Goal: Task Accomplishment & Management: Manage account settings

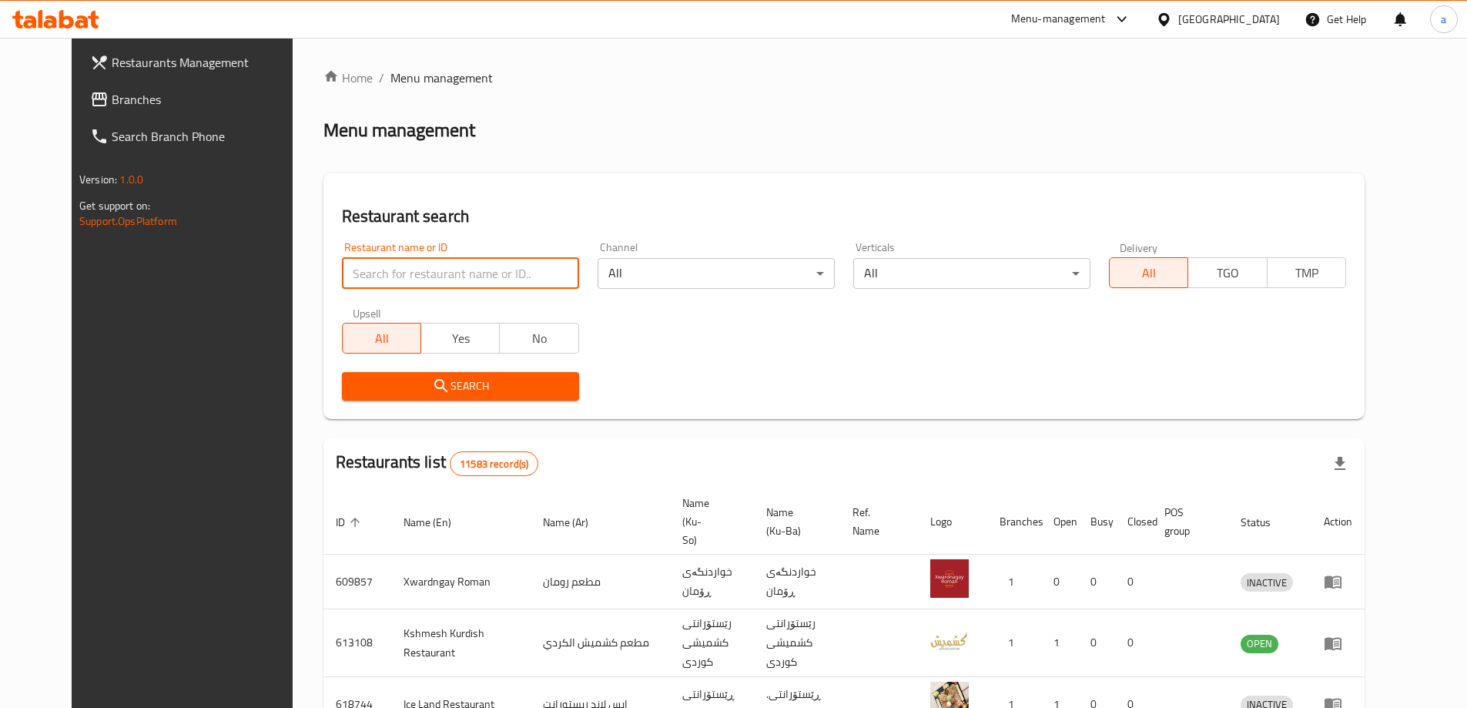
click at [422, 273] on input "search" at bounding box center [460, 273] width 237 height 31
click at [112, 92] on span "Branches" at bounding box center [208, 99] width 192 height 18
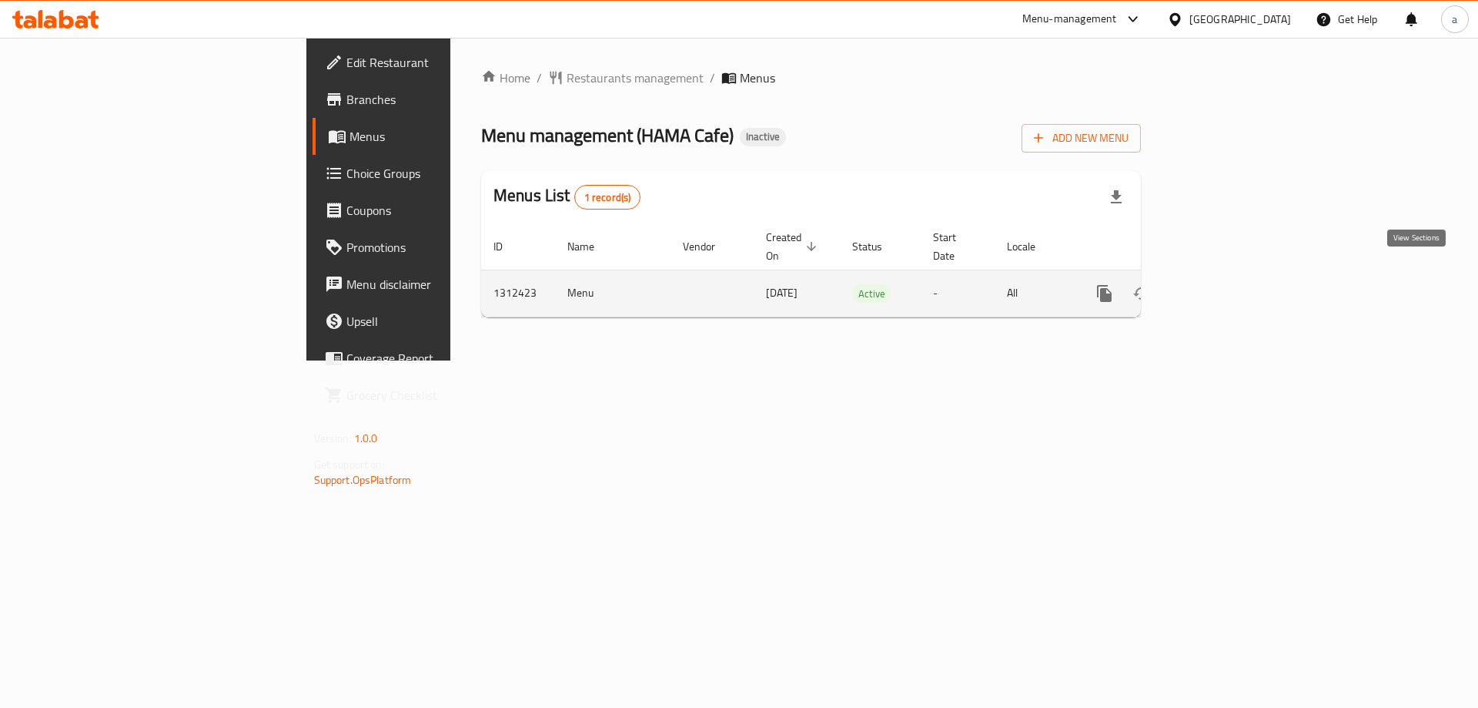
click at [1223, 286] on icon "enhanced table" at bounding box center [1216, 293] width 14 height 14
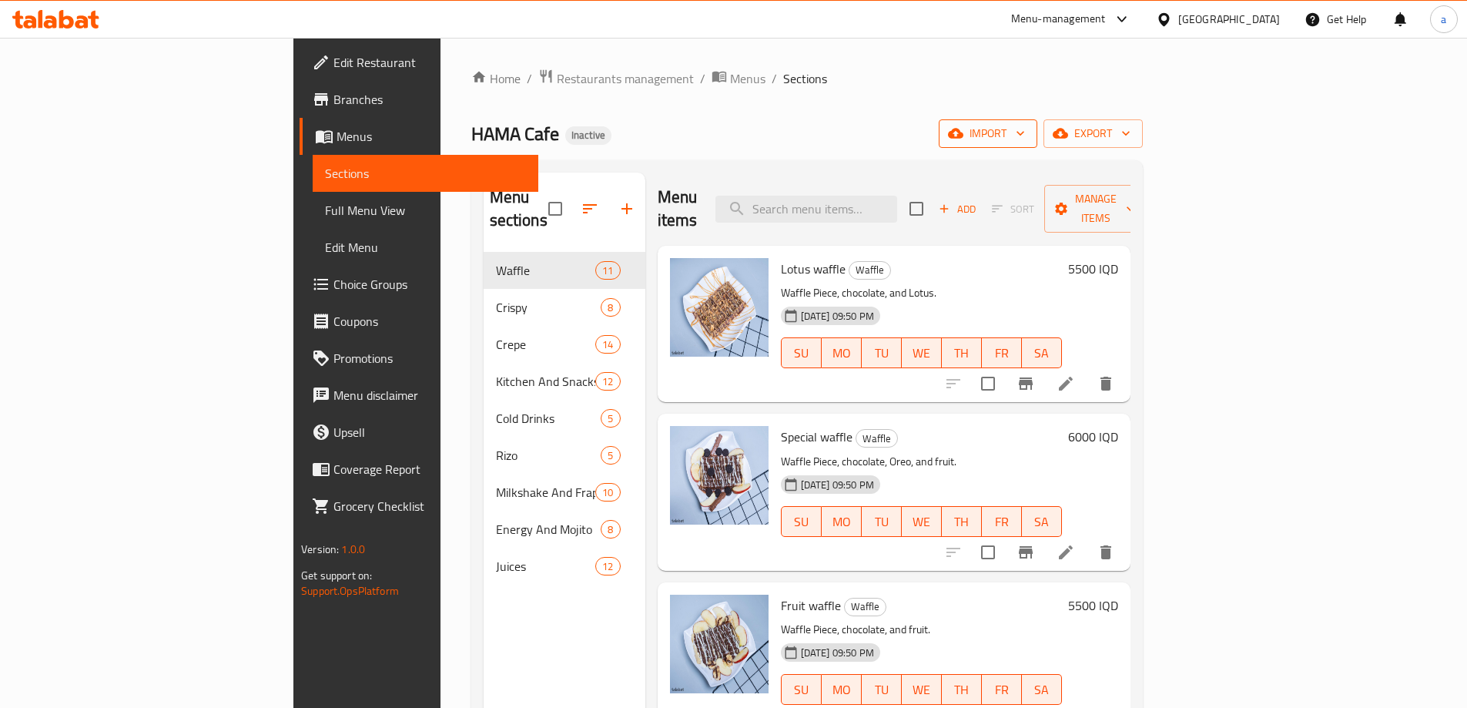
click at [1025, 129] on span "import" at bounding box center [988, 133] width 74 height 19
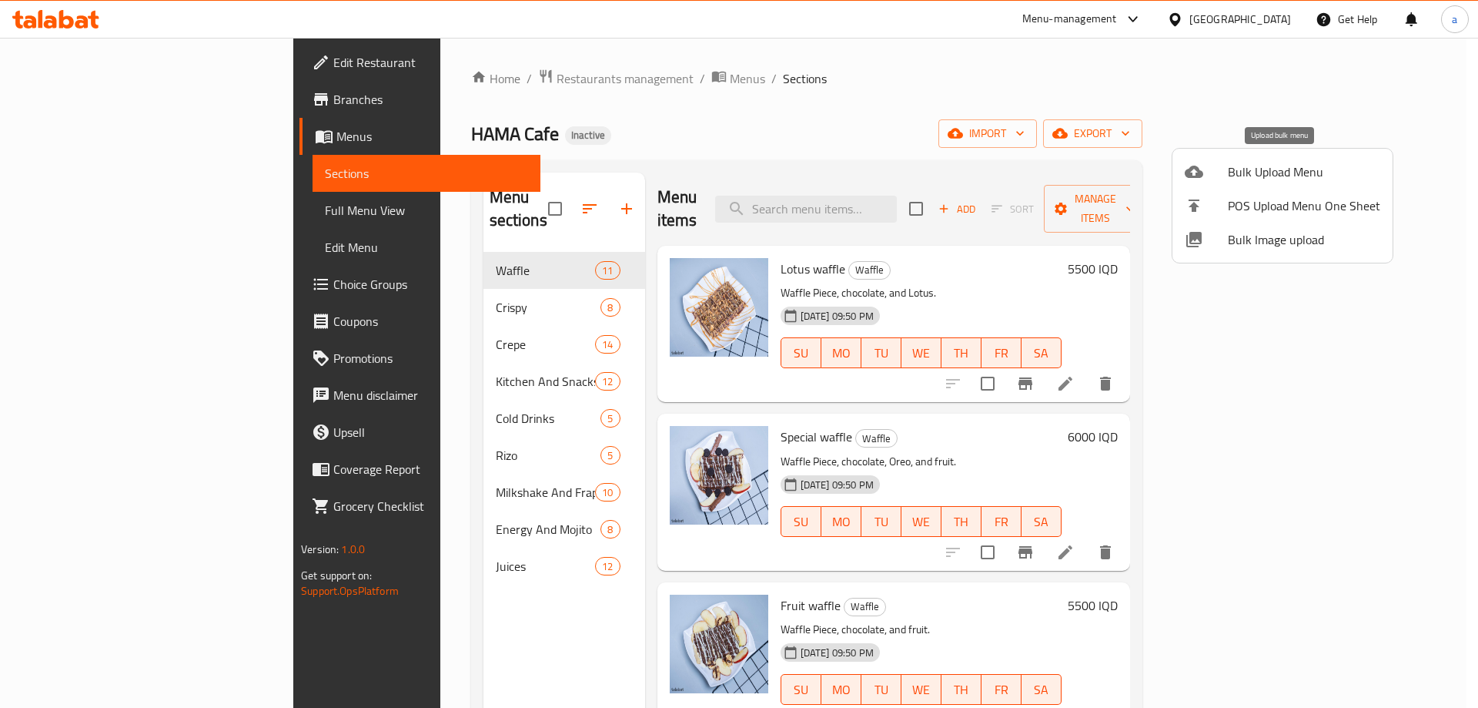
click at [1280, 174] on span "Bulk Upload Menu" at bounding box center [1304, 171] width 152 height 18
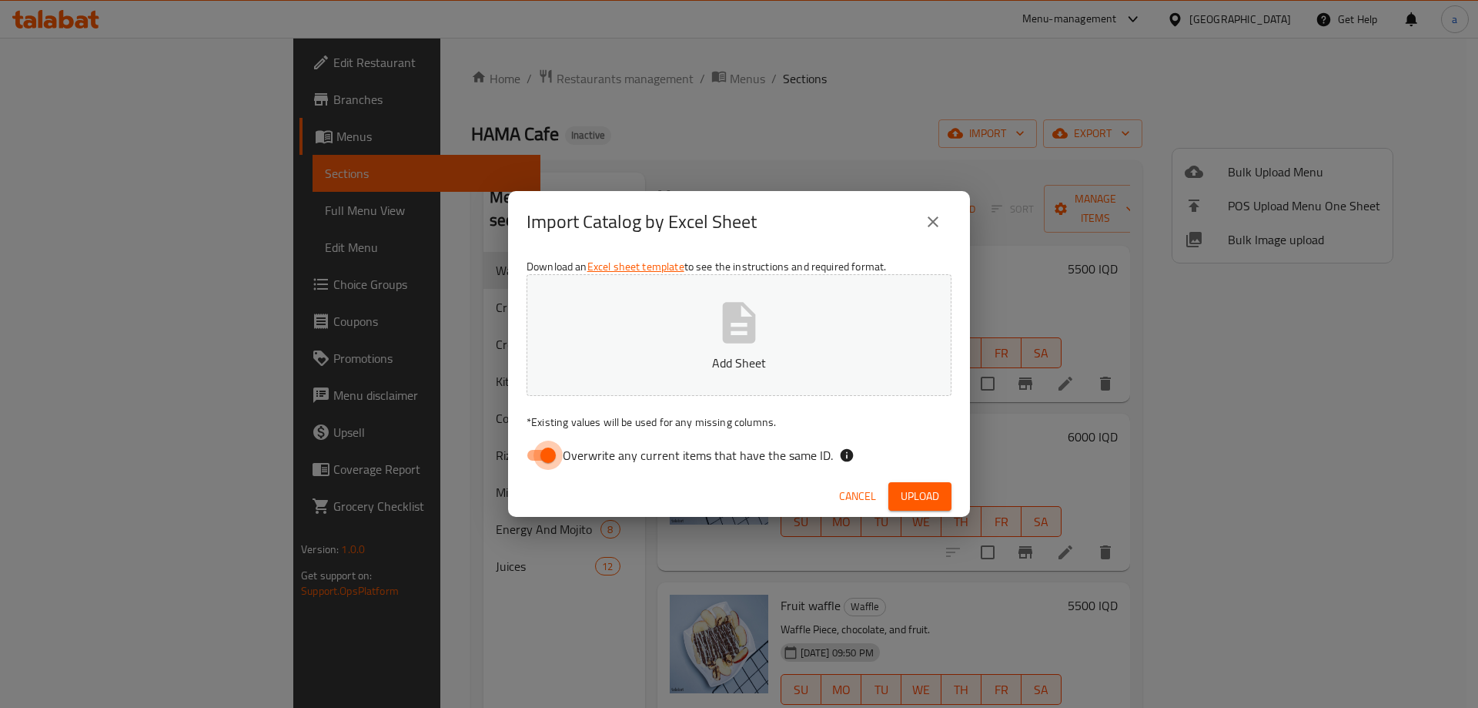
click at [544, 462] on input "Overwrite any current items that have the same ID." at bounding box center [548, 454] width 88 height 29
checkbox input "false"
click at [614, 353] on p "Add Sheet" at bounding box center [738, 362] width 377 height 18
click at [926, 483] on div "Cancel Upload" at bounding box center [739, 496] width 462 height 41
click at [925, 485] on button "Upload" at bounding box center [919, 496] width 63 height 28
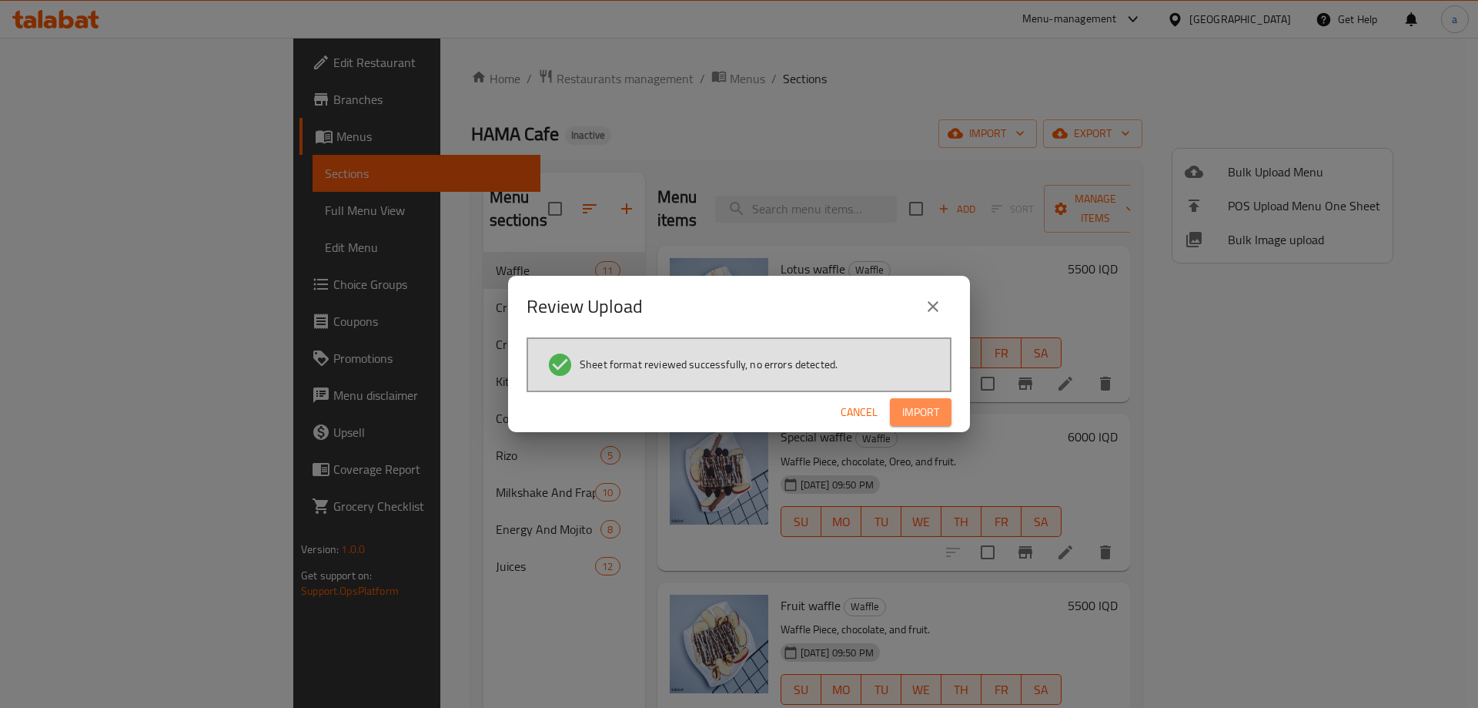
click at [915, 413] on span "Import" at bounding box center [920, 412] width 37 height 19
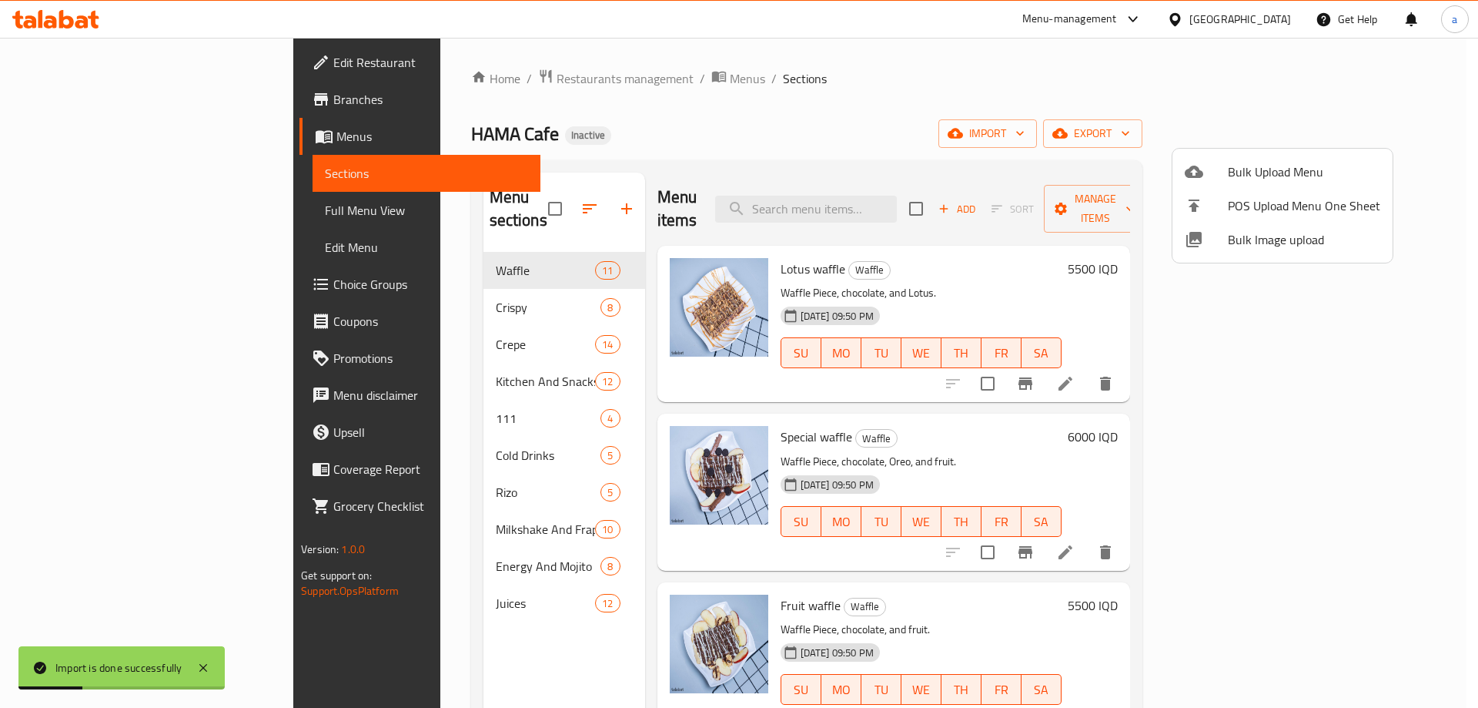
click at [382, 347] on div at bounding box center [739, 354] width 1478 height 708
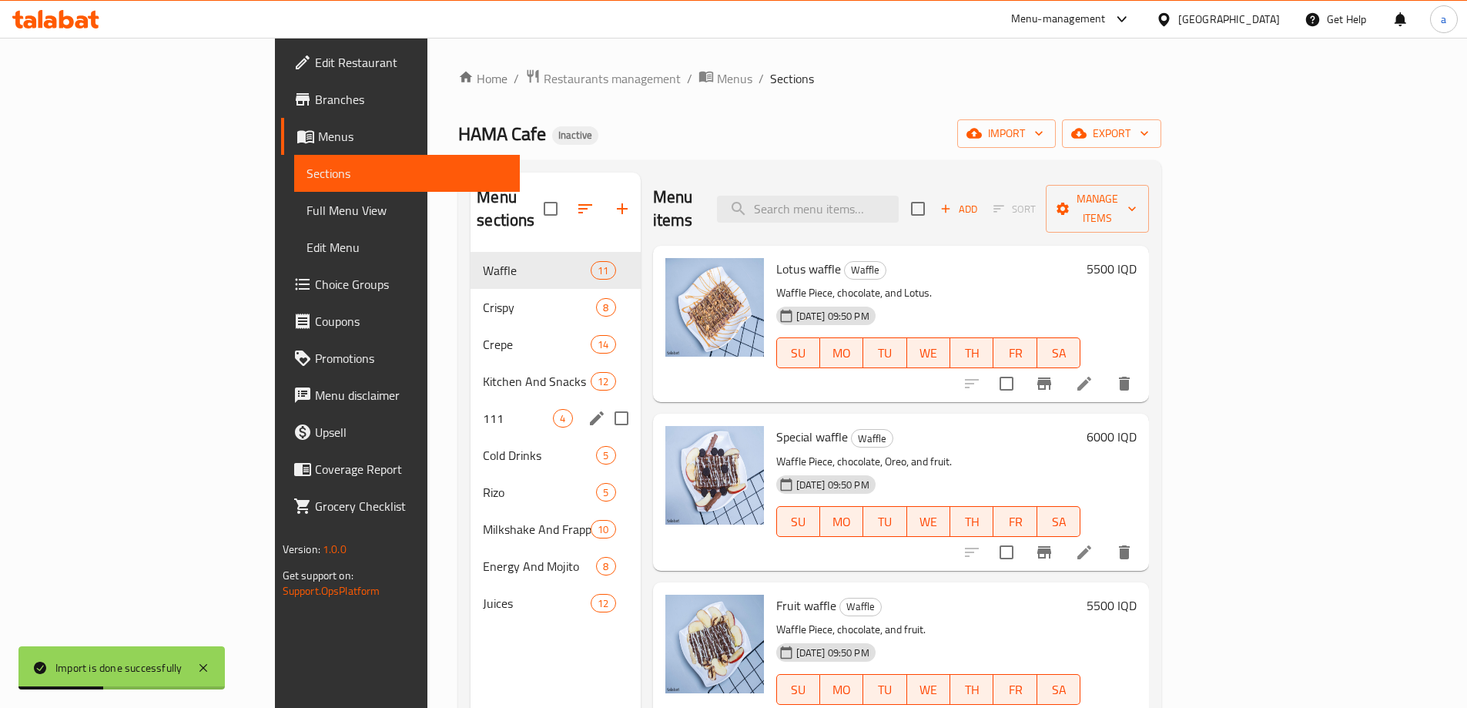
click at [483, 409] on span "111" at bounding box center [518, 418] width 70 height 18
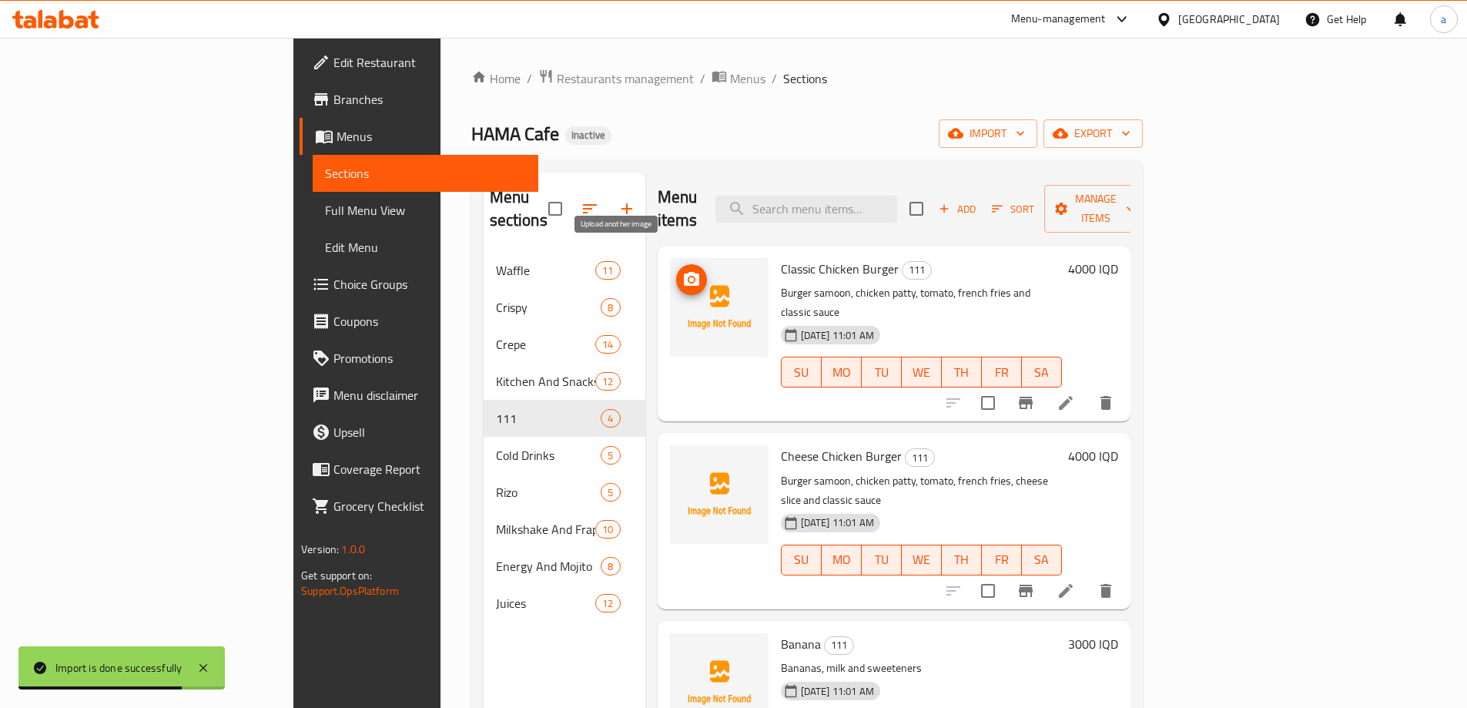
click at [682, 270] on icon "upload picture" at bounding box center [691, 279] width 18 height 18
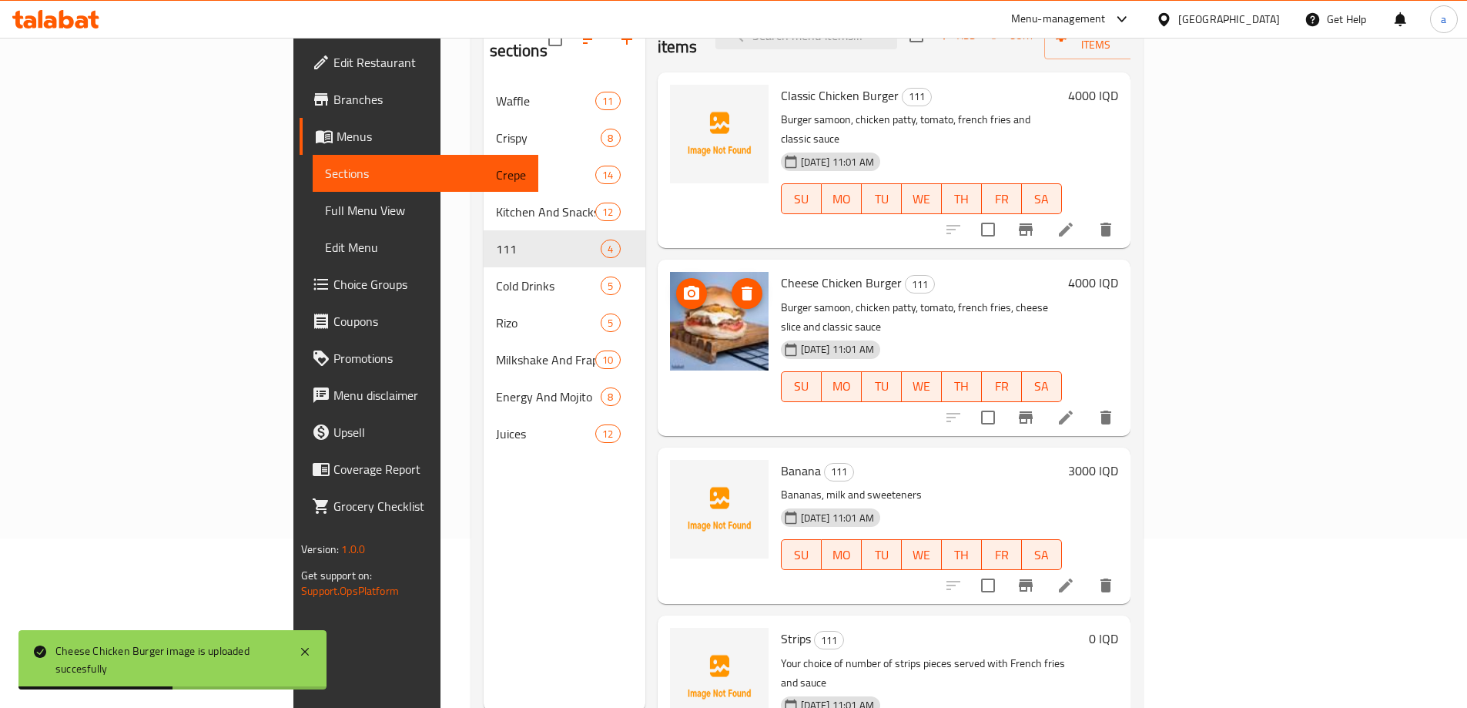
scroll to position [216, 0]
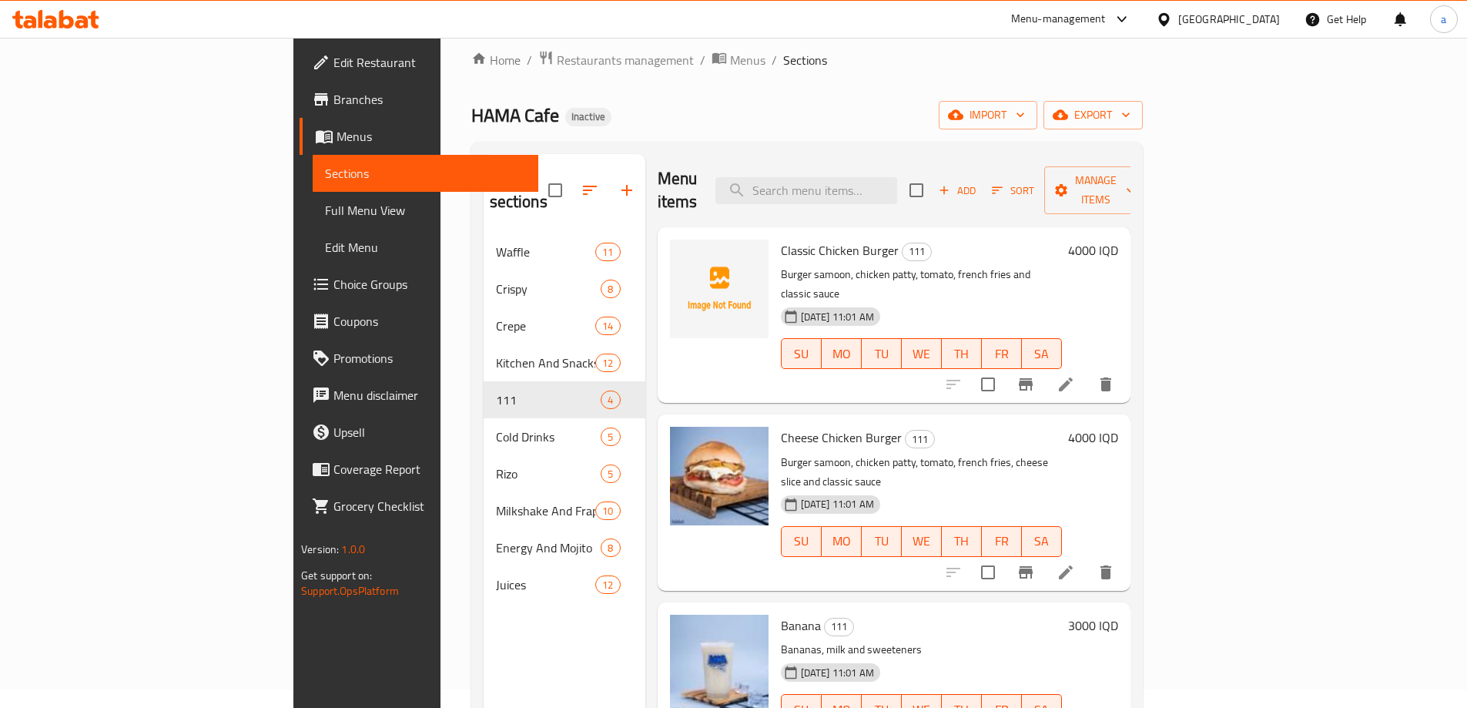
scroll to position [0, 0]
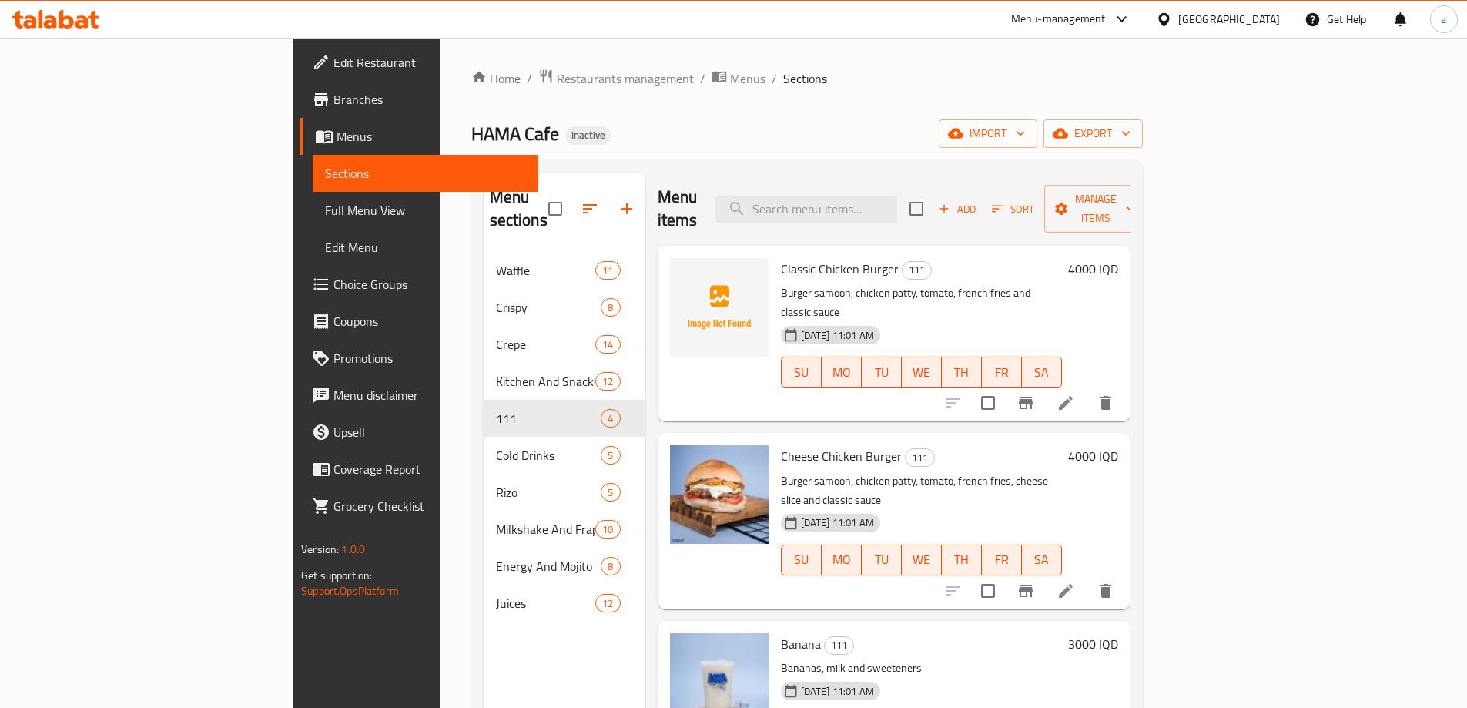
click at [325, 171] on span "Sections" at bounding box center [425, 173] width 201 height 18
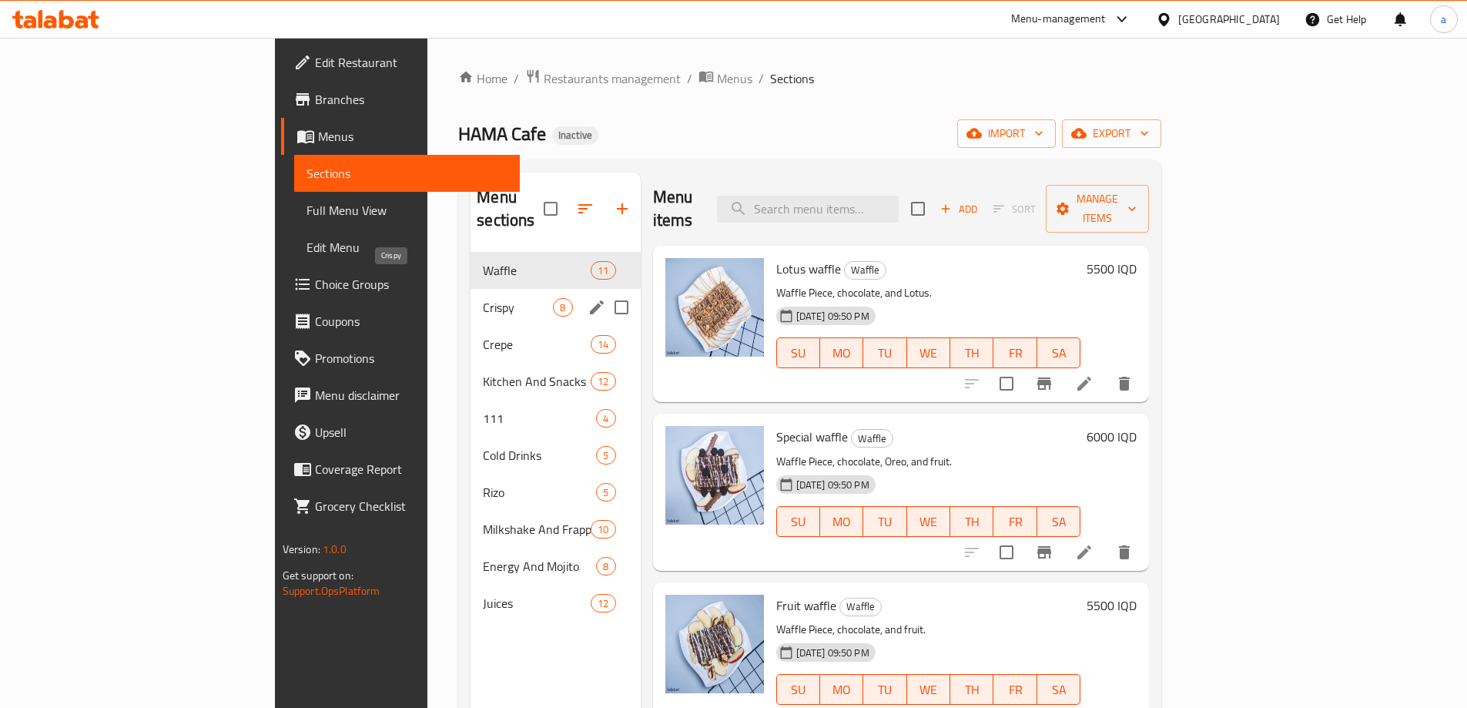
click at [483, 335] on span "Crepe" at bounding box center [537, 344] width 108 height 18
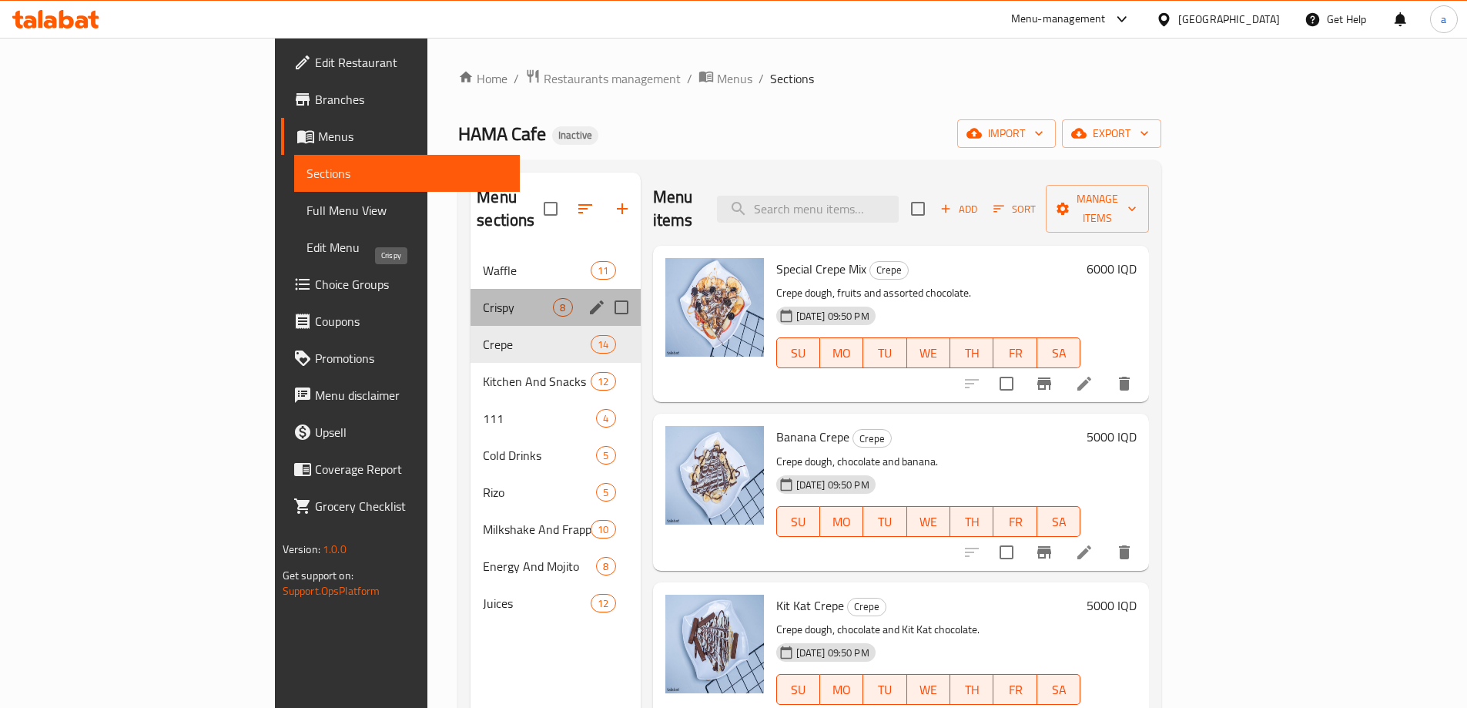
click at [483, 298] on span "Crispy" at bounding box center [518, 307] width 70 height 18
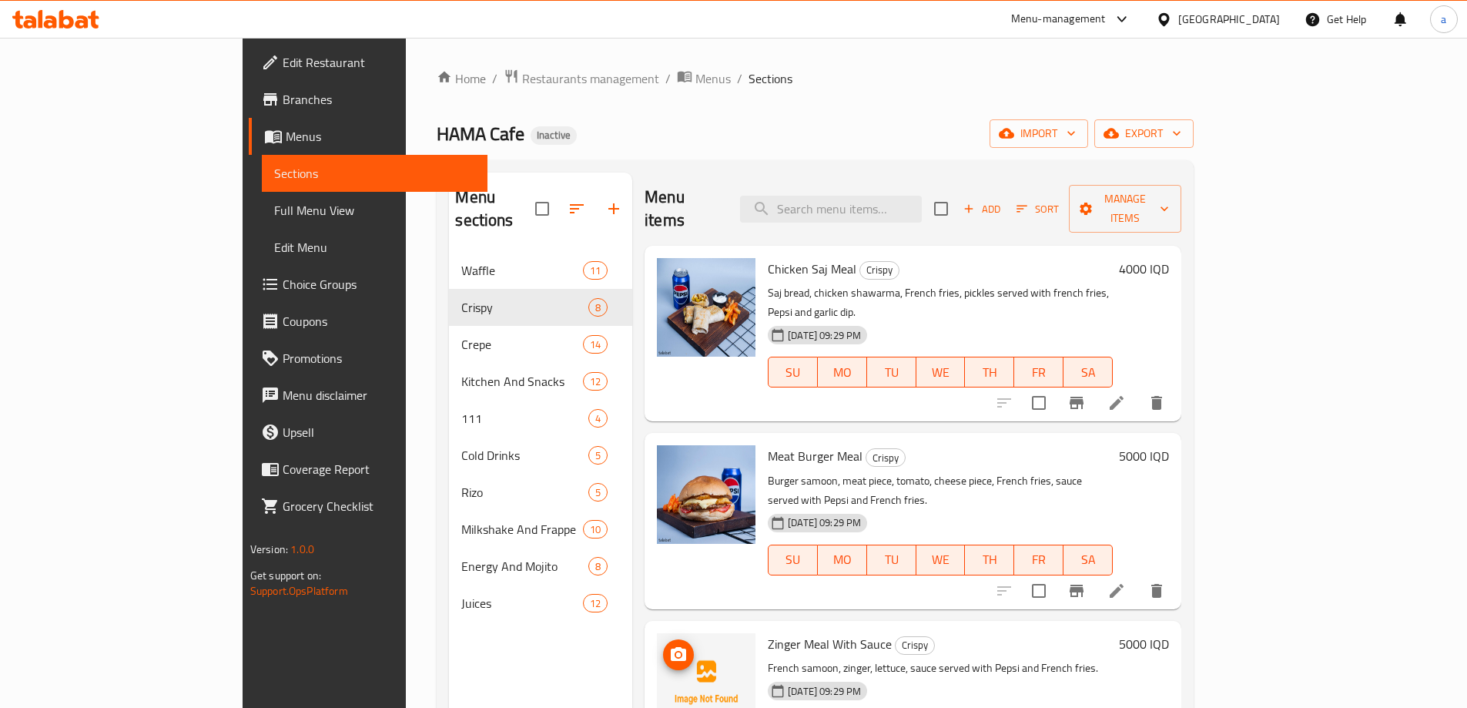
scroll to position [231, 0]
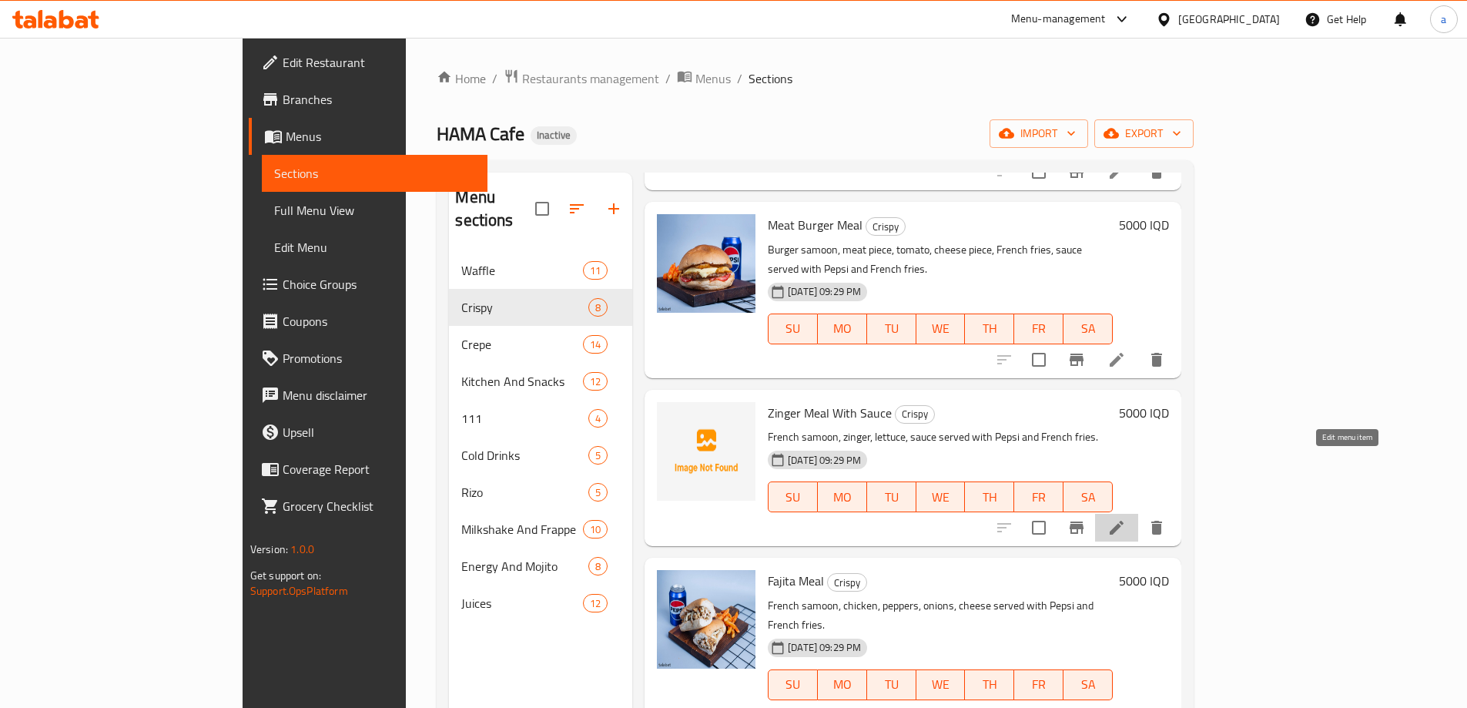
drag, startPoint x: 604, startPoint y: 362, endPoint x: 1352, endPoint y: 470, distance: 755.4
click at [1126, 350] on icon at bounding box center [1116, 359] width 18 height 18
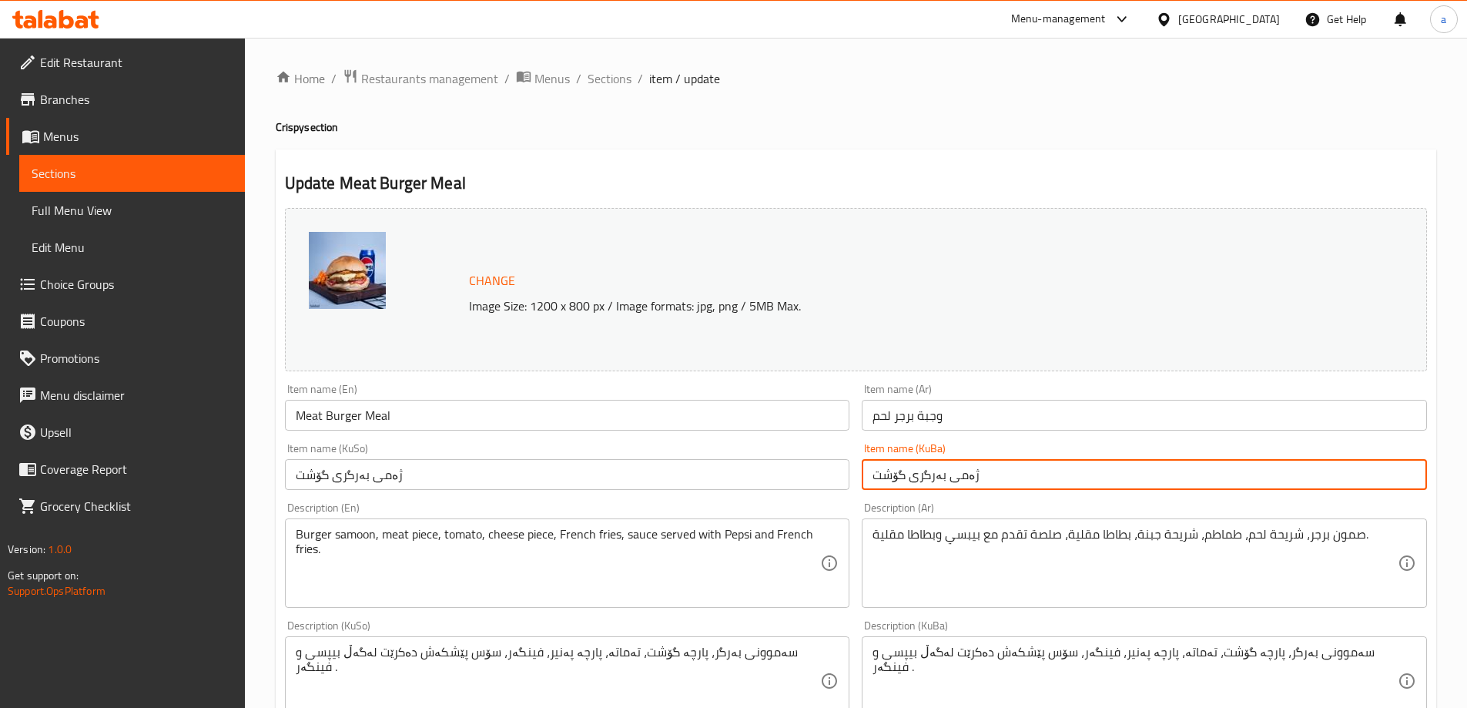
click at [932, 477] on input "ژەمی بەرگری گۆشت" at bounding box center [1144, 474] width 565 height 31
drag, startPoint x: 919, startPoint y: 470, endPoint x: 944, endPoint y: 468, distance: 25.5
click at [944, 468] on input "ژەمی بەرگری گۆشت" at bounding box center [1144, 474] width 565 height 31
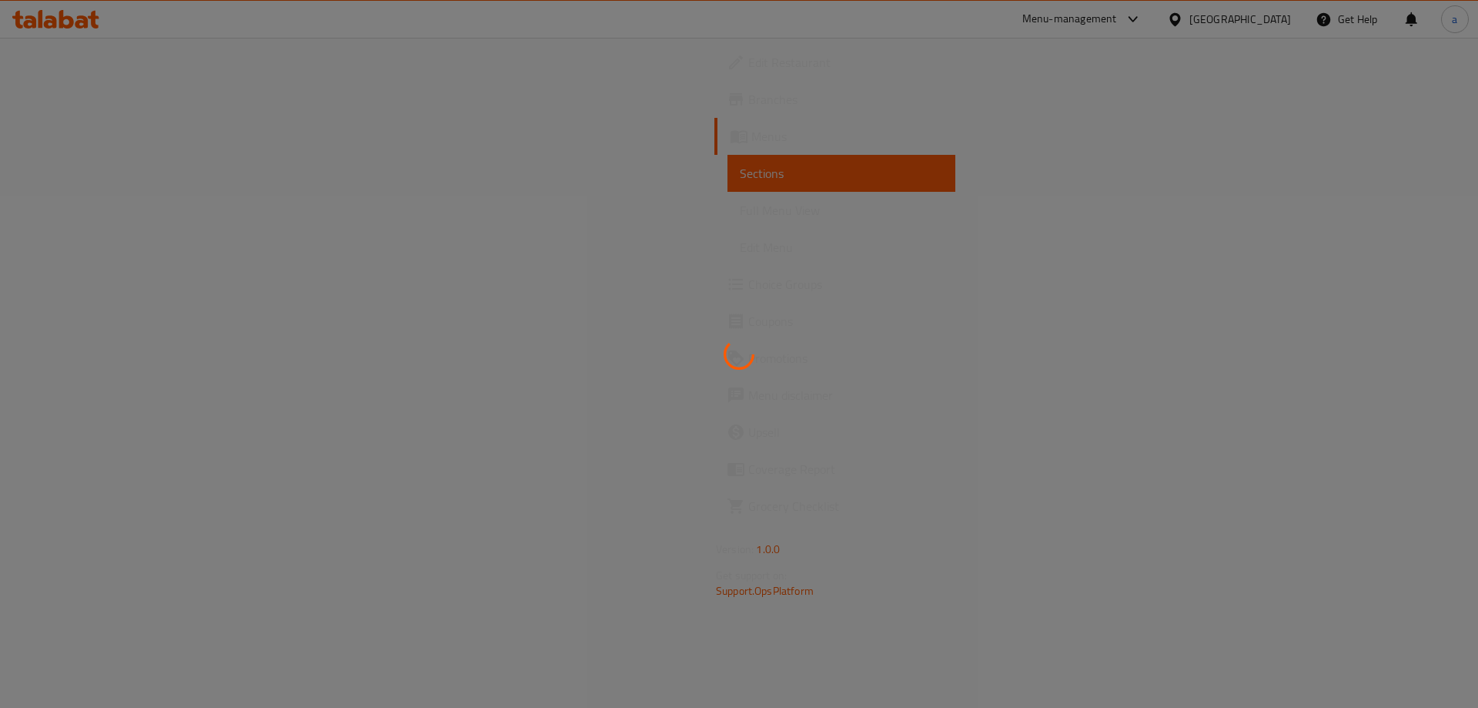
click at [69, 216] on div at bounding box center [739, 354] width 1478 height 708
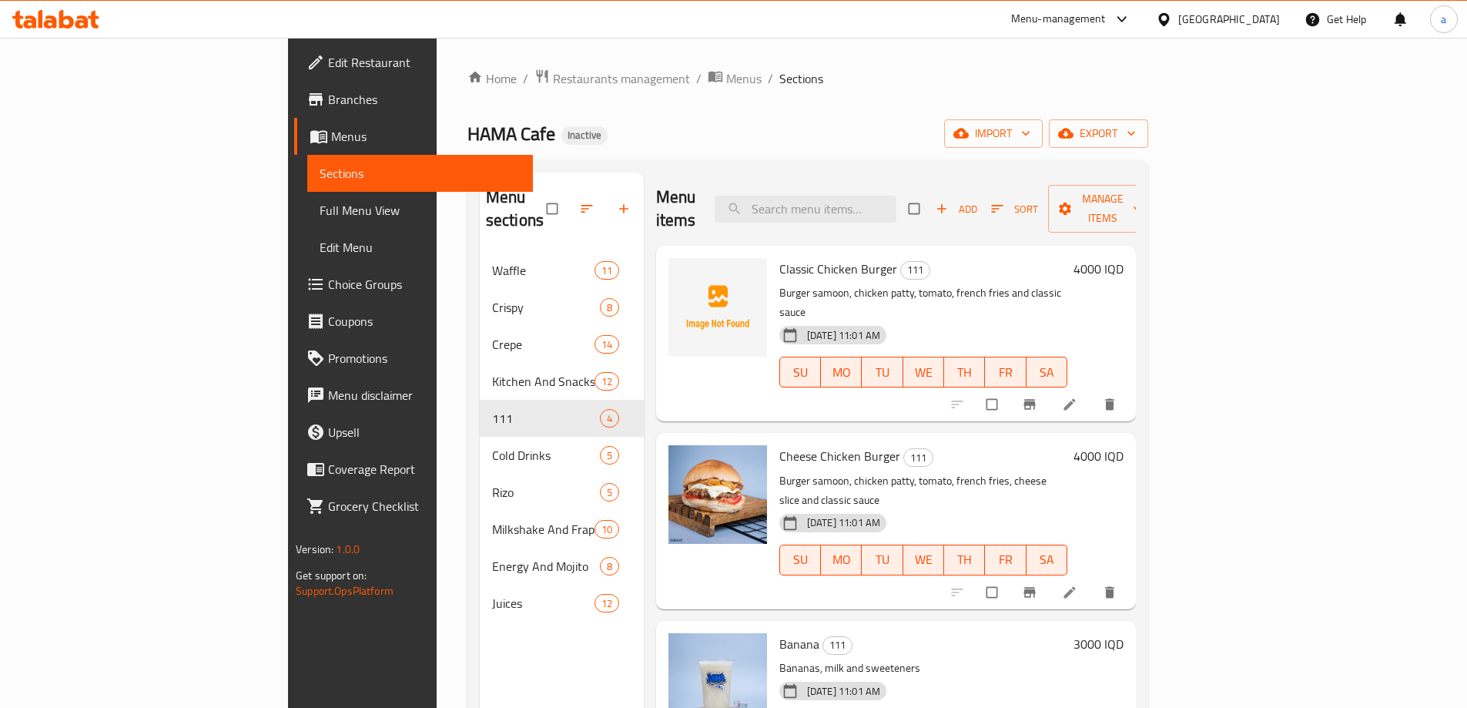
click at [320, 209] on span "Full Menu View" at bounding box center [420, 210] width 201 height 18
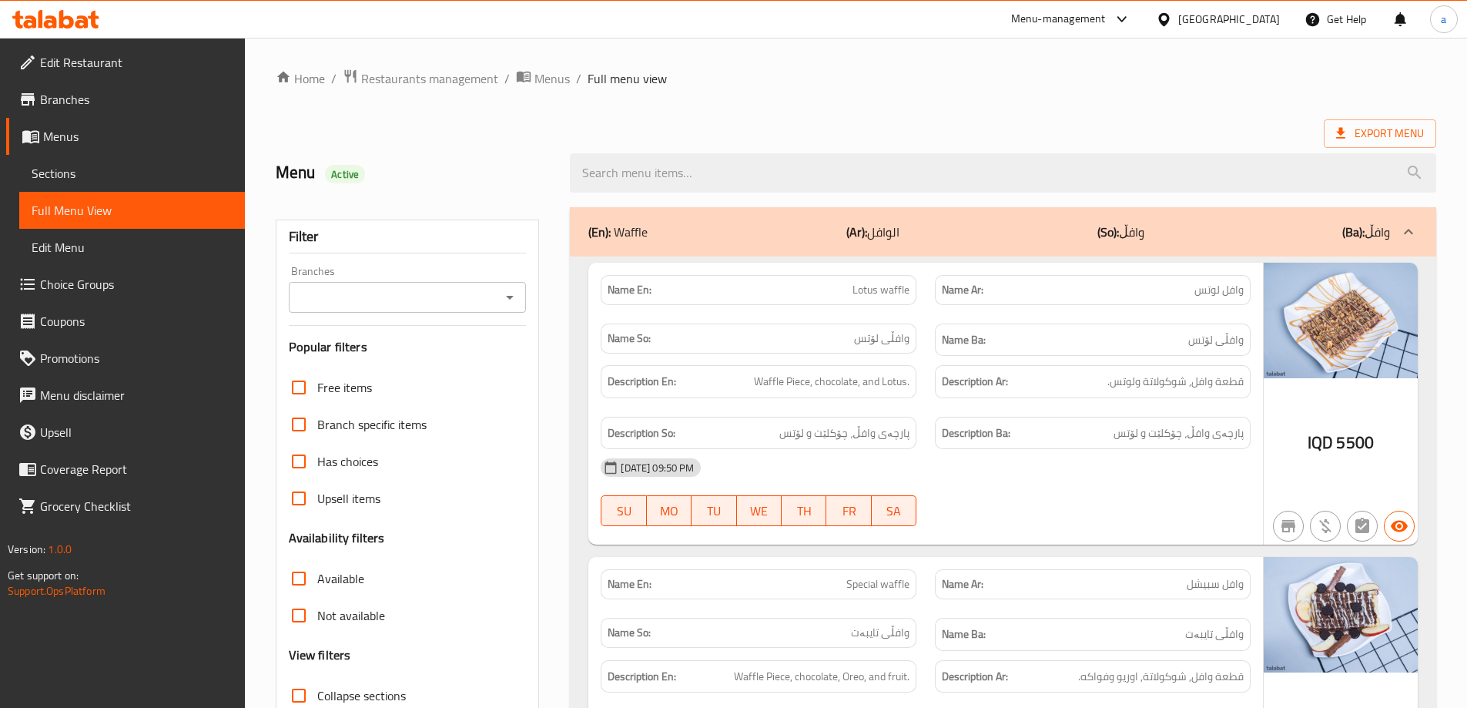
click at [504, 305] on icon "Open" at bounding box center [509, 297] width 18 height 18
drag, startPoint x: 473, startPoint y: 349, endPoint x: 465, endPoint y: 341, distance: 11.4
click at [517, 293] on icon "Open" at bounding box center [509, 297] width 18 height 18
click at [511, 296] on icon "Open" at bounding box center [510, 298] width 8 height 4
drag, startPoint x: 500, startPoint y: 300, endPoint x: 524, endPoint y: 299, distance: 23.1
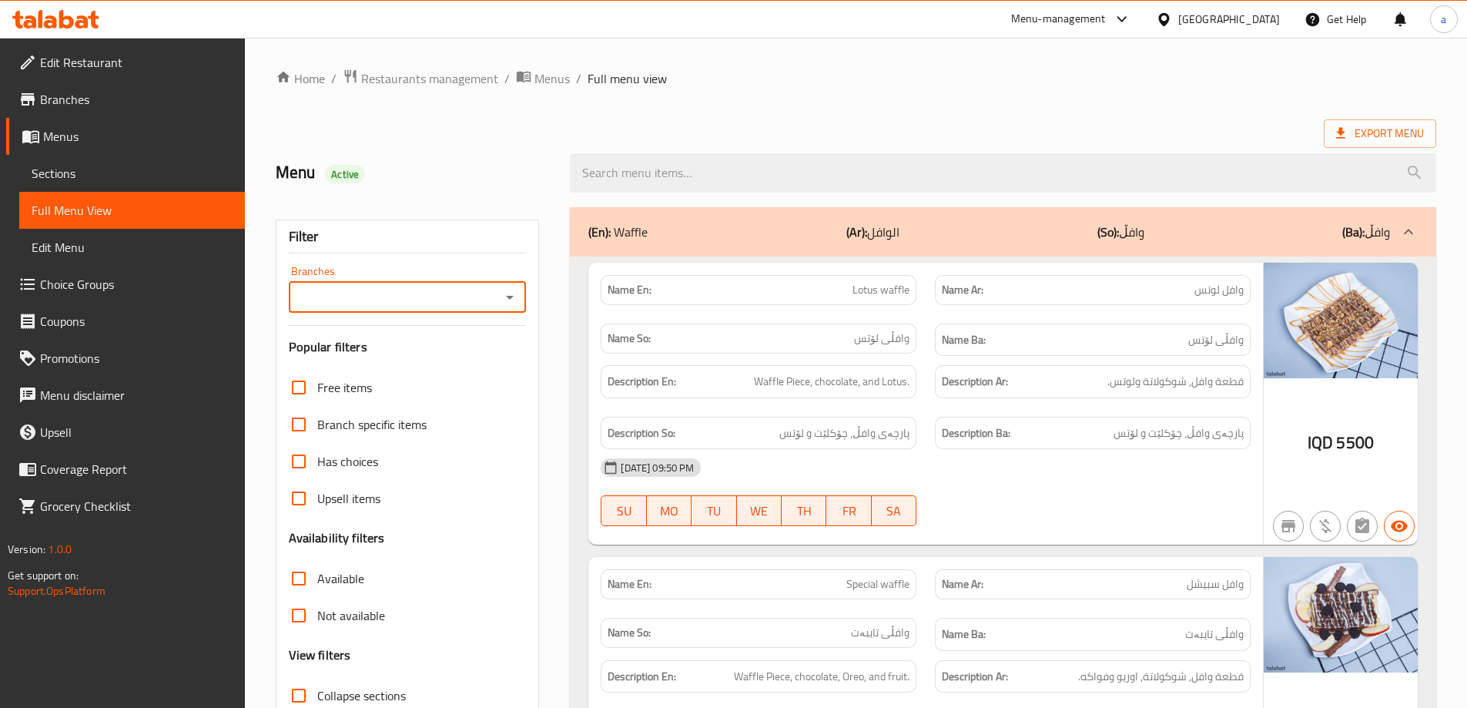
click at [500, 299] on icon "Open" at bounding box center [509, 297] width 18 height 18
click at [530, 299] on div "Filter Branches Branches Popular filters Free items Branch specific items Has c…" at bounding box center [408, 503] width 264 height 569
click at [504, 290] on icon "Open" at bounding box center [509, 297] width 18 height 18
click at [504, 290] on icon "Close" at bounding box center [509, 297] width 18 height 18
click at [504, 290] on icon "Open" at bounding box center [509, 297] width 18 height 18
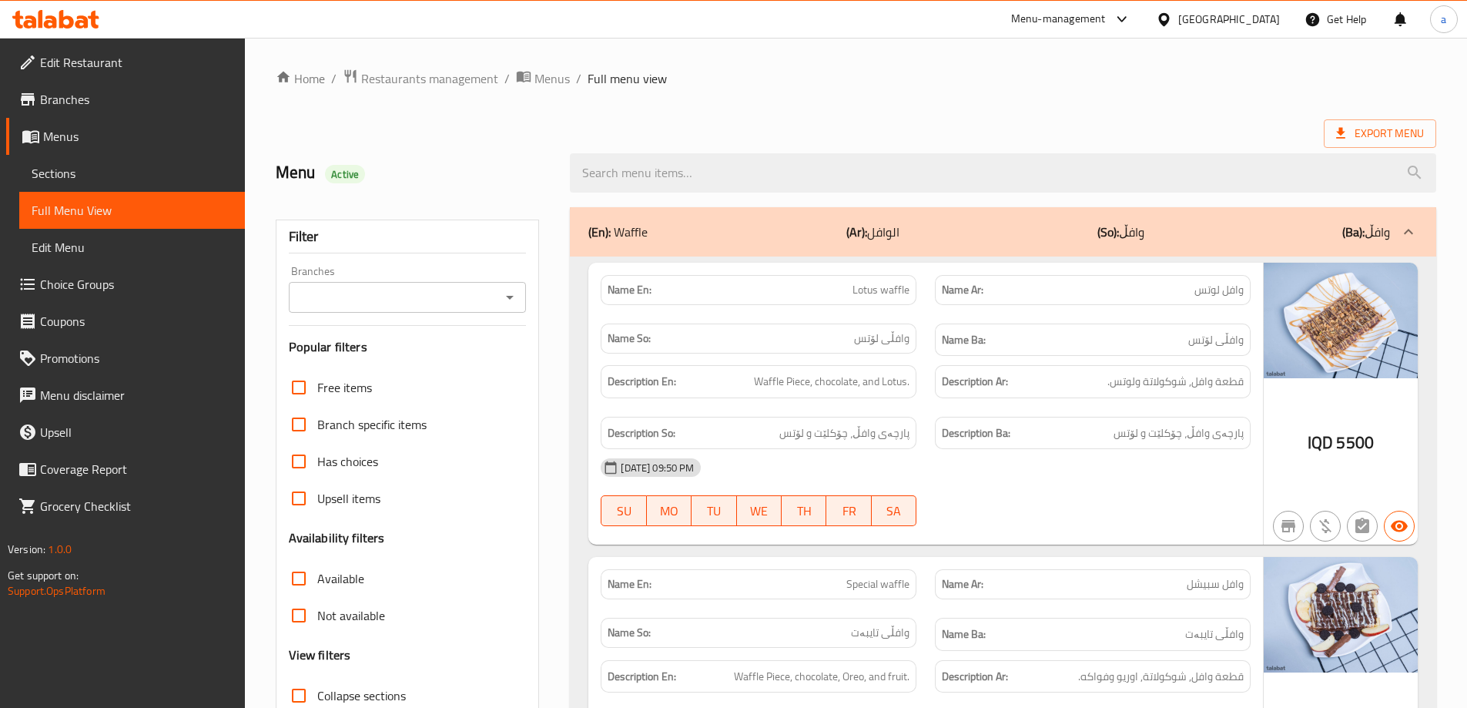
click at [515, 299] on icon "Open" at bounding box center [509, 297] width 18 height 18
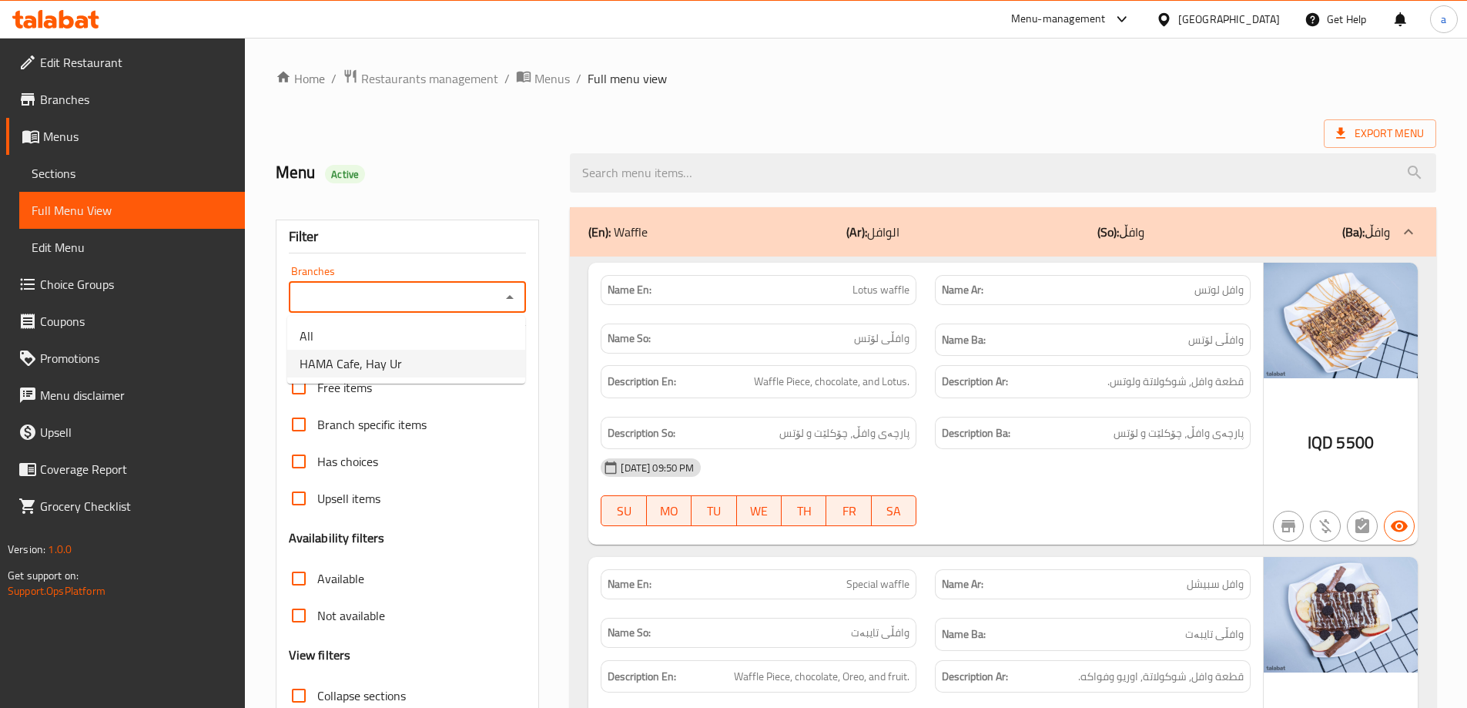
click at [447, 352] on li "HAMA Cafe, Hay Ur" at bounding box center [406, 364] width 238 height 28
type input "HAMA Cafe, Hay Ur"
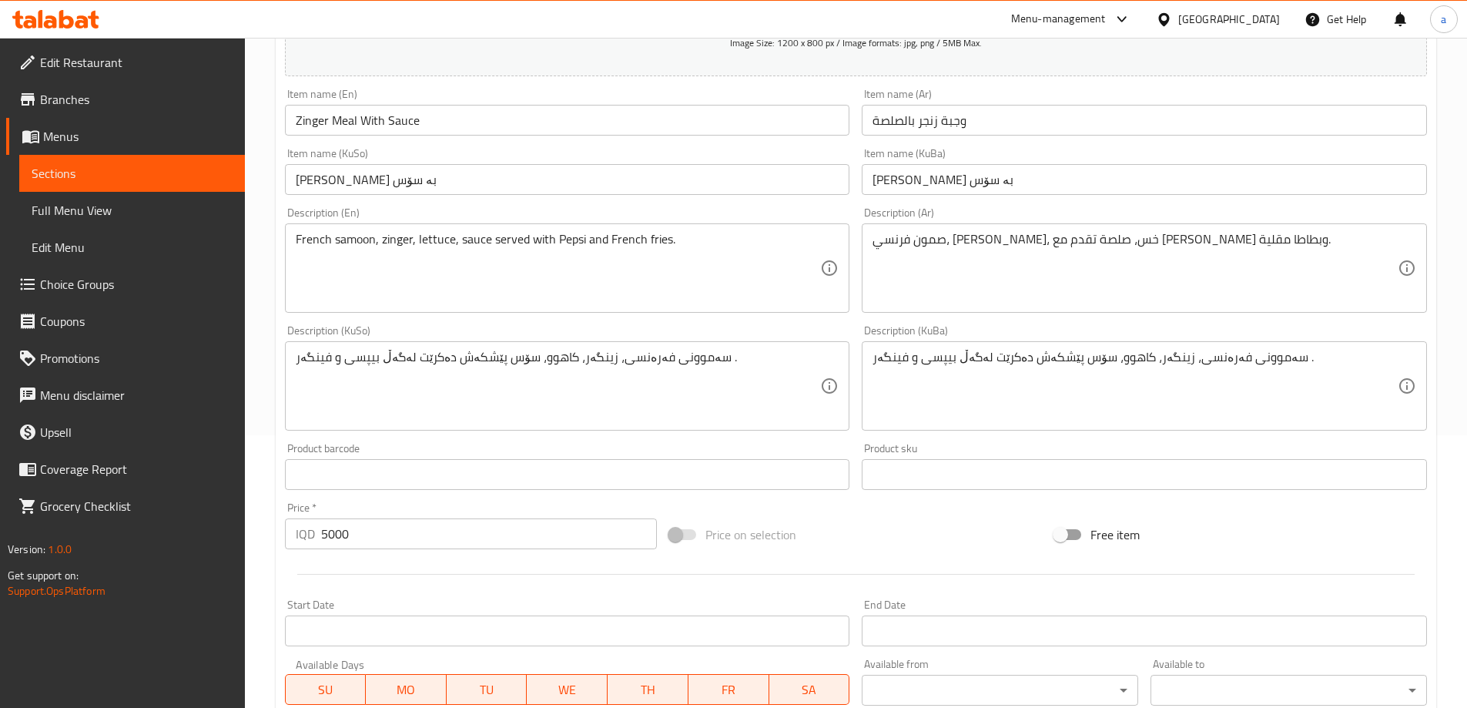
scroll to position [231, 0]
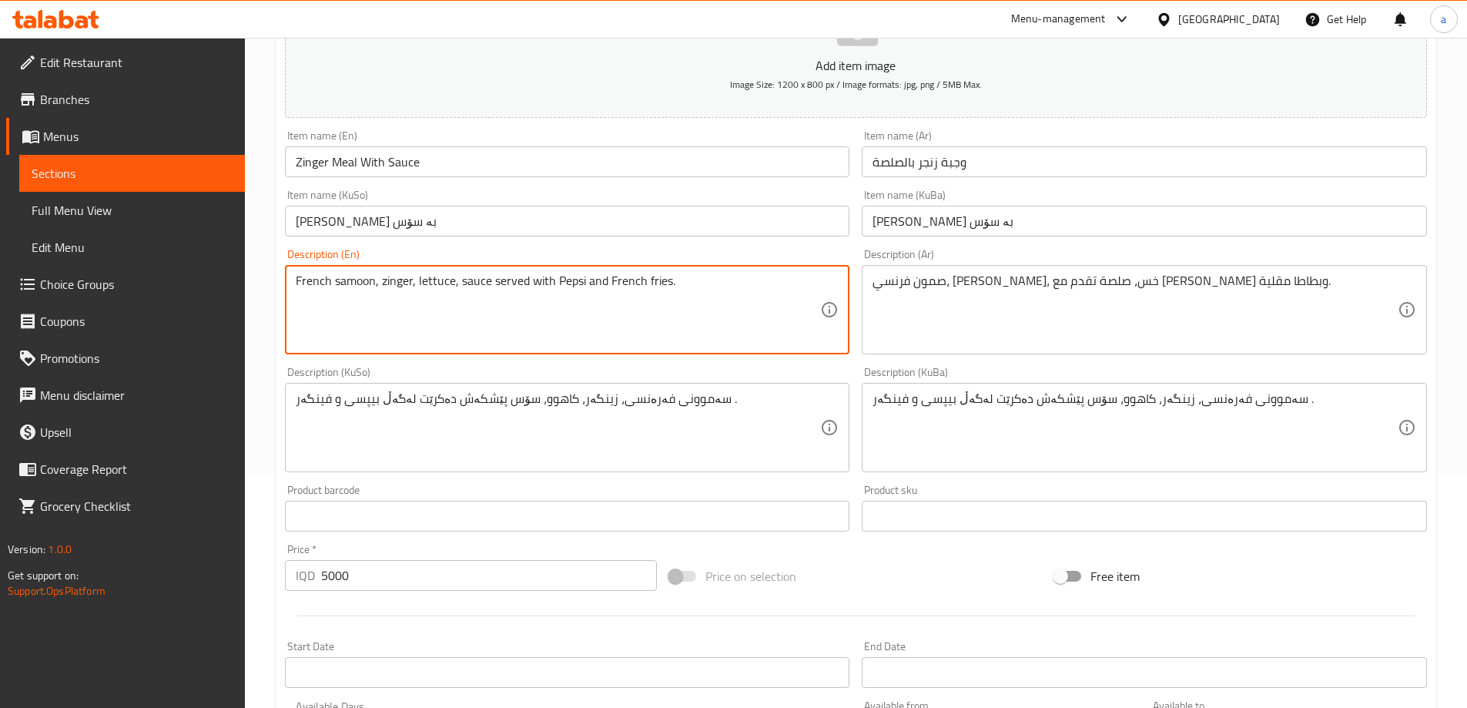
drag, startPoint x: 373, startPoint y: 278, endPoint x: 241, endPoint y: 263, distance: 132.6
paste textarea "Burger S"
click at [334, 279] on textarea "Burger Samoon, zinger, lettuce, sauce served with Pepsi and French fries." at bounding box center [558, 309] width 525 height 73
drag, startPoint x: 375, startPoint y: 278, endPoint x: 244, endPoint y: 276, distance: 130.9
click at [244, 276] on div "Edit Restaurant Branches Menus Sections Full Menu View Edit Menu Choice Groups …" at bounding box center [733, 420] width 1467 height 1227
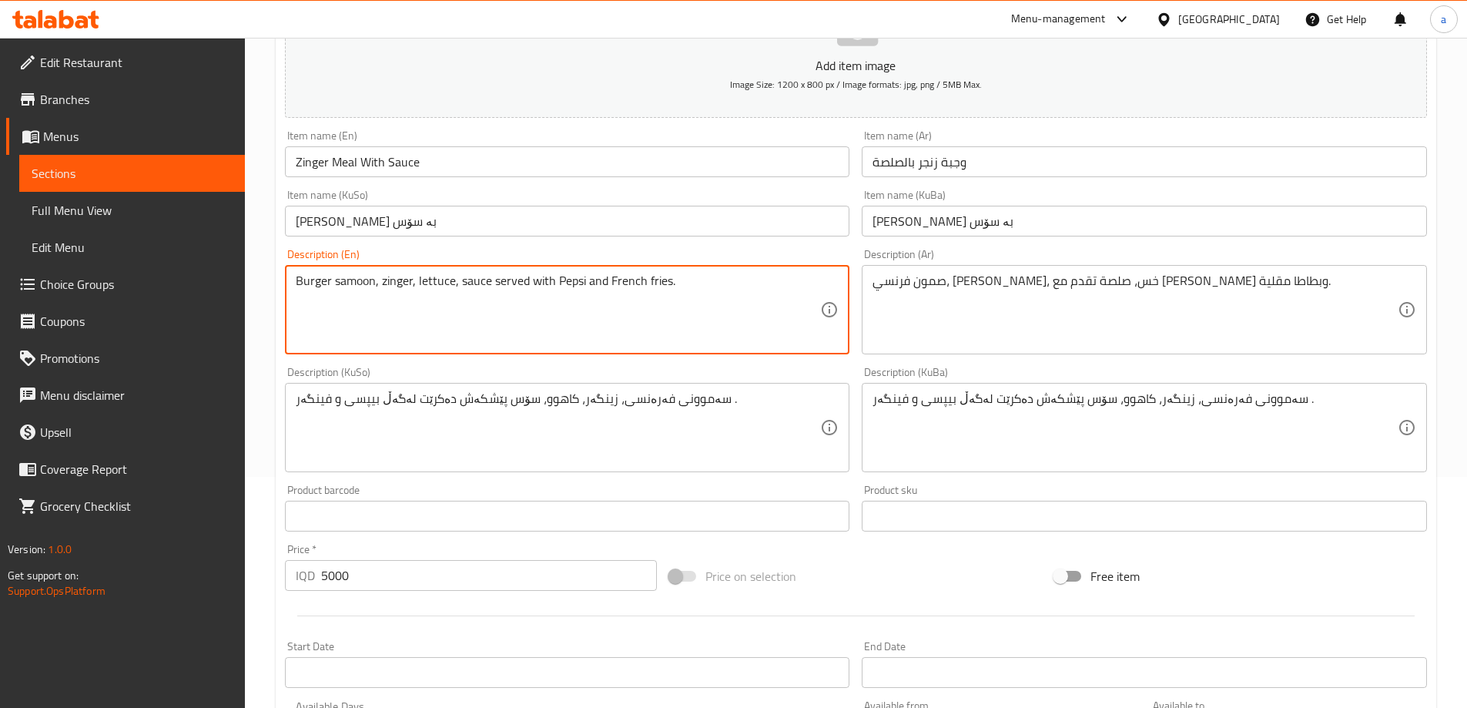
type textarea "Burger samoon, zinger, lettuce, sauce served with Pepsi and French fries."
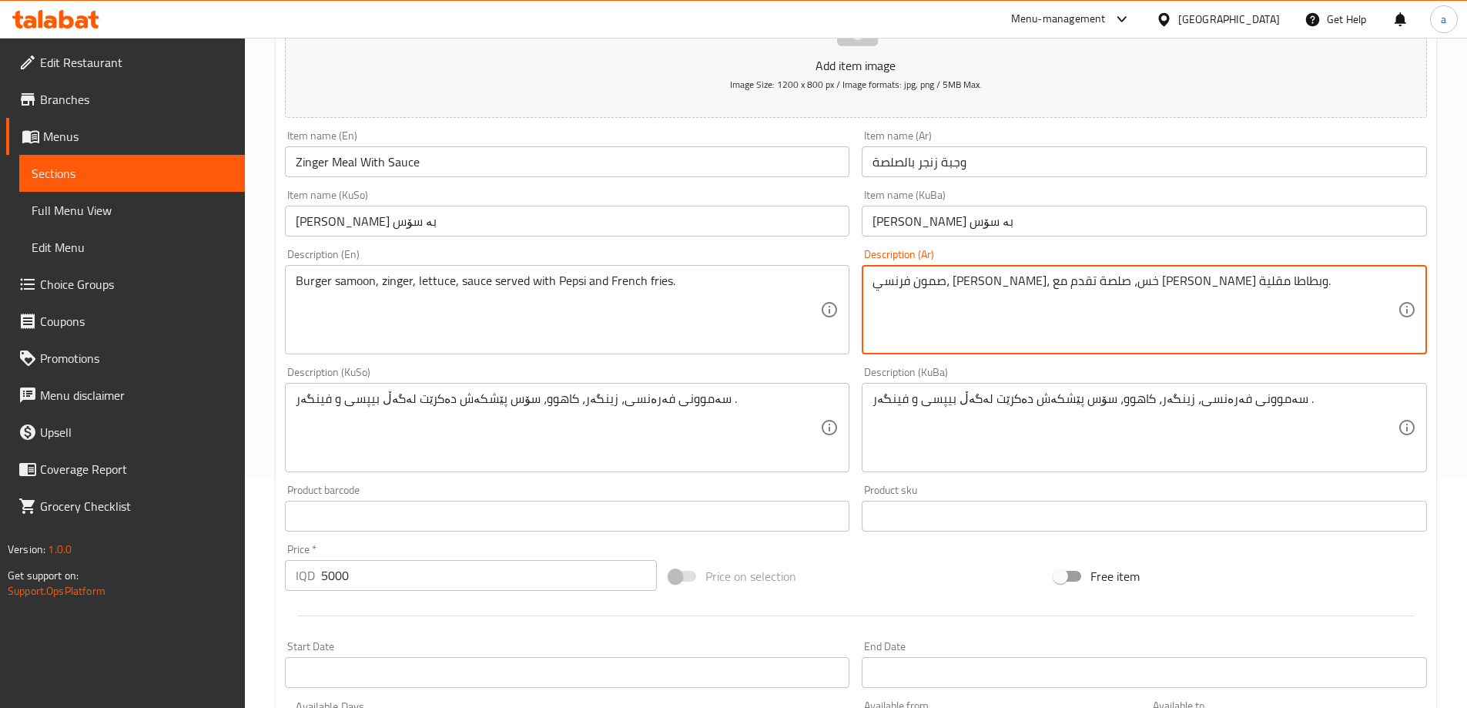
drag, startPoint x: 1118, startPoint y: 284, endPoint x: 1190, endPoint y: 281, distance: 72.4
click at [1049, 276] on textarea "برجر صمون، زنجر، خس، صلصة تقدم مع بيبسي وبطاطا مقلية." at bounding box center [1134, 309] width 525 height 73
drag, startPoint x: 1340, startPoint y: 288, endPoint x: 1477, endPoint y: 293, distance: 137.9
click at [1467, 293] on html "​ Menu-management Iraq Get Help a Edit Restaurant Branches Menus Sections Full …" at bounding box center [733, 123] width 1467 height 708
type textarea "برجر صمون، [PERSON_NAME]، خس، صلصة تقدم مع [PERSON_NAME] وبطاطا مقلية"
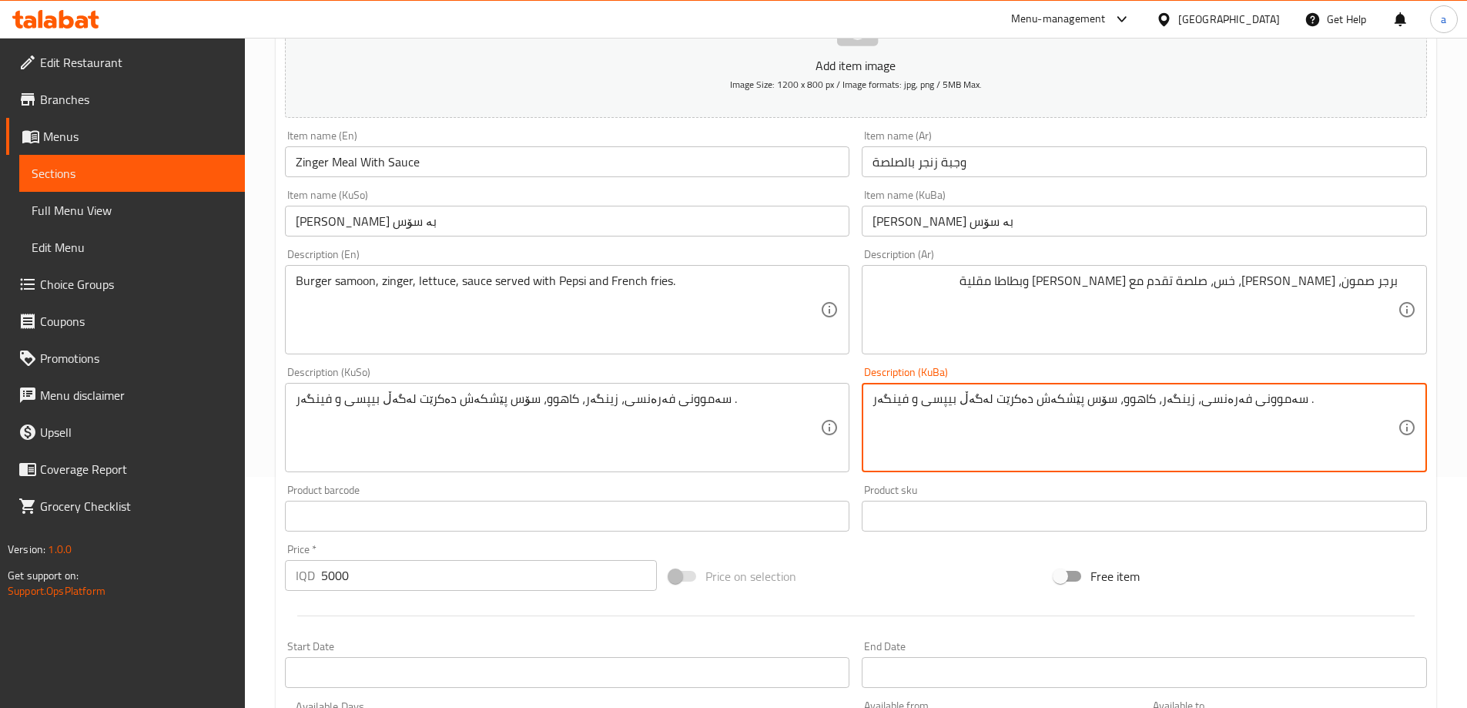
click at [1204, 400] on textarea "سەموونی فەرەنسی، زینگەر، کاهوو، سۆس پێشکەش دەکرێت لەگەڵ بیپسی و فینگەر ." at bounding box center [1134, 427] width 525 height 73
paste textarea "بەرگر"
drag, startPoint x: 1269, startPoint y: 407, endPoint x: 1282, endPoint y: 412, distance: 14.2
click at [1225, 407] on textarea "سەموونی بەرگر، زینگەر، کاهوو، سۆس پێشکەش دەکرێت لەگەڵ بیپسی و فینگەر ." at bounding box center [1134, 427] width 525 height 73
click at [1307, 412] on textarea "سەموونی بەرگر، زینگەر، کاهوو، سۆس پێشکەش دەکرێت لەگەڵ بیپسی و فینگەر ." at bounding box center [1134, 427] width 525 height 73
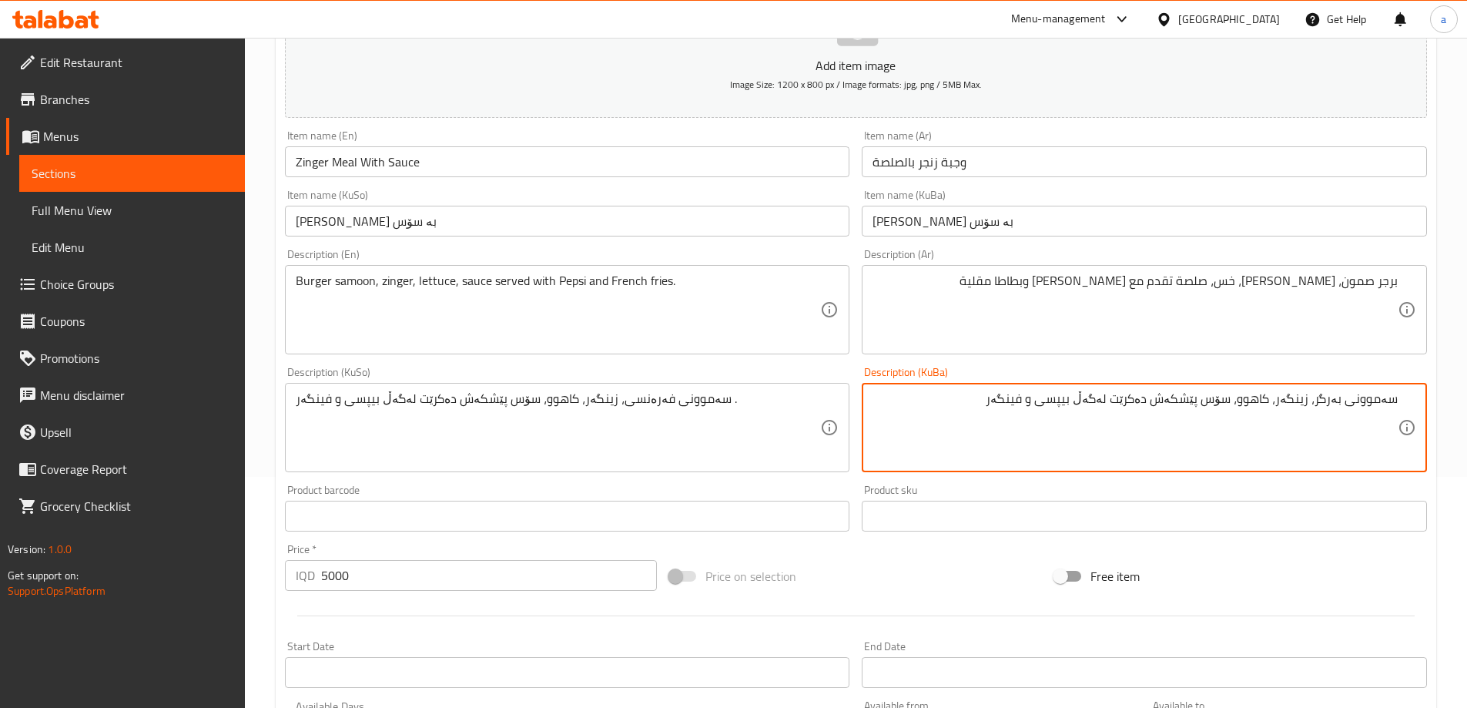
drag, startPoint x: 1318, startPoint y: 403, endPoint x: 1477, endPoint y: 410, distance: 159.5
click at [1467, 410] on html "​ Menu-management Iraq Get Help a Edit Restaurant Branches Menus Sections Full …" at bounding box center [733, 123] width 1467 height 708
click at [967, 431] on textarea "سەموونی بەرگر، زینگەر، کاهوو، سۆس پێشکەش دەکرێت لەگەڵ بیپسی و فینگەر" at bounding box center [1134, 427] width 525 height 73
type textarea "سەموونی بەرگر، زینگەر، کاهوو، سۆس پێشکەش دەکرێت لەگەڵ بیپسی و فینگەر"
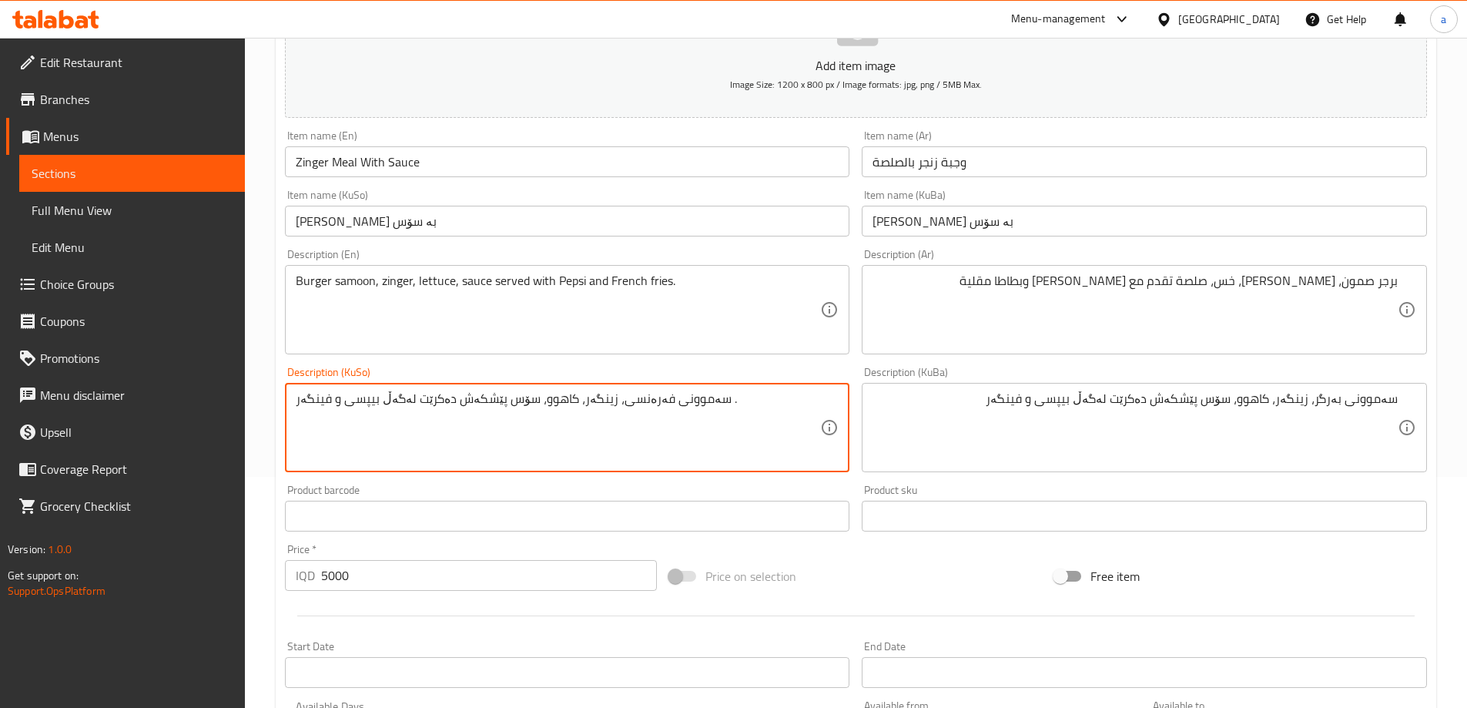
paste textarea "بەرگر، زینگەر، کاهوو، سۆس پێشکەش دەکرێت لەگەڵ بیپسی و فینگەر"
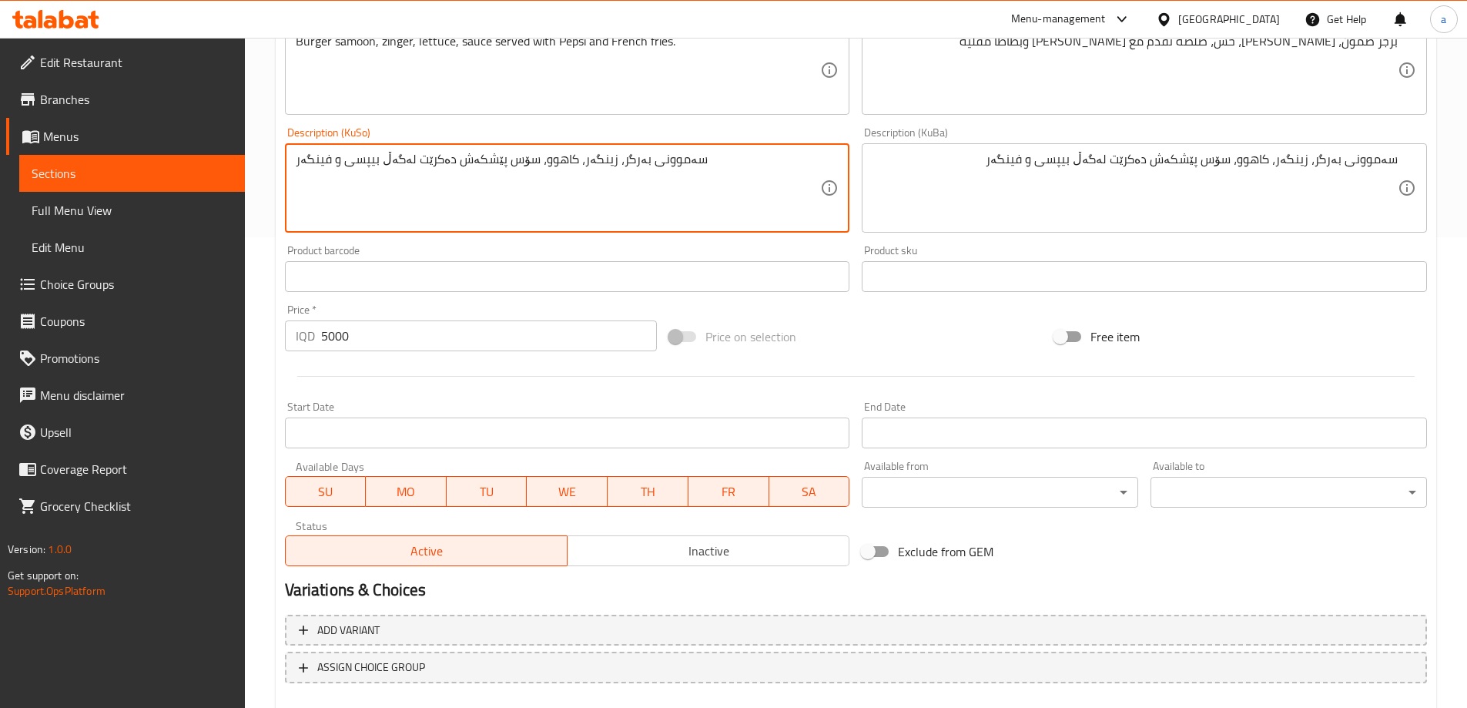
scroll to position [557, 0]
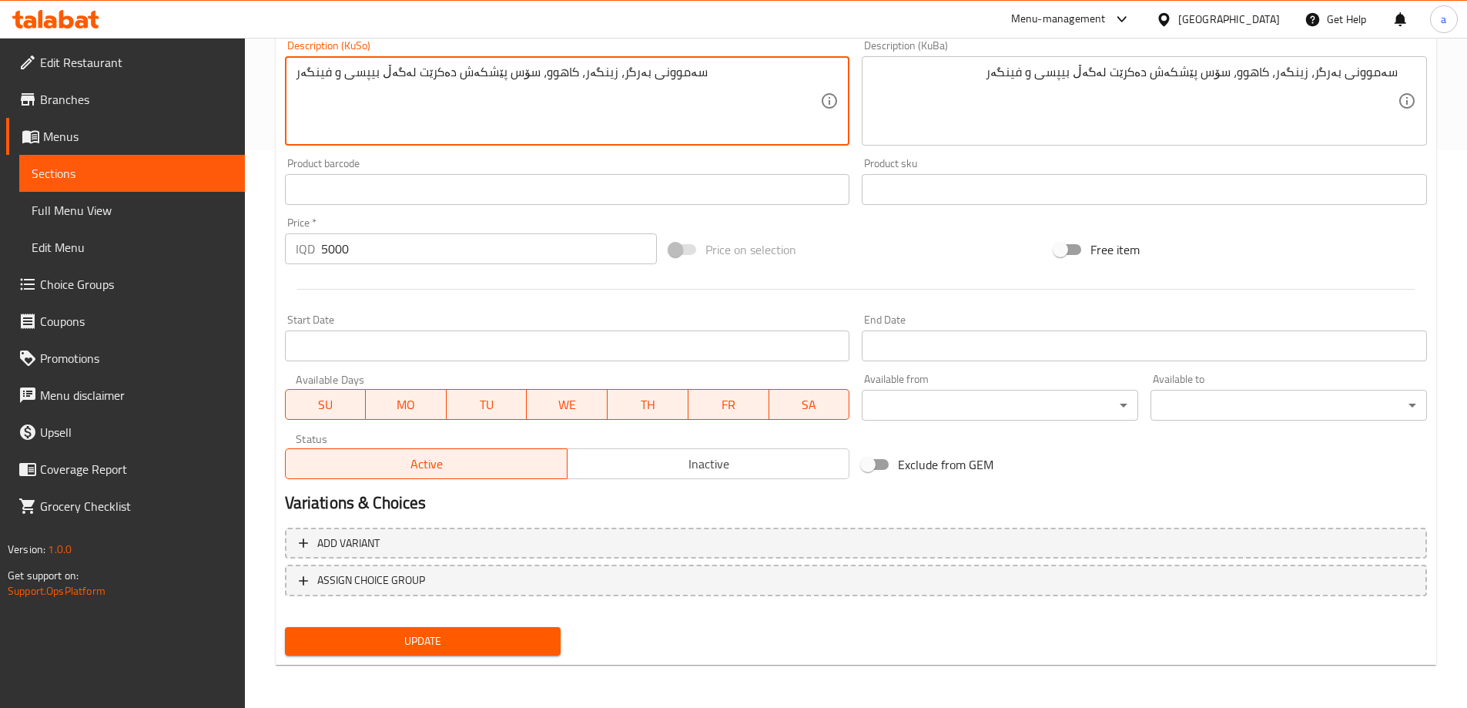
type textarea "سەموونی بەرگر، زینگەر، کاهوو، سۆس پێشکەش دەکرێت لەگەڵ بیپسی و فینگەر"
click at [469, 641] on span "Update" at bounding box center [423, 640] width 252 height 19
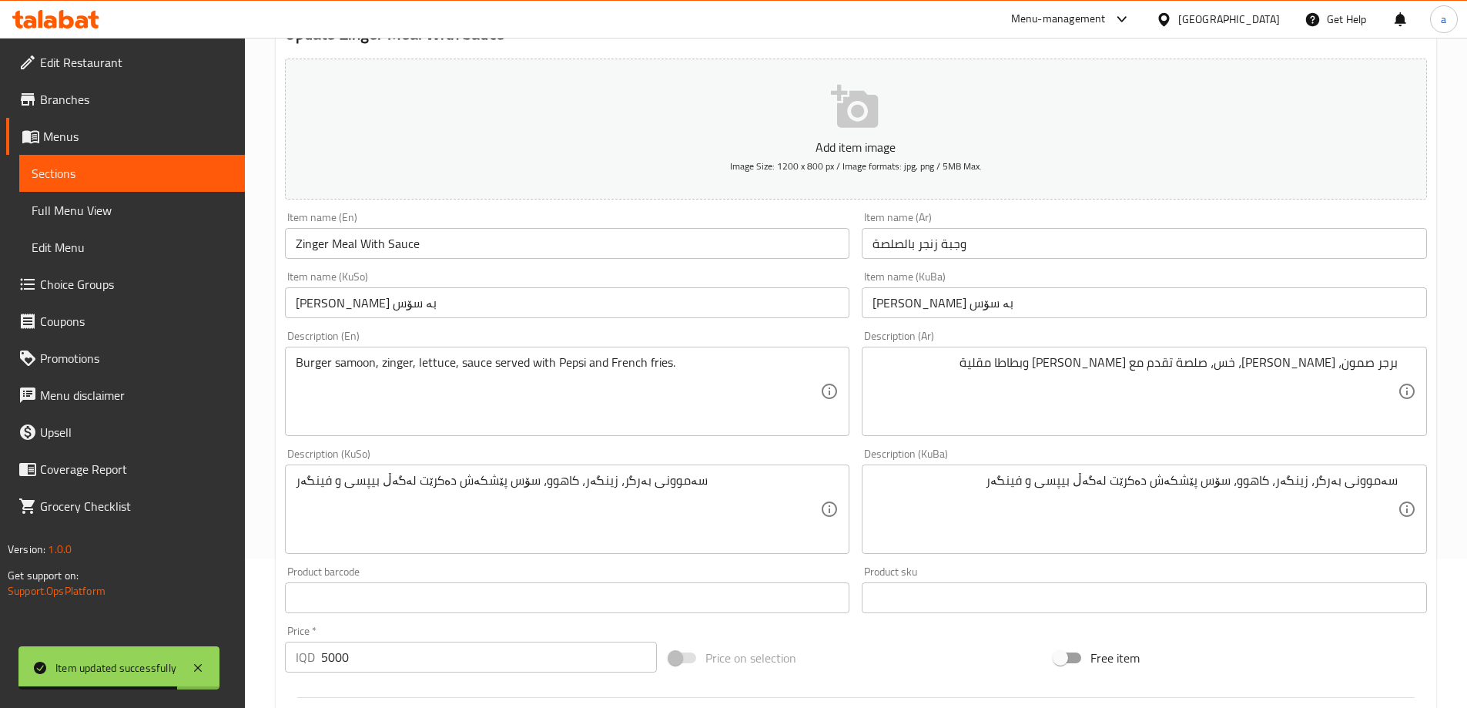
scroll to position [0, 0]
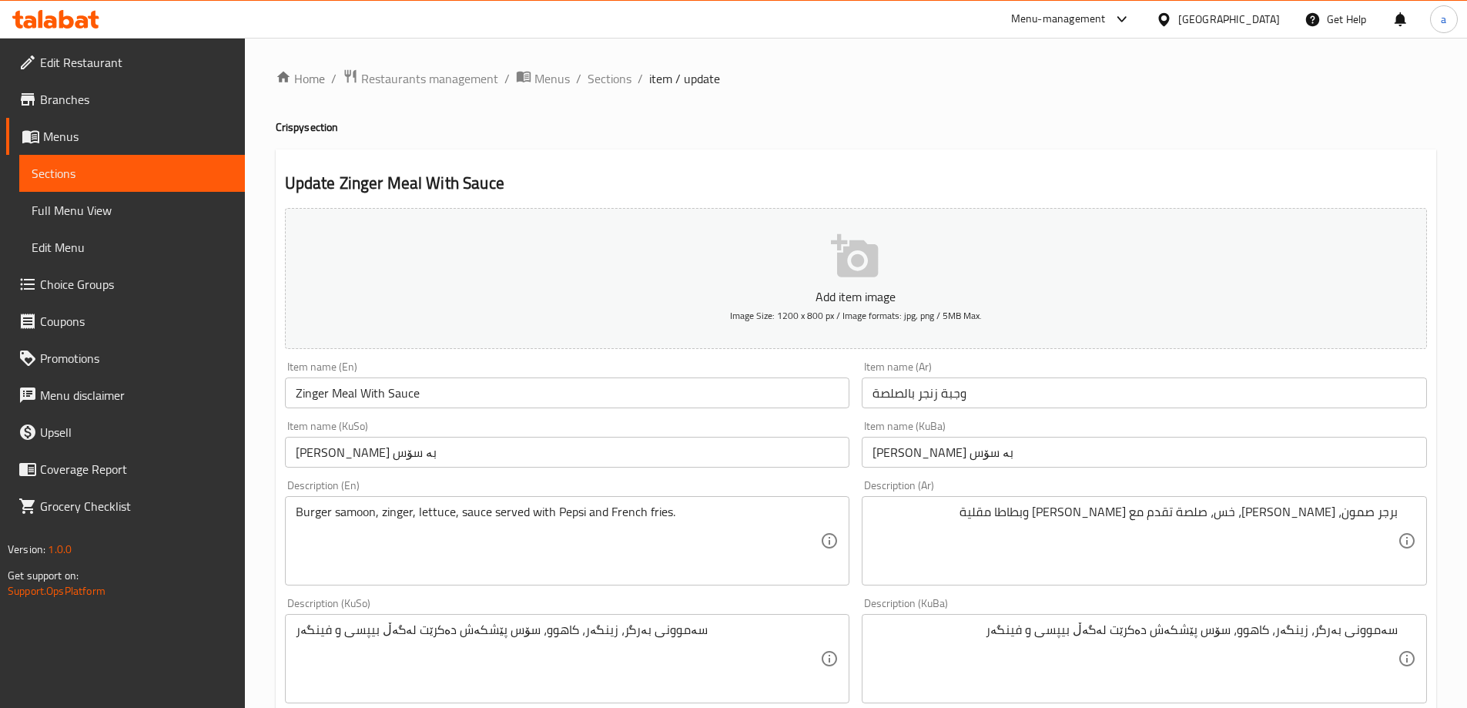
click at [170, 172] on span "Sections" at bounding box center [132, 173] width 201 height 18
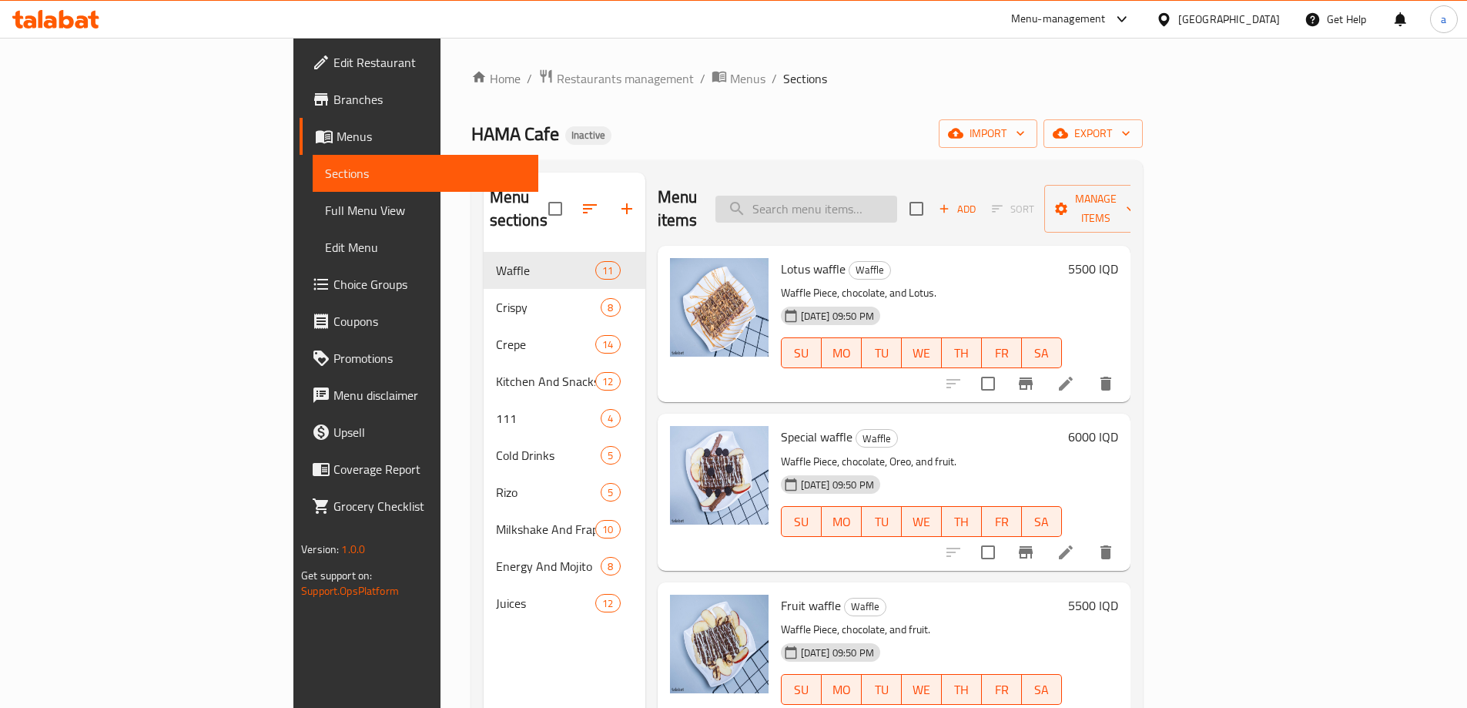
click at [882, 196] on input "search" at bounding box center [806, 209] width 182 height 27
paste input "Scallop Meal"
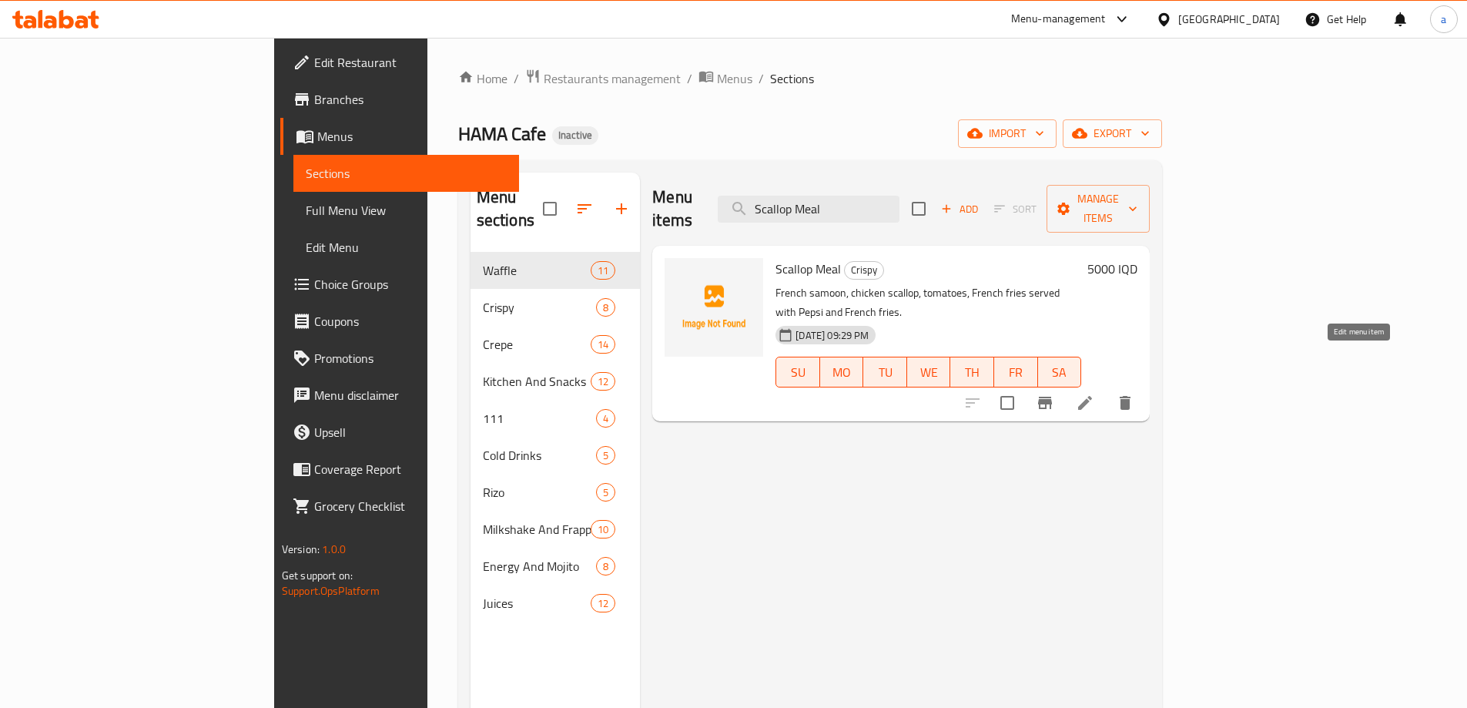
type input "Scallop Meal"
click at [1092, 396] on icon at bounding box center [1085, 403] width 14 height 14
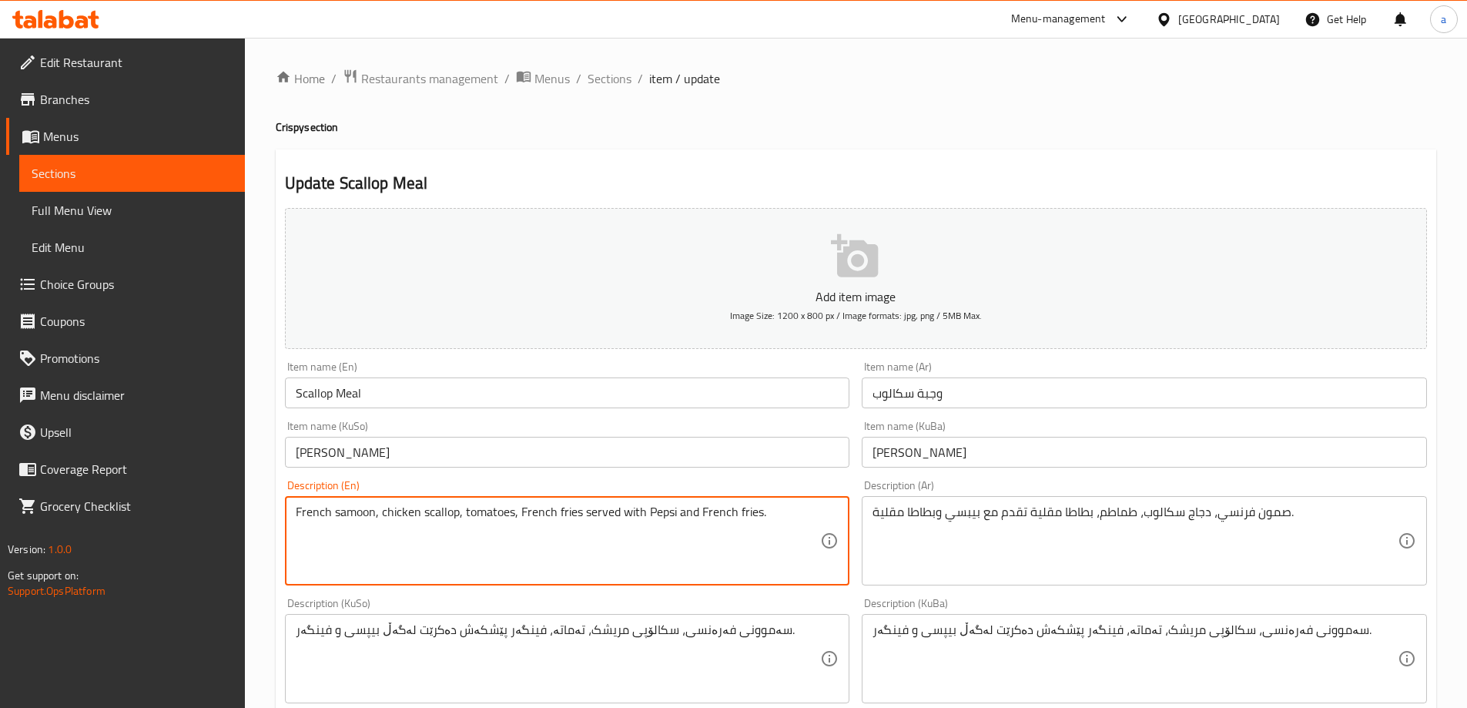
drag, startPoint x: 374, startPoint y: 512, endPoint x: 213, endPoint y: 520, distance: 161.1
paste textarea "Burger"
type textarea "Burger samoon, chicken scallop, tomatoes, French fries served with Pepsi and Fr…"
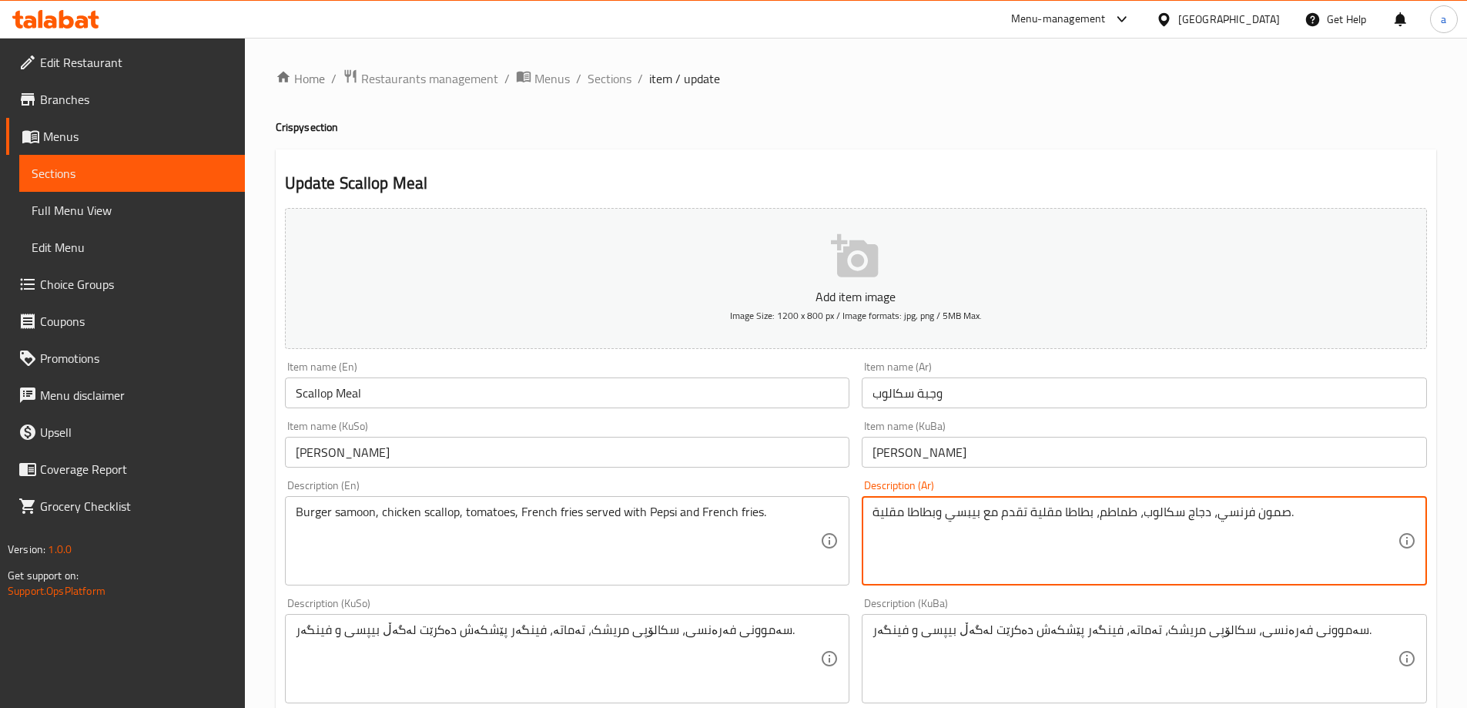
drag, startPoint x: 1210, startPoint y: 510, endPoint x: 1286, endPoint y: 530, distance: 77.9
paste textarea "رجر صمون"
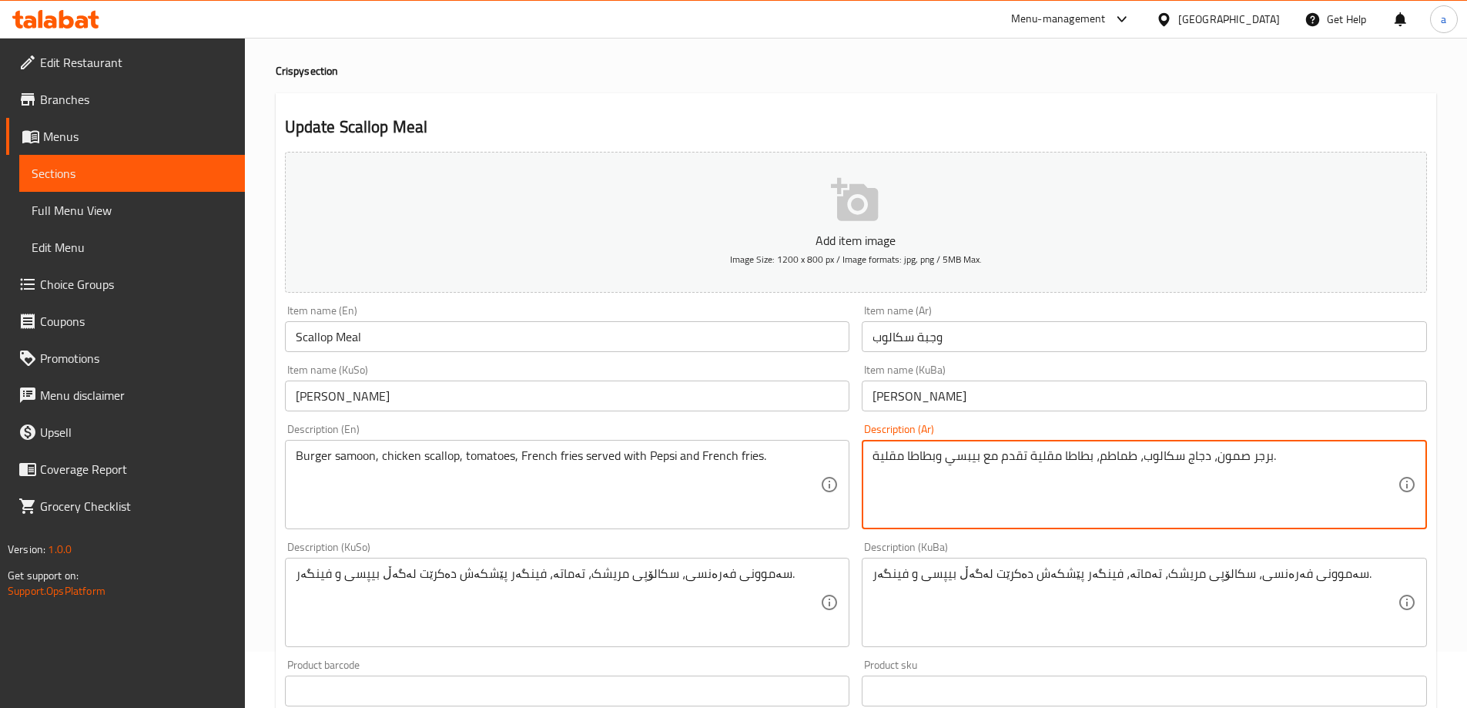
scroll to position [231, 0]
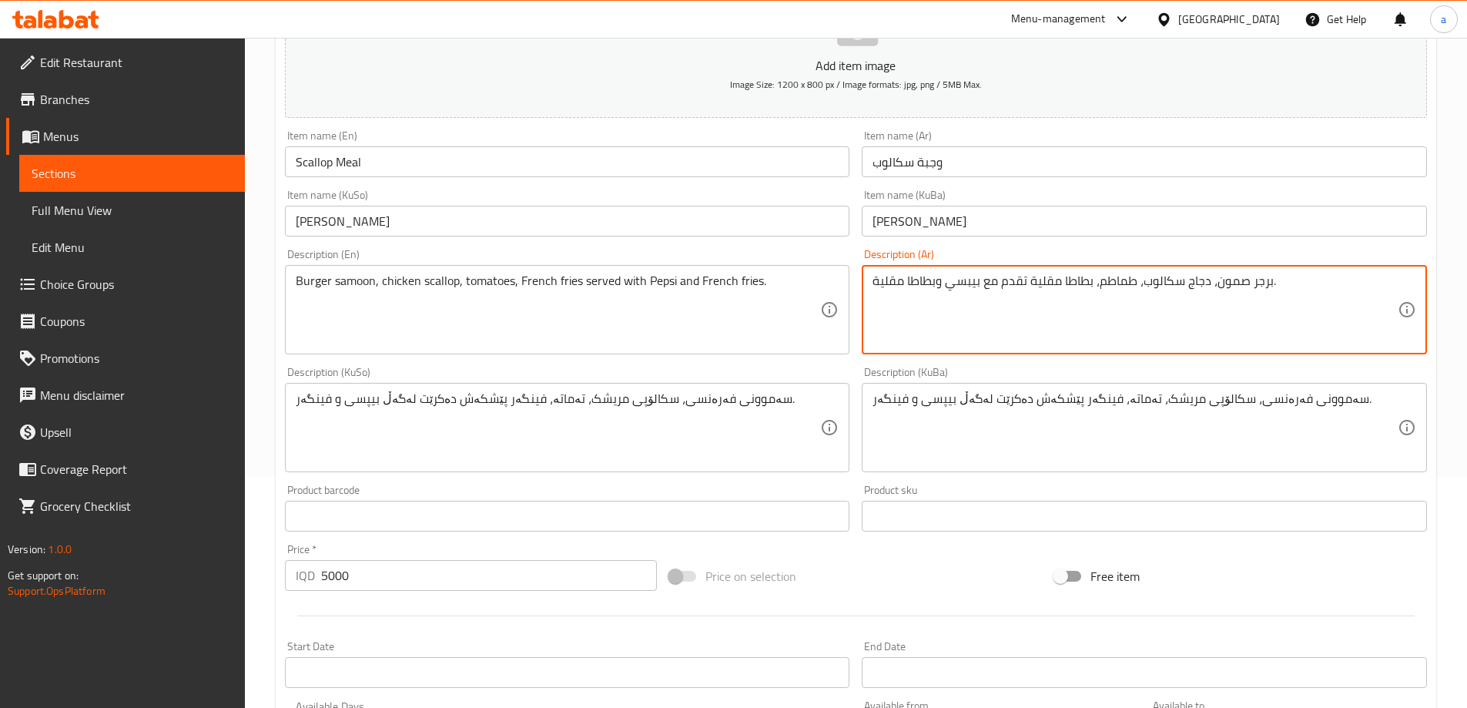
type textarea "برجر صمون، دجاج سكالوب، طماطم، بطاطا مقلية تقدم مع بيبسي وبطاطا مقلية."
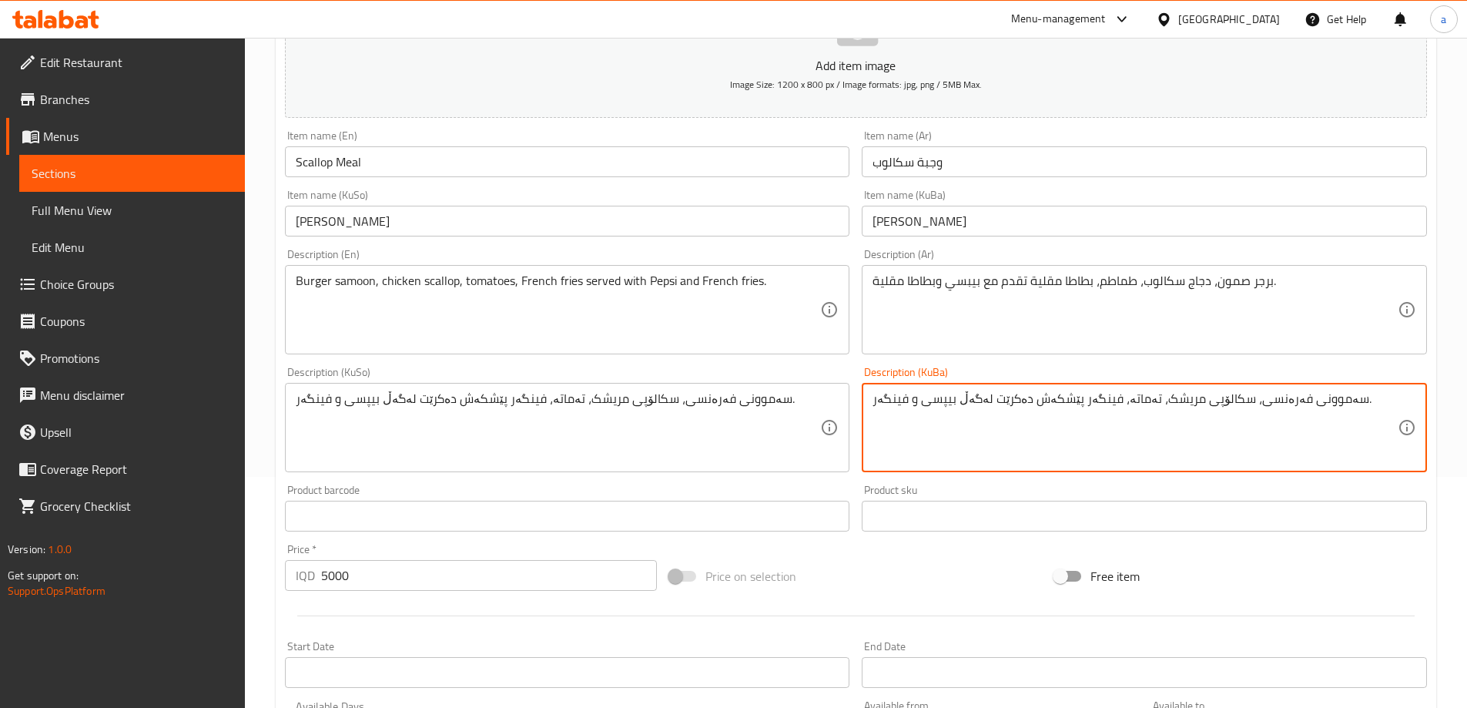
drag, startPoint x: 1235, startPoint y: 400, endPoint x: 1329, endPoint y: 409, distance: 94.3
paste textarea "بەرگر"
type textarea "سەموونی بەرگر، سکالۆپی مریشک، تەماتە، فینگەر پێشکەش دەکرێت لەگەڵ بیپسی و فینگەر."
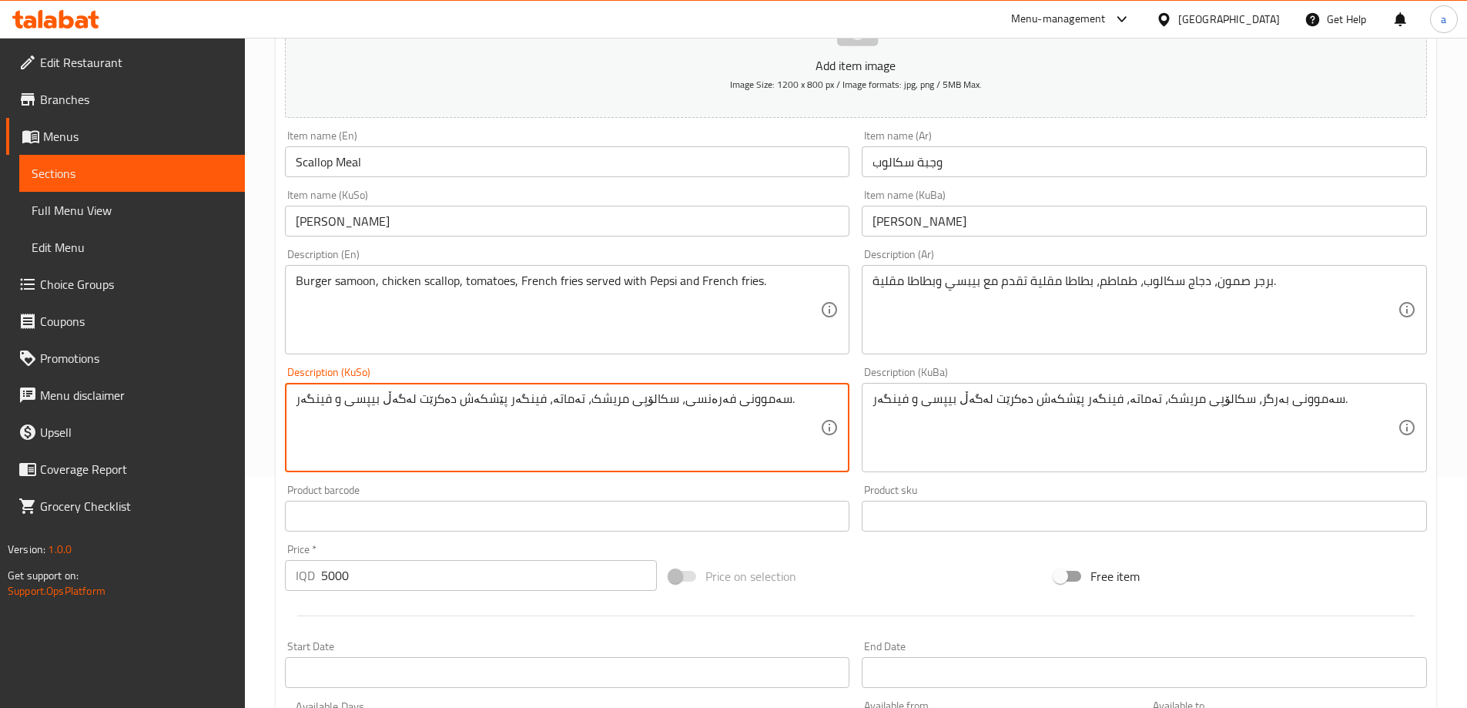
paste textarea "بەرگر"
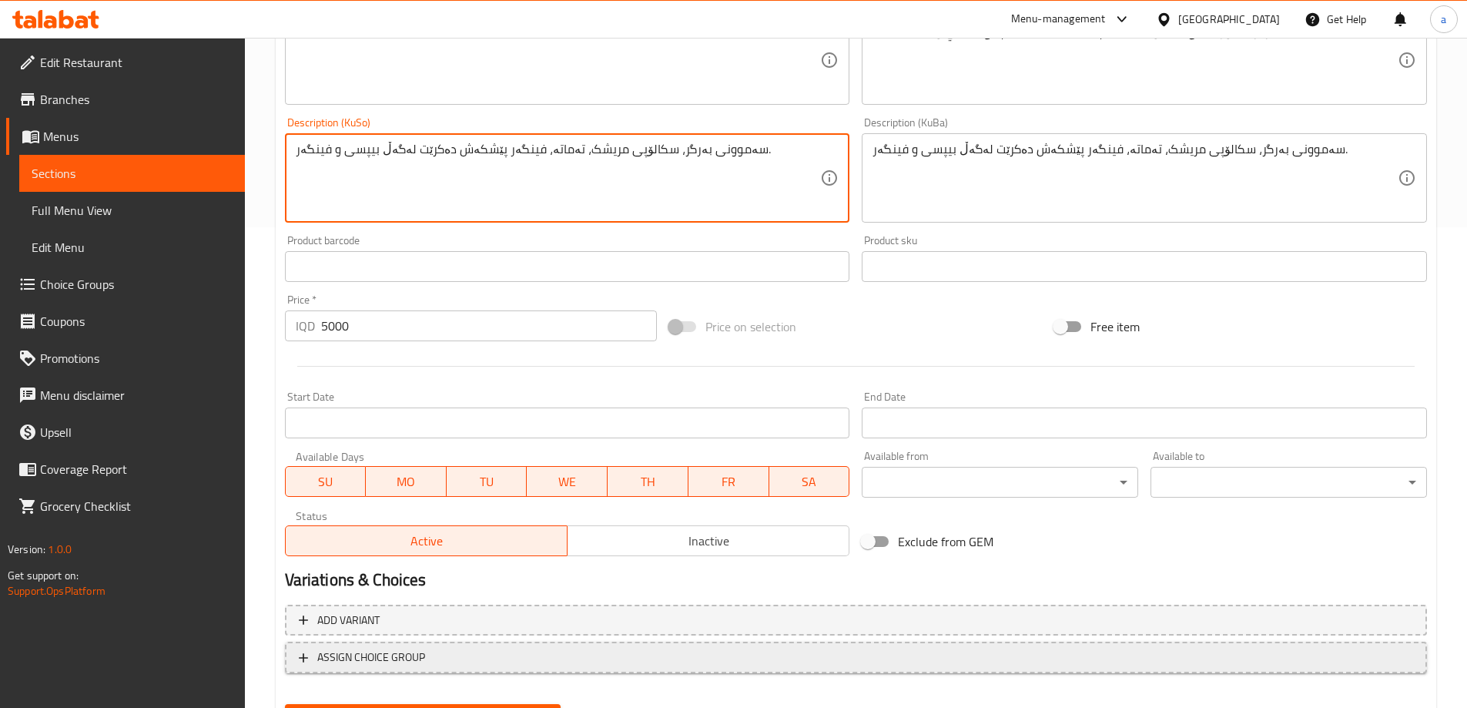
scroll to position [557, 0]
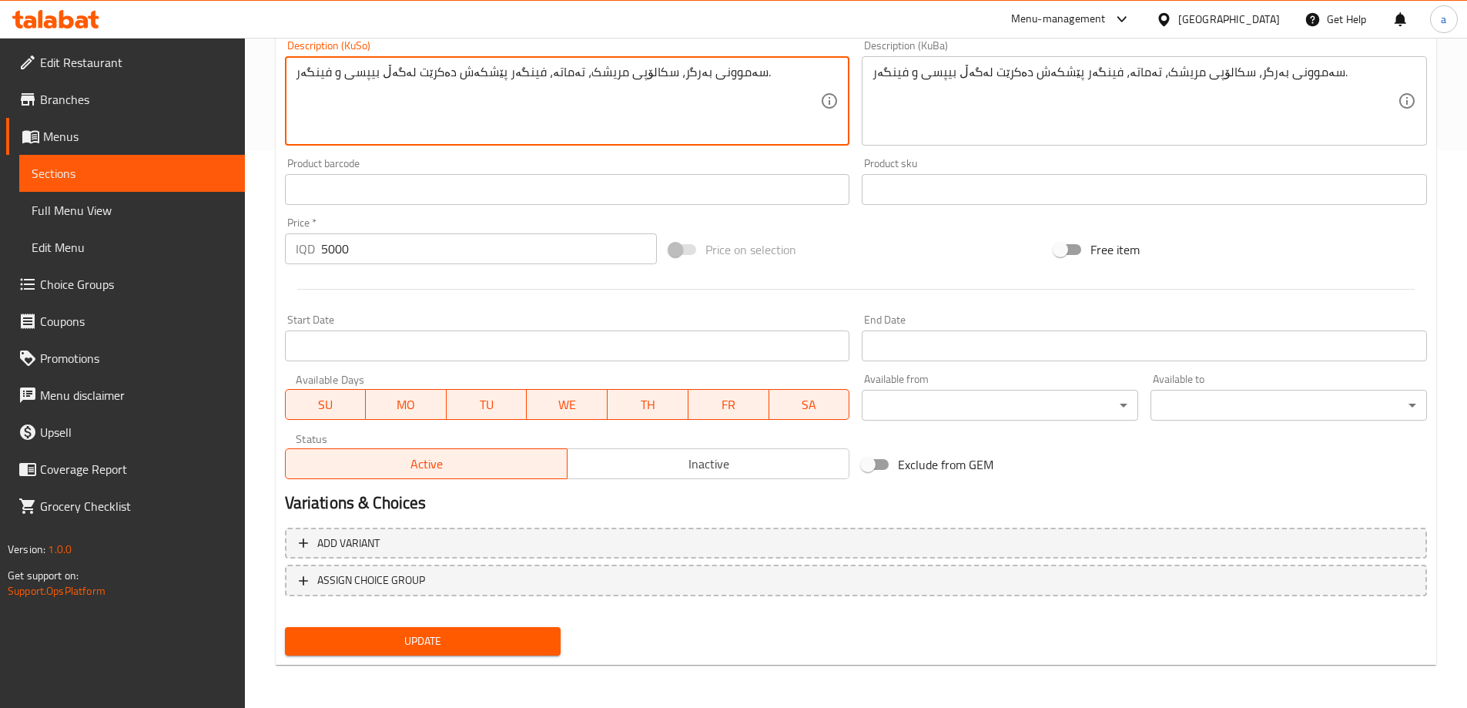
type textarea "سەموونی بەرگر، سکالۆپی مریشک، تەماتە، فینگەر پێشکەش دەکرێت لەگەڵ بیپسی و فینگەر."
click at [444, 639] on span "Update" at bounding box center [423, 640] width 252 height 19
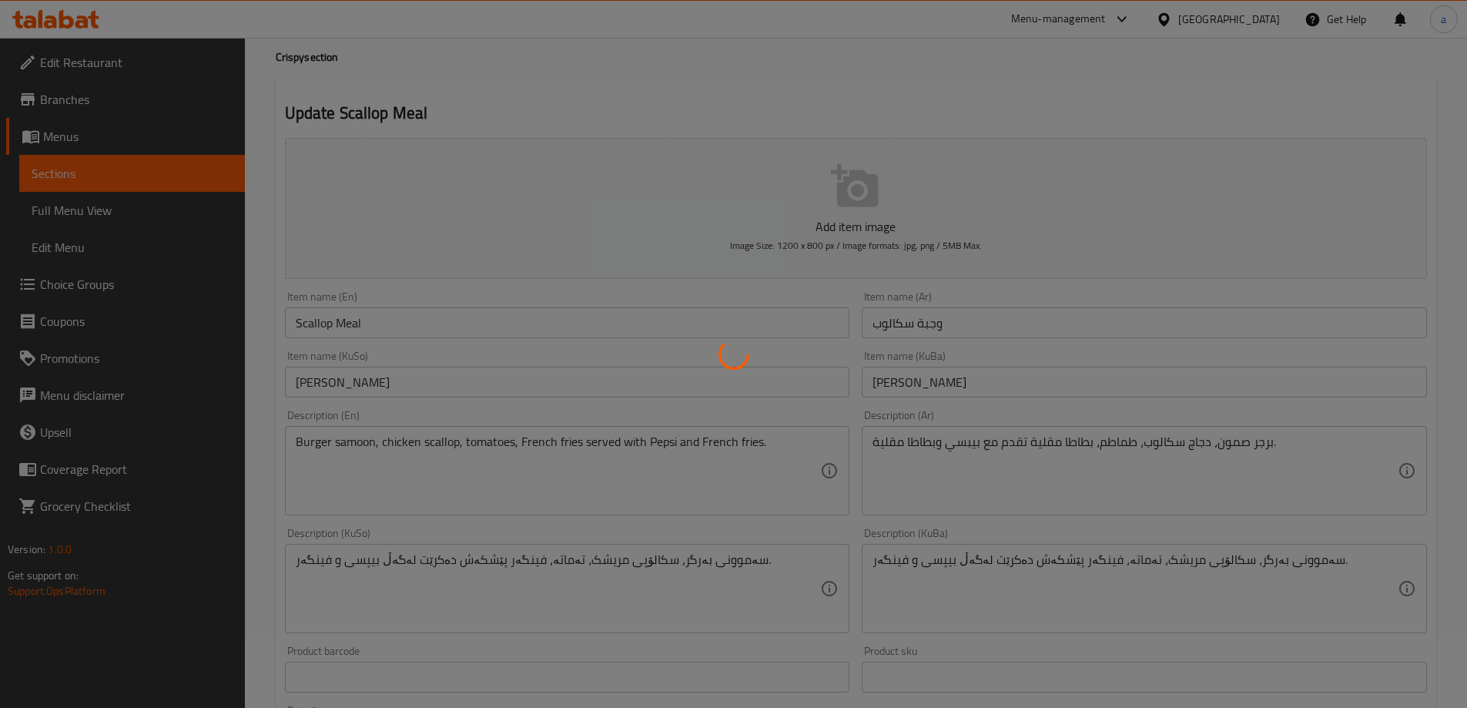
scroll to position [0, 0]
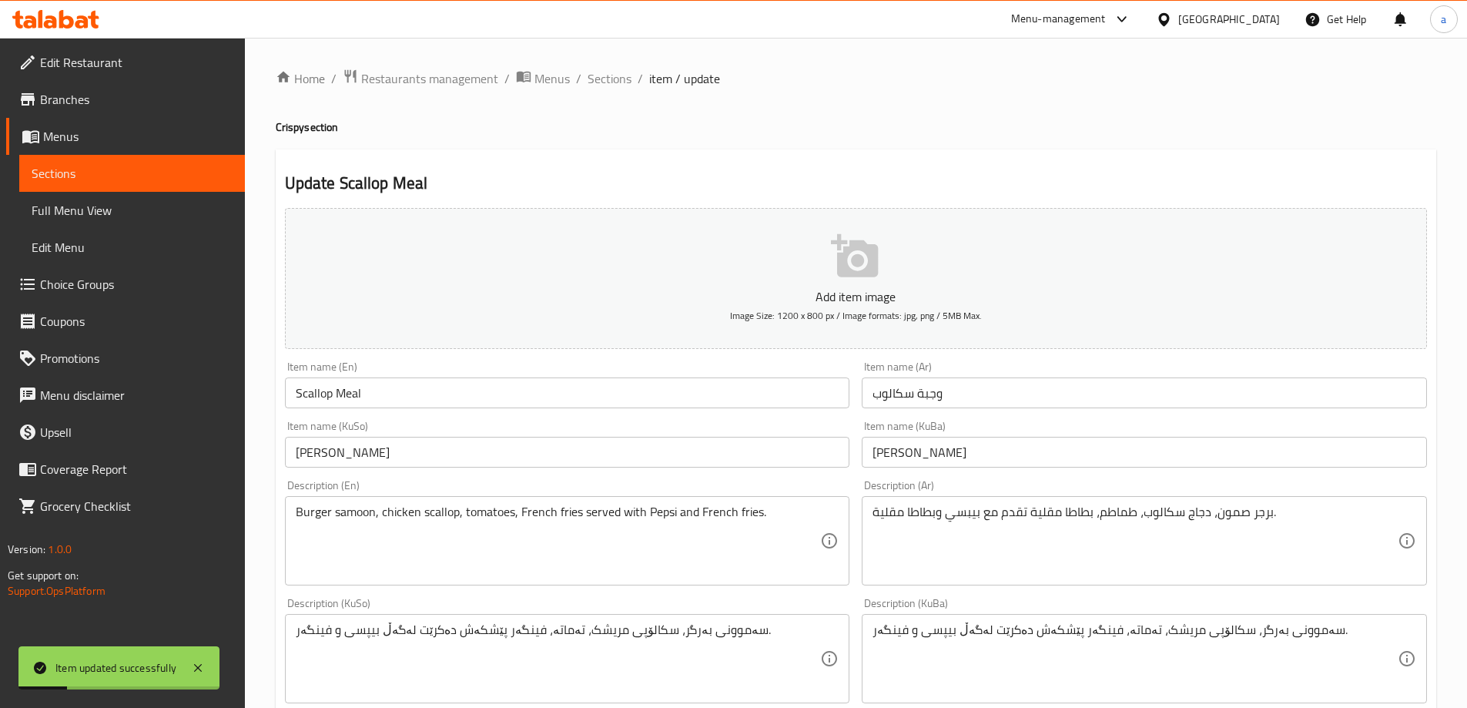
click at [104, 180] on span "Sections" at bounding box center [132, 173] width 201 height 18
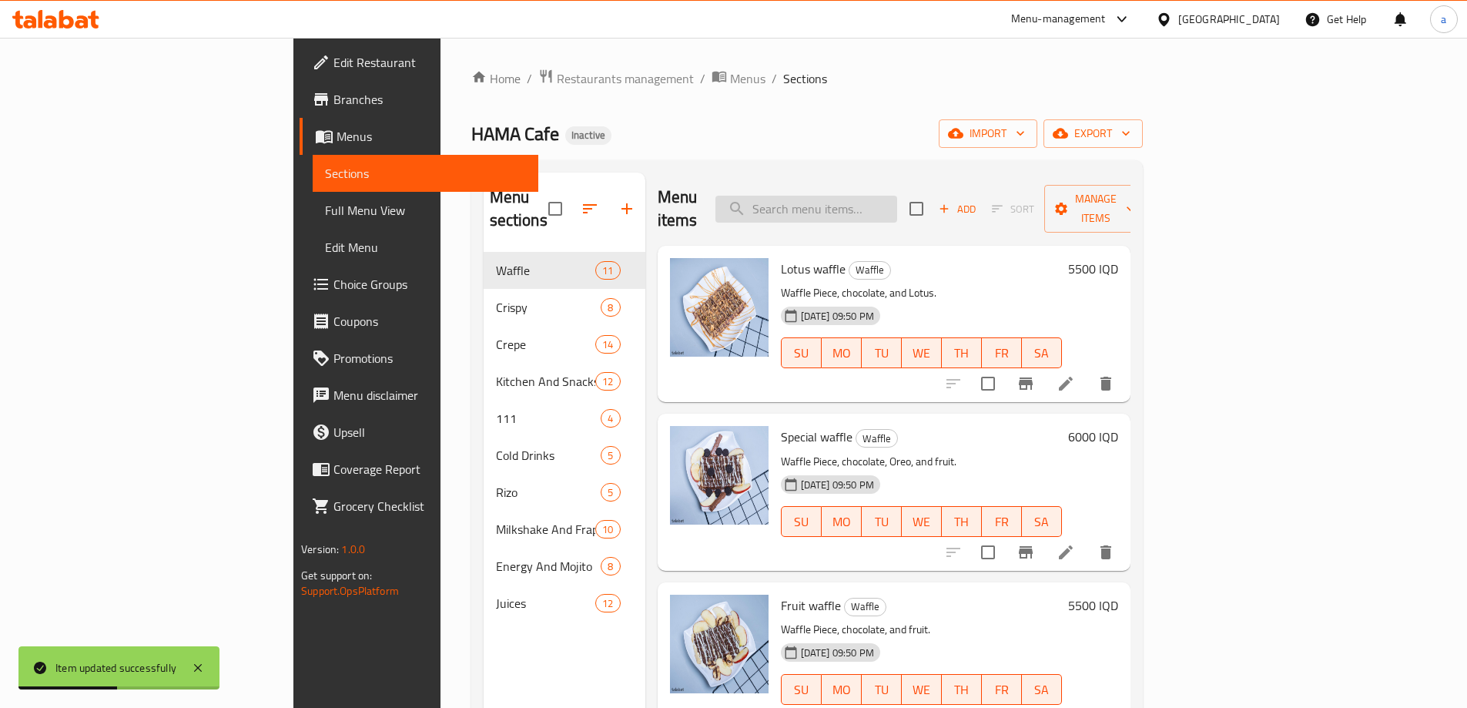
click at [890, 210] on input "search" at bounding box center [806, 209] width 182 height 27
paste input "Zinger Meal With"
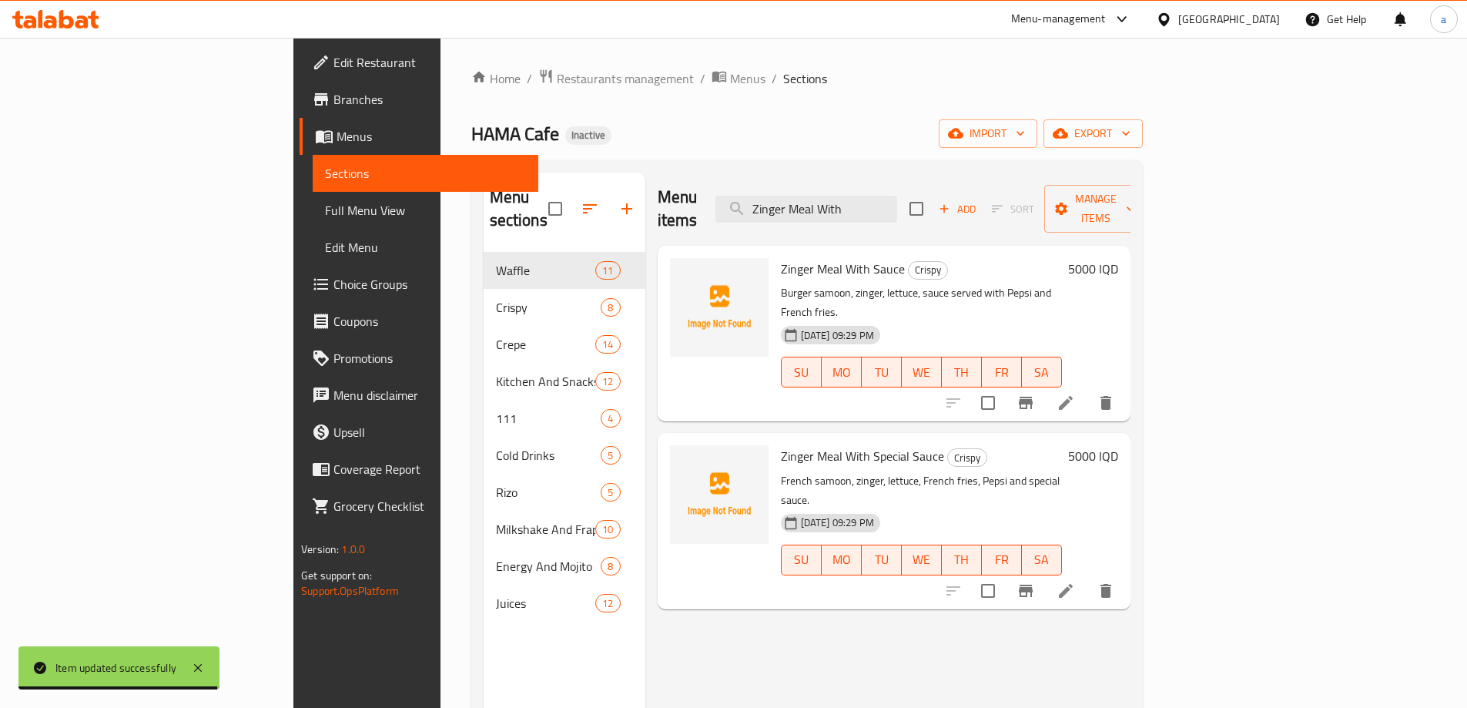
type input "Zinger Meal With"
click at [1087, 577] on li at bounding box center [1065, 591] width 43 height 28
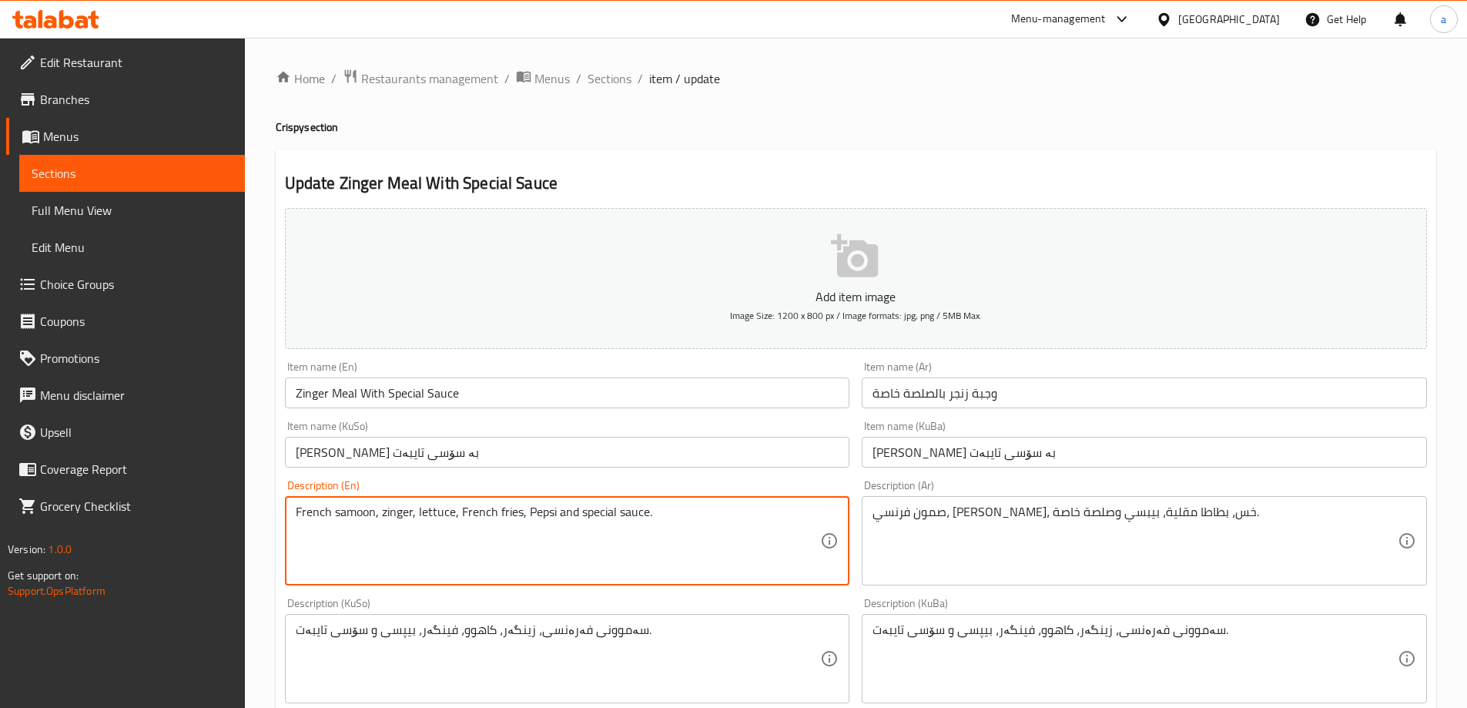
drag, startPoint x: 374, startPoint y: 510, endPoint x: 223, endPoint y: 514, distance: 151.0
paste textarea "Burger"
type textarea "Burger samoon, zinger, lettuce, French fries, Pepsi and special sauce."
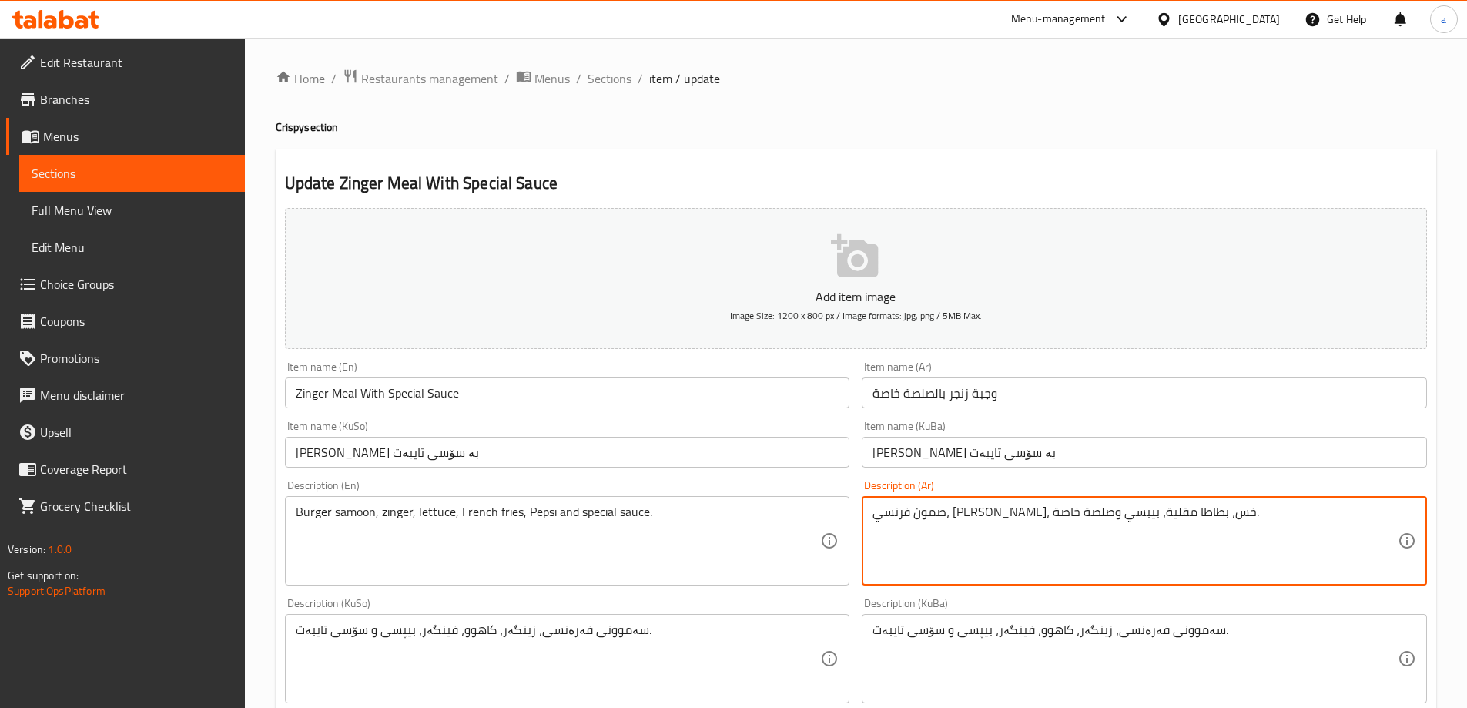
drag, startPoint x: 1100, startPoint y: 511, endPoint x: 1176, endPoint y: 525, distance: 77.5
click at [1176, 525] on textarea "صمون فرنسي، زنجر، خس، بطاطا مقلية، بيبسي وصلصة خاصة." at bounding box center [1134, 540] width 525 height 73
paste textarea "رجر صمون،"
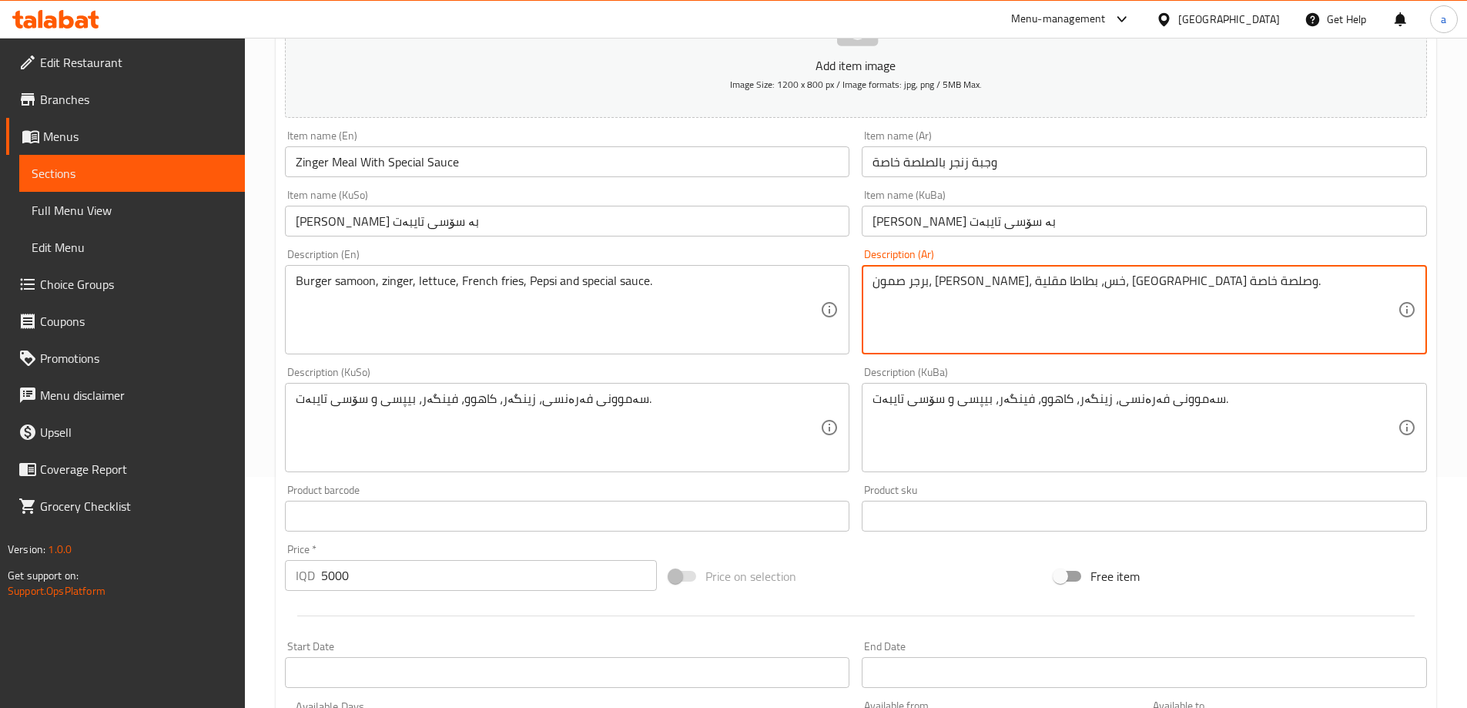
type textarea "برجر صمون، [PERSON_NAME]، خس، بطاطا مقلية، [GEOGRAPHIC_DATA] وصلصة خاصة."
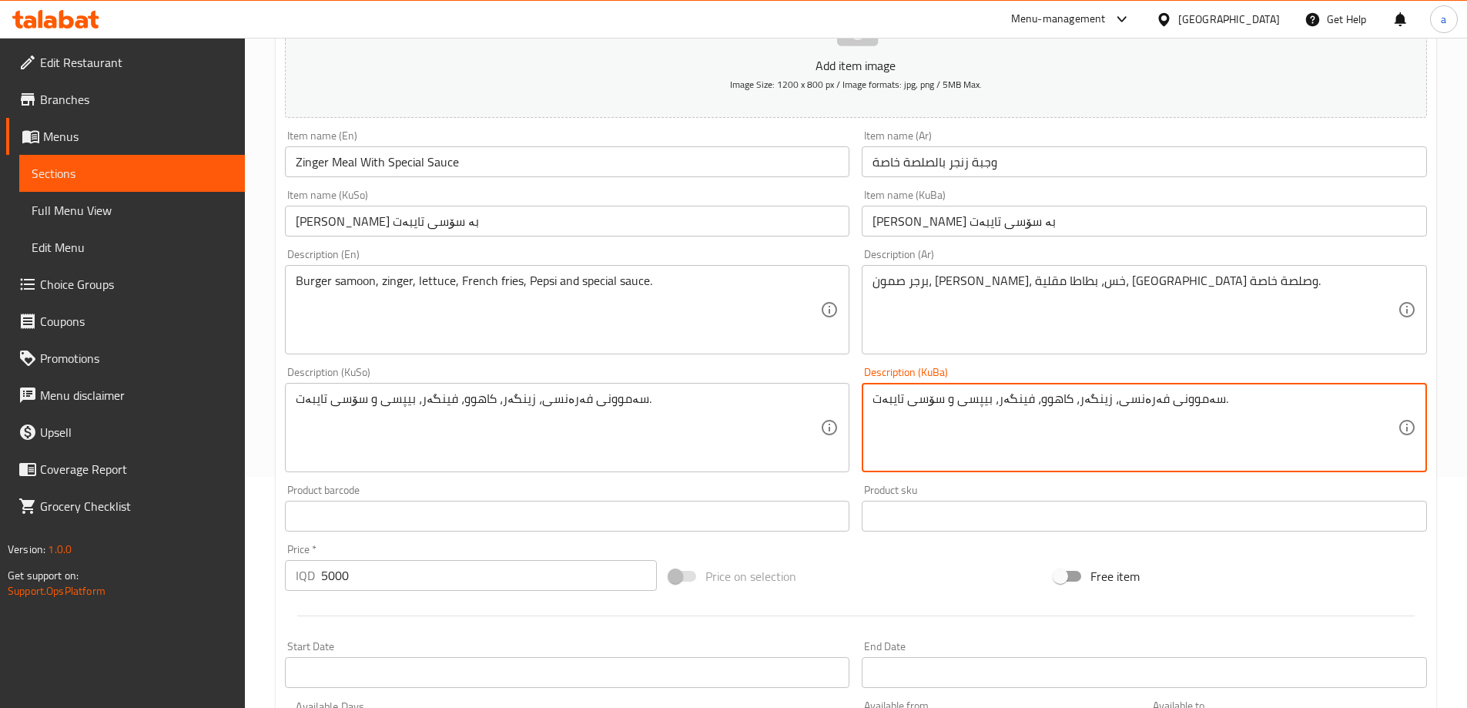
drag, startPoint x: 1110, startPoint y: 404, endPoint x: 1203, endPoint y: 413, distance: 92.8
paste textarea "بەرگر"
type textarea "سەموونی بەرگر، زینگەر، کاهوو، فینگەر، بیپسی و سۆسی تایبەت."
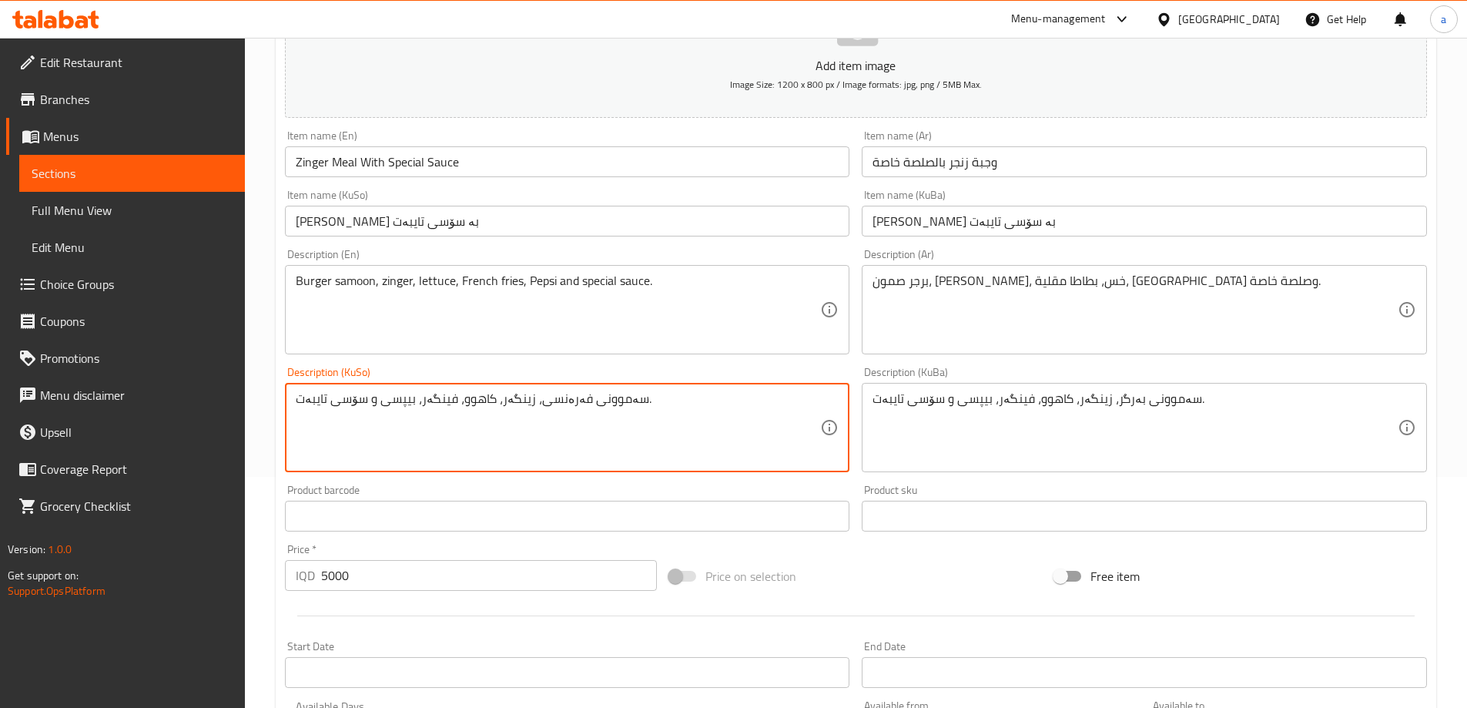
paste textarea "بەرگر"
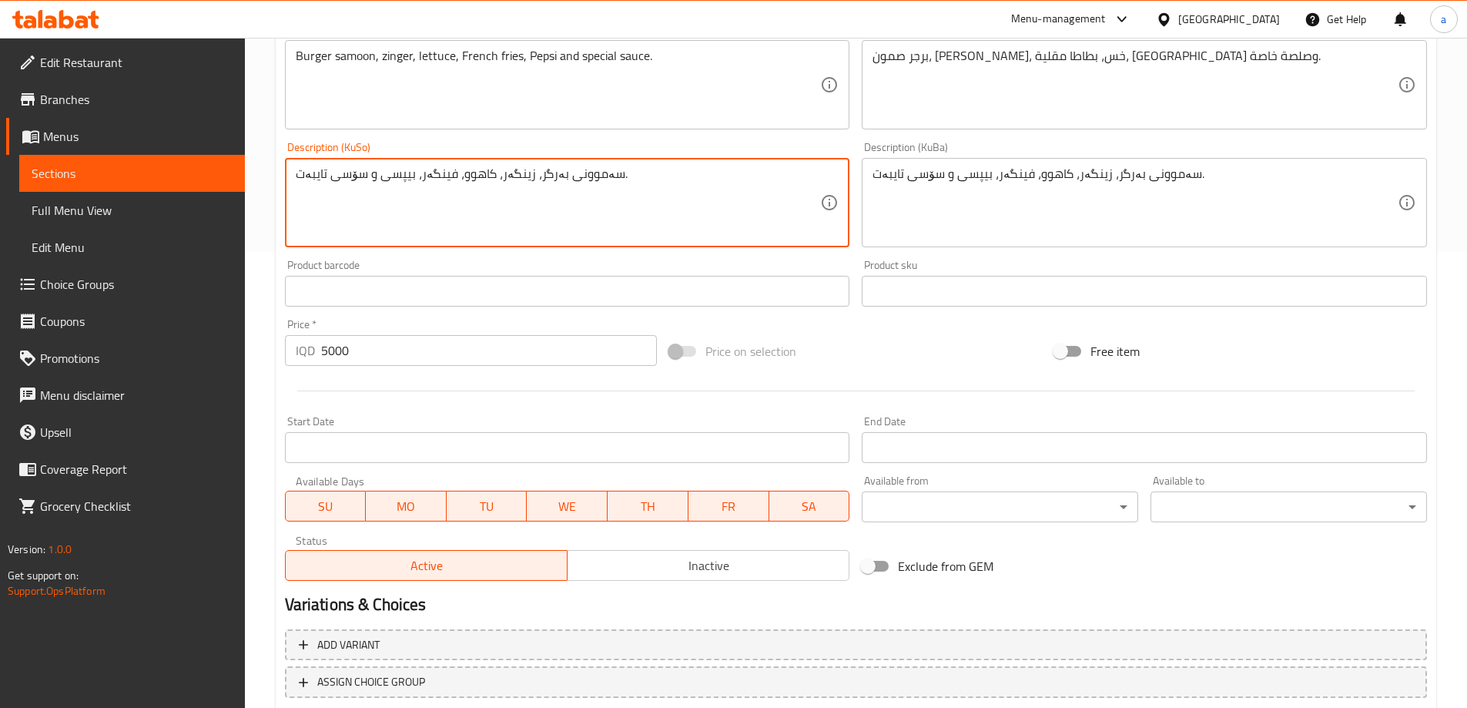
scroll to position [557, 0]
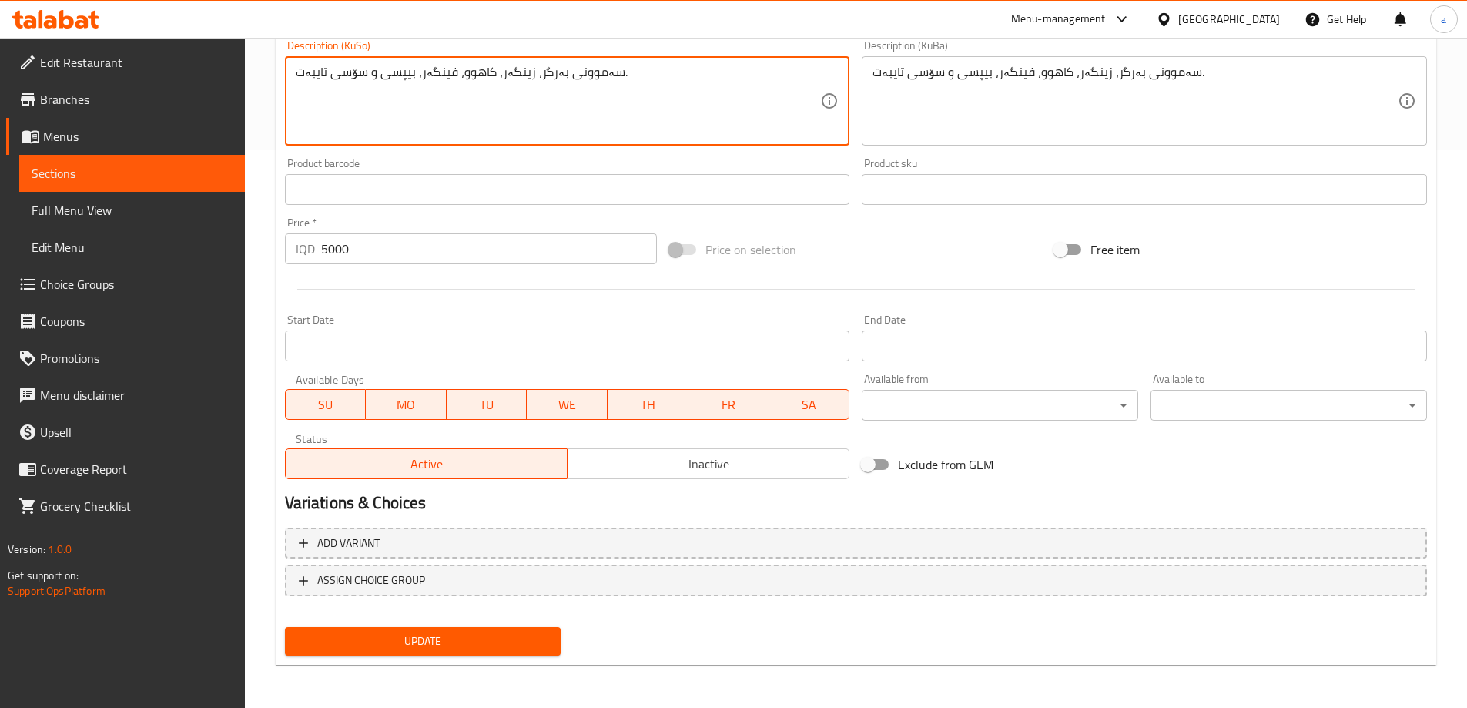
type textarea "سەموونی بەرگر، زینگەر، کاهوو، فینگەر، بیپسی و سۆسی تایبەت."
click at [424, 653] on button "Update" at bounding box center [423, 641] width 276 height 28
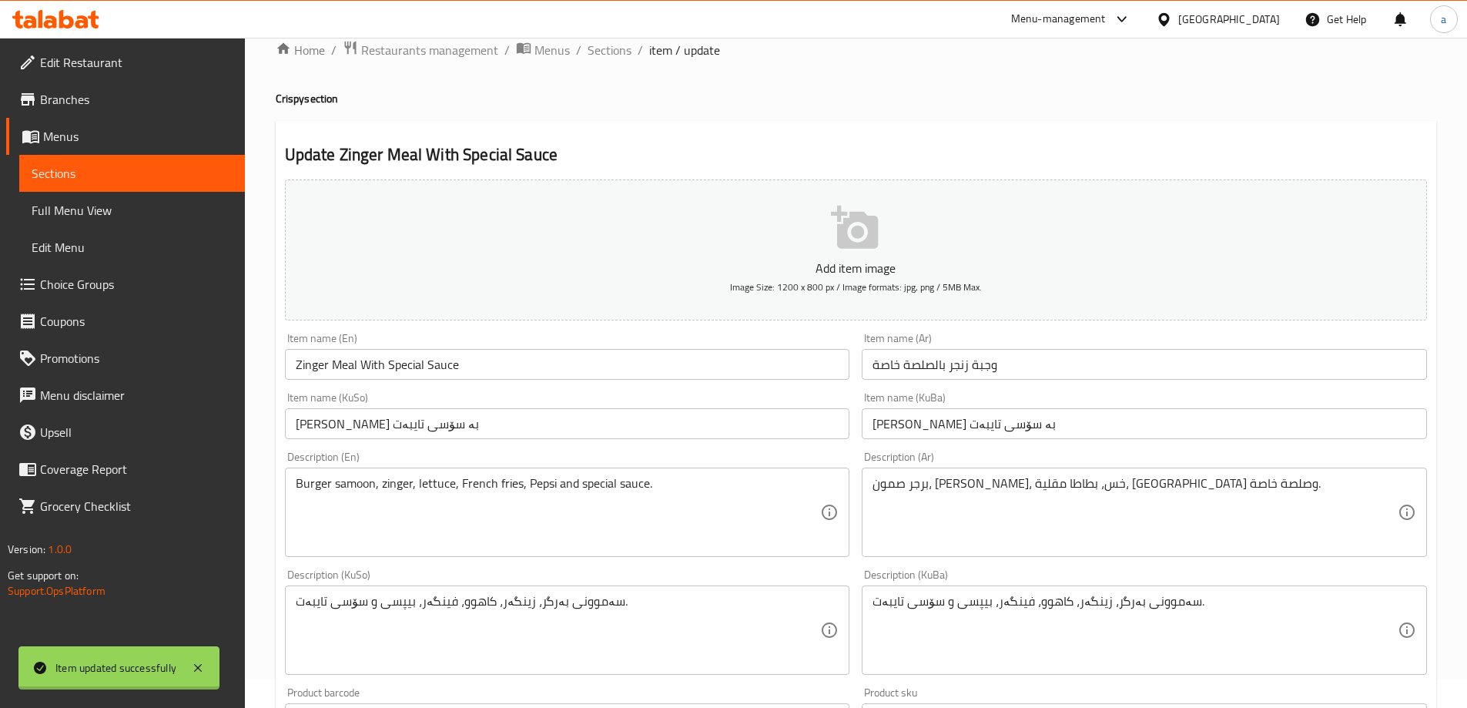
scroll to position [0, 0]
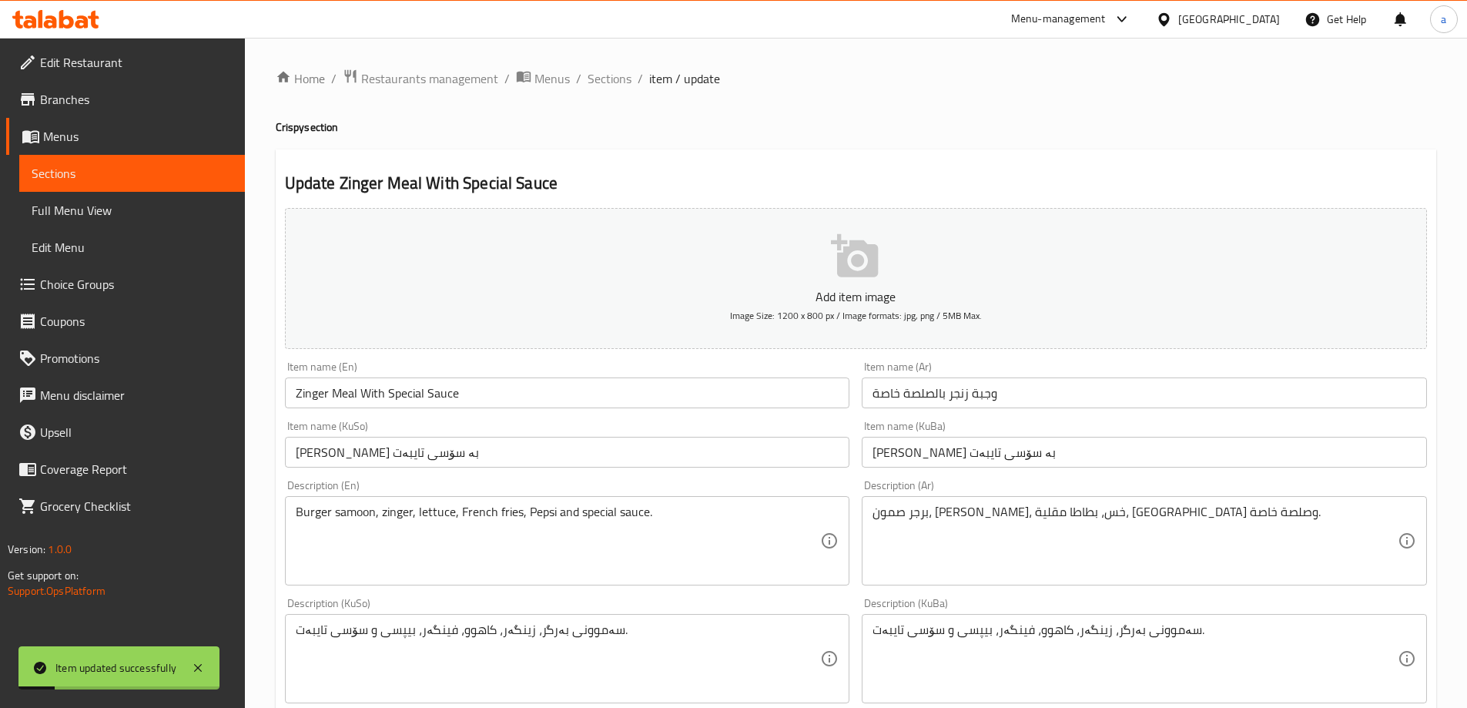
click at [148, 165] on span "Sections" at bounding box center [132, 173] width 201 height 18
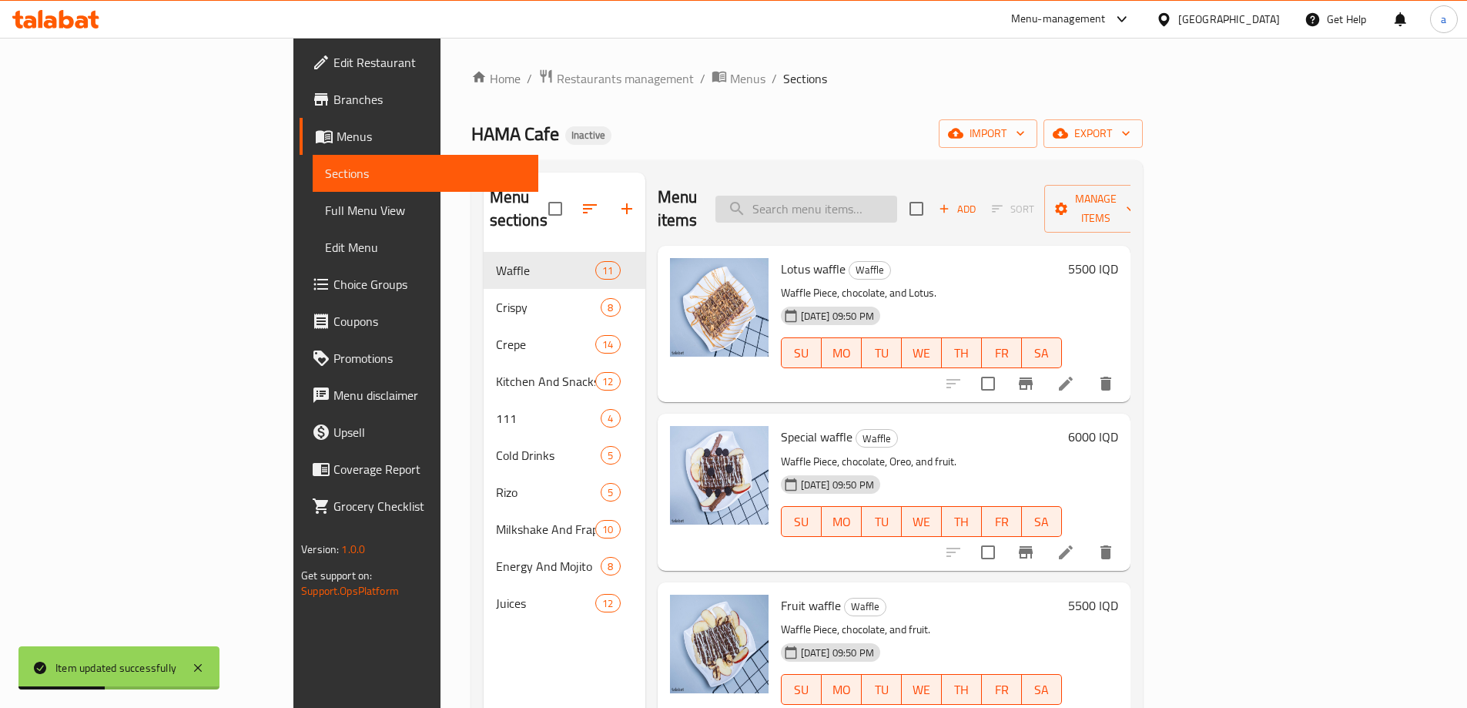
click at [843, 196] on input "search" at bounding box center [806, 209] width 182 height 27
paste input "Zinger Sandwich"
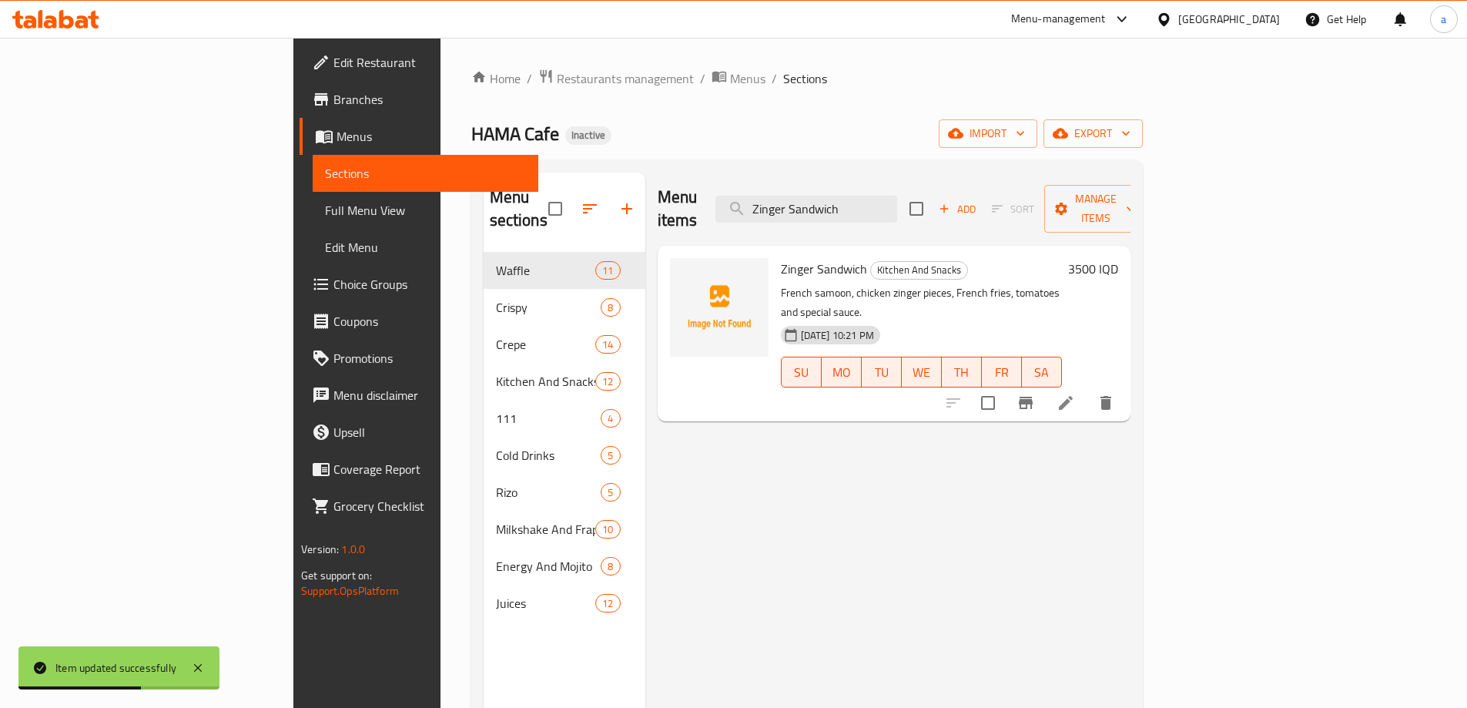
type input "Zinger Sandwich"
click at [1087, 389] on li at bounding box center [1065, 403] width 43 height 28
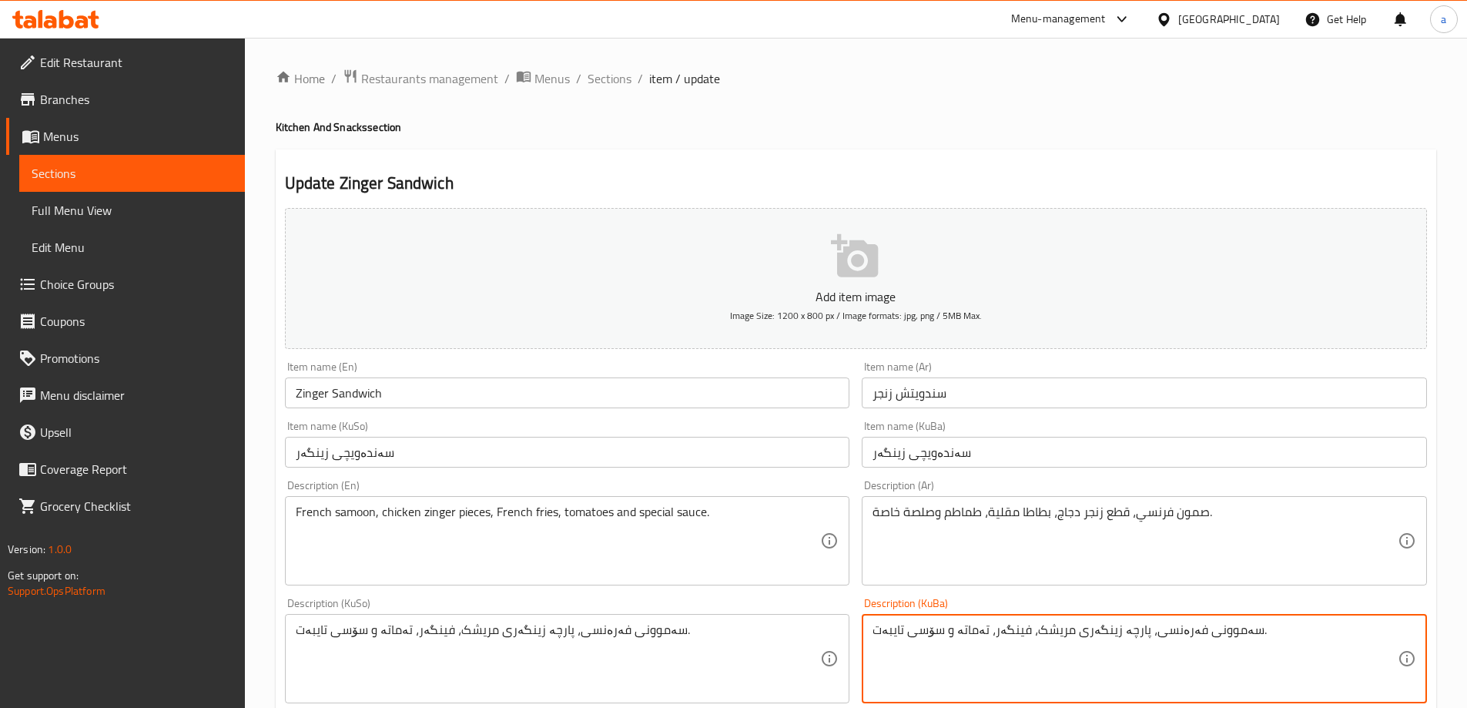
drag, startPoint x: 1138, startPoint y: 630, endPoint x: 1236, endPoint y: 641, distance: 98.5
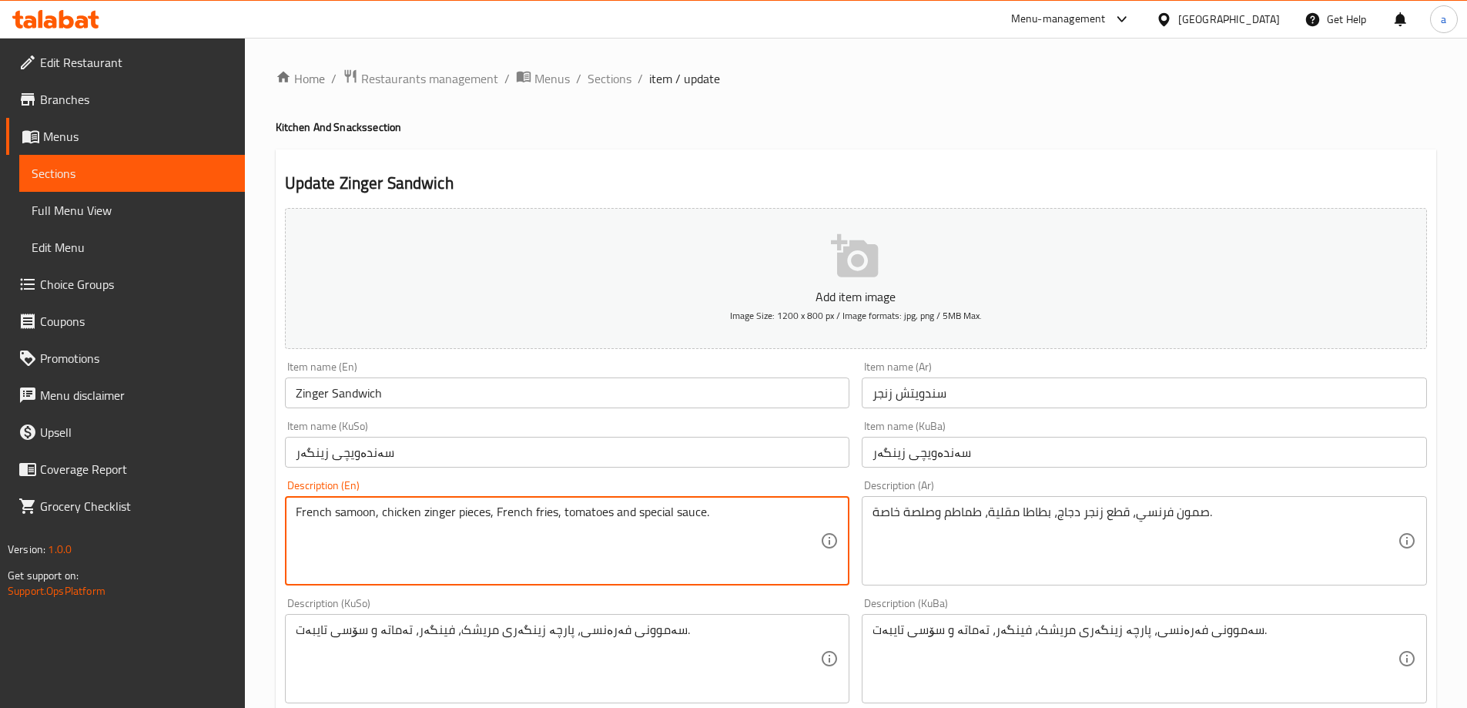
drag, startPoint x: 373, startPoint y: 516, endPoint x: 284, endPoint y: 504, distance: 89.4
click at [285, 504] on div "French samoon, chicken zinger pieces, French fries, tomatoes and special sauce.…" at bounding box center [567, 540] width 565 height 89
paste textarea "Burger"
type textarea "Burger samoon, chicken zinger pieces, French fries, tomatoes and special sauce."
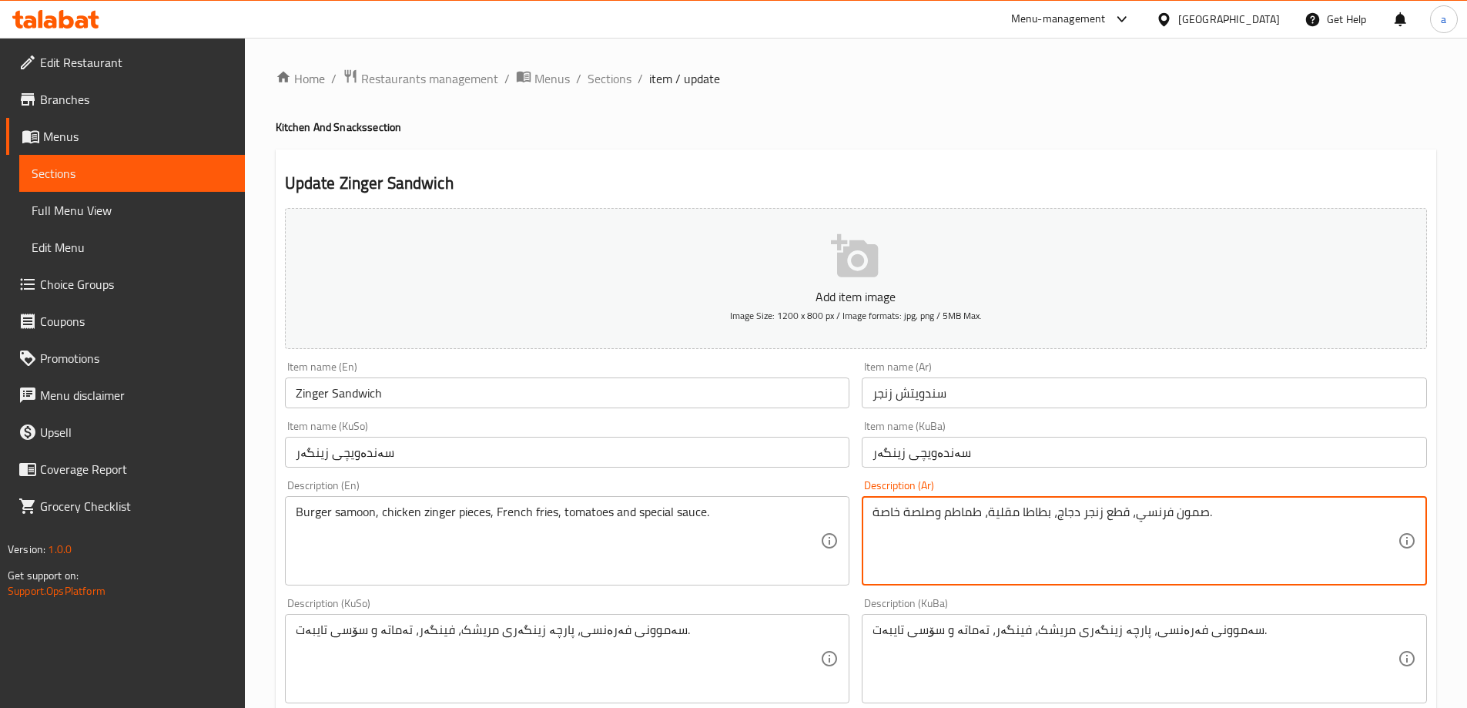
drag, startPoint x: 1139, startPoint y: 514, endPoint x: 1206, endPoint y: 520, distance: 67.3
paste textarea "رجر صمون،"
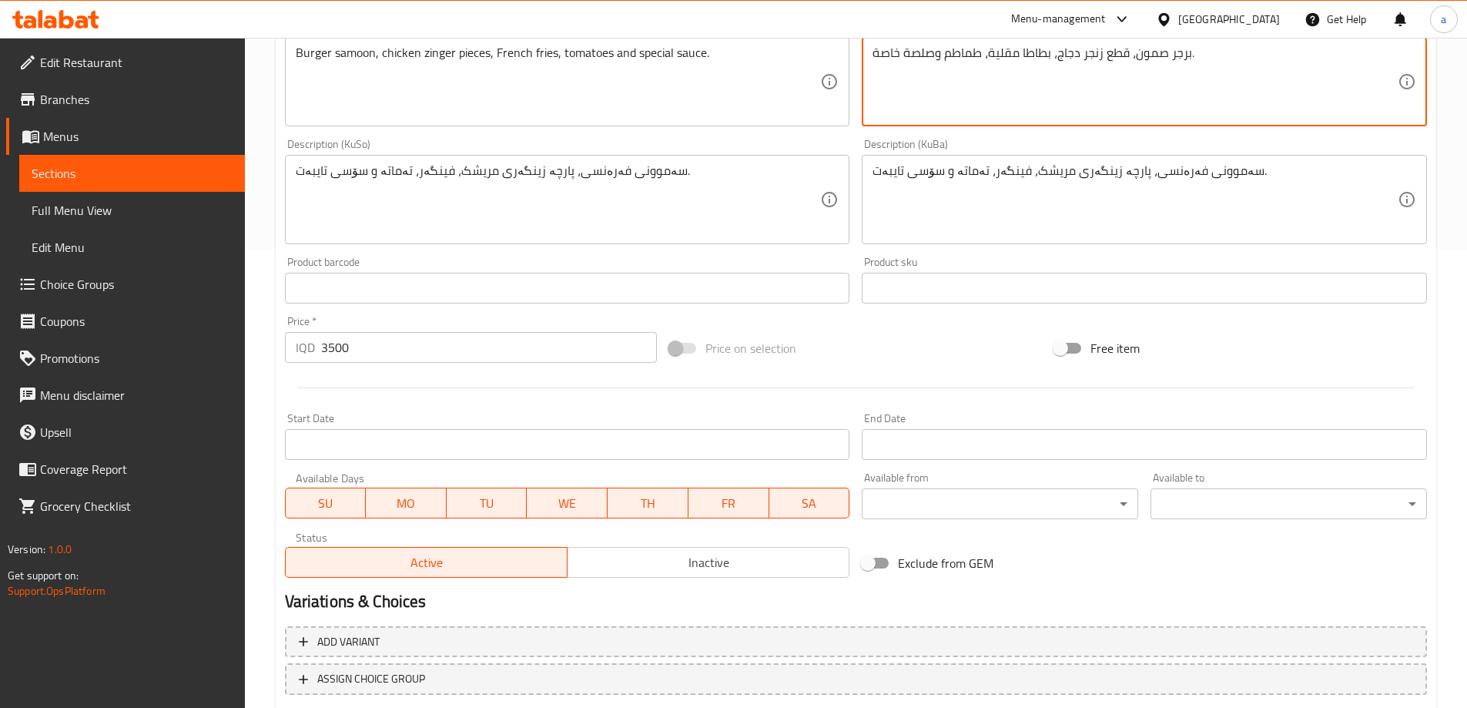
scroll to position [462, 0]
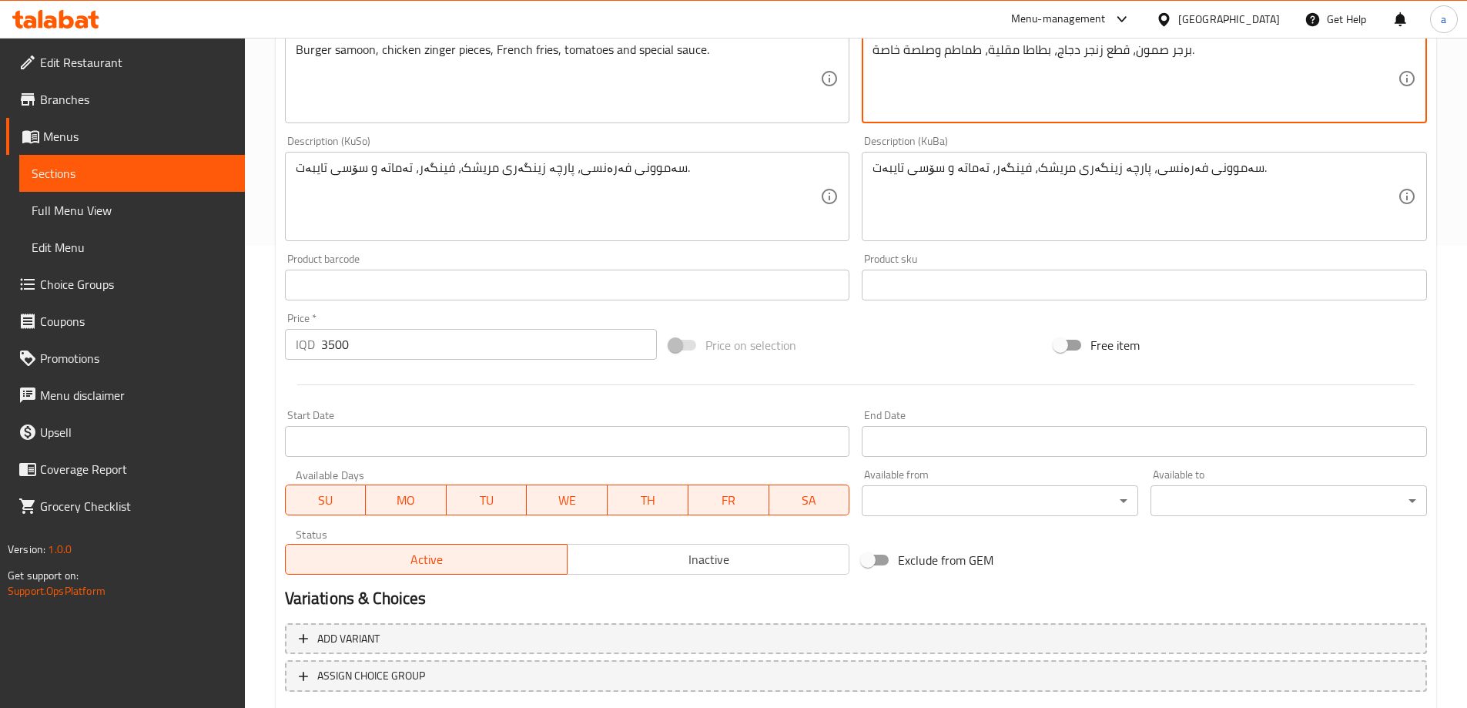
type textarea "برجر صمون، قطع زنجر دجاج، بطاطا مقلية، طماطم وصلصة خاصة."
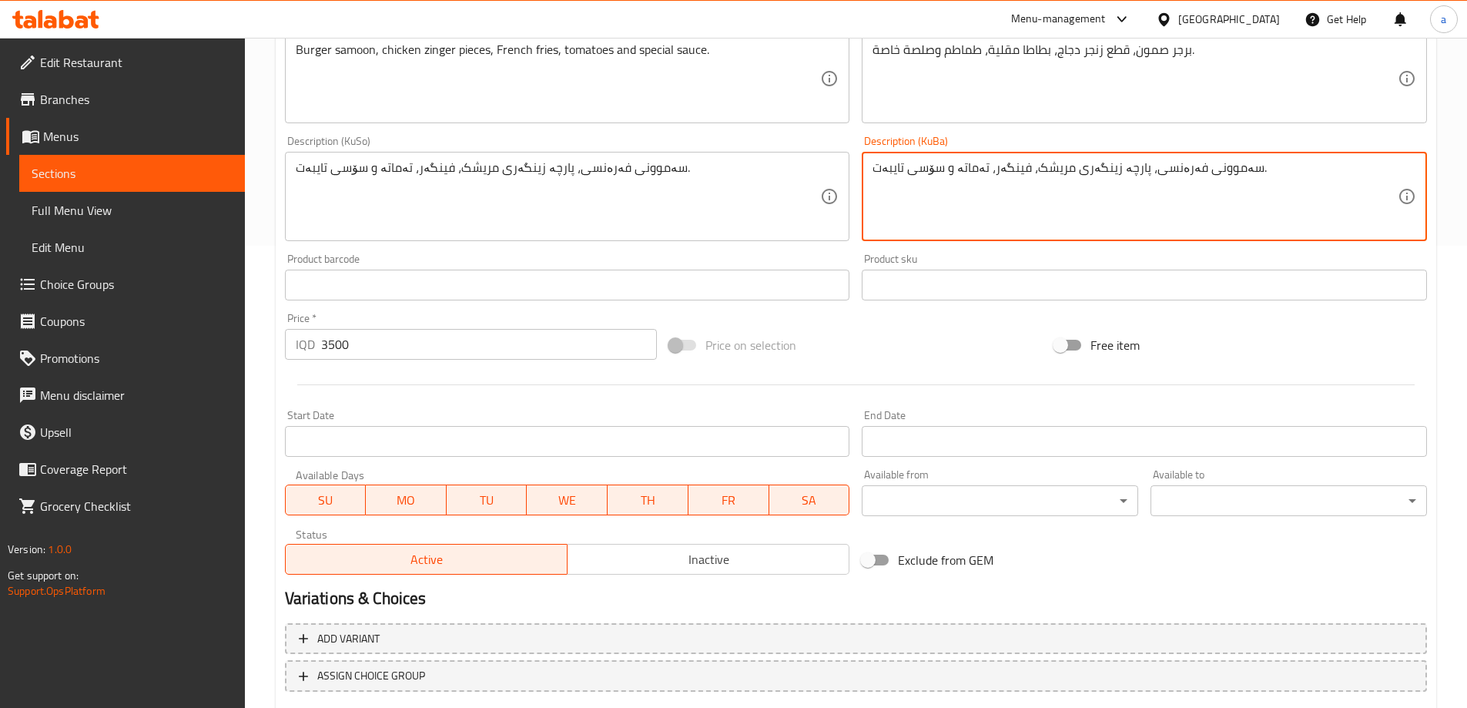
drag, startPoint x: 1139, startPoint y: 167, endPoint x: 1233, endPoint y: 171, distance: 94.0
paste textarea "بەرگر"
type textarea "سەموونی بەرگر، پارچە زینگەری مریشک، فینگەر، تەماتە و سۆسی تایبەت."
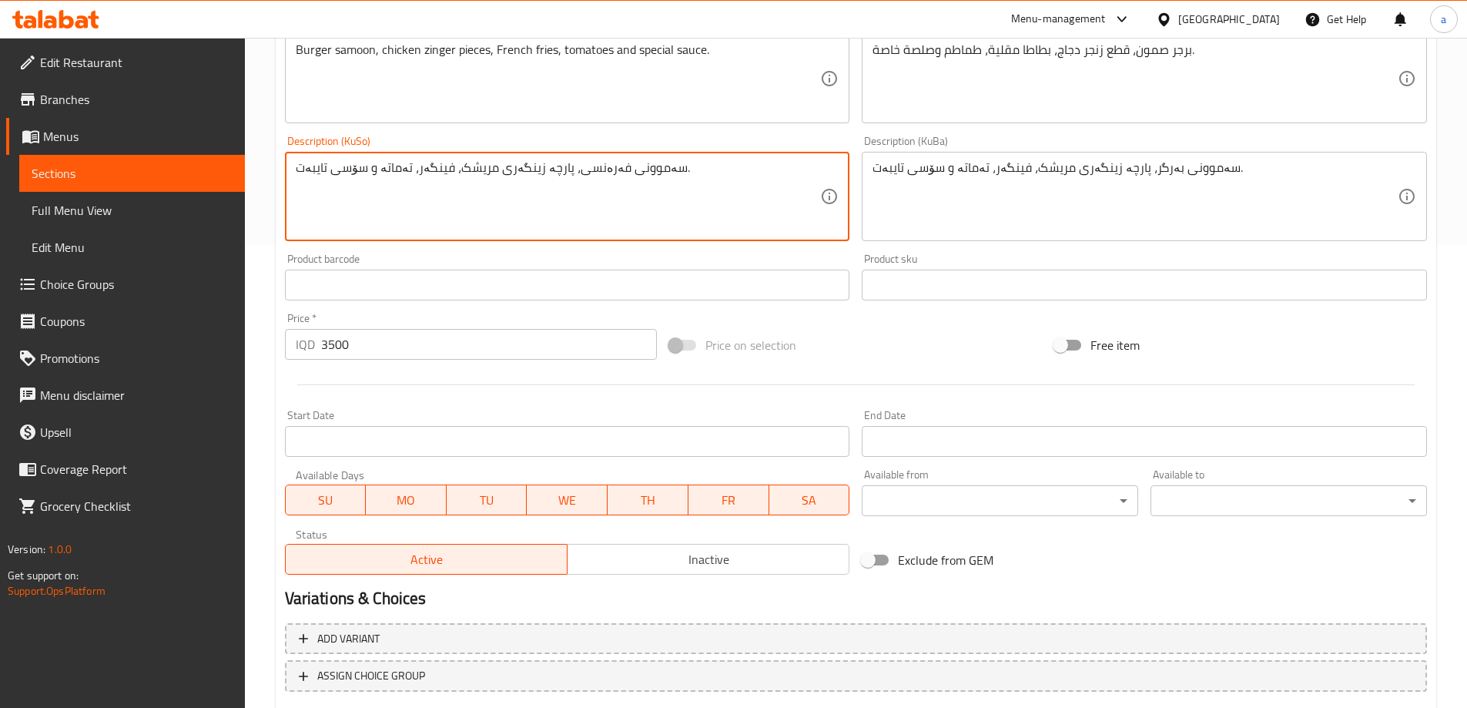
paste textarea "بەرگر"
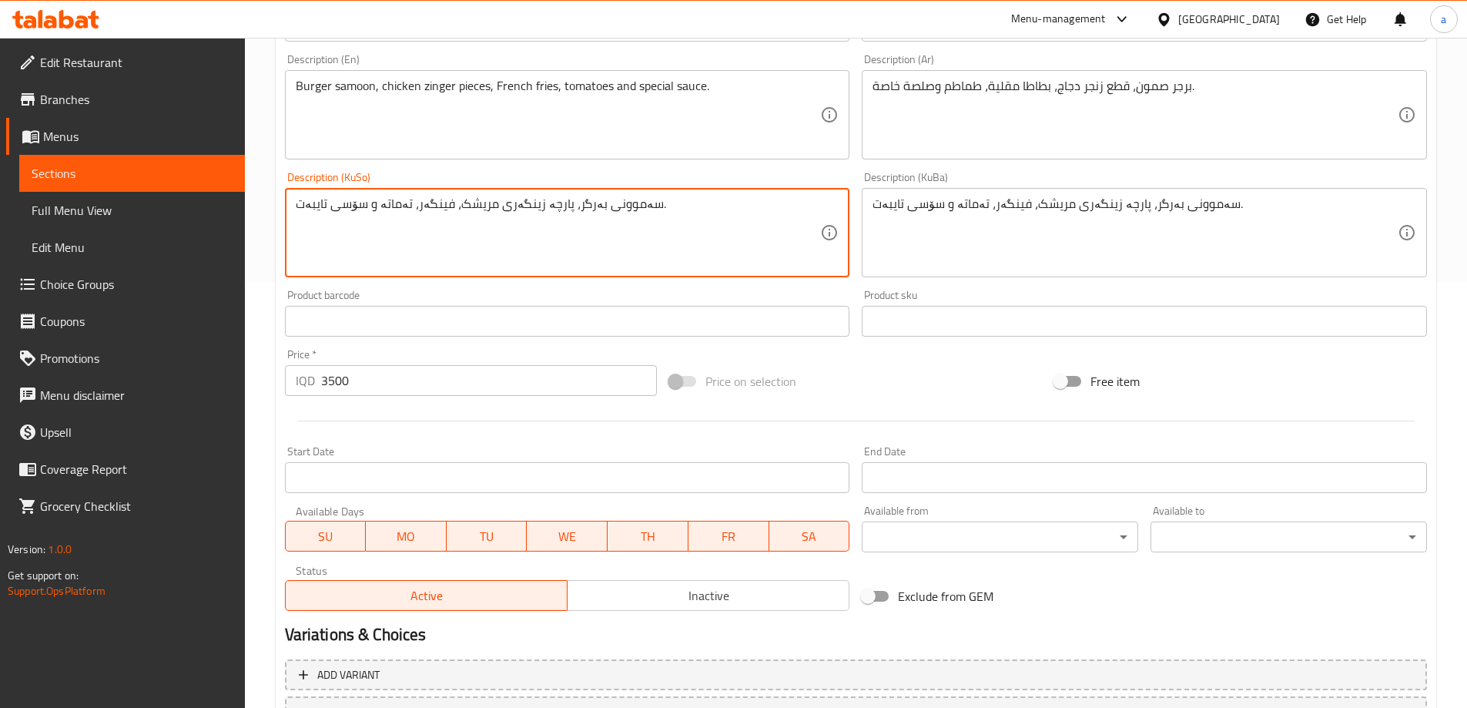
scroll to position [557, 0]
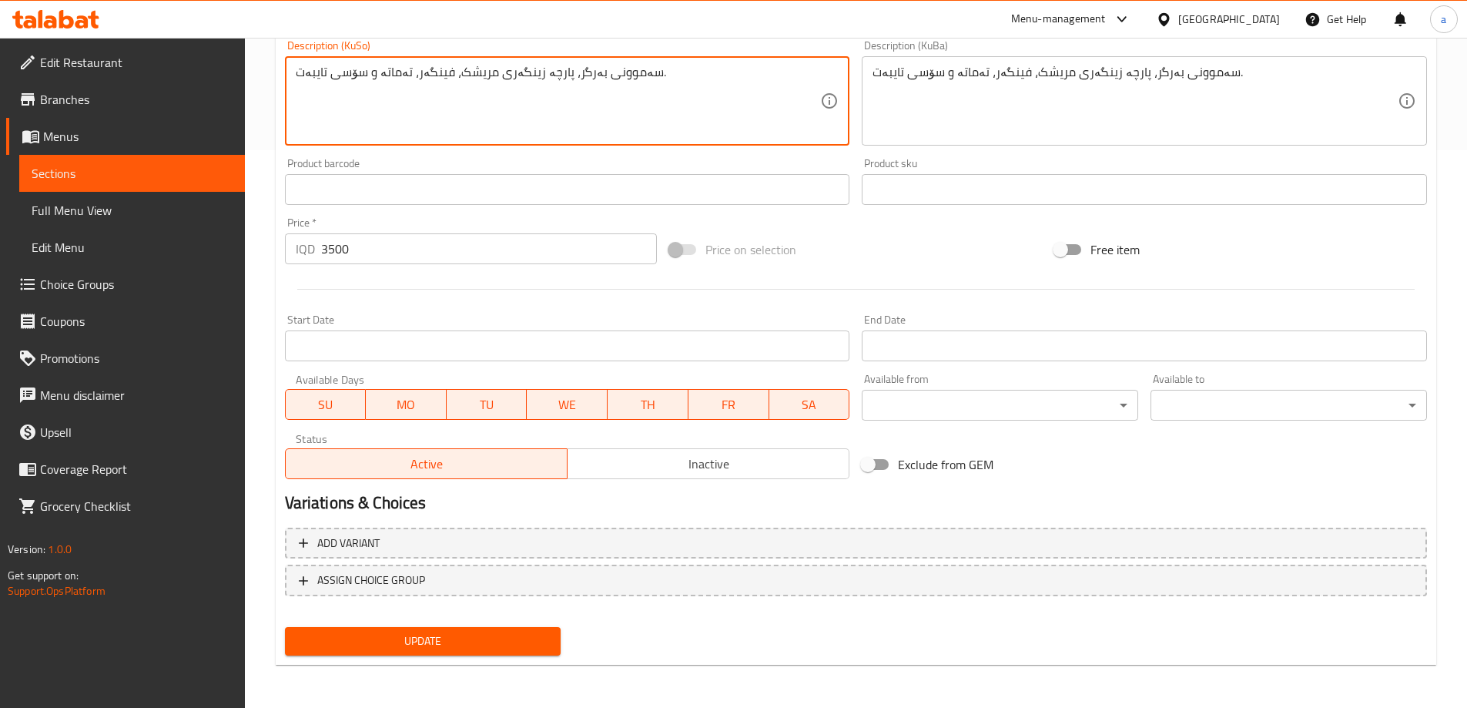
type textarea "سەموونی بەرگر، پارچە زینگەری مریشک، فینگەر، تەماتە و سۆسی تایبەت."
click at [536, 632] on span "Update" at bounding box center [423, 640] width 252 height 19
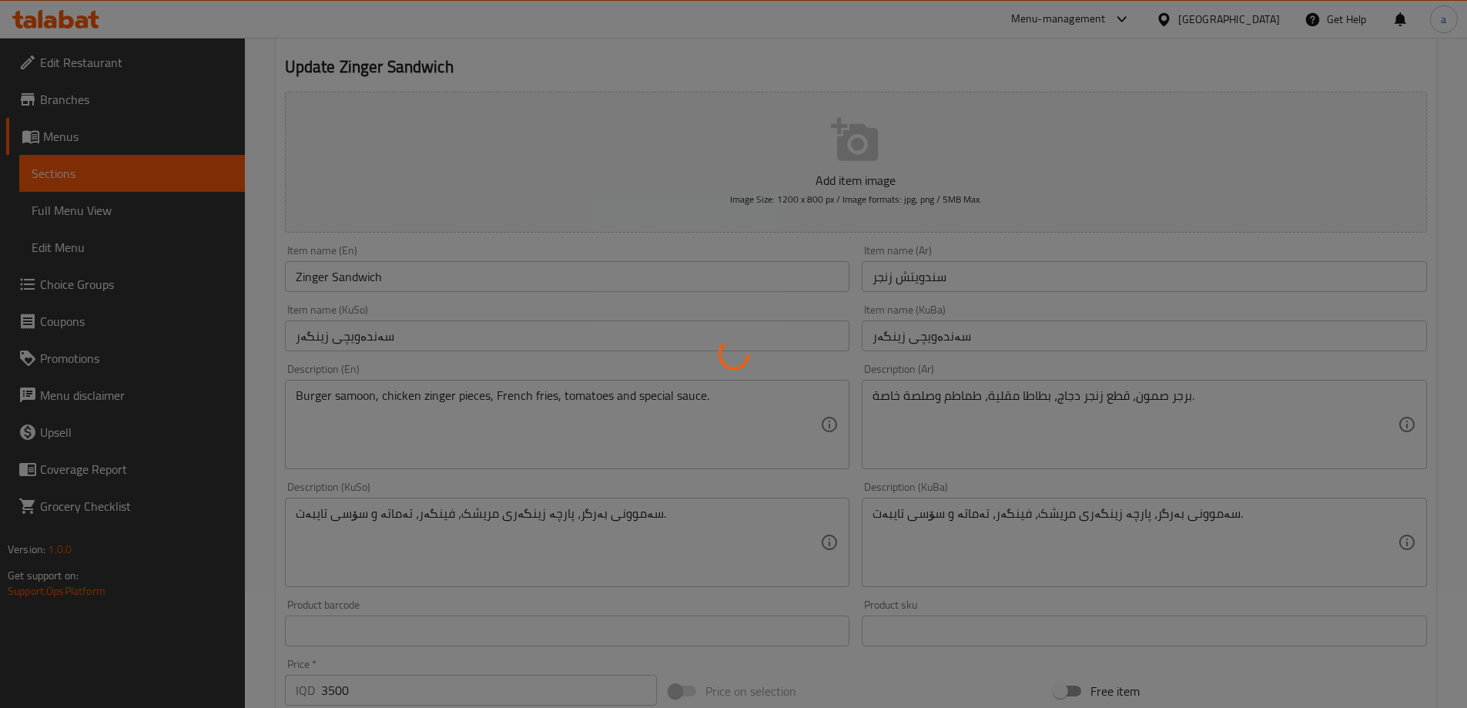
scroll to position [95, 0]
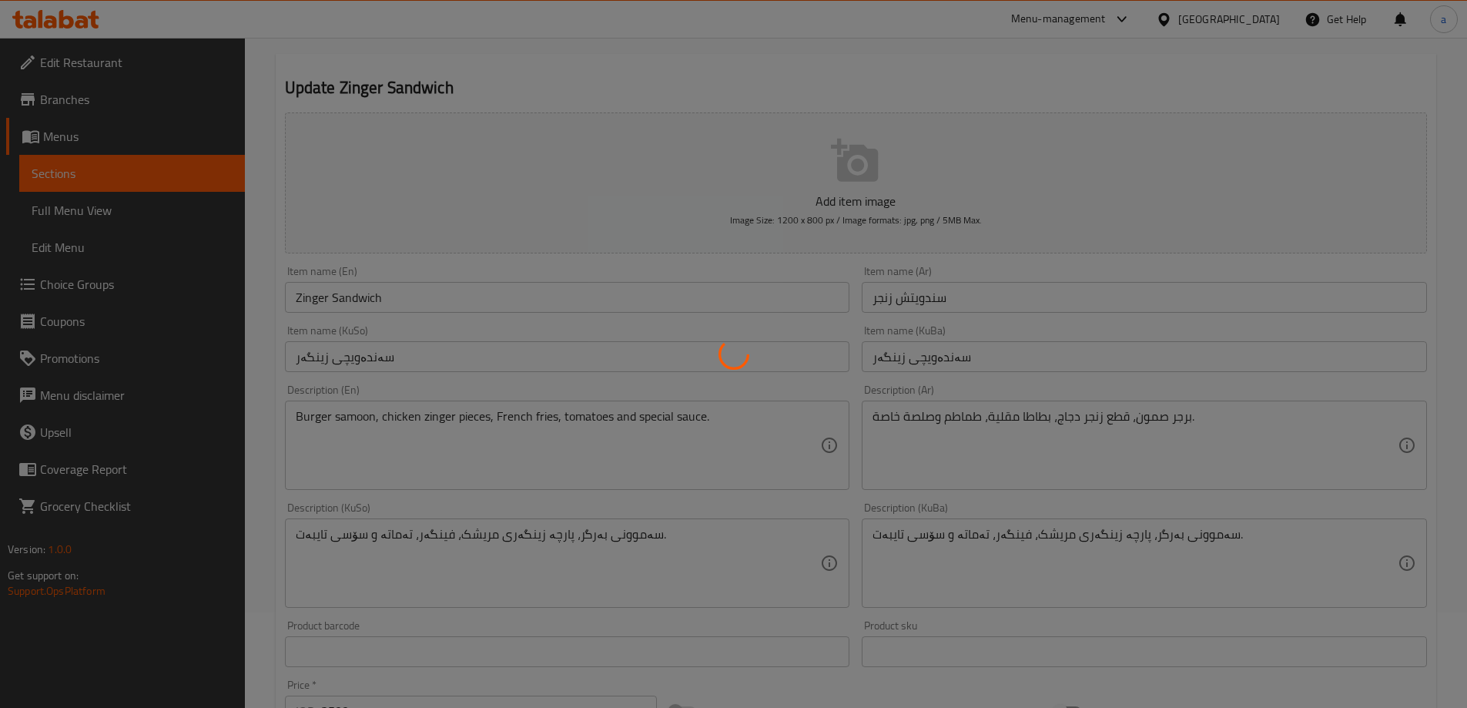
click at [153, 176] on div at bounding box center [733, 354] width 1467 height 708
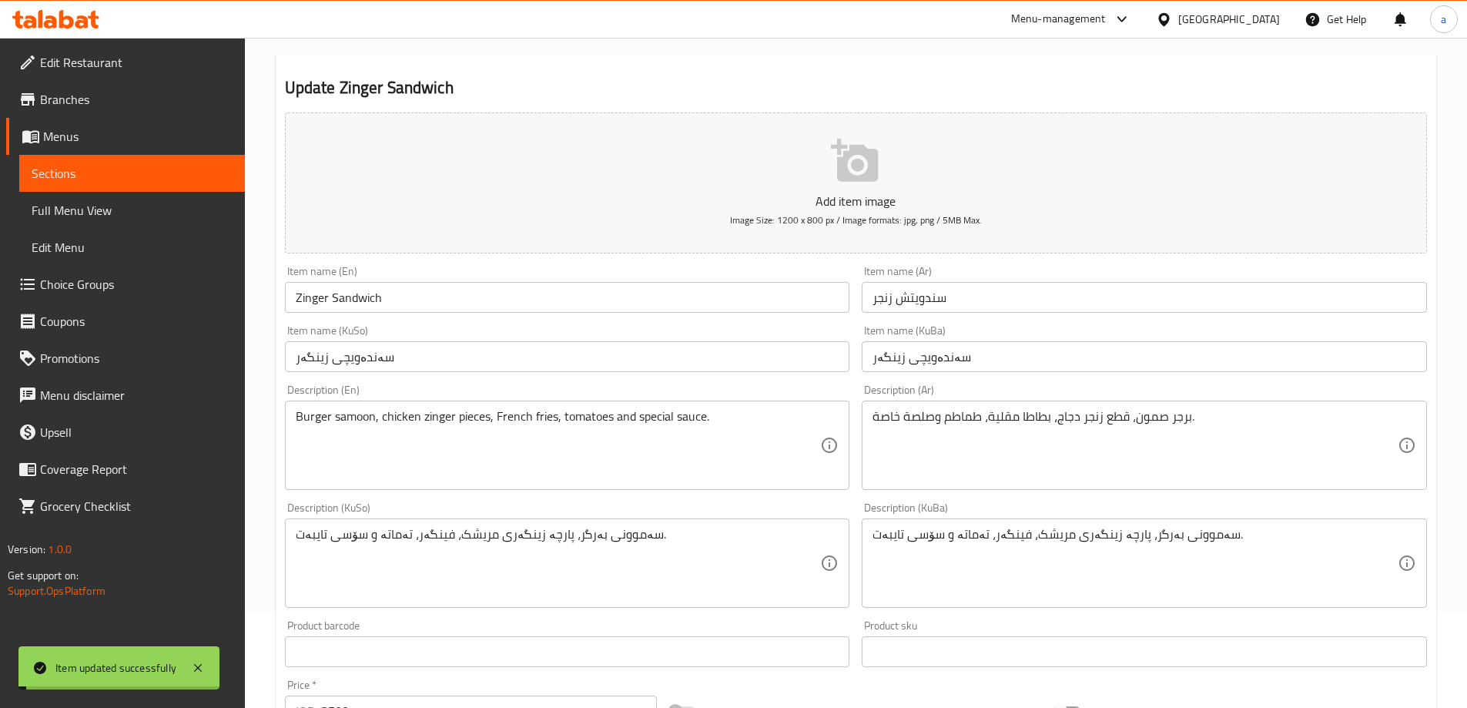
click at [153, 176] on span "Sections" at bounding box center [132, 173] width 201 height 18
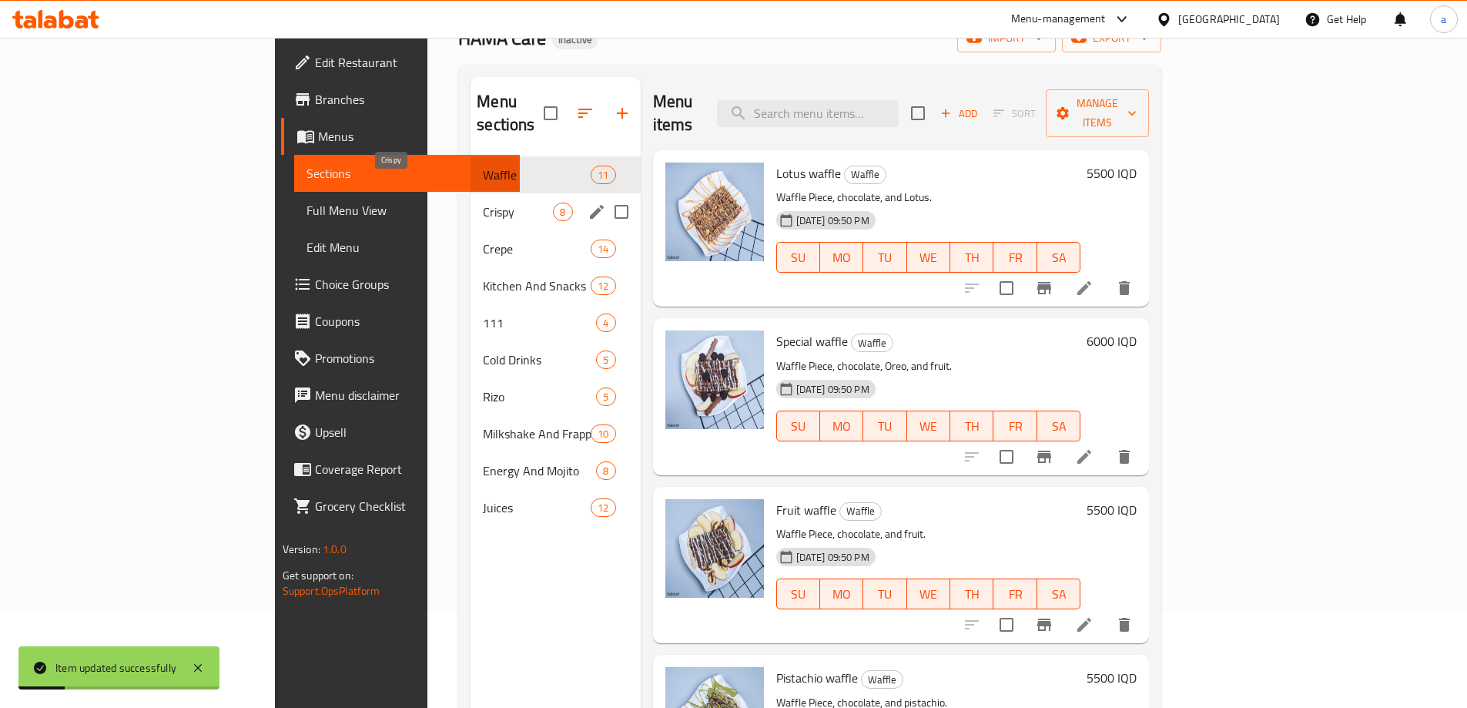
click at [483, 202] on span "Crispy" at bounding box center [518, 211] width 70 height 18
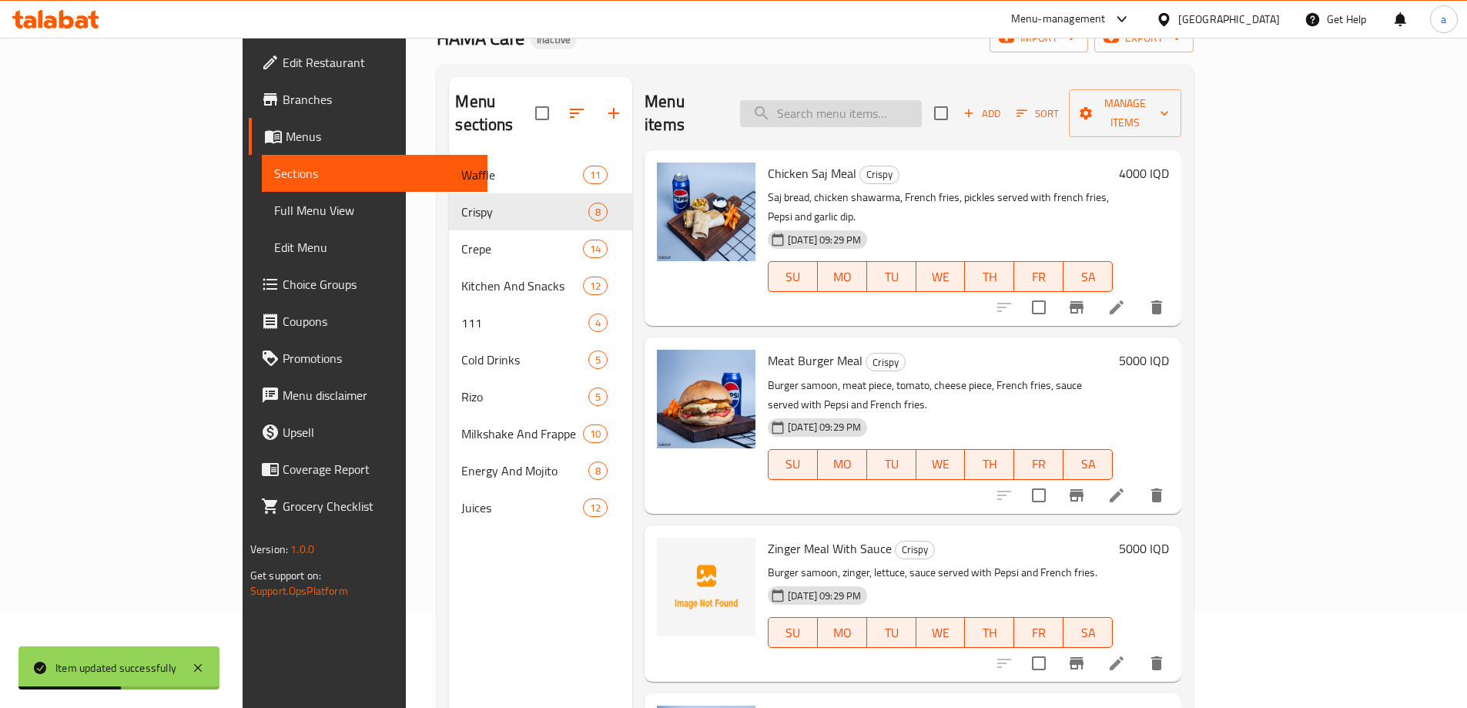
click at [896, 105] on input "search" at bounding box center [831, 113] width 182 height 27
paste input "Scallop Sandwich"
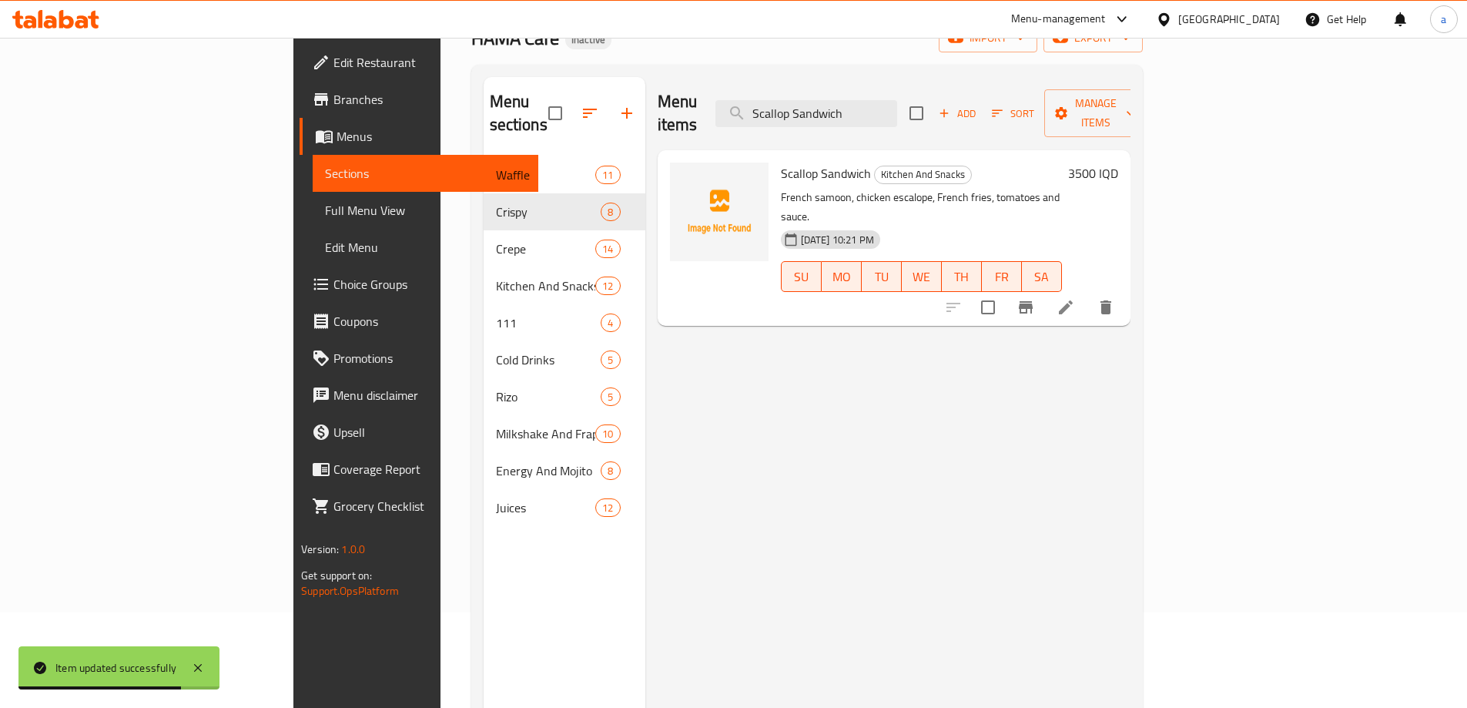
type input "Scallop Sandwich"
click at [1087, 293] on li at bounding box center [1065, 307] width 43 height 28
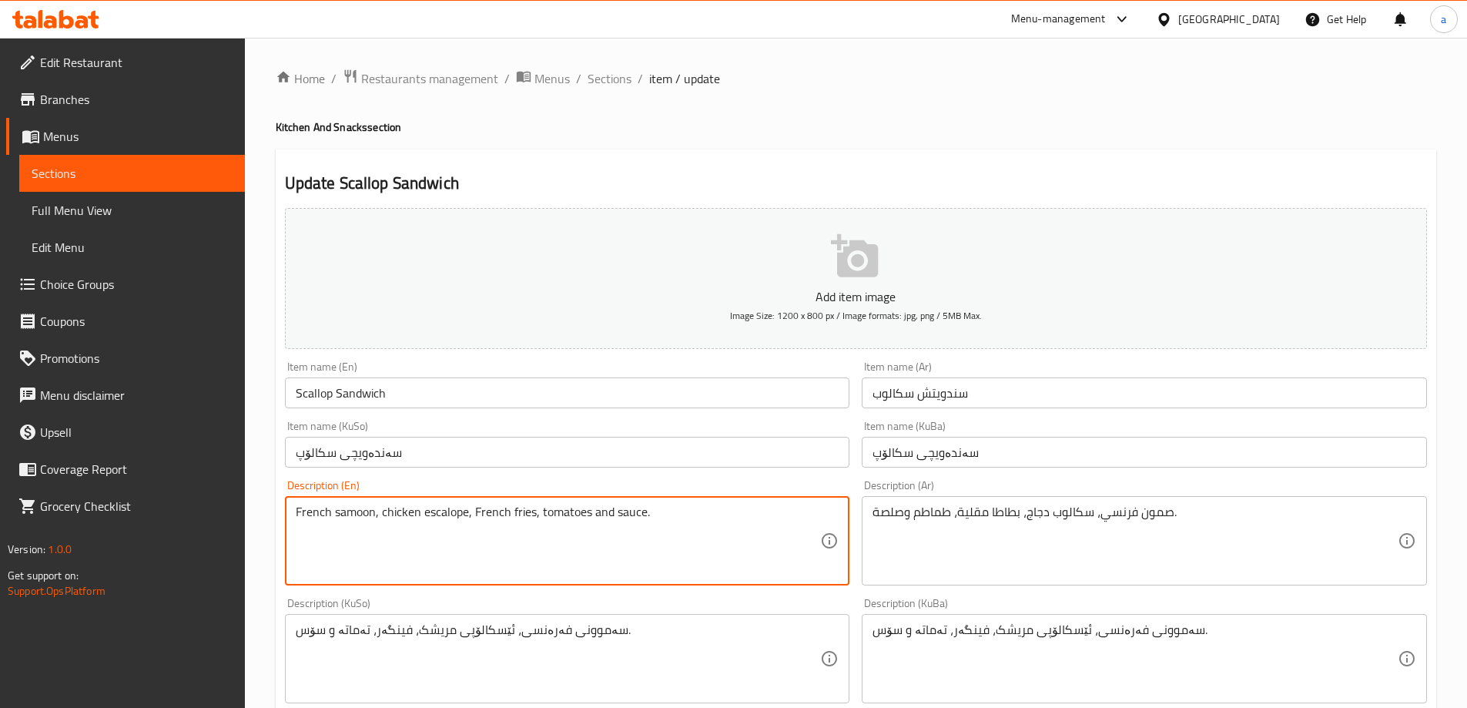
drag, startPoint x: 373, startPoint y: 515, endPoint x: 239, endPoint y: 525, distance: 135.1
paste textarea "Burger"
type textarea "Burger samoon, chicken escalope, French fries, tomatoes and sauce."
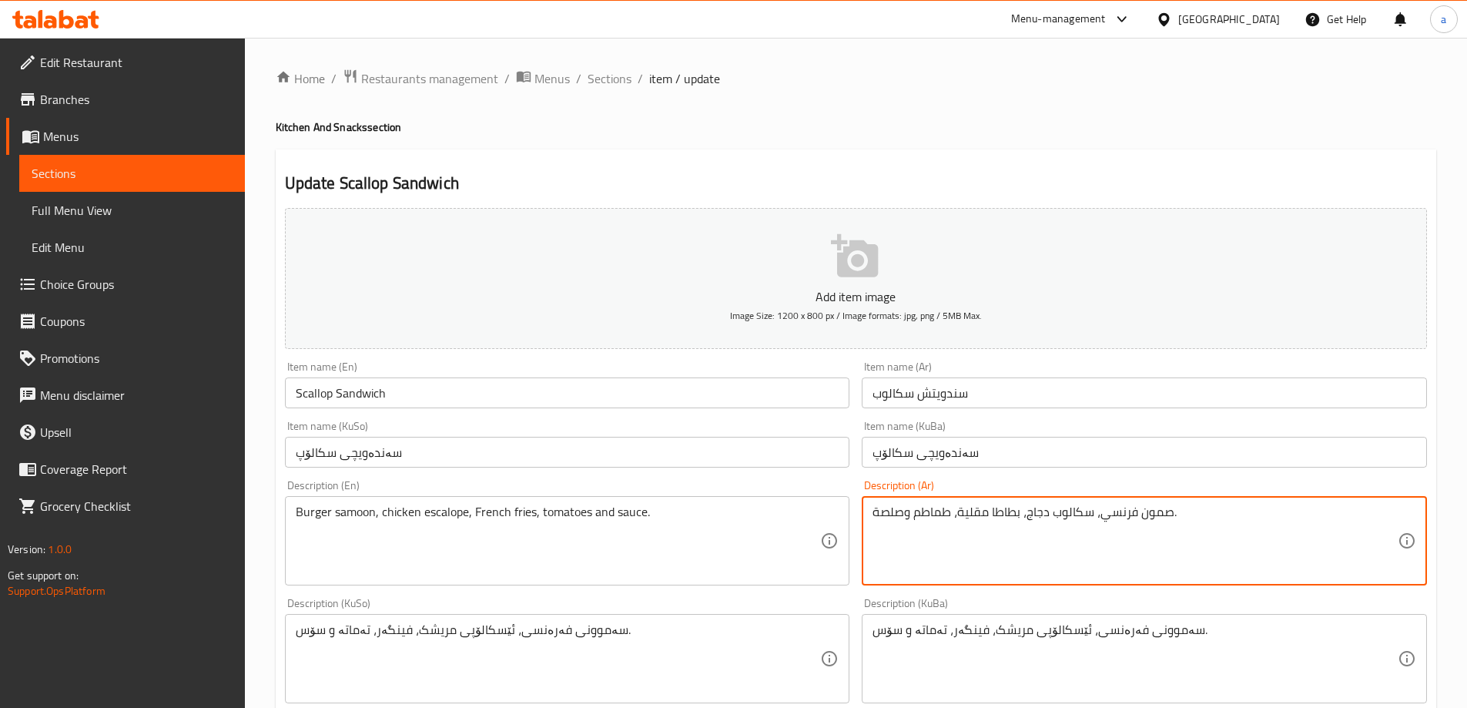
drag, startPoint x: 1356, startPoint y: 538, endPoint x: 1220, endPoint y: 527, distance: 135.9
click at [1221, 531] on textarea "صمون فرنسي، سكالوب دجاج، بطاطا مقلية، طماطم وصلصة." at bounding box center [1134, 540] width 525 height 73
drag, startPoint x: 1327, startPoint y: 521, endPoint x: 1476, endPoint y: 531, distance: 149.7
click at [1467, 531] on html "​ Menu-management Iraq Get Help a Edit Restaurant Branches Menus Sections Full …" at bounding box center [733, 354] width 1467 height 708
paste textarea "رجر صمون،"
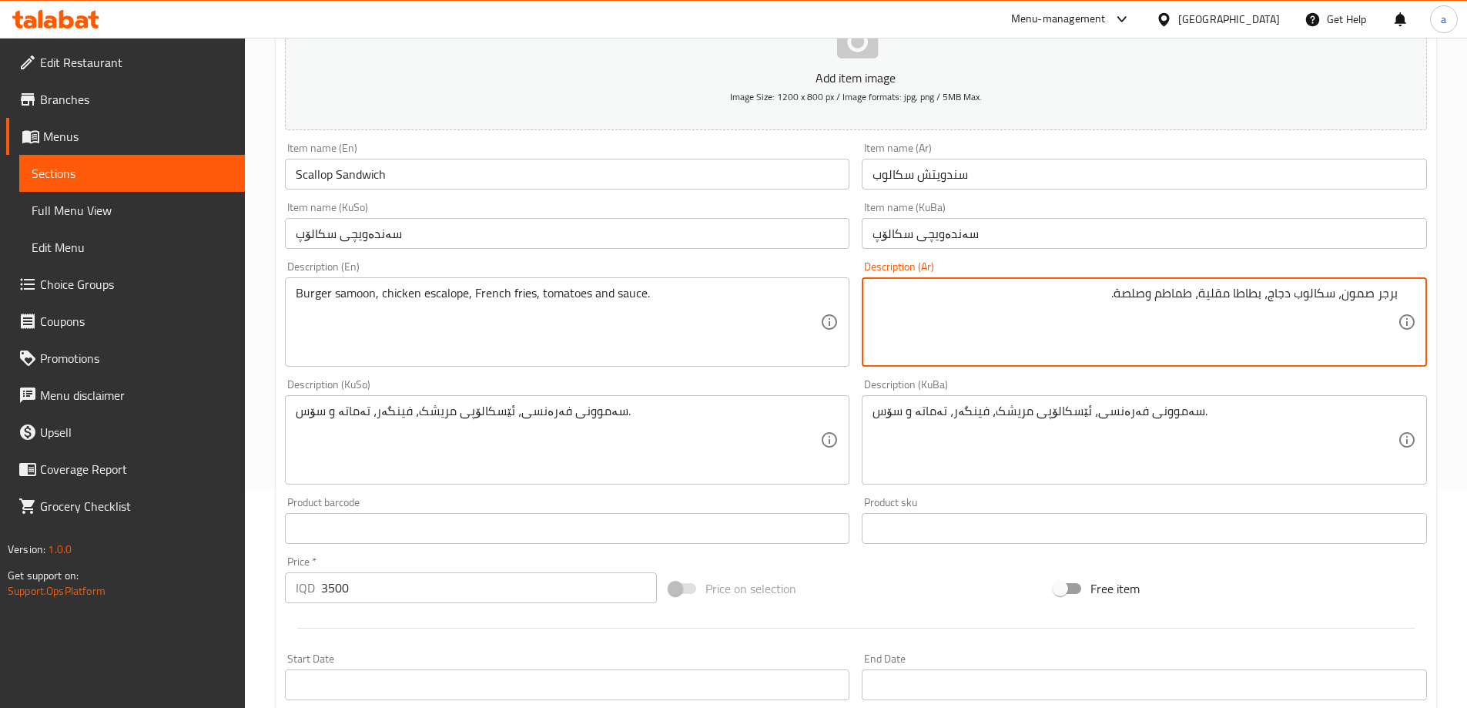
scroll to position [231, 0]
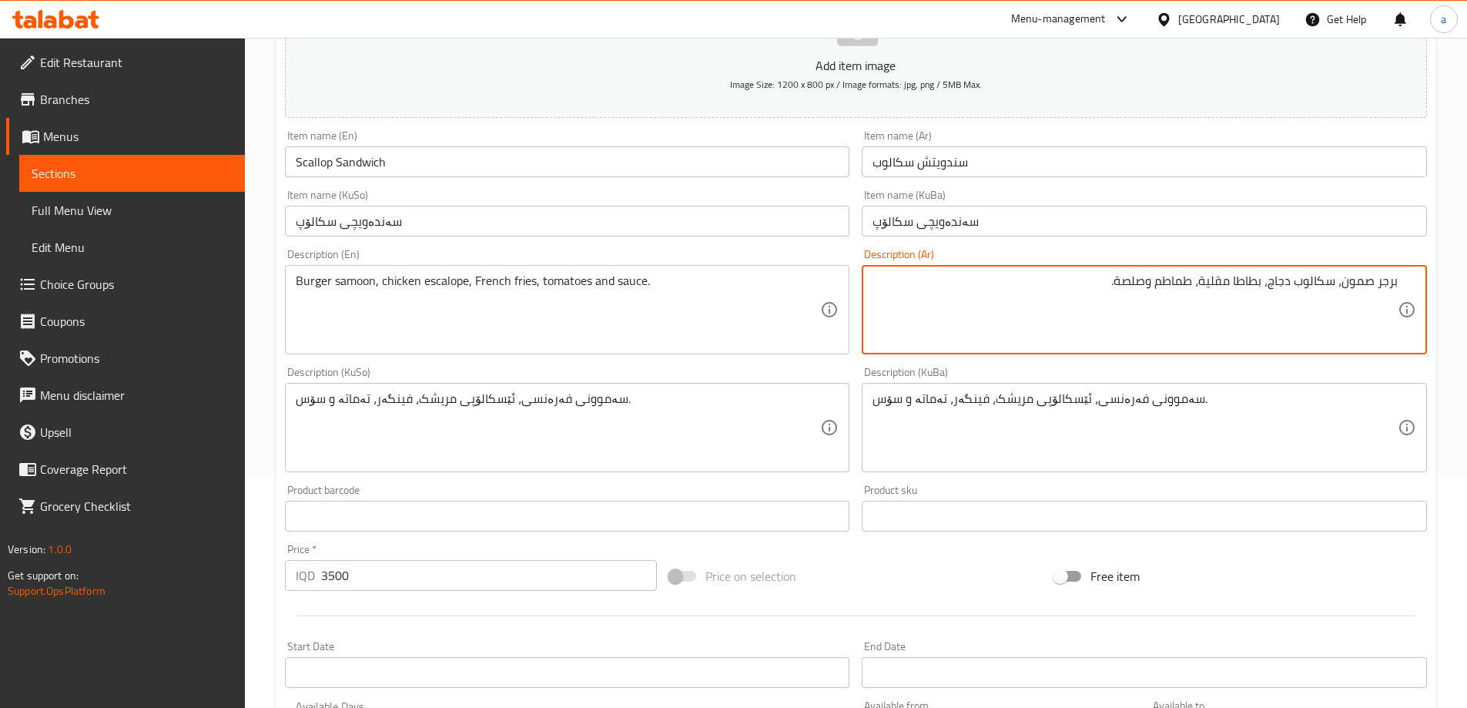
type textarea "برجر صمون، سكالوب دجاج، بطاطا مقلية، طماطم وصلصة."
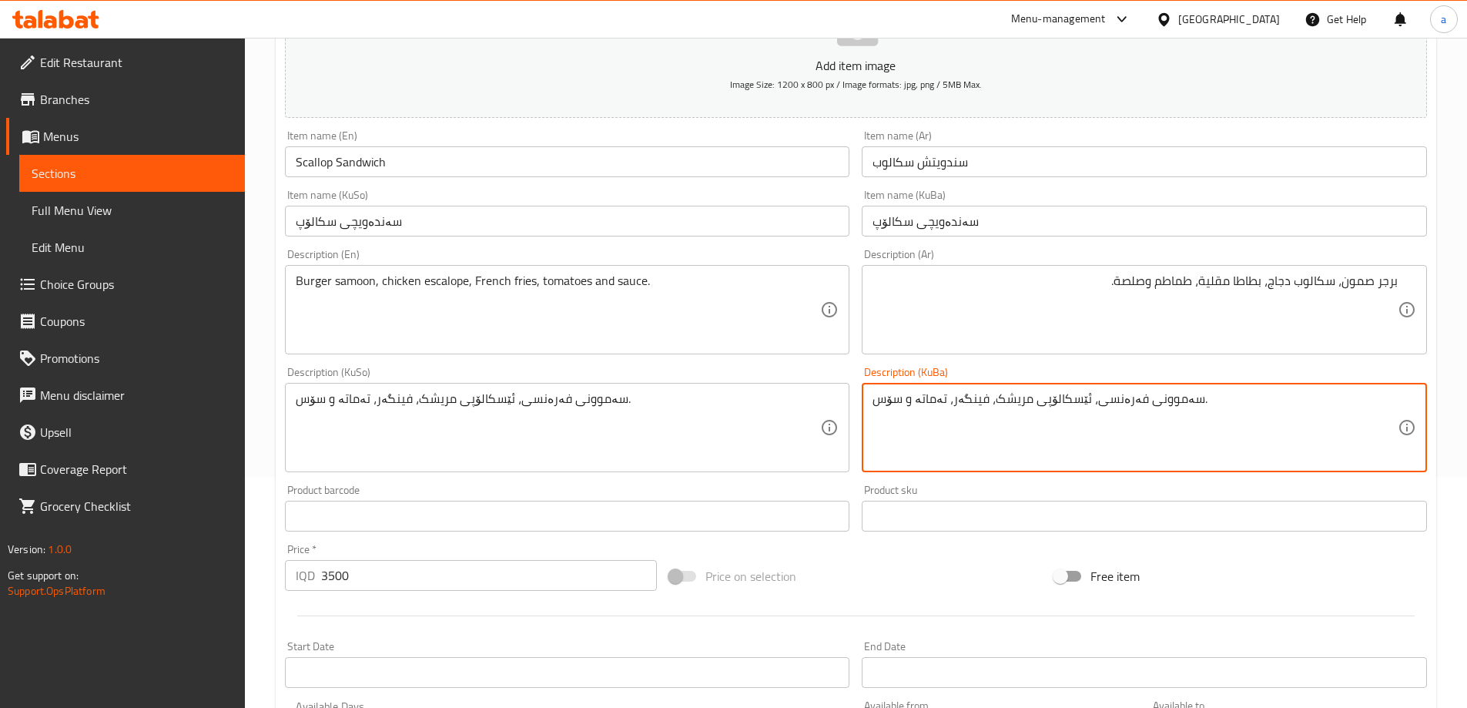
drag, startPoint x: 1086, startPoint y: 403, endPoint x: 1182, endPoint y: 403, distance: 96.2
paste textarea "بەرگر"
type textarea "سەموونی بەرگر، ئێسکالۆپی مریشک، فینگەر، تەماتە و سۆس."
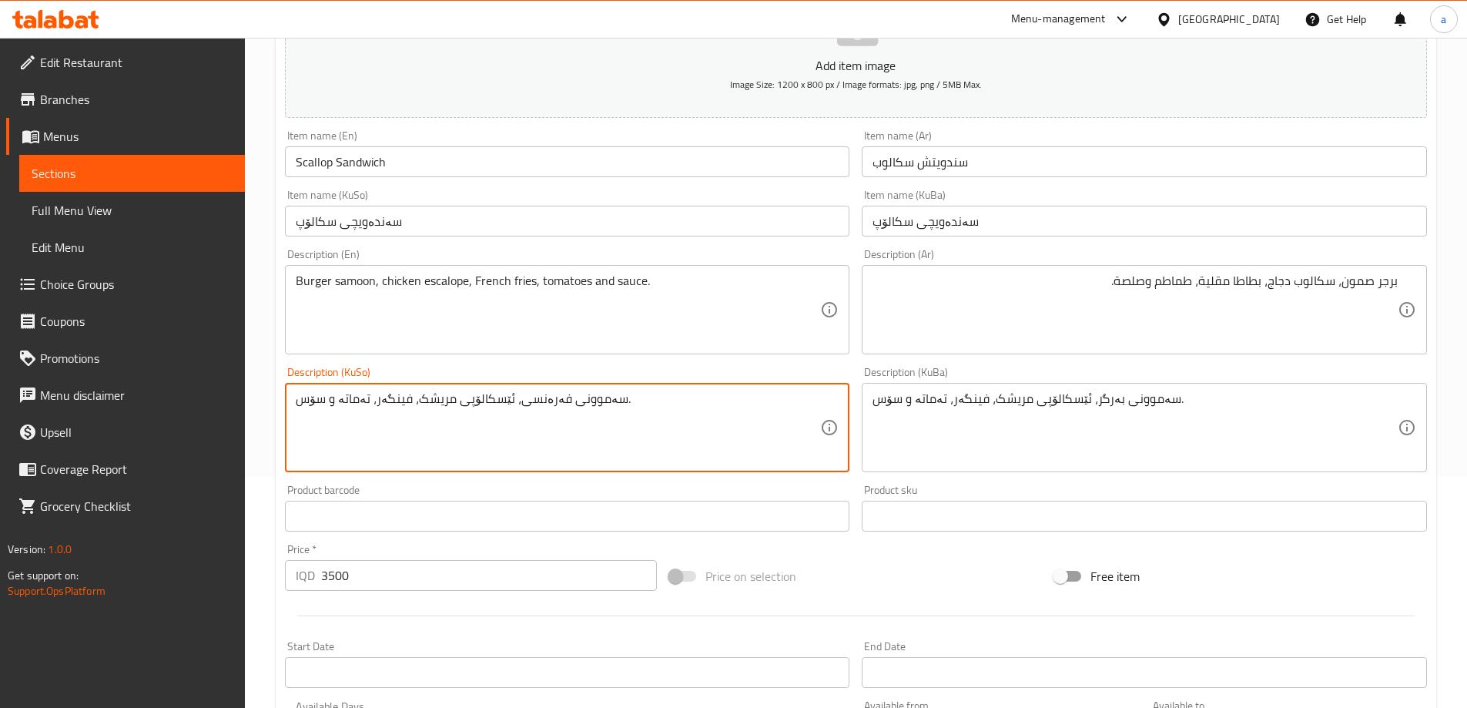
paste textarea "بەرگر"
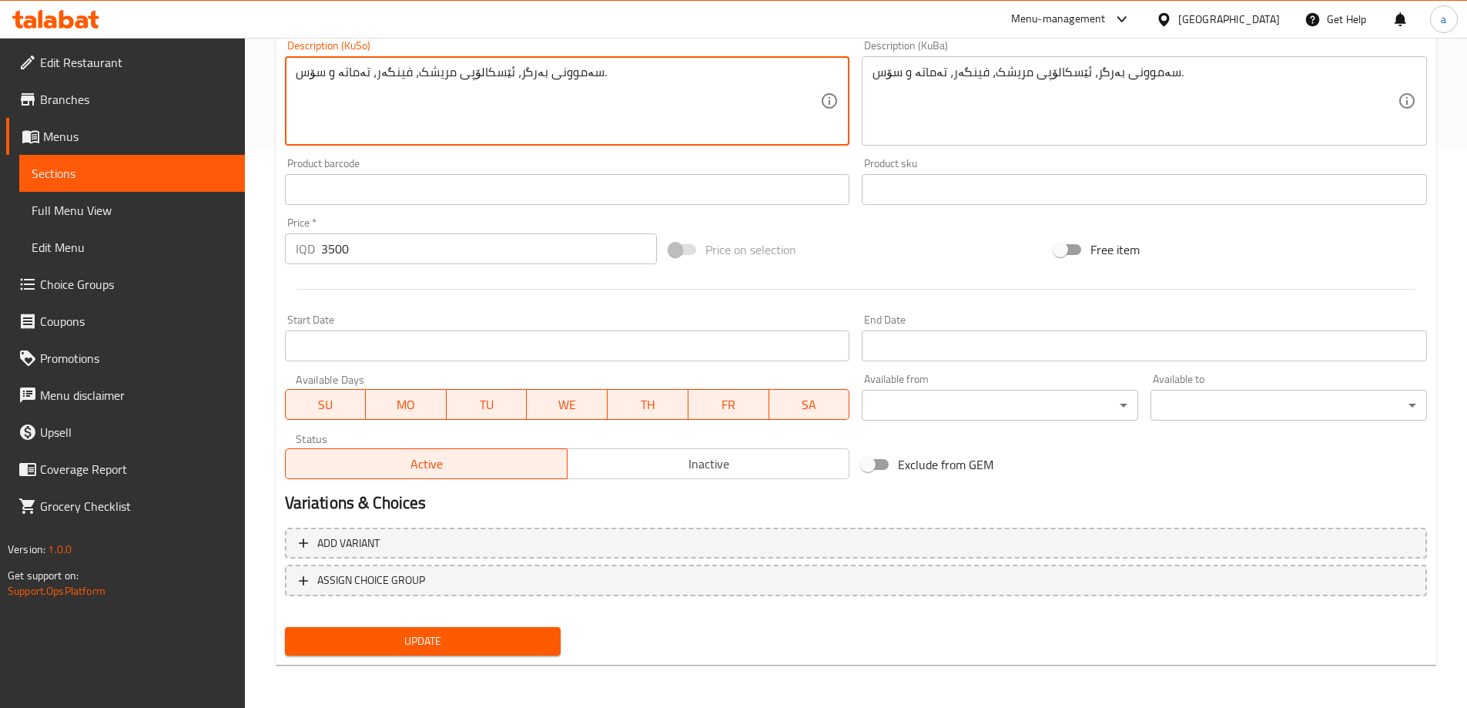
type textarea "سەموونی بەرگر، ئێسکالۆپی مریشک، فینگەر، تەماتە و سۆس."
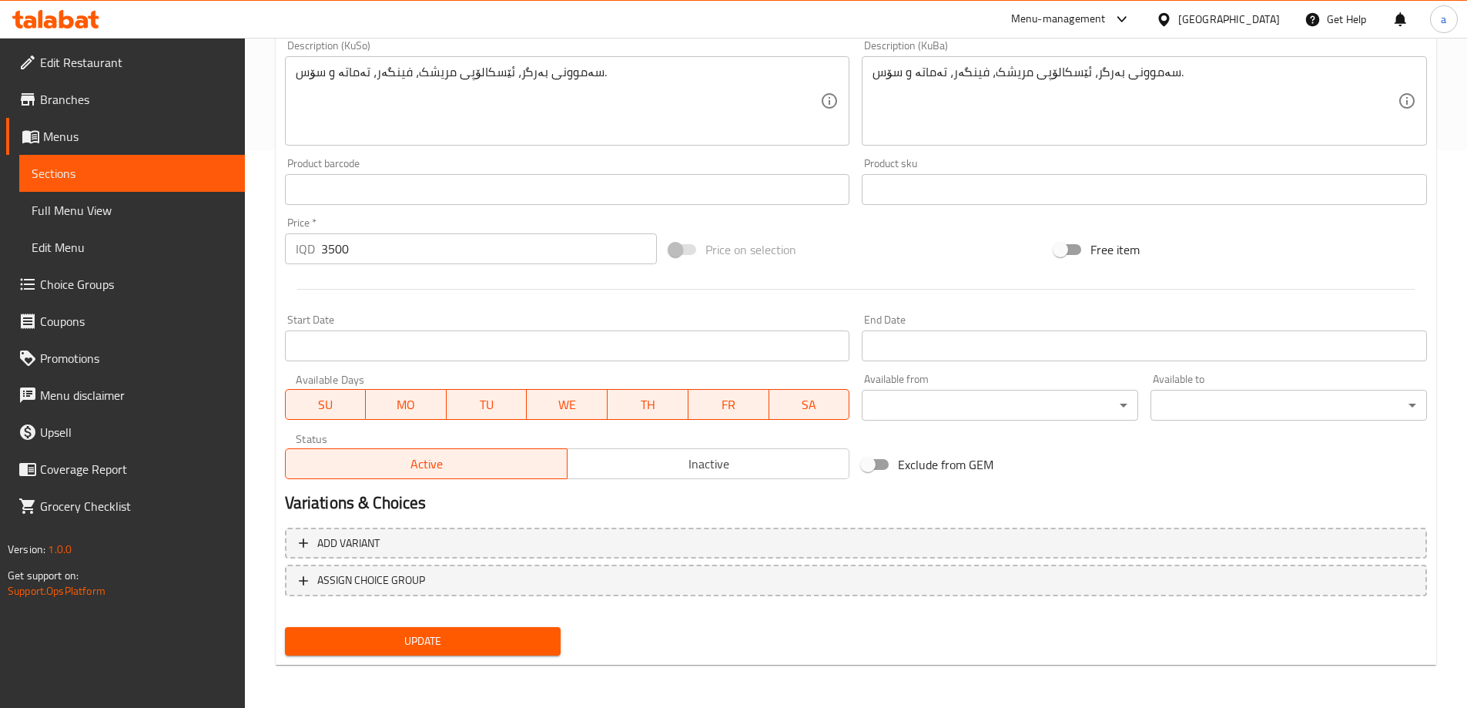
click at [423, 624] on div "Update" at bounding box center [423, 641] width 289 height 41
click at [423, 629] on button "Update" at bounding box center [423, 641] width 276 height 28
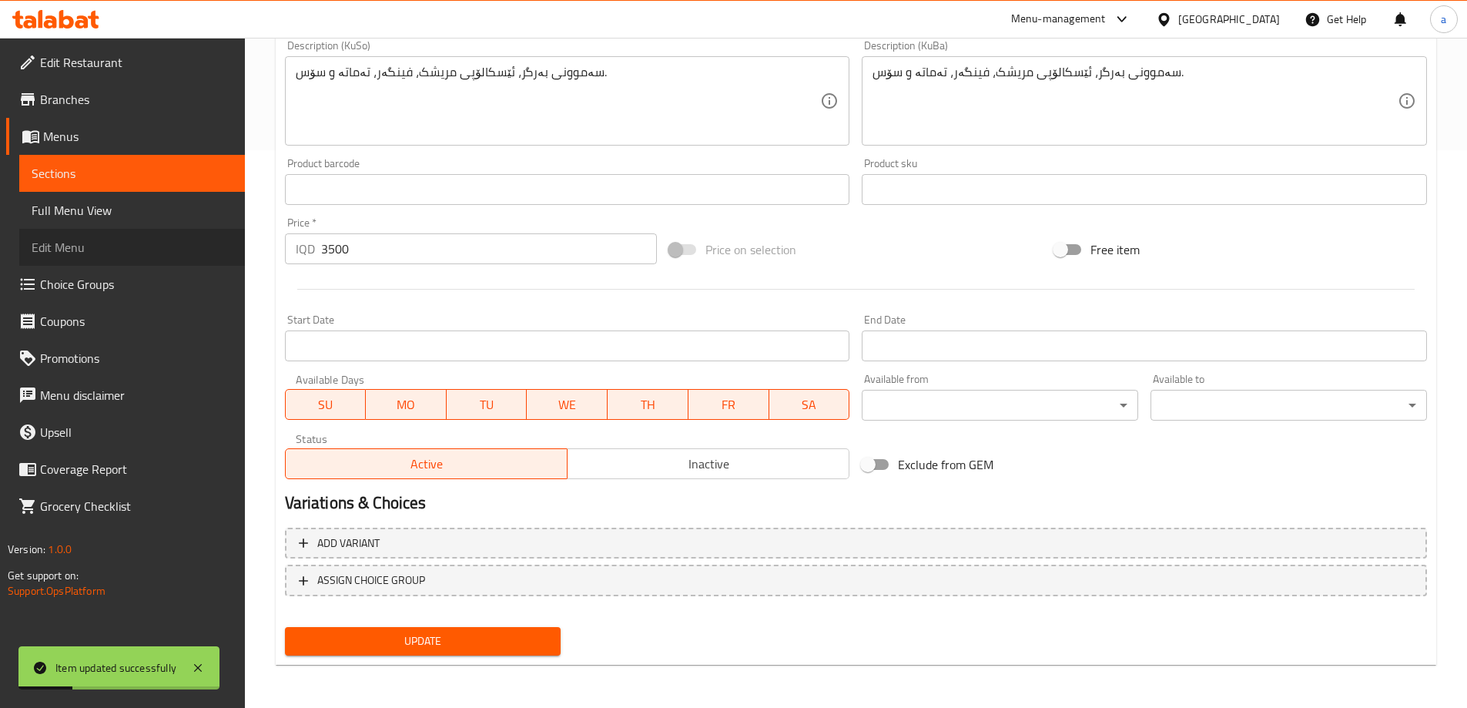
click at [116, 234] on link "Edit Menu" at bounding box center [132, 247] width 226 height 37
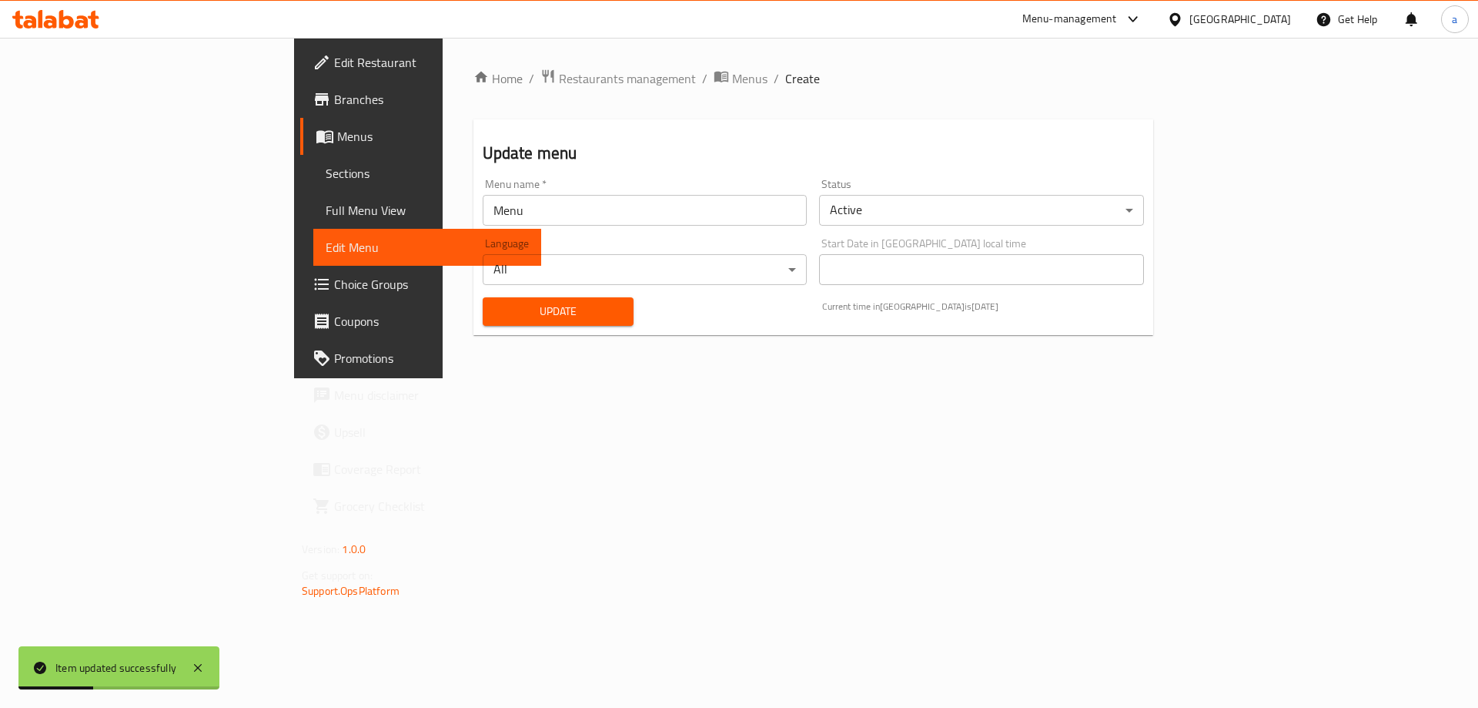
click at [326, 208] on span "Full Menu View" at bounding box center [427, 210] width 203 height 18
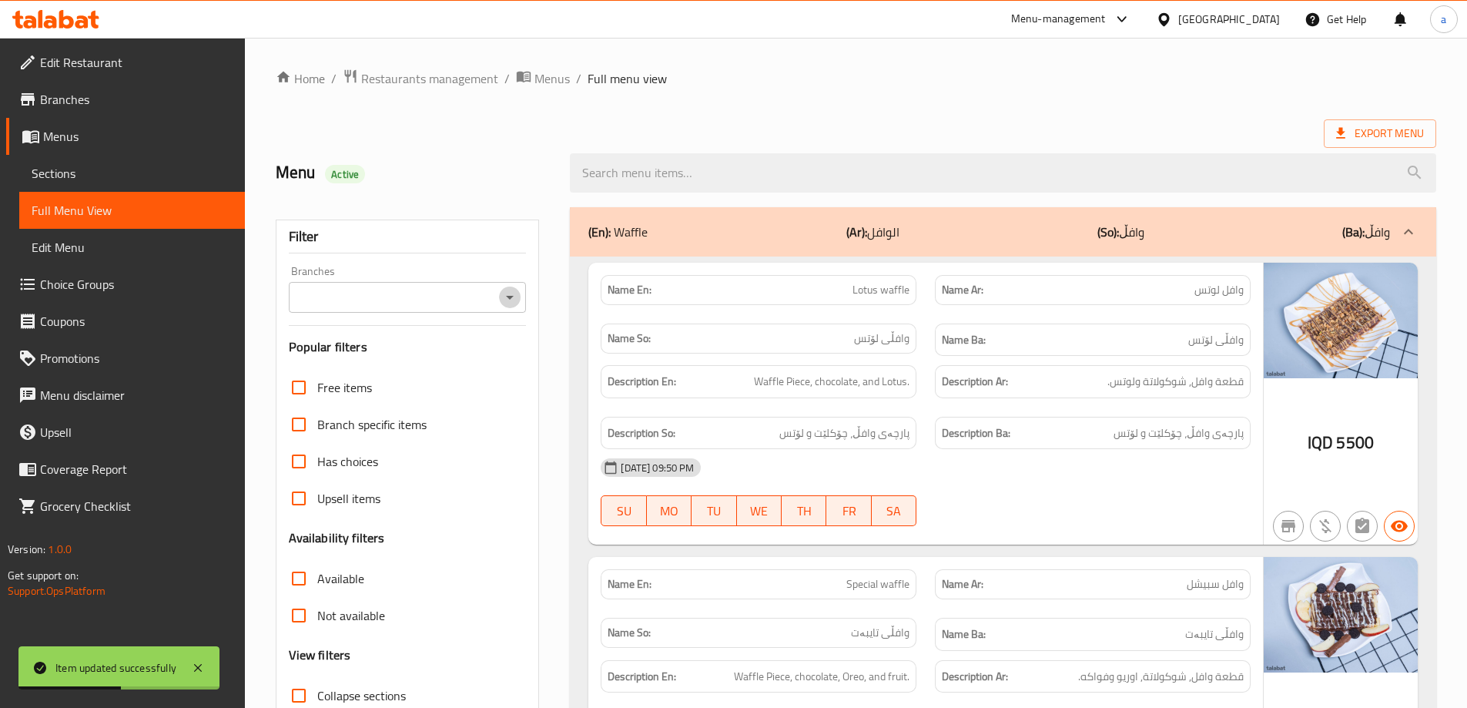
click at [511, 290] on icon "Open" at bounding box center [509, 297] width 18 height 18
click at [91, 246] on span "Edit Menu" at bounding box center [132, 247] width 201 height 18
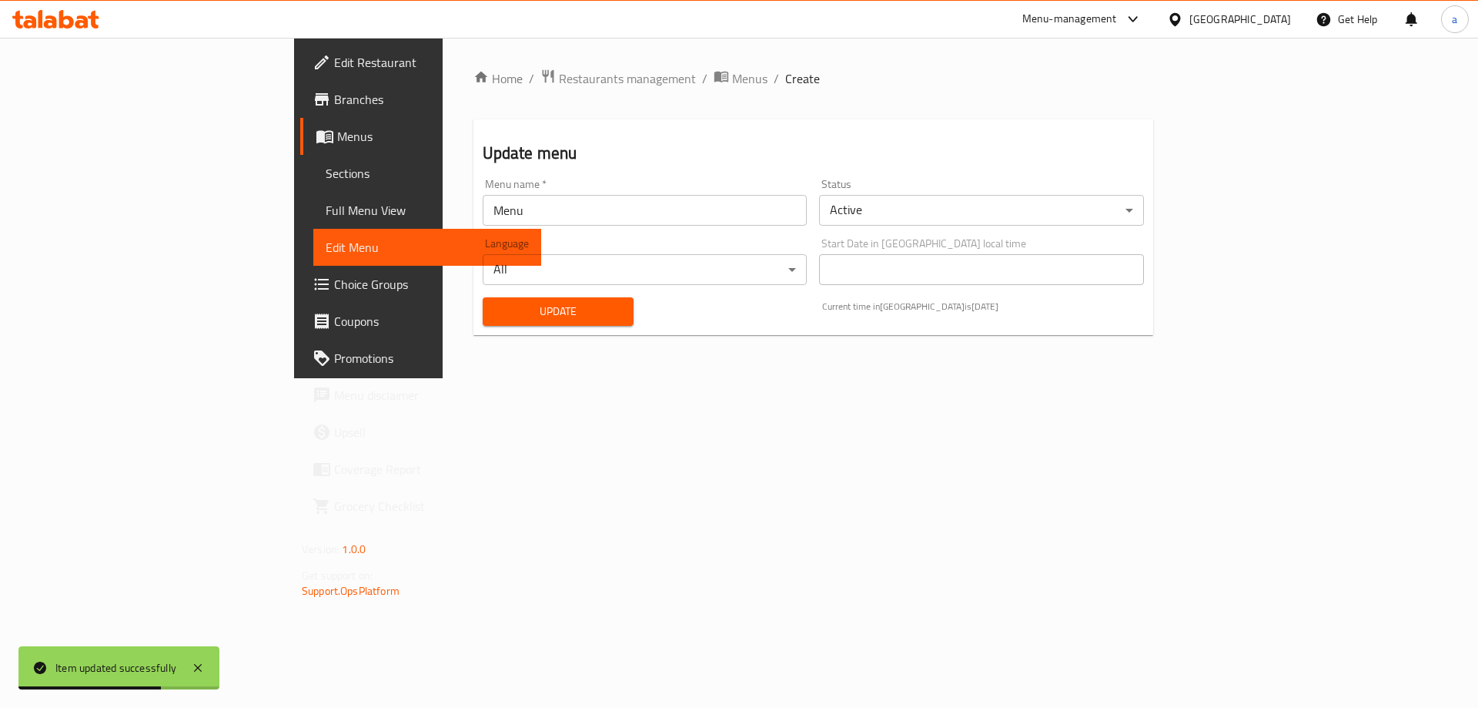
click at [326, 169] on span "Sections" at bounding box center [427, 173] width 203 height 18
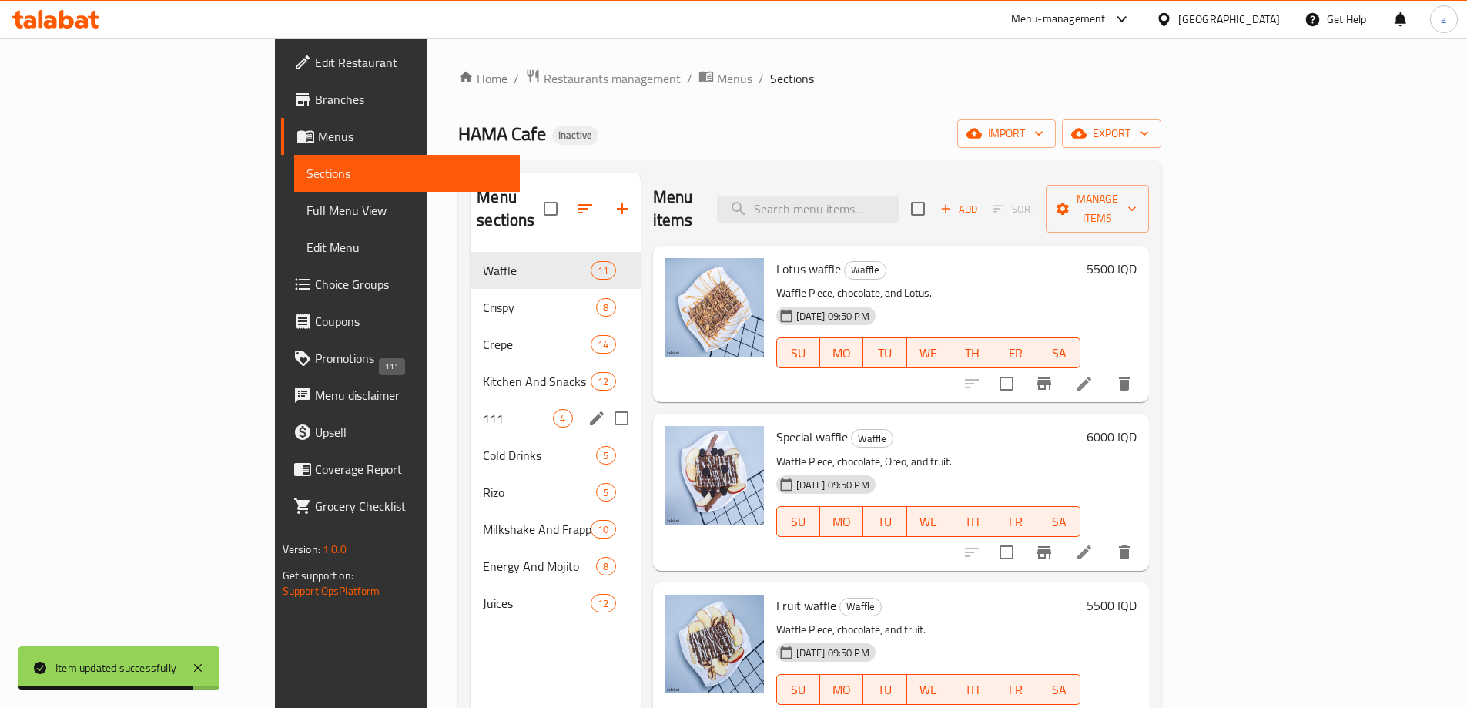
click at [483, 409] on span "111" at bounding box center [518, 418] width 70 height 18
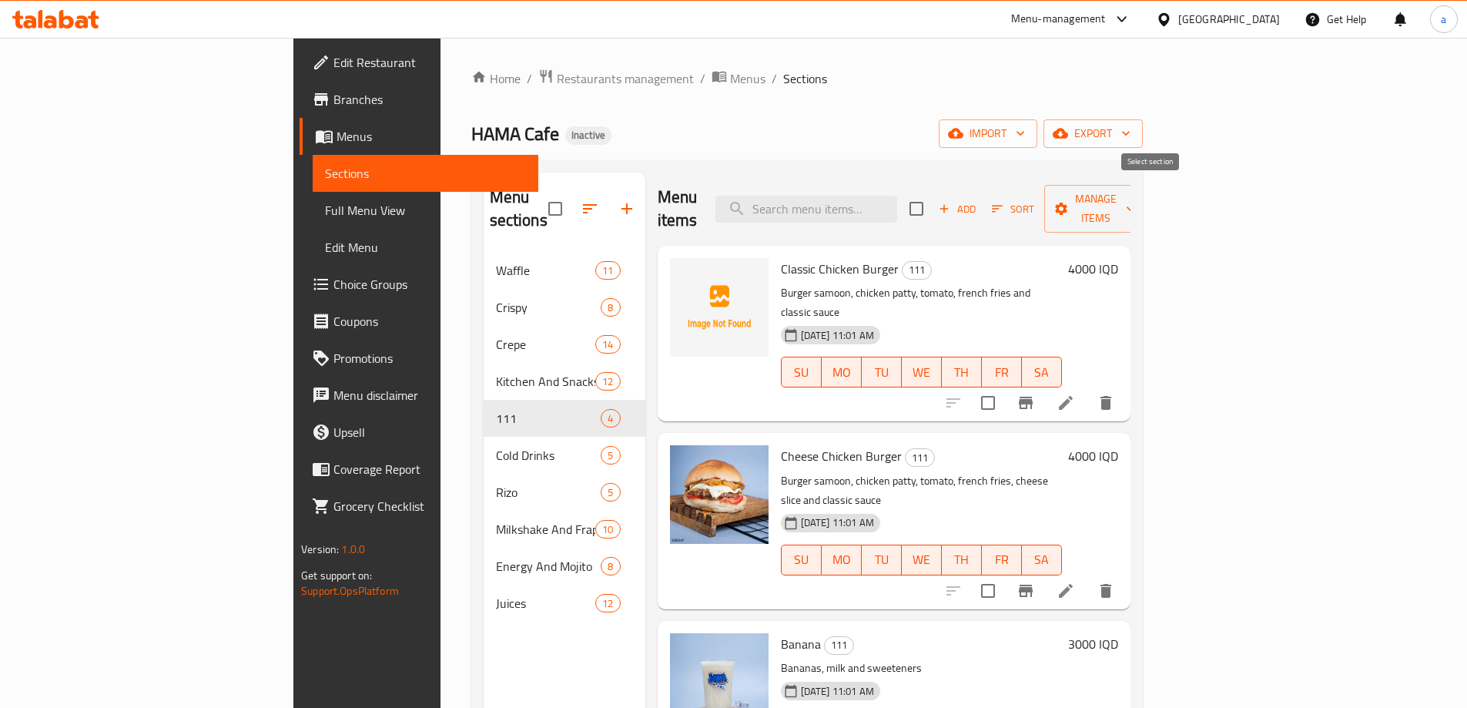
drag, startPoint x: 1230, startPoint y: 205, endPoint x: 1263, endPoint y: 238, distance: 46.8
click at [1147, 196] on div "Add Sort Manage items" at bounding box center [1028, 209] width 238 height 48
click at [1004, 386] on input "checkbox" at bounding box center [988, 402] width 32 height 32
checkbox input "true"
click at [1004, 574] on input "checkbox" at bounding box center [988, 590] width 32 height 32
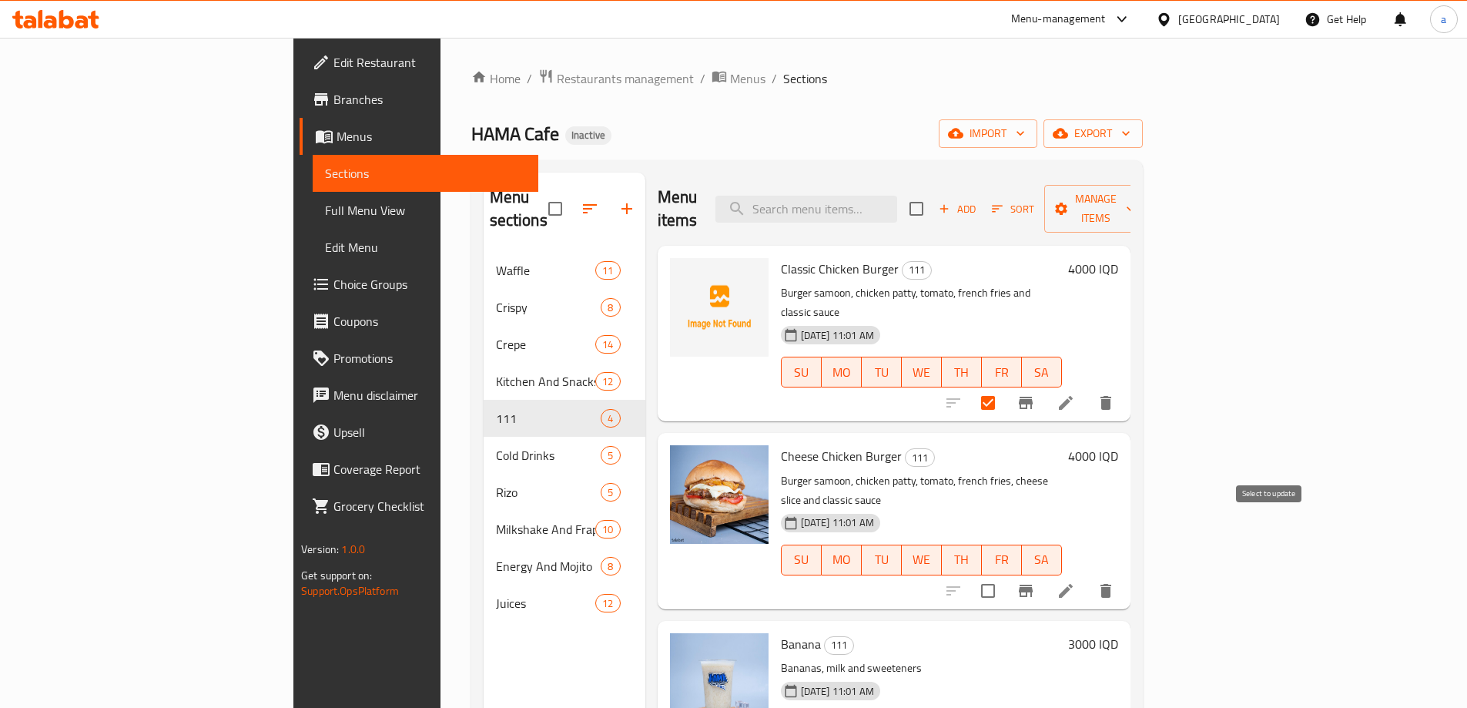
checkbox input "true"
click at [1135, 195] on span "Manage items" at bounding box center [1095, 208] width 79 height 38
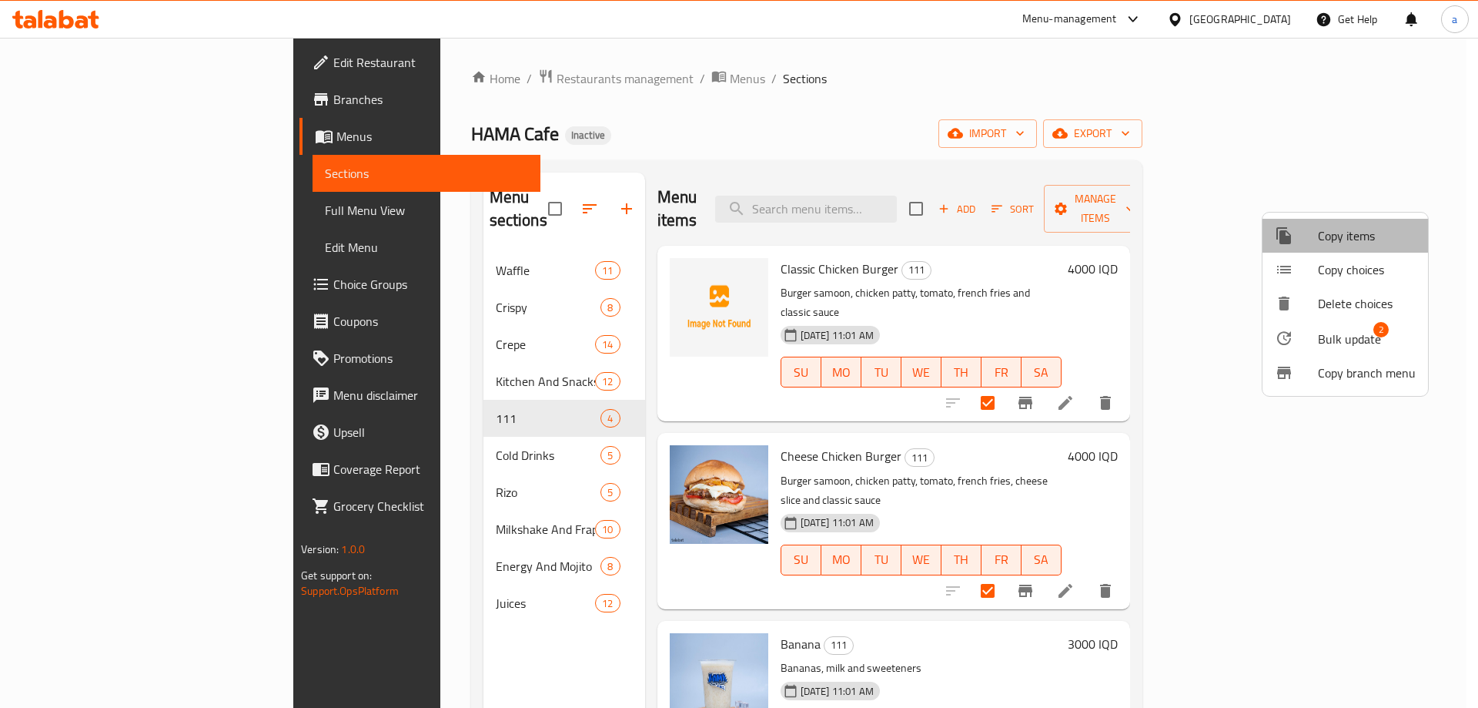
click at [1392, 238] on span "Copy items" at bounding box center [1367, 235] width 98 height 18
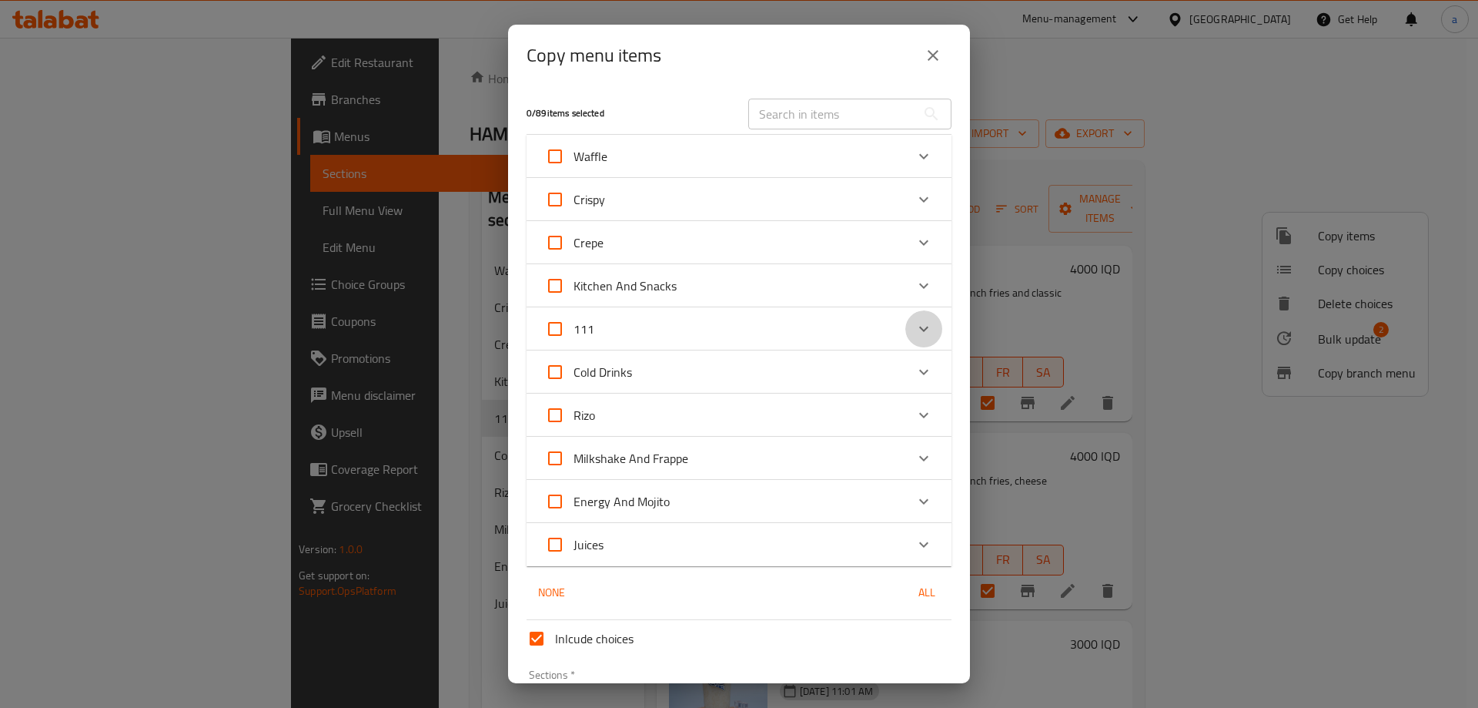
click at [925, 334] on div "Expand" at bounding box center [923, 328] width 37 height 37
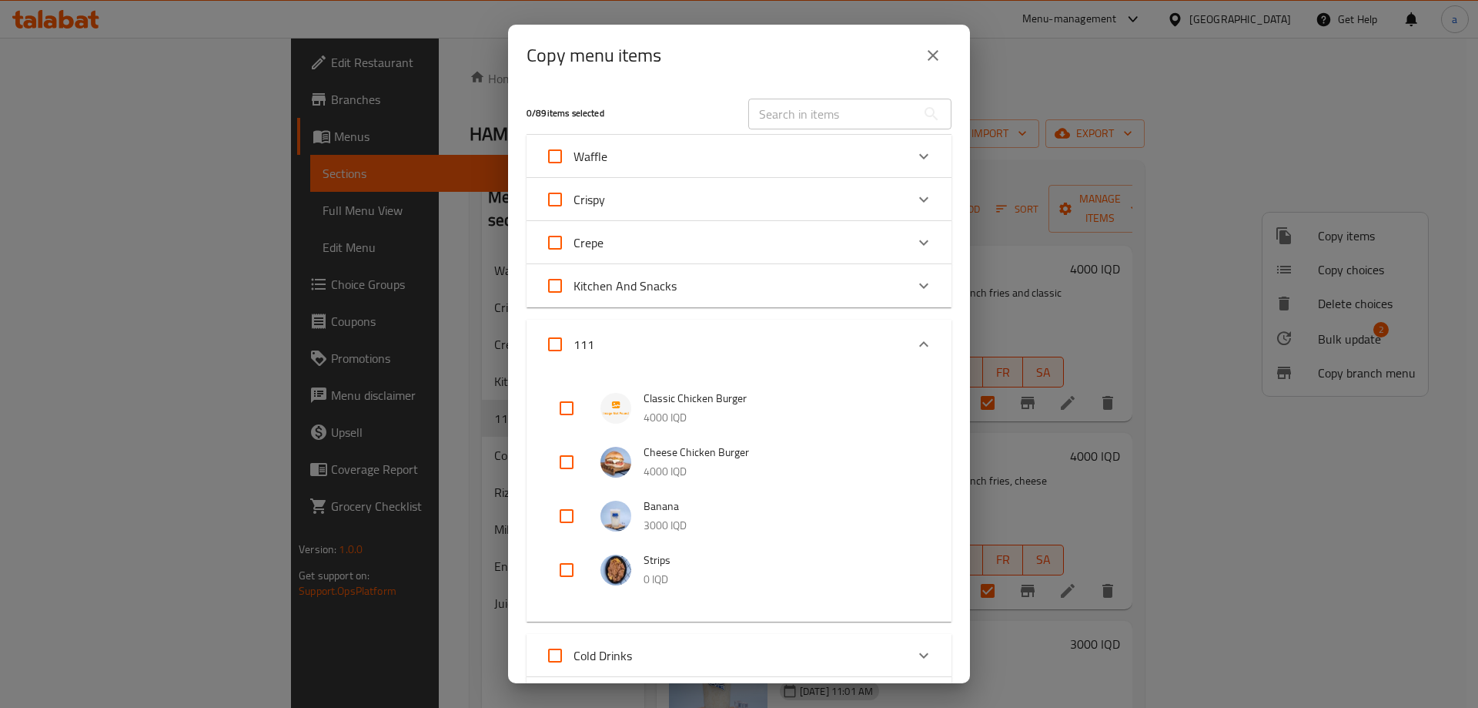
click at [567, 454] on input "checkbox" at bounding box center [566, 461] width 37 height 37
checkbox input "true"
click at [577, 417] on input "checkbox" at bounding box center [566, 408] width 37 height 37
checkbox input "true"
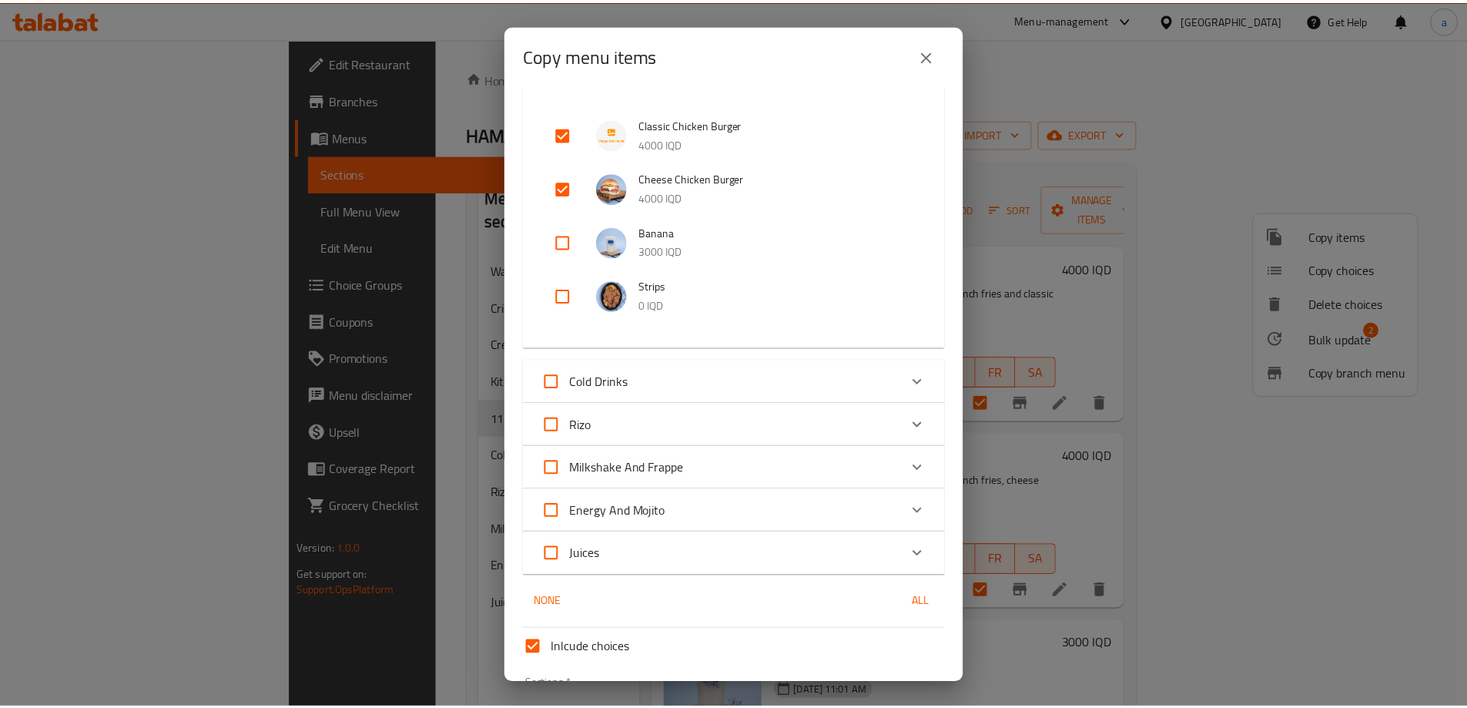
scroll to position [388, 0]
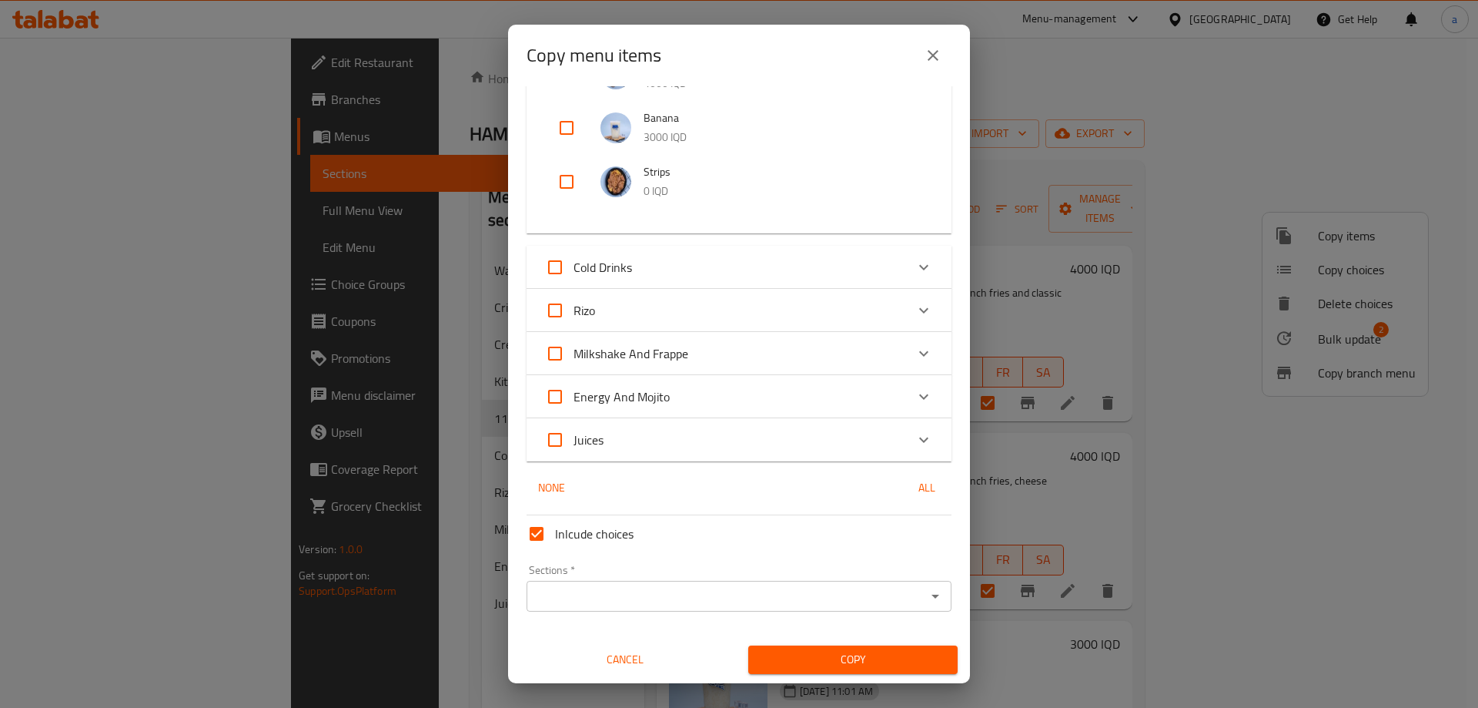
click at [582, 585] on input "Sections   *" at bounding box center [726, 596] width 390 height 22
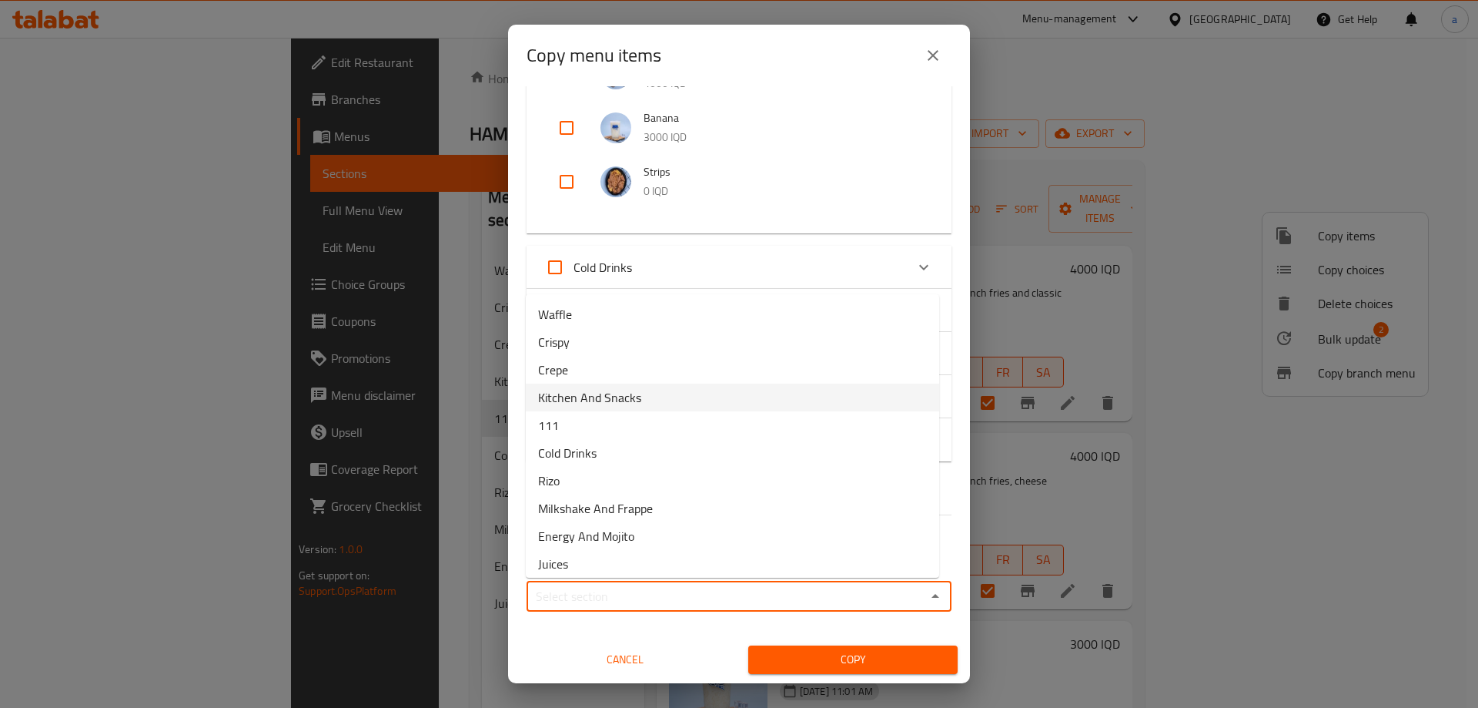
click at [644, 390] on li "Kitchen And Snacks" at bounding box center [732, 397] width 413 height 28
type input "Kitchen And Snacks"
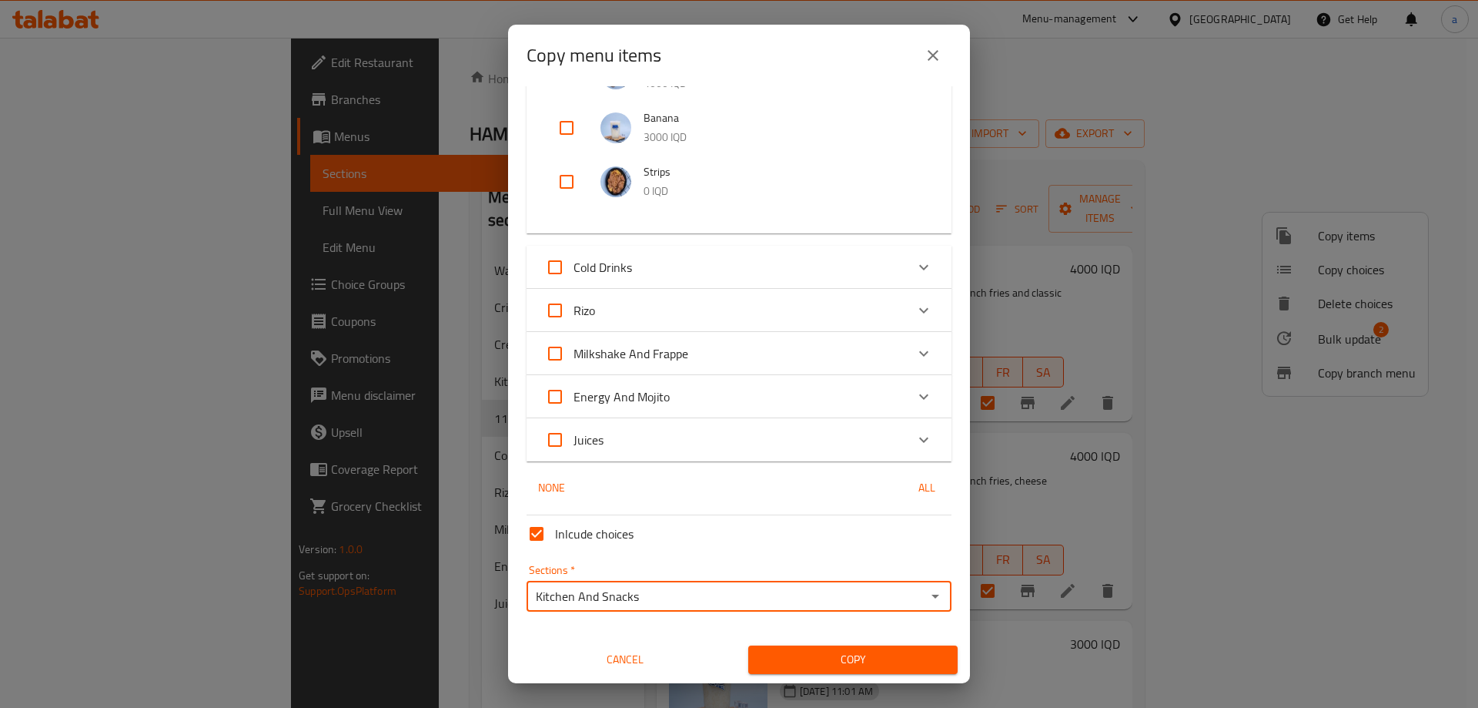
click at [809, 670] on button "Copy" at bounding box center [852, 659] width 209 height 28
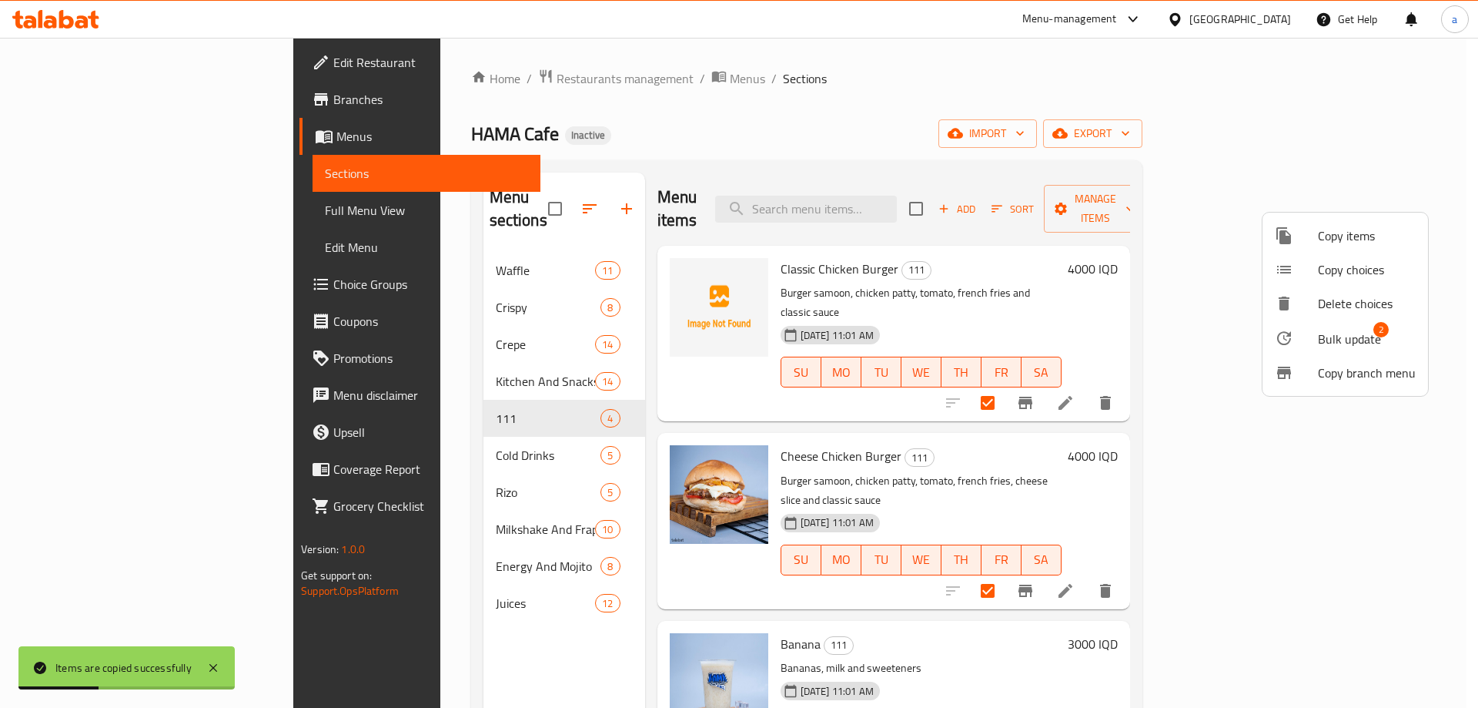
click at [1199, 407] on div at bounding box center [739, 354] width 1478 height 708
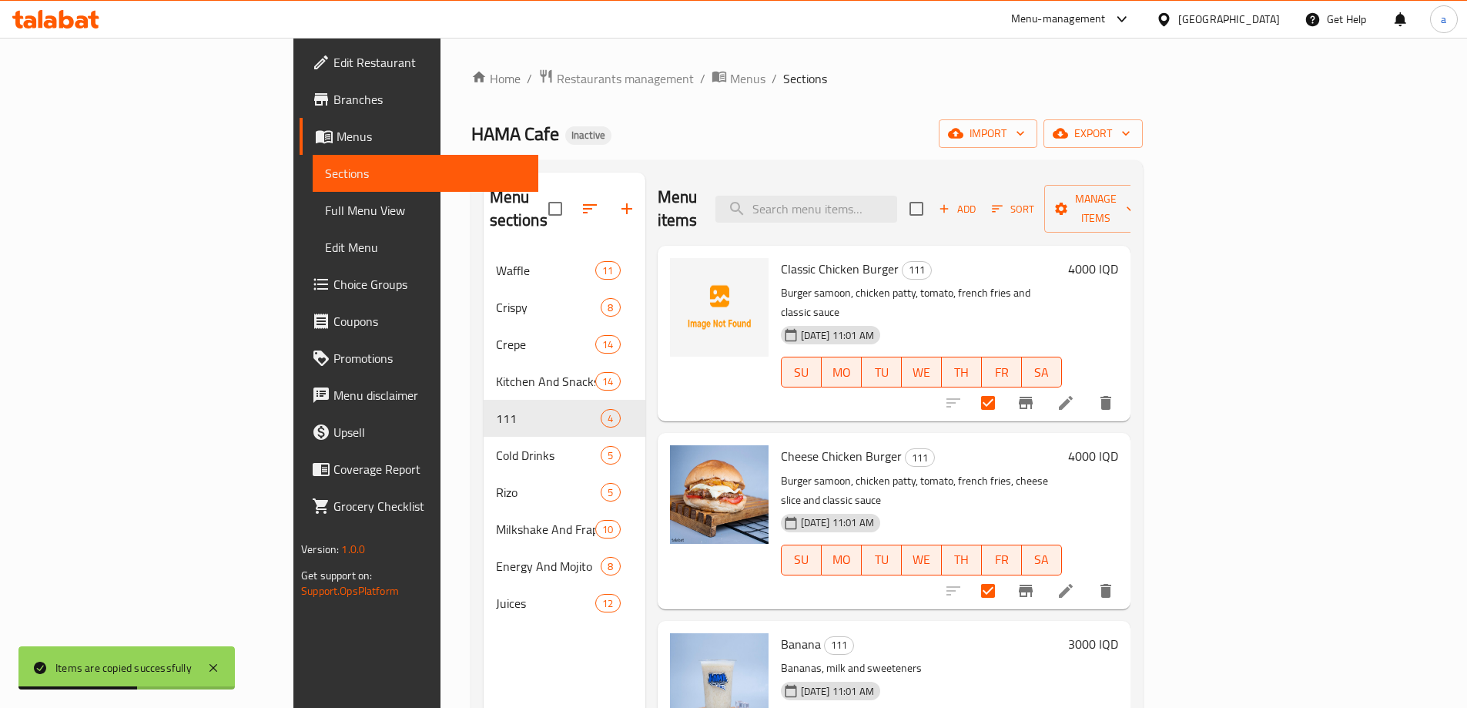
scroll to position [4, 0]
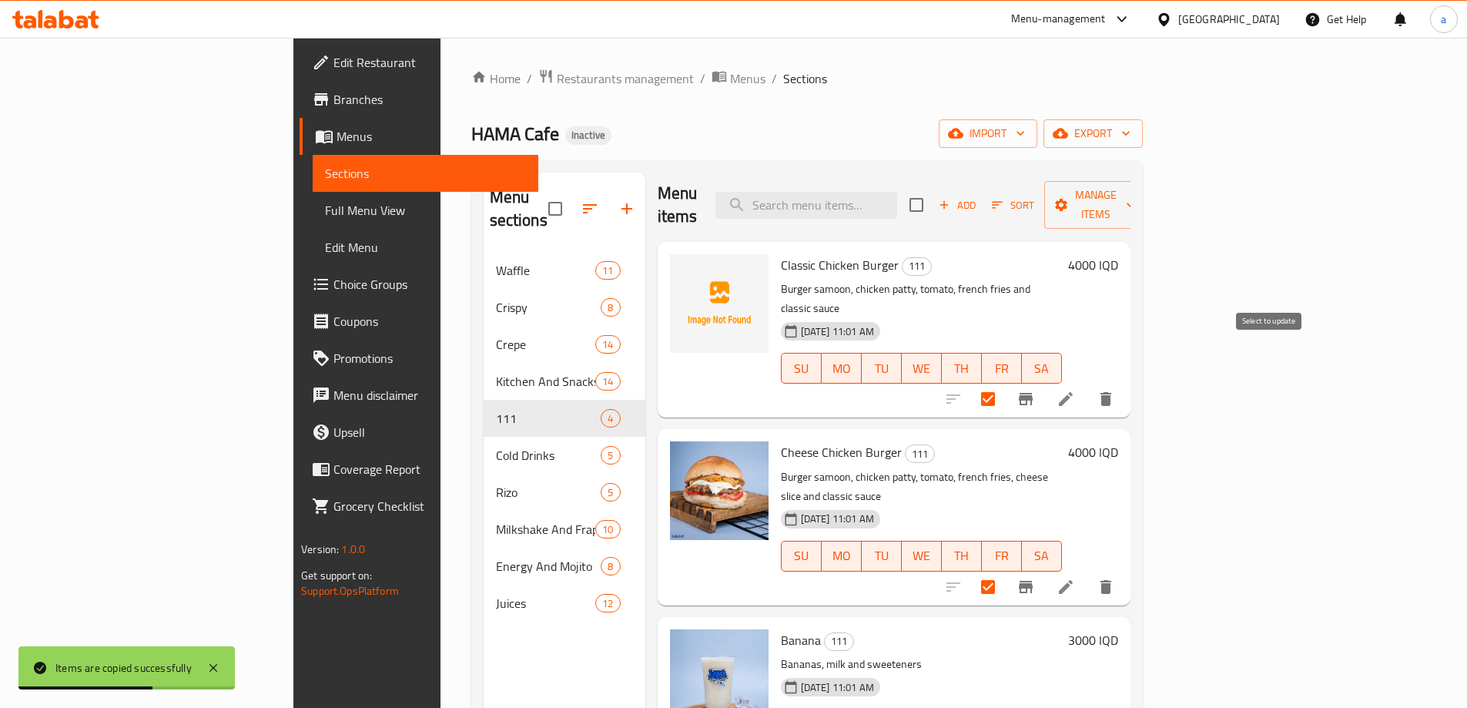
click at [1004, 383] on input "checkbox" at bounding box center [988, 399] width 32 height 32
checkbox input "false"
click at [1004, 571] on input "checkbox" at bounding box center [988, 587] width 32 height 32
checkbox input "false"
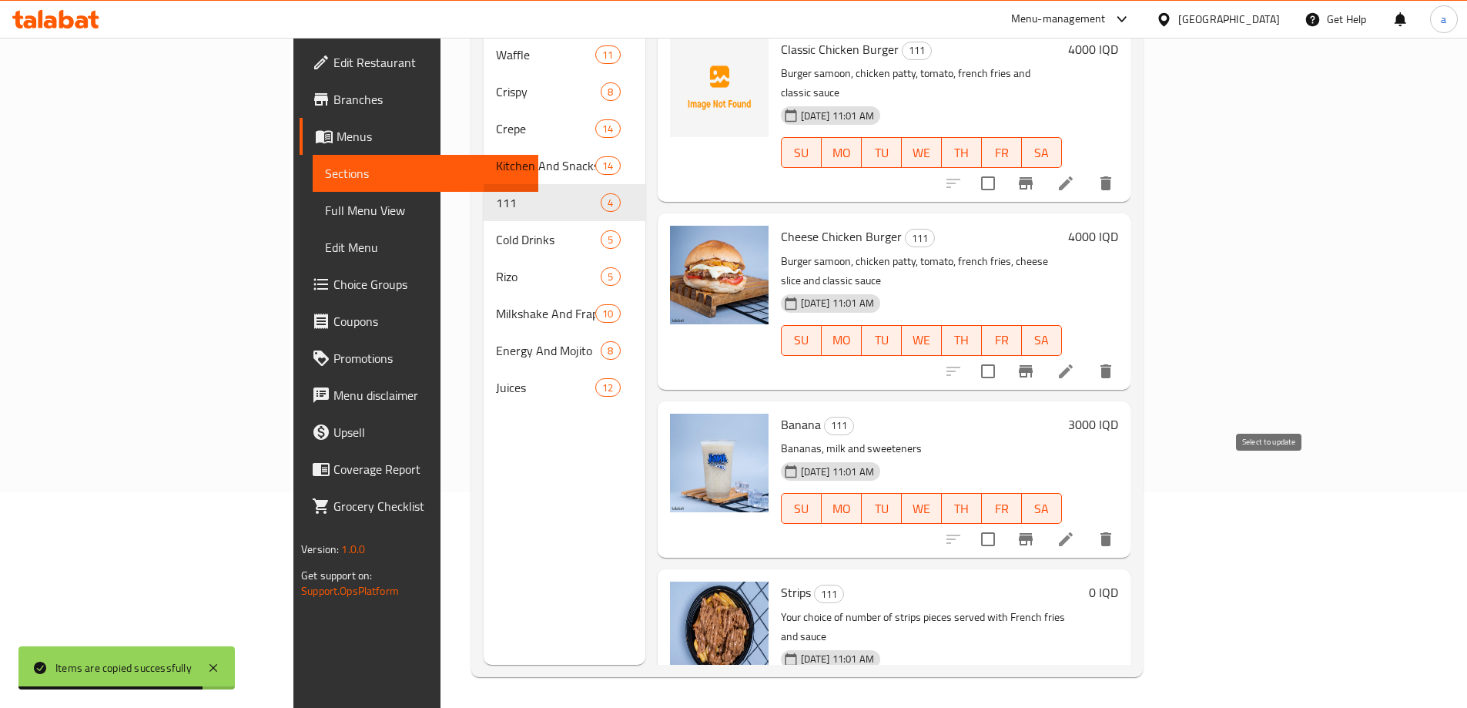
drag, startPoint x: 1274, startPoint y: 478, endPoint x: 1301, endPoint y: 480, distance: 27.0
click at [1004, 523] on input "checkbox" at bounding box center [988, 539] width 32 height 32
checkbox input "true"
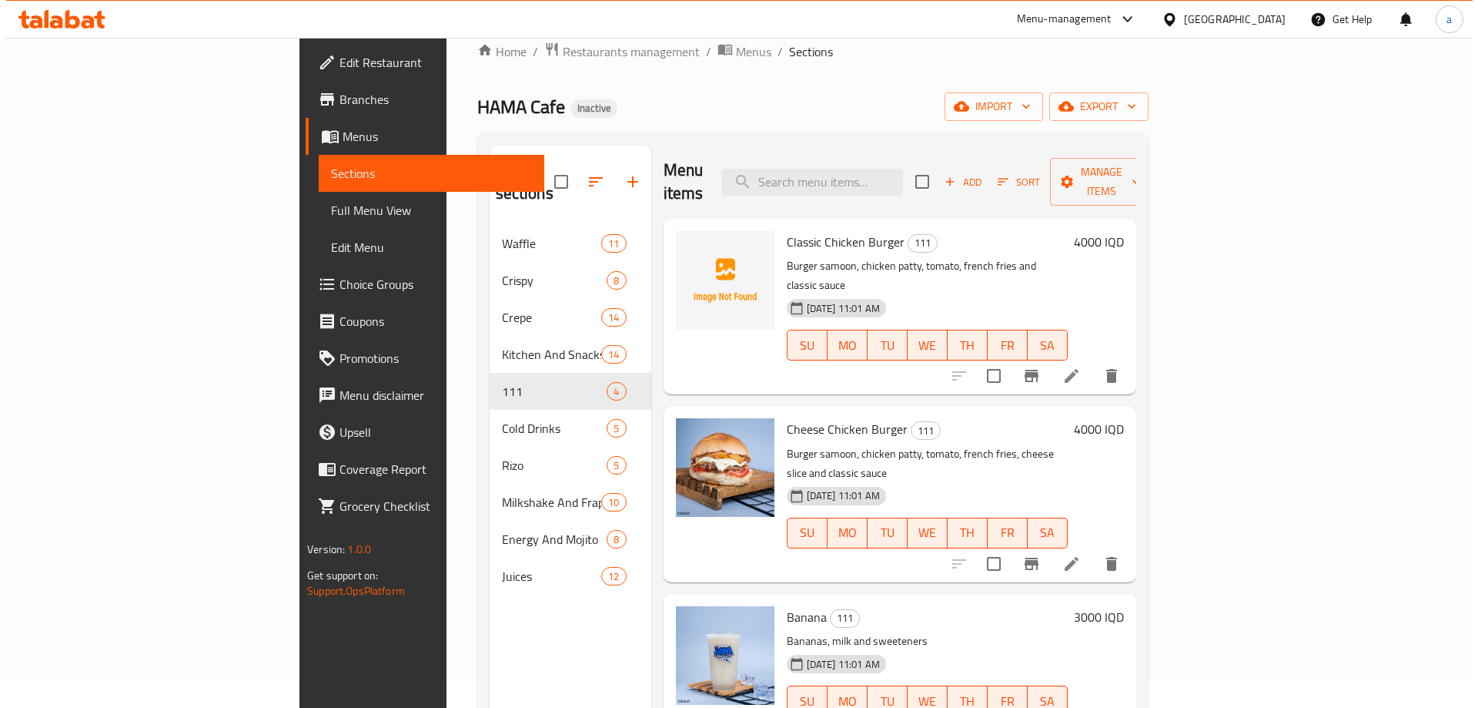
scroll to position [0, 0]
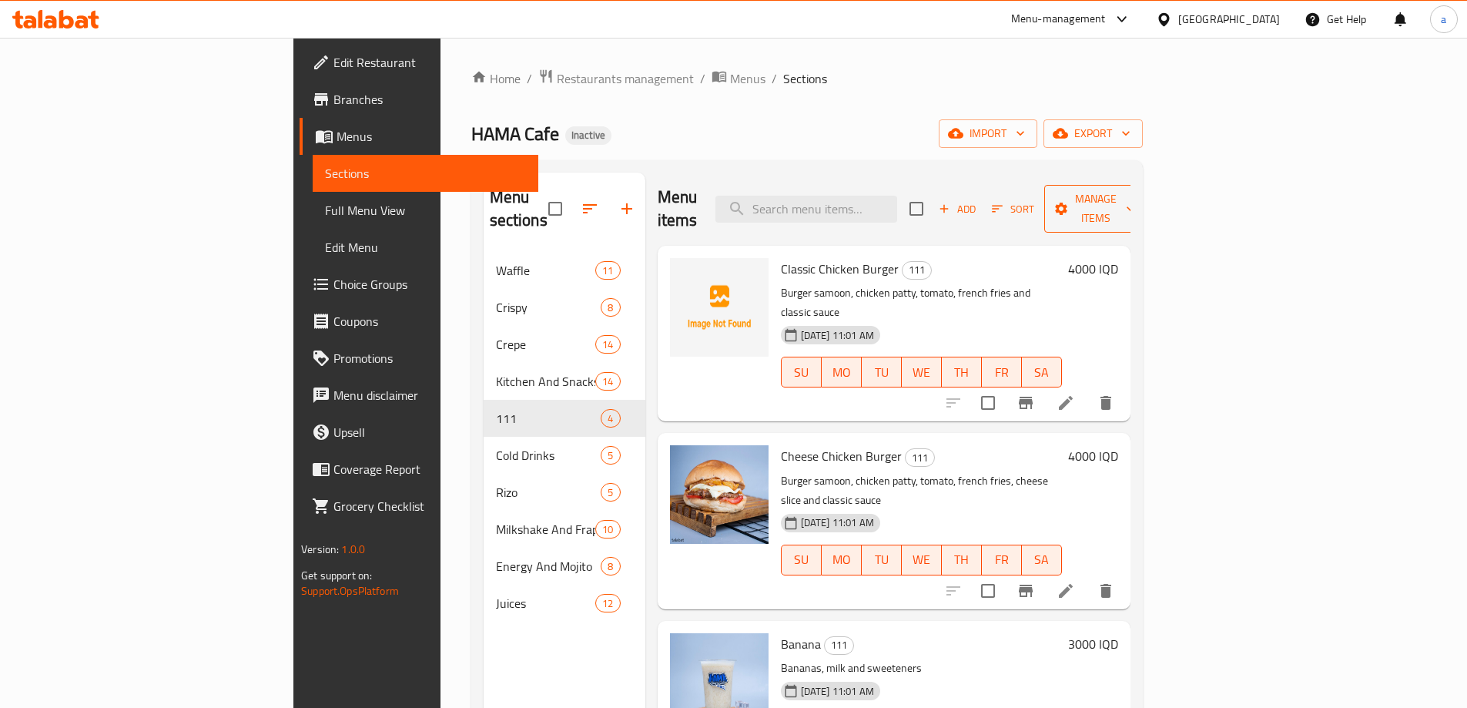
click at [1138, 202] on icon "button" at bounding box center [1130, 208] width 15 height 15
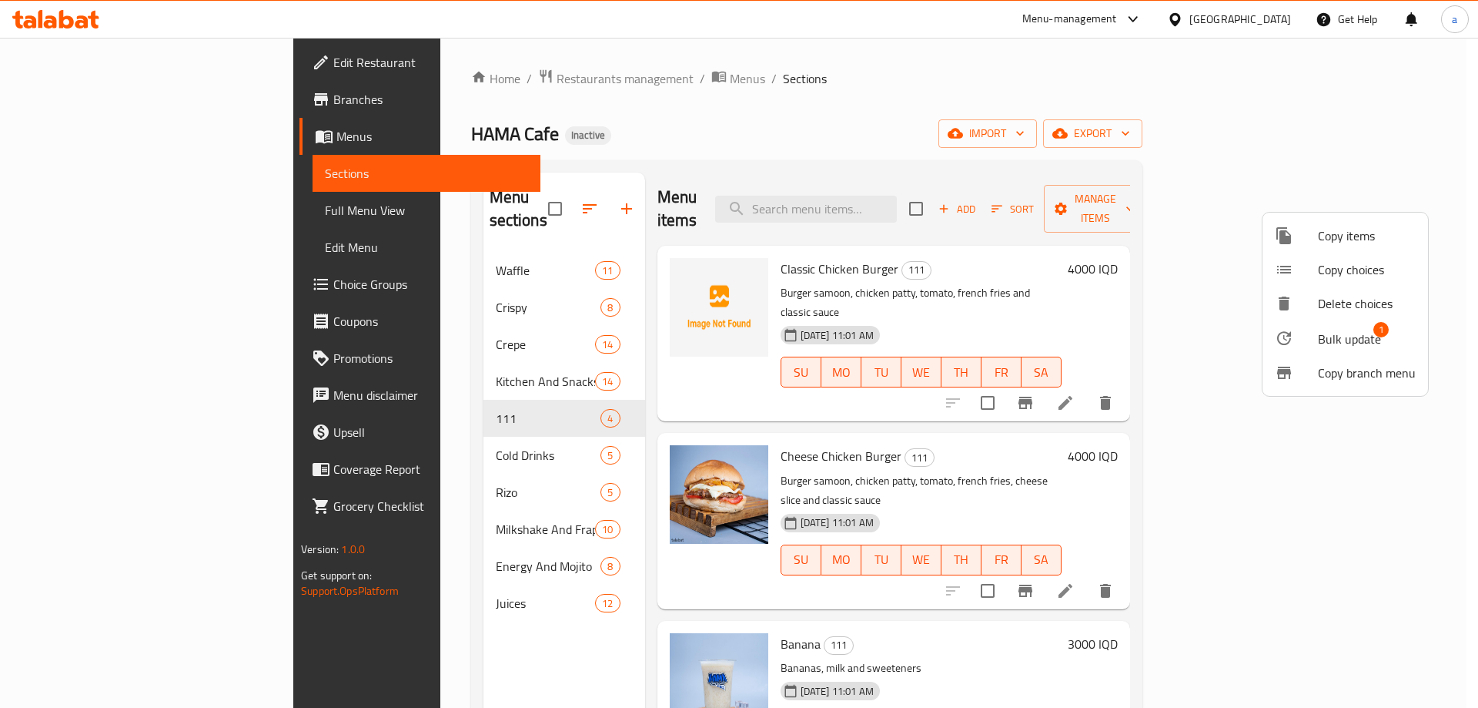
click at [1354, 235] on span "Copy items" at bounding box center [1367, 235] width 98 height 18
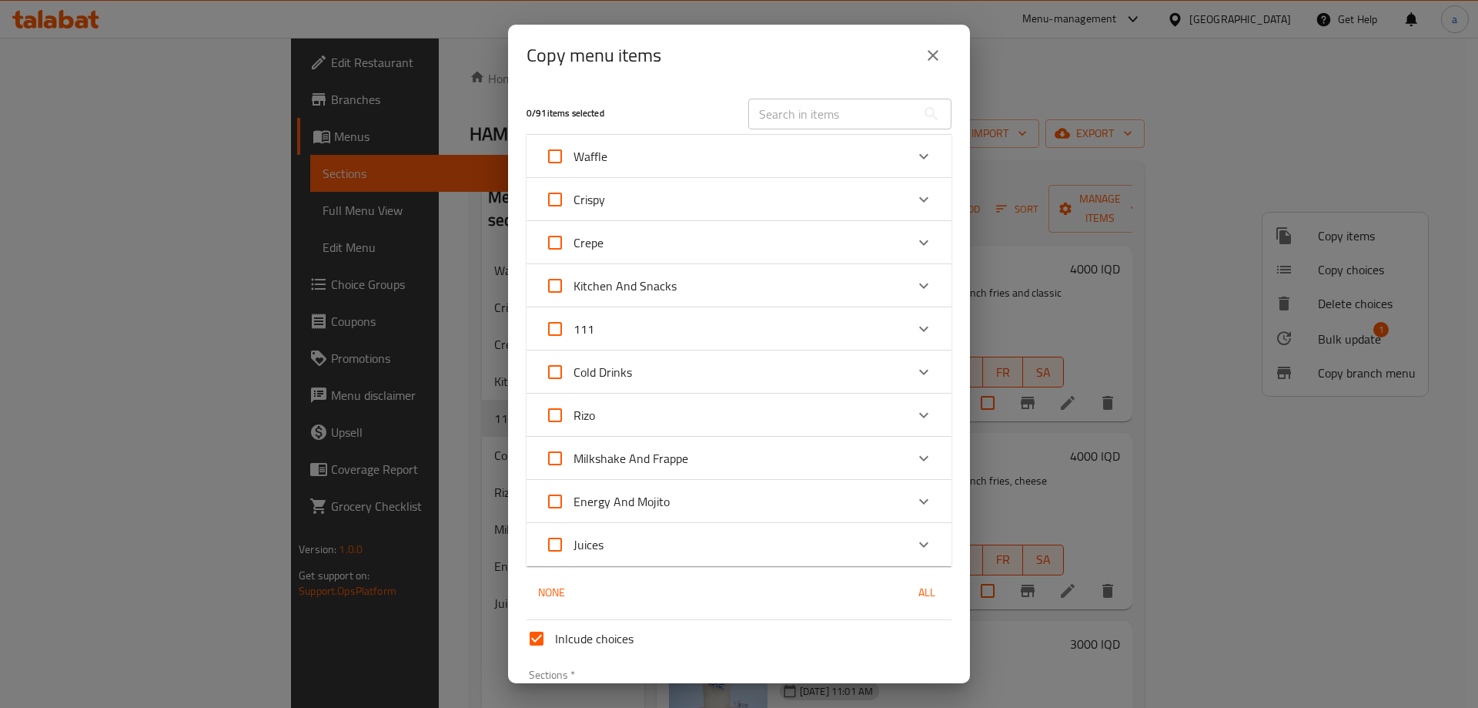
click at [734, 337] on div "111" at bounding box center [725, 328] width 360 height 37
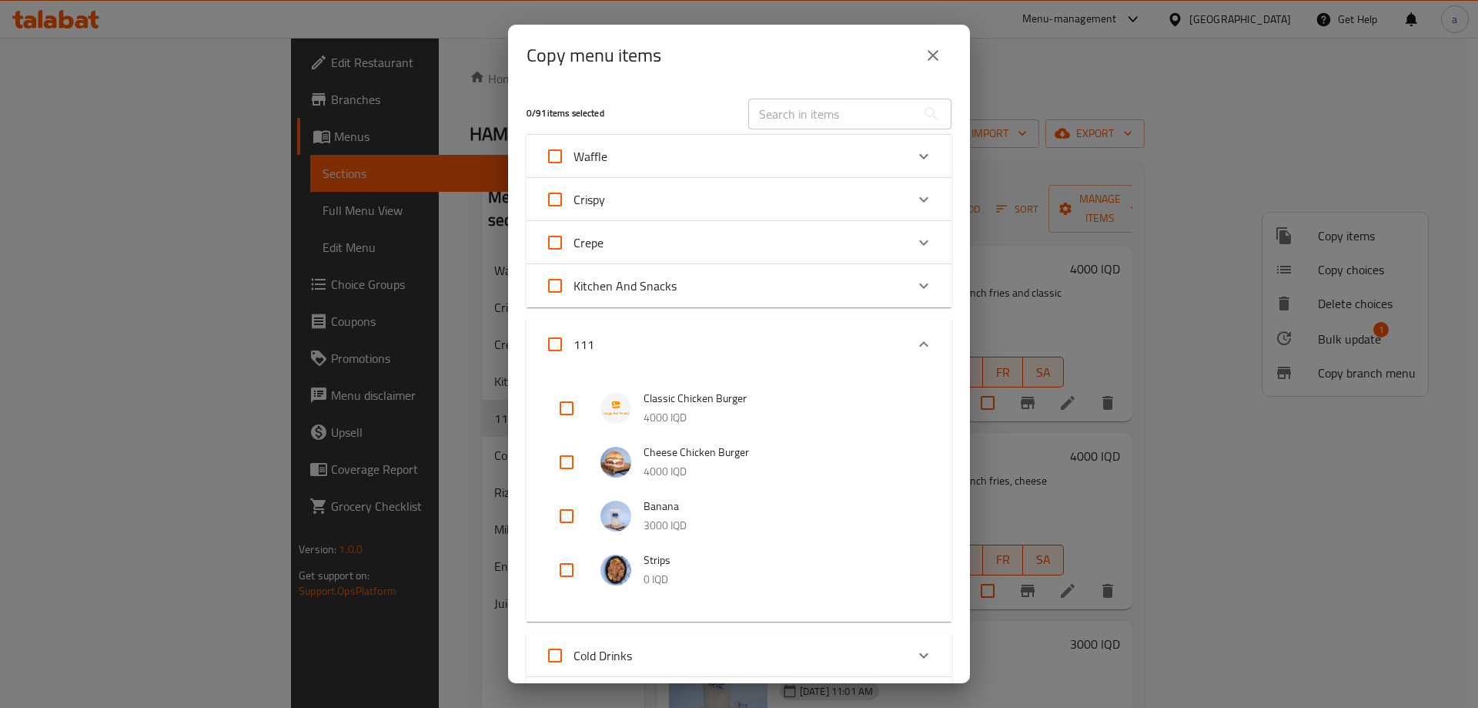
click at [567, 515] on input "checkbox" at bounding box center [566, 515] width 37 height 37
checkbox input "true"
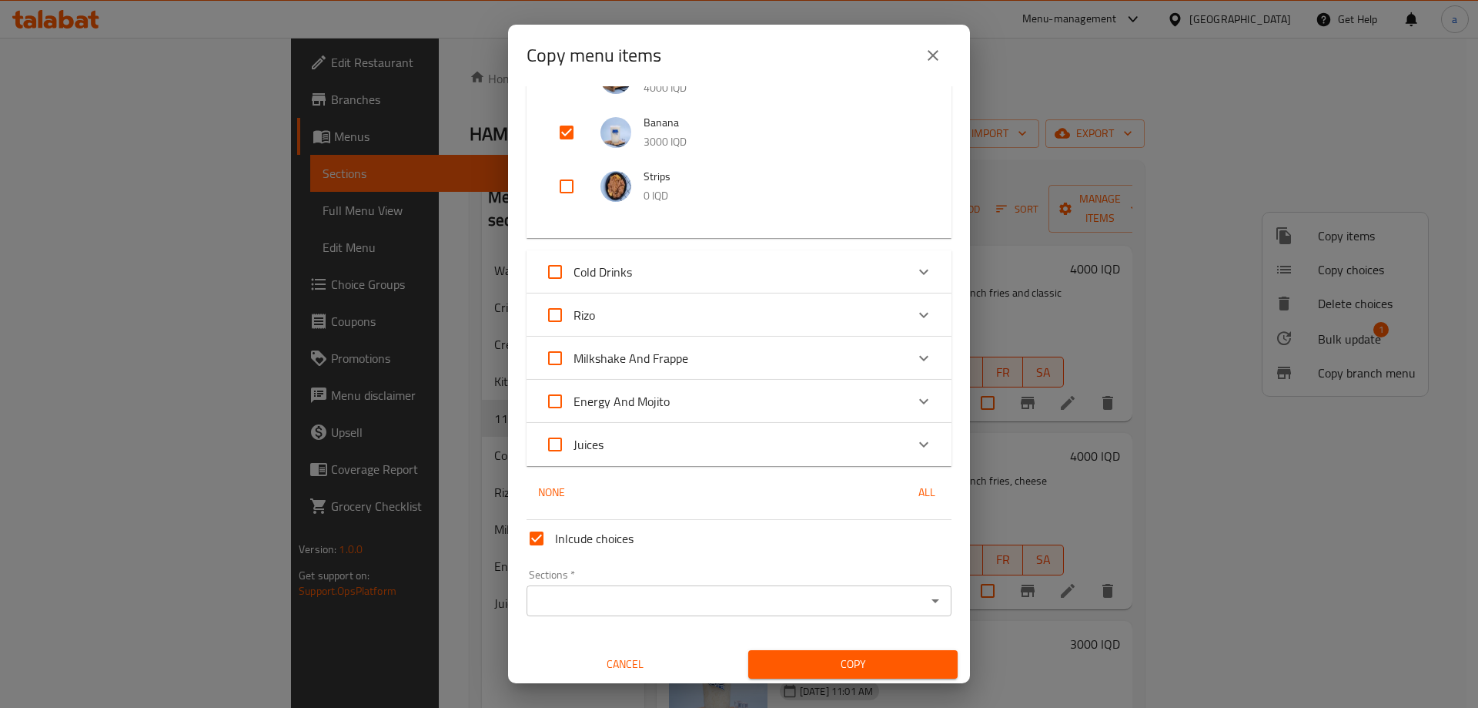
scroll to position [388, 0]
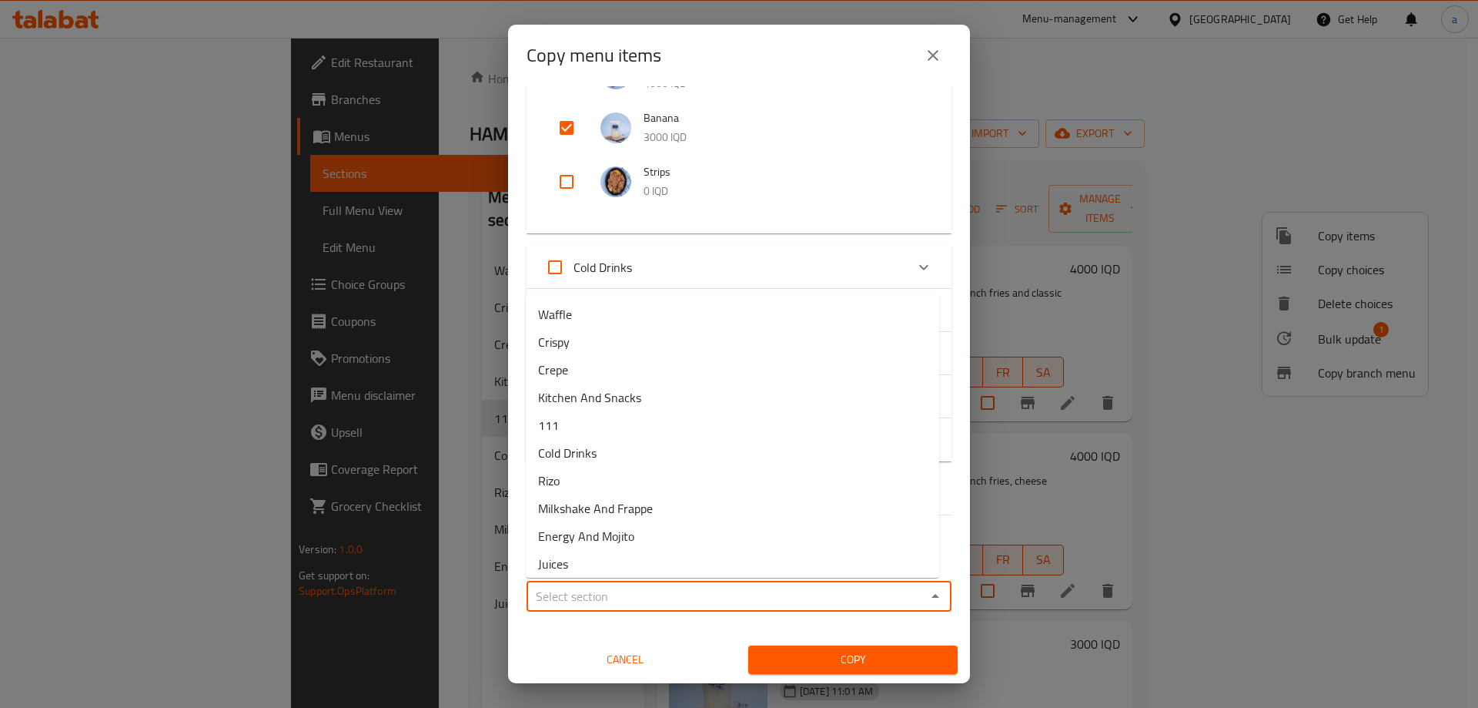
click at [607, 594] on input "Sections   *" at bounding box center [726, 596] width 390 height 22
click at [692, 604] on input "Sections   *" at bounding box center [726, 596] width 390 height 22
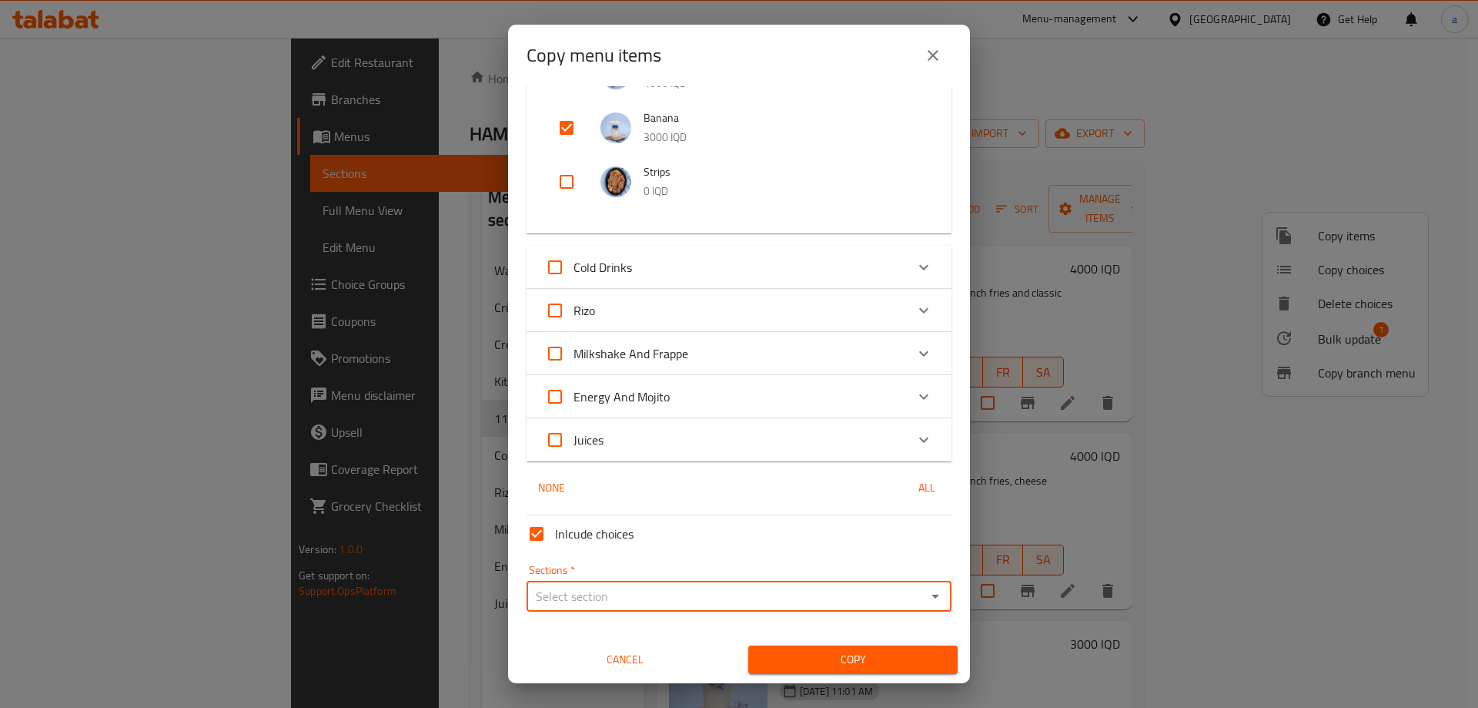
click at [685, 597] on input "Sections   *" at bounding box center [726, 596] width 390 height 22
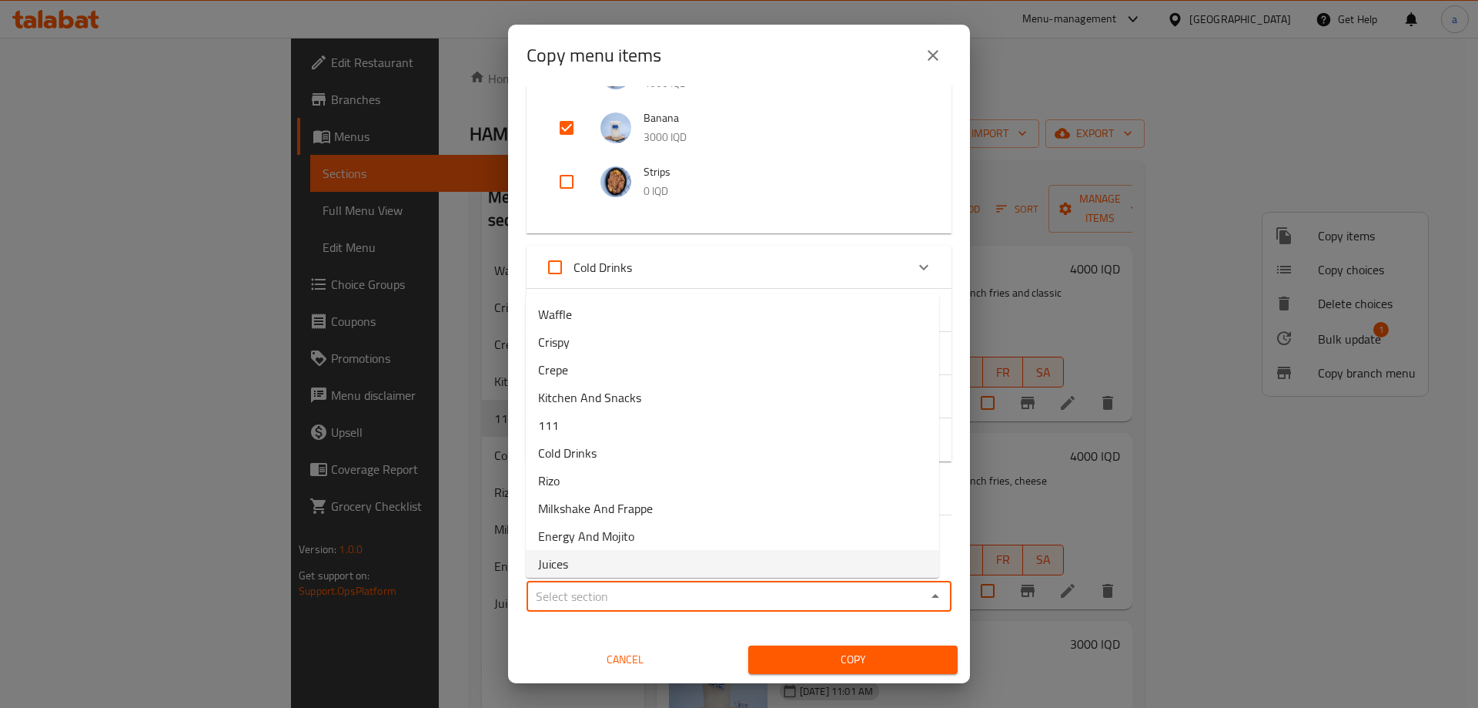
click at [610, 560] on li "Juices" at bounding box center [732, 564] width 413 height 28
type input "Juices"
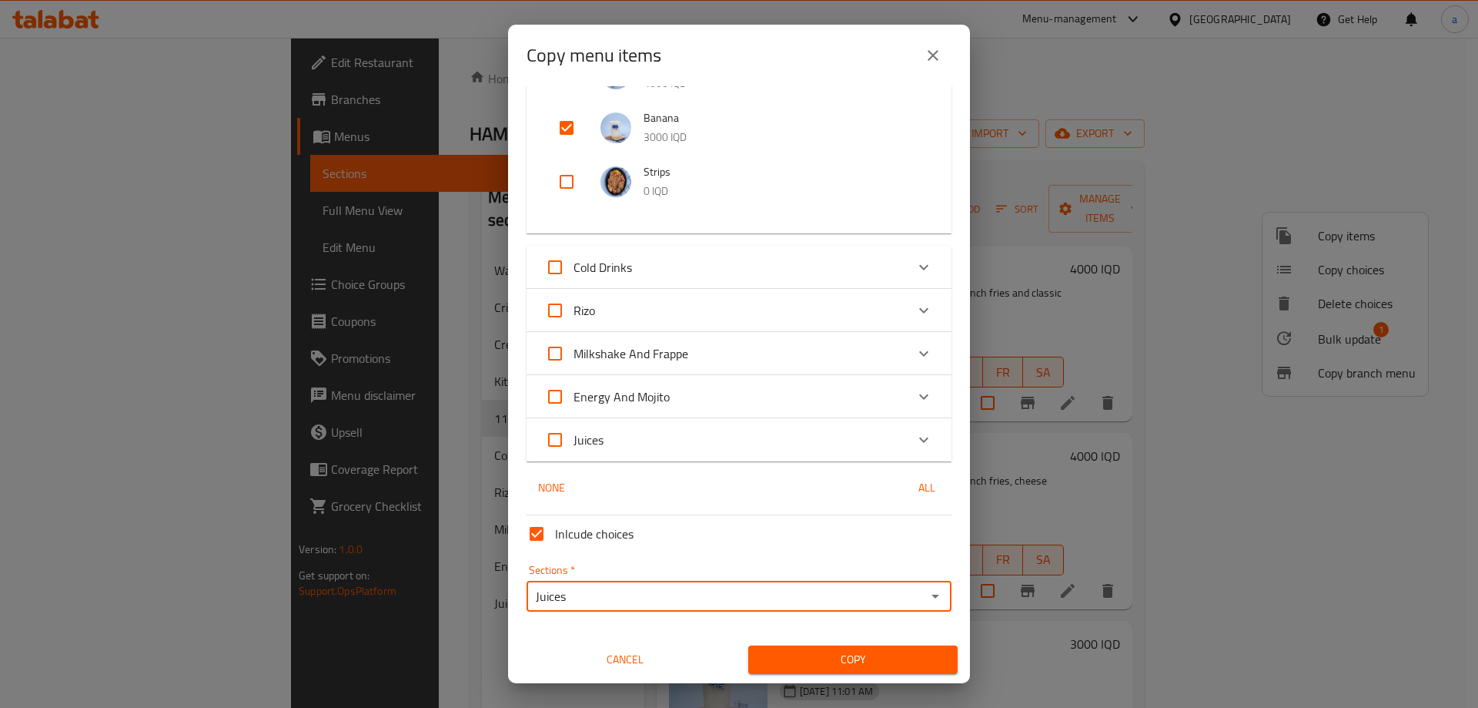
click at [634, 592] on input "Juices" at bounding box center [726, 596] width 390 height 22
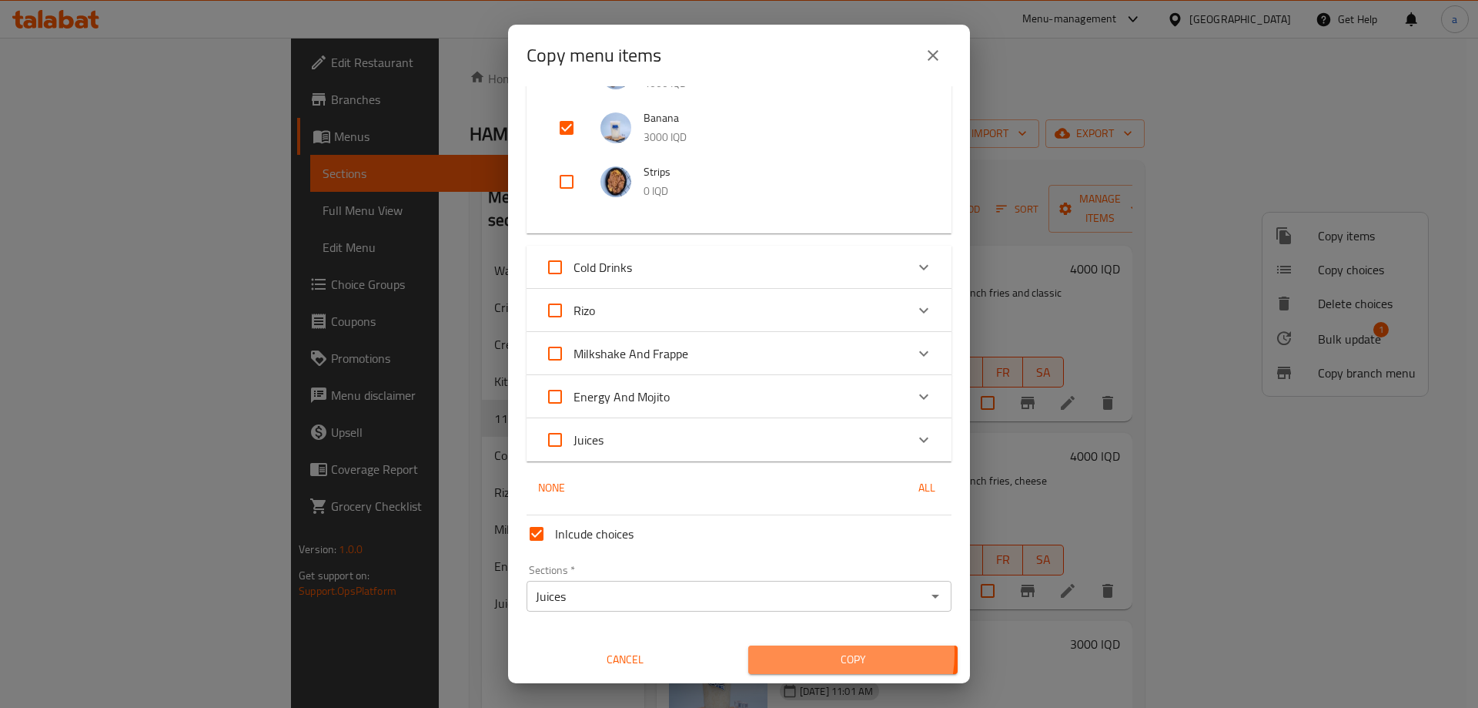
click at [820, 652] on span "Copy" at bounding box center [853, 659] width 185 height 19
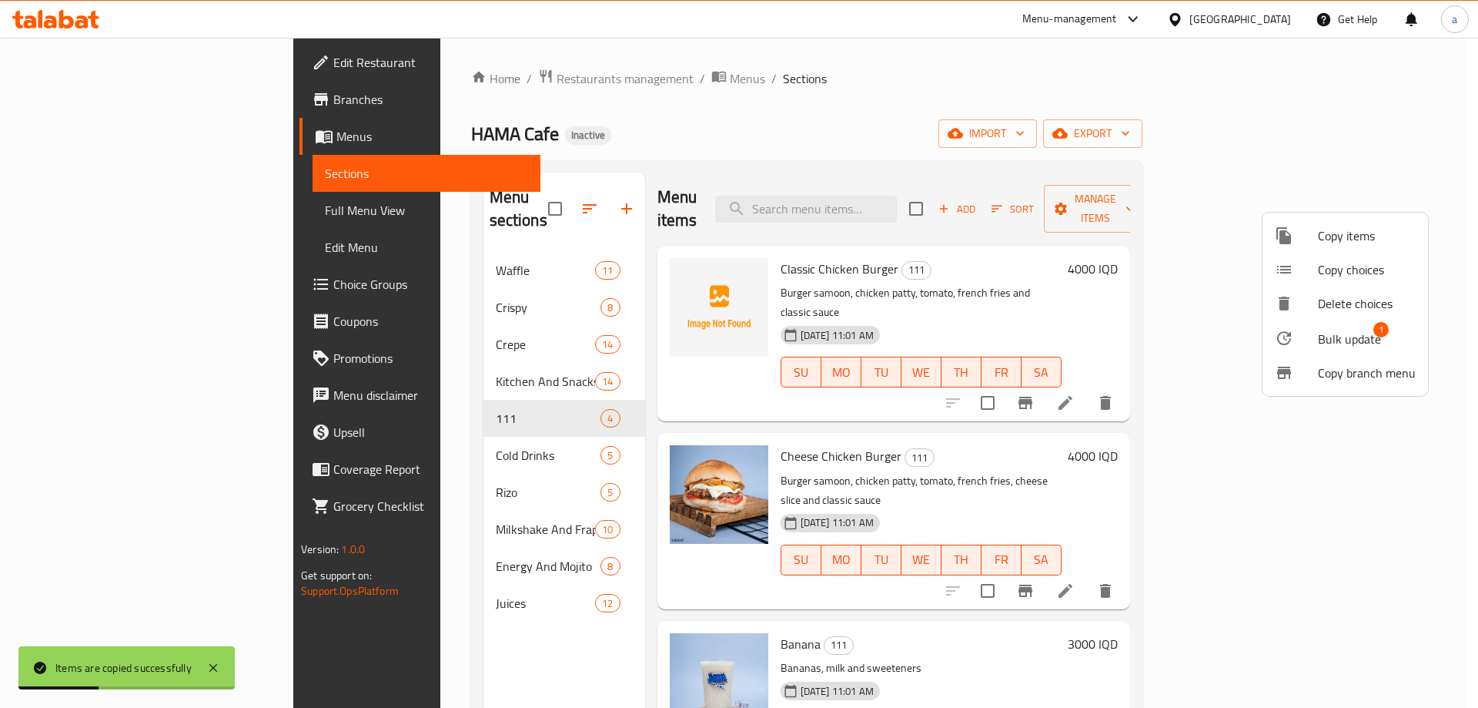
click at [1445, 228] on div at bounding box center [739, 354] width 1478 height 708
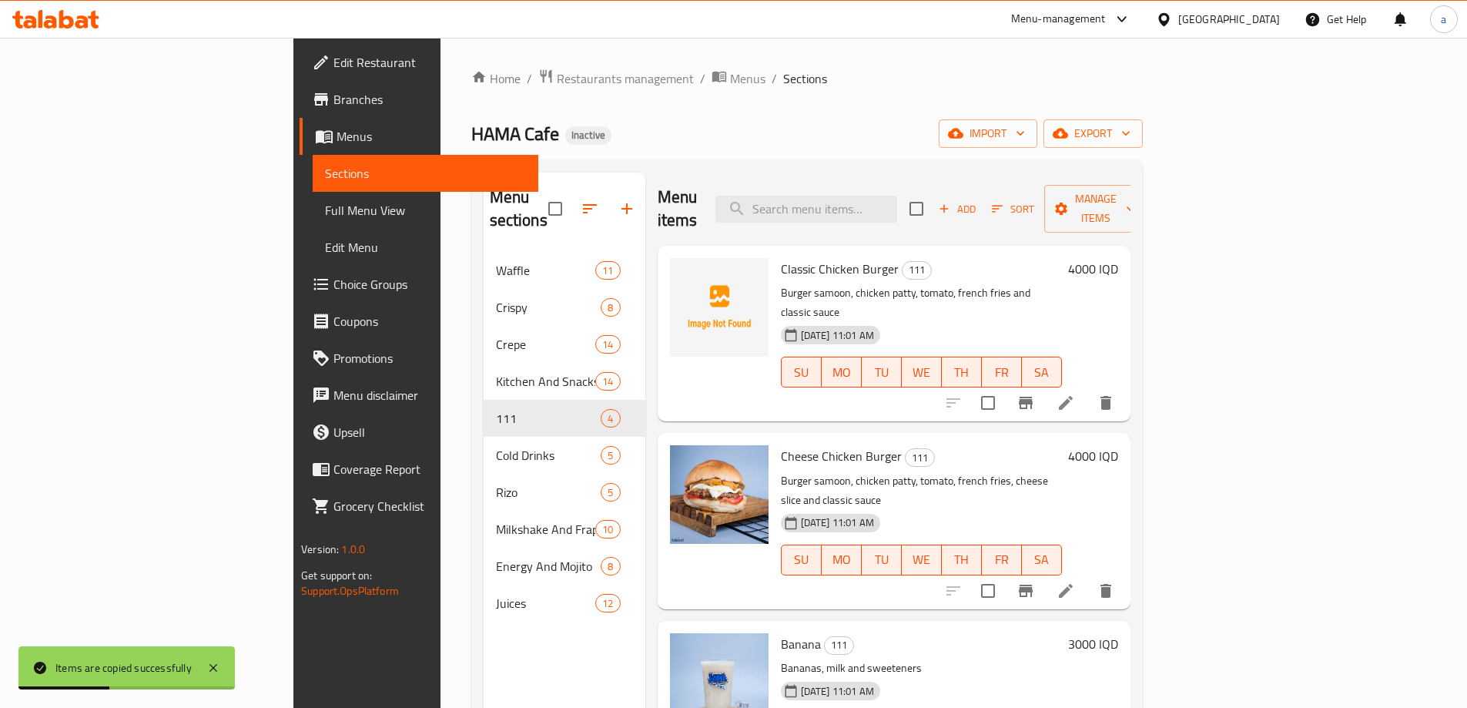
scroll to position [216, 0]
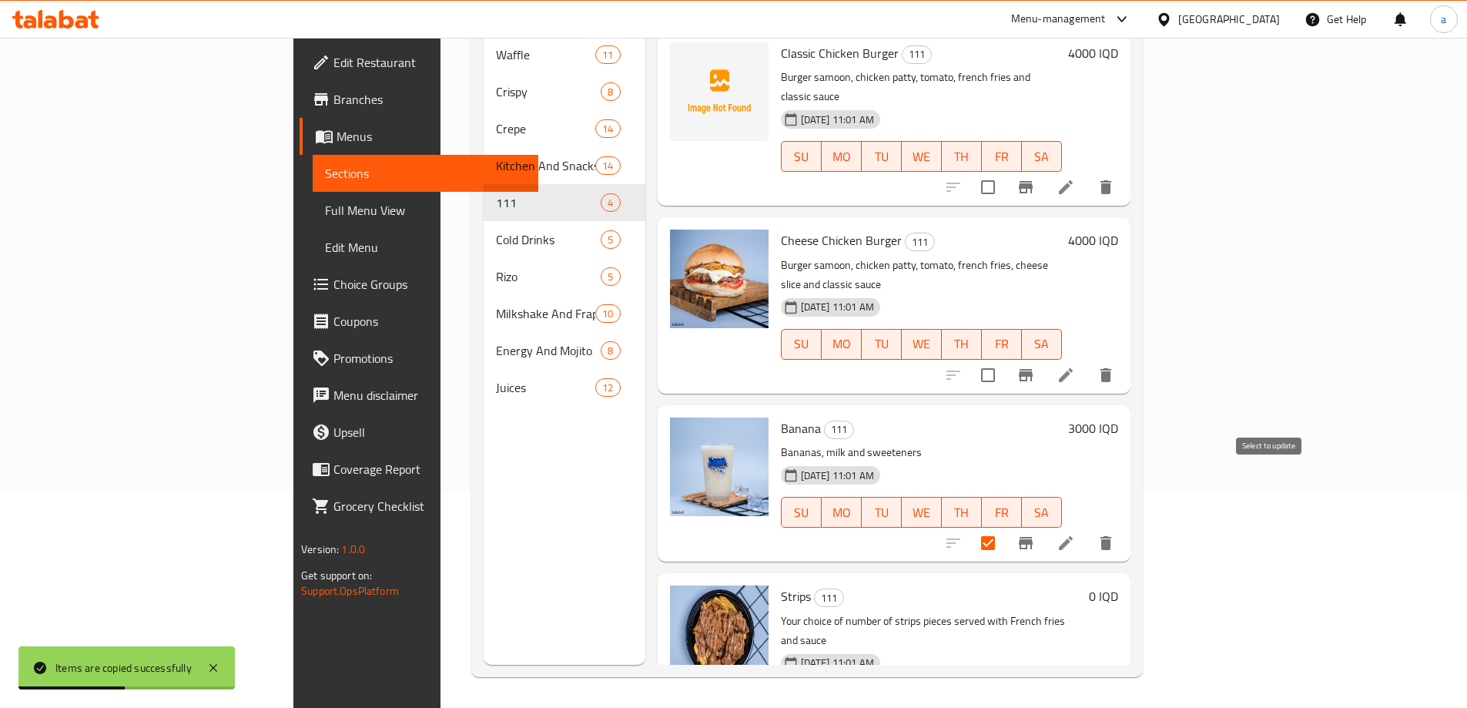
click at [1004, 527] on input "checkbox" at bounding box center [988, 543] width 32 height 32
checkbox input "false"
checkbox input "true"
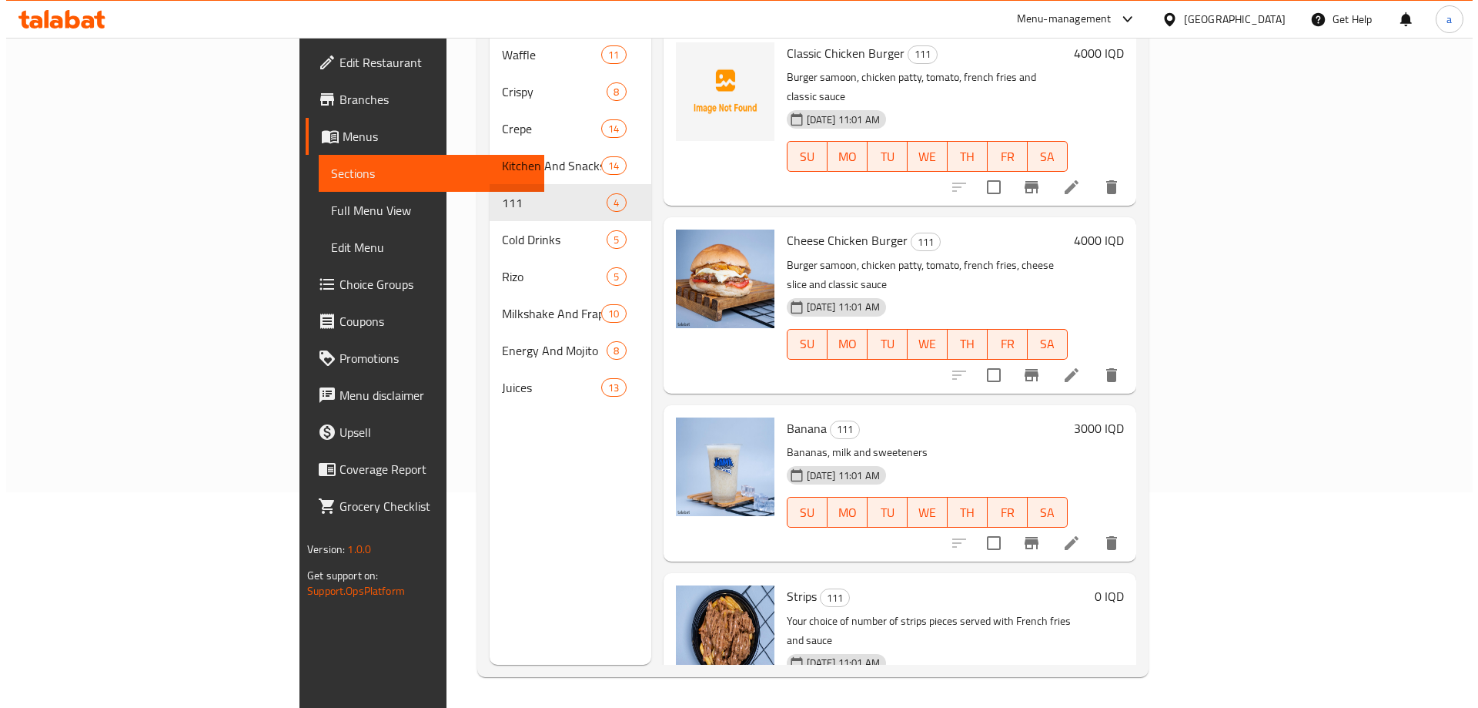
scroll to position [0, 0]
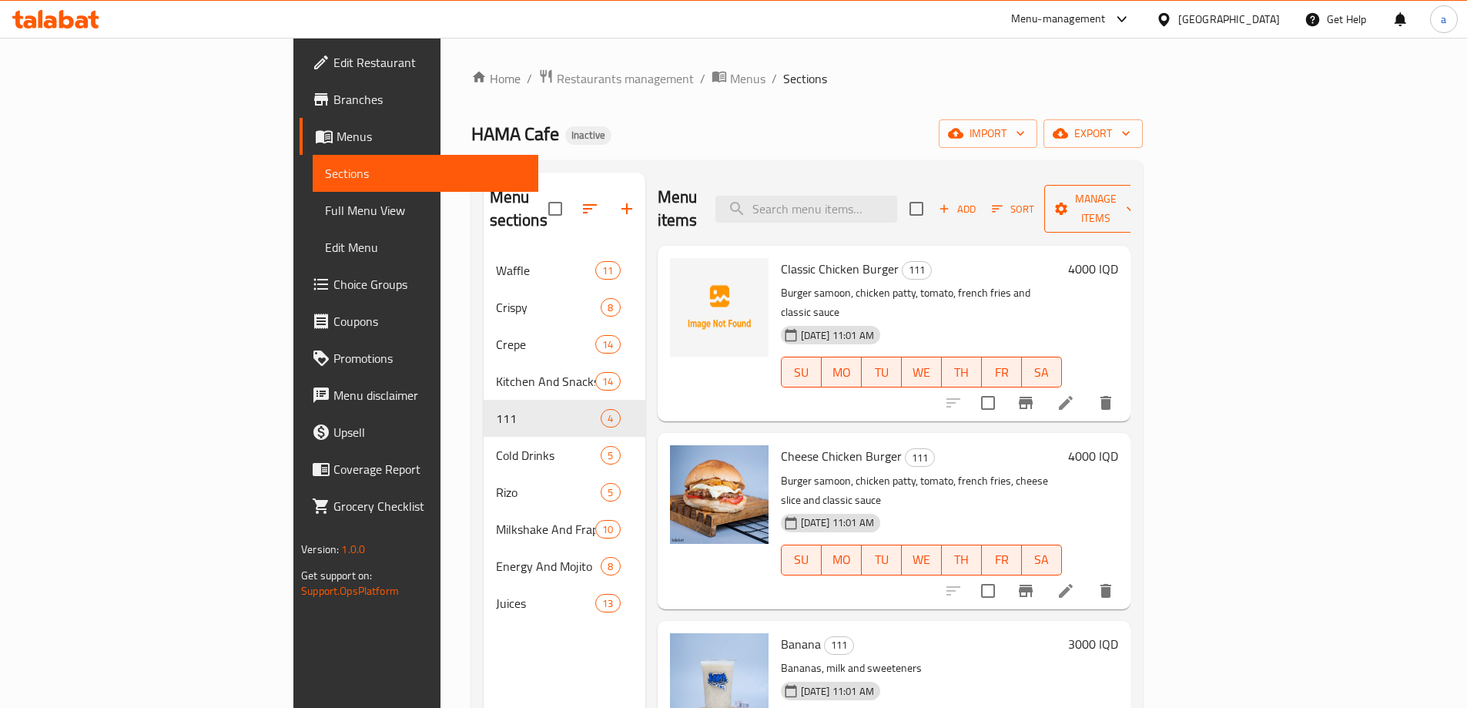
click at [1135, 206] on span "Manage items" at bounding box center [1095, 208] width 79 height 38
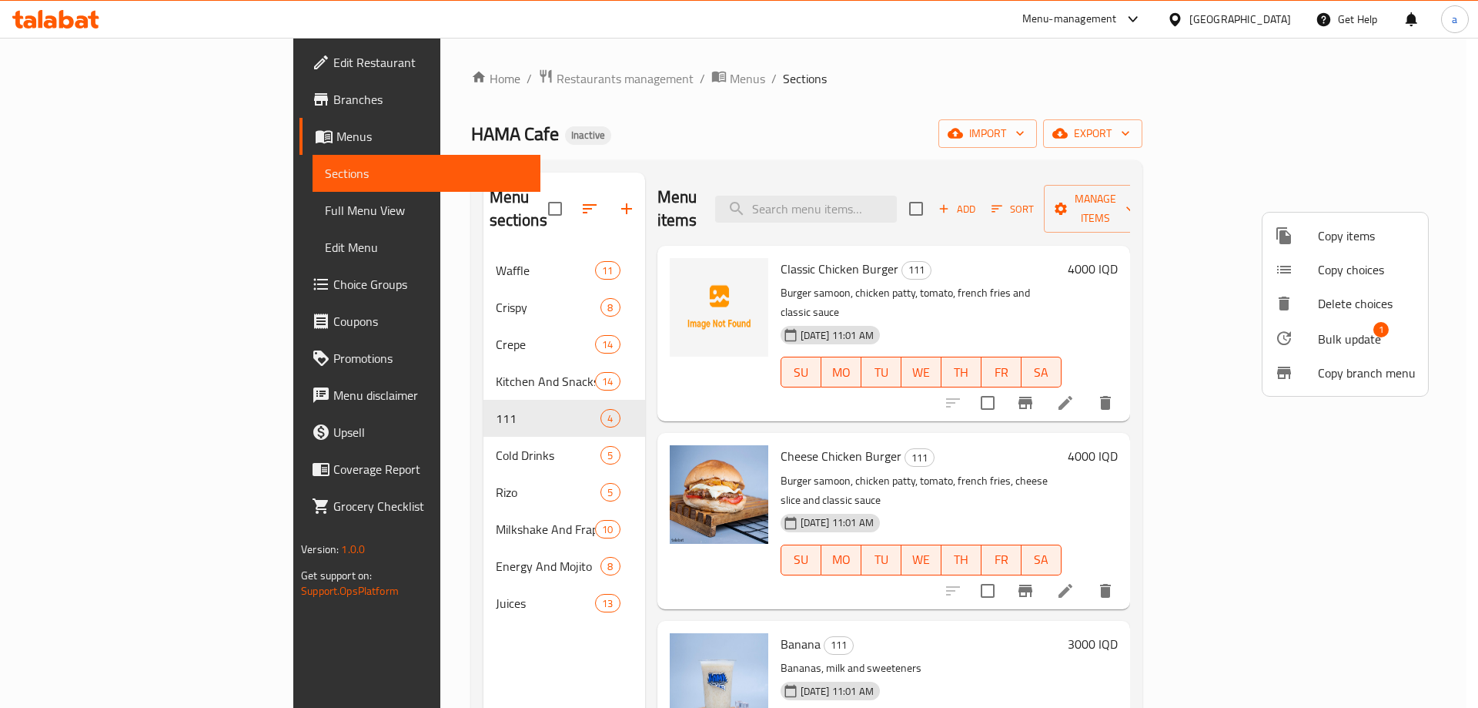
click at [1365, 243] on span "Copy items" at bounding box center [1367, 235] width 98 height 18
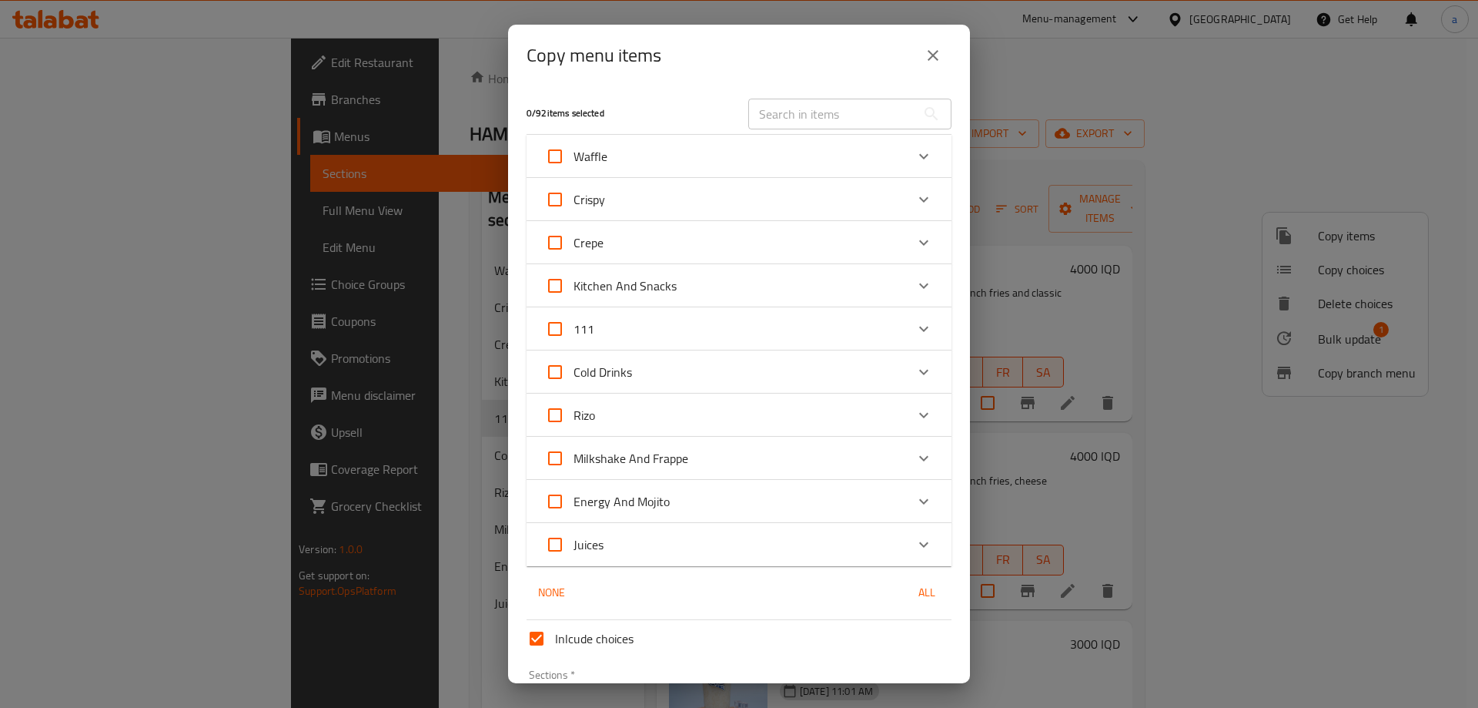
scroll to position [105, 0]
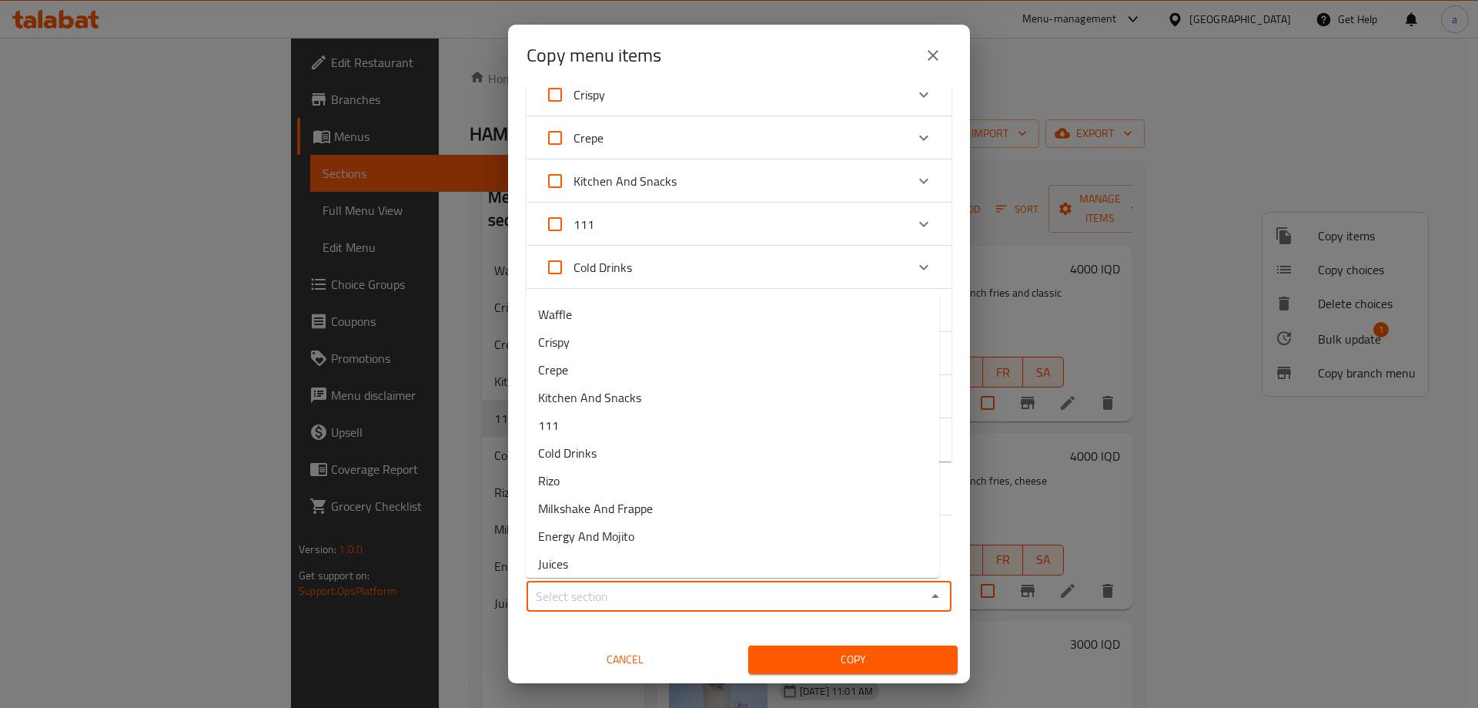
click at [627, 588] on input "Sections   *" at bounding box center [726, 596] width 390 height 22
click at [590, 346] on li "Crispy" at bounding box center [732, 342] width 413 height 28
type input "Crispy"
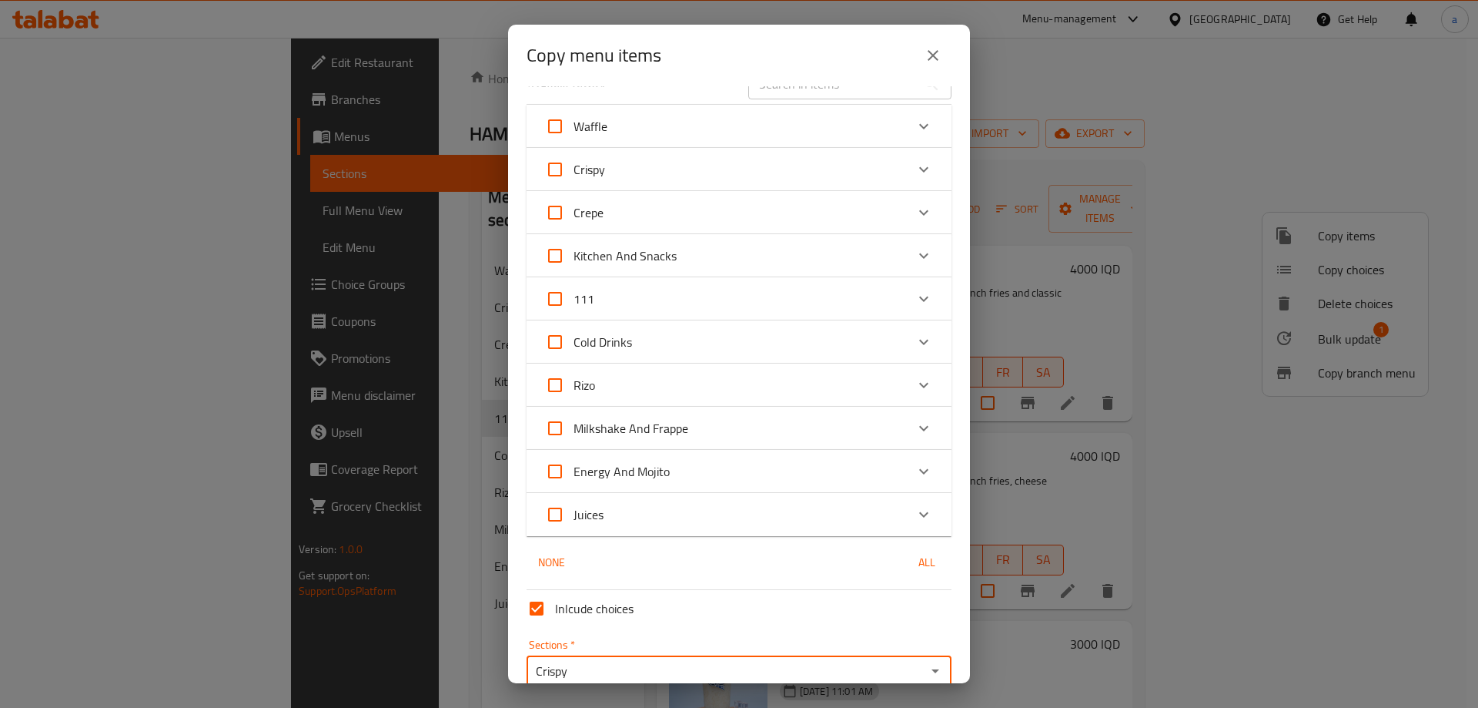
scroll to position [0, 0]
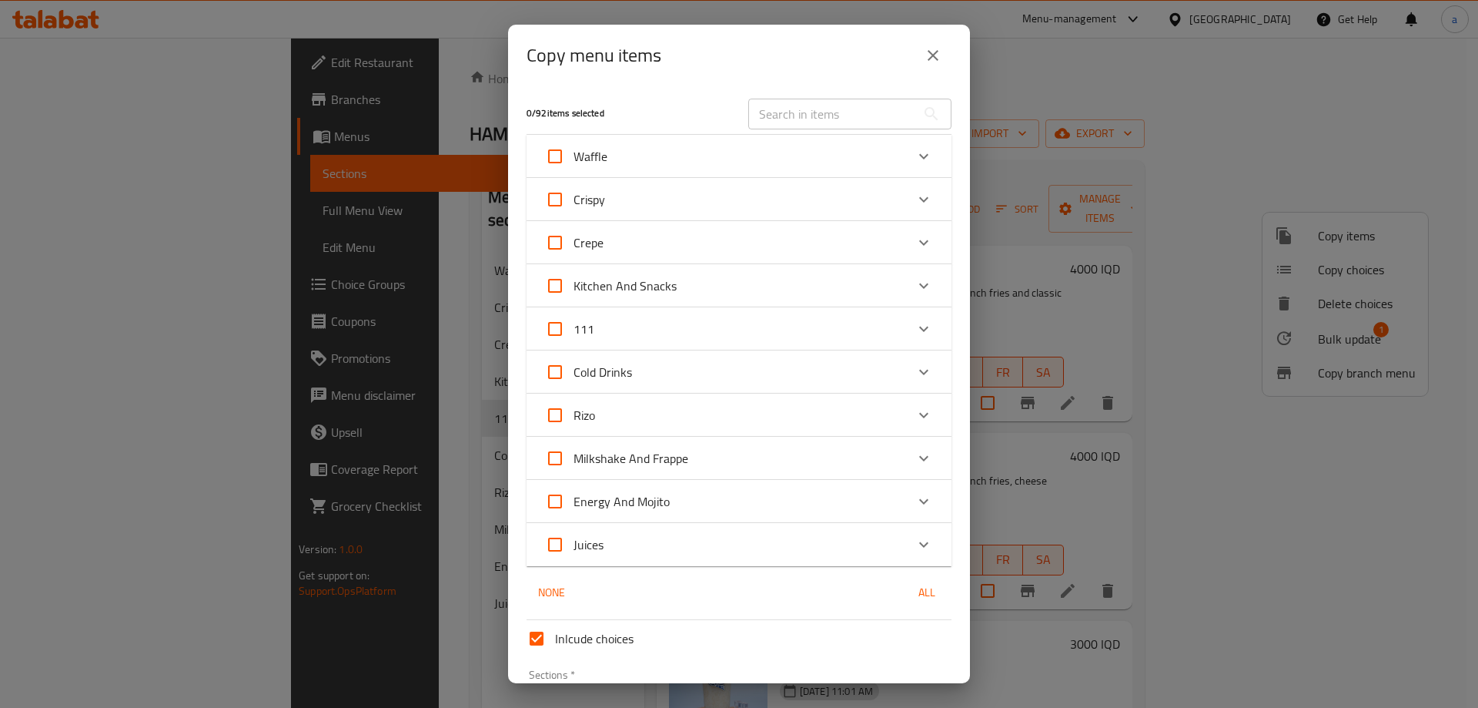
click at [814, 325] on div "111" at bounding box center [725, 328] width 360 height 37
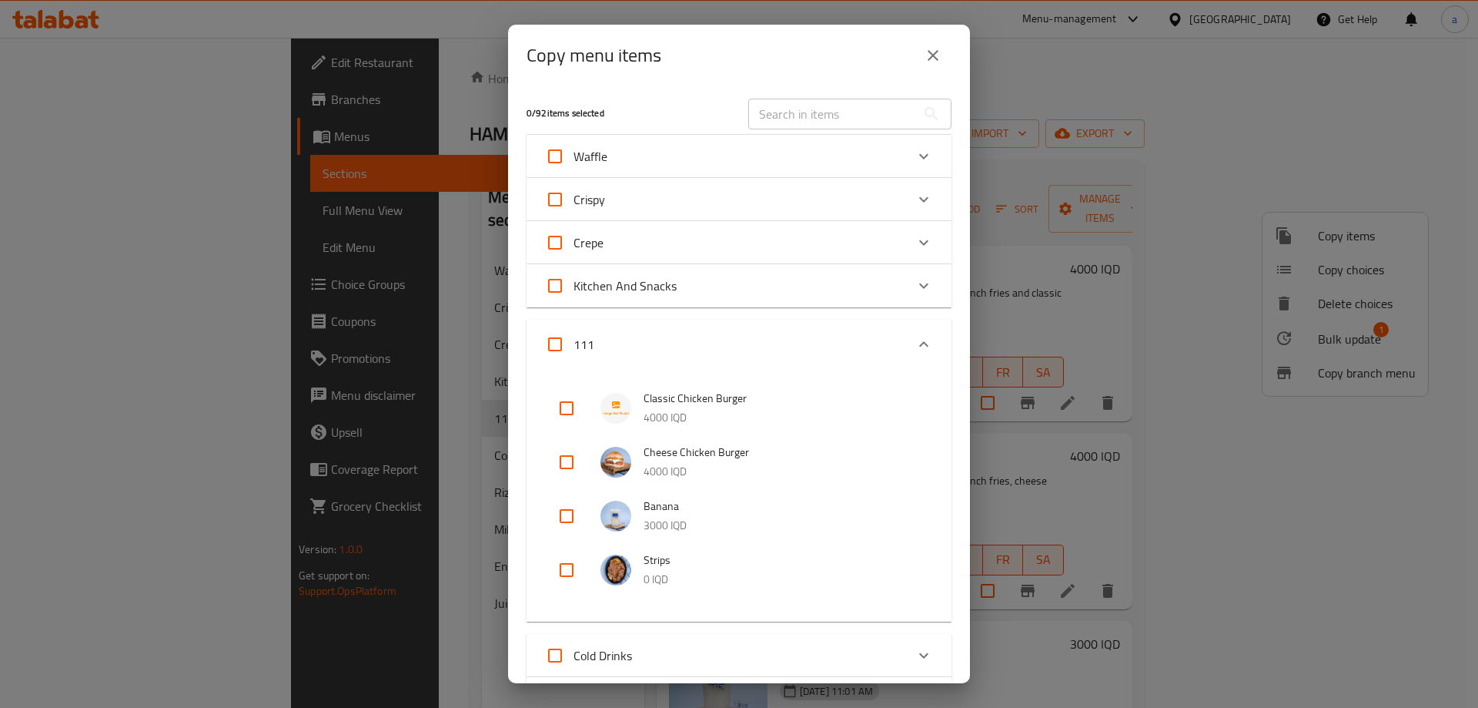
click at [567, 567] on input "checkbox" at bounding box center [566, 569] width 37 height 37
checkbox input "true"
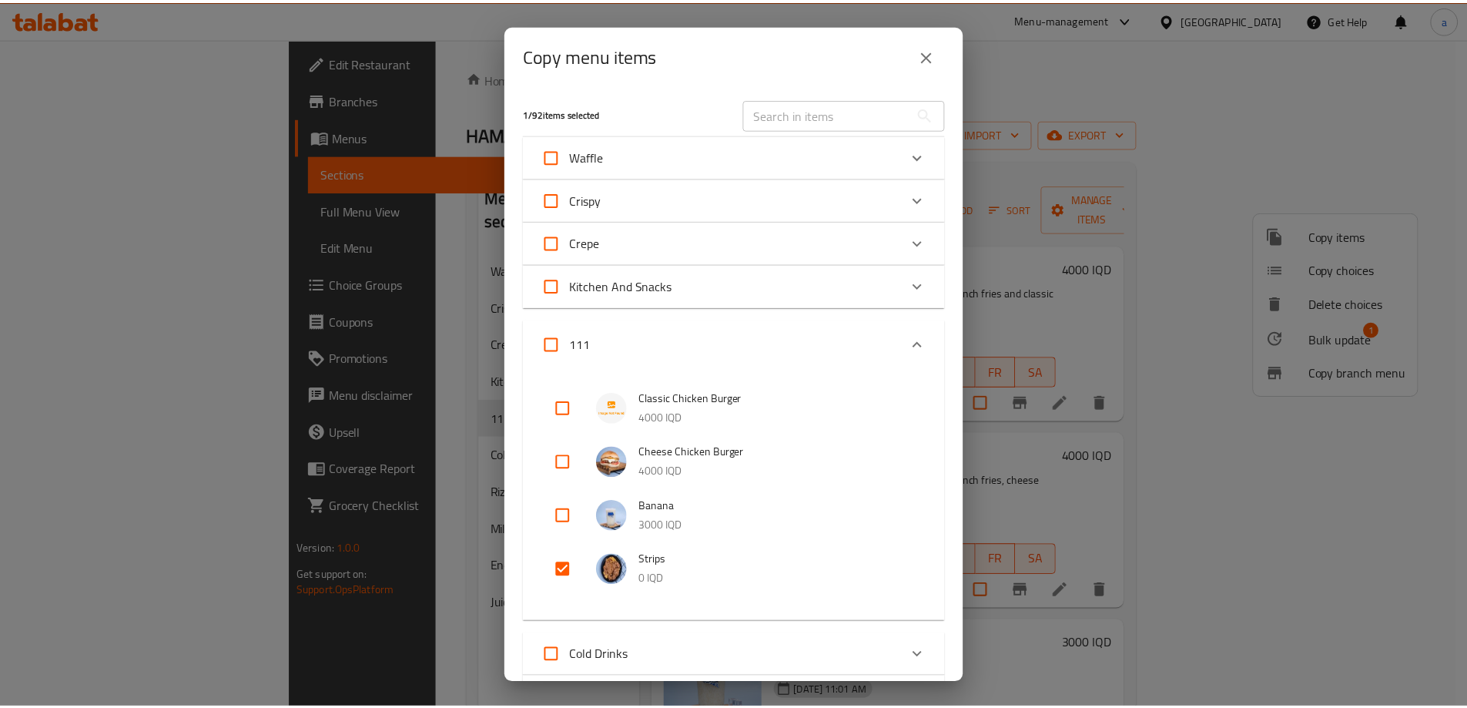
scroll to position [388, 0]
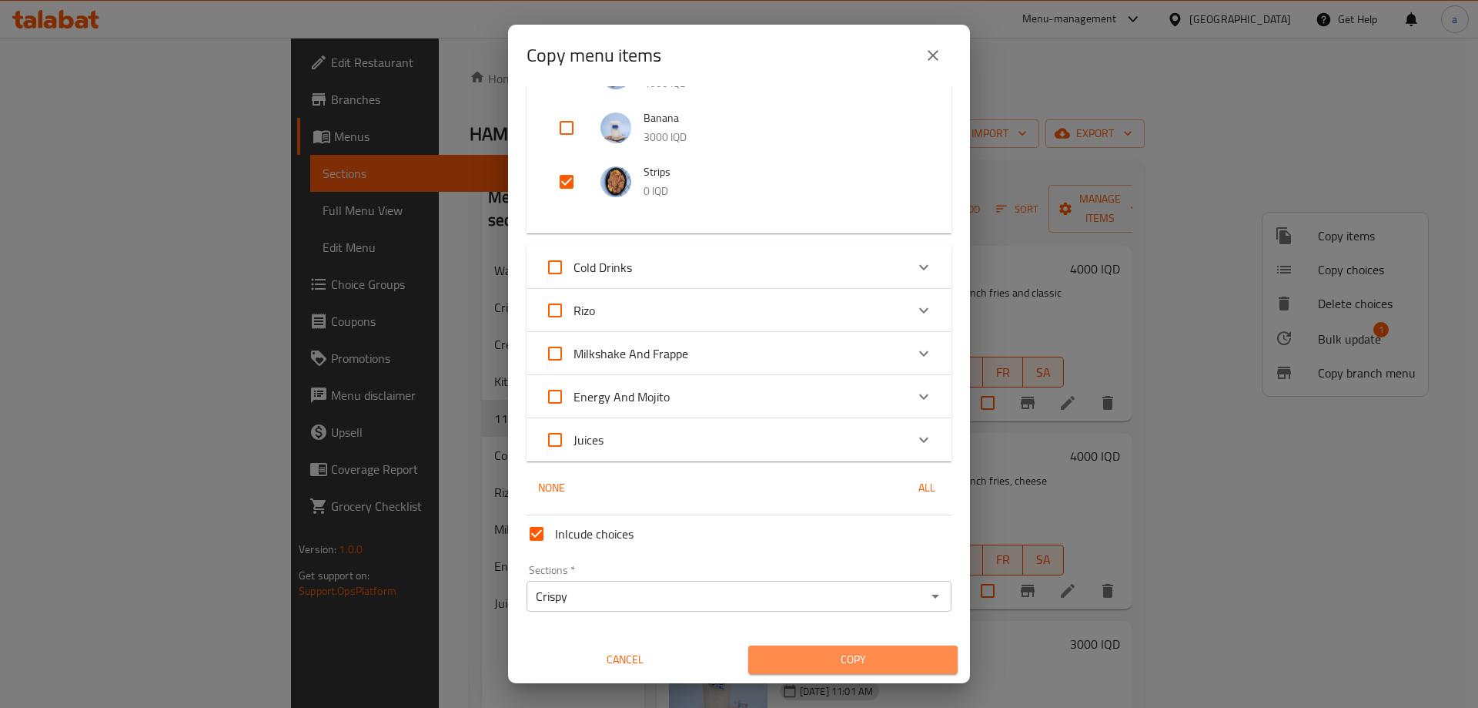
click at [882, 658] on span "Copy" at bounding box center [853, 659] width 185 height 19
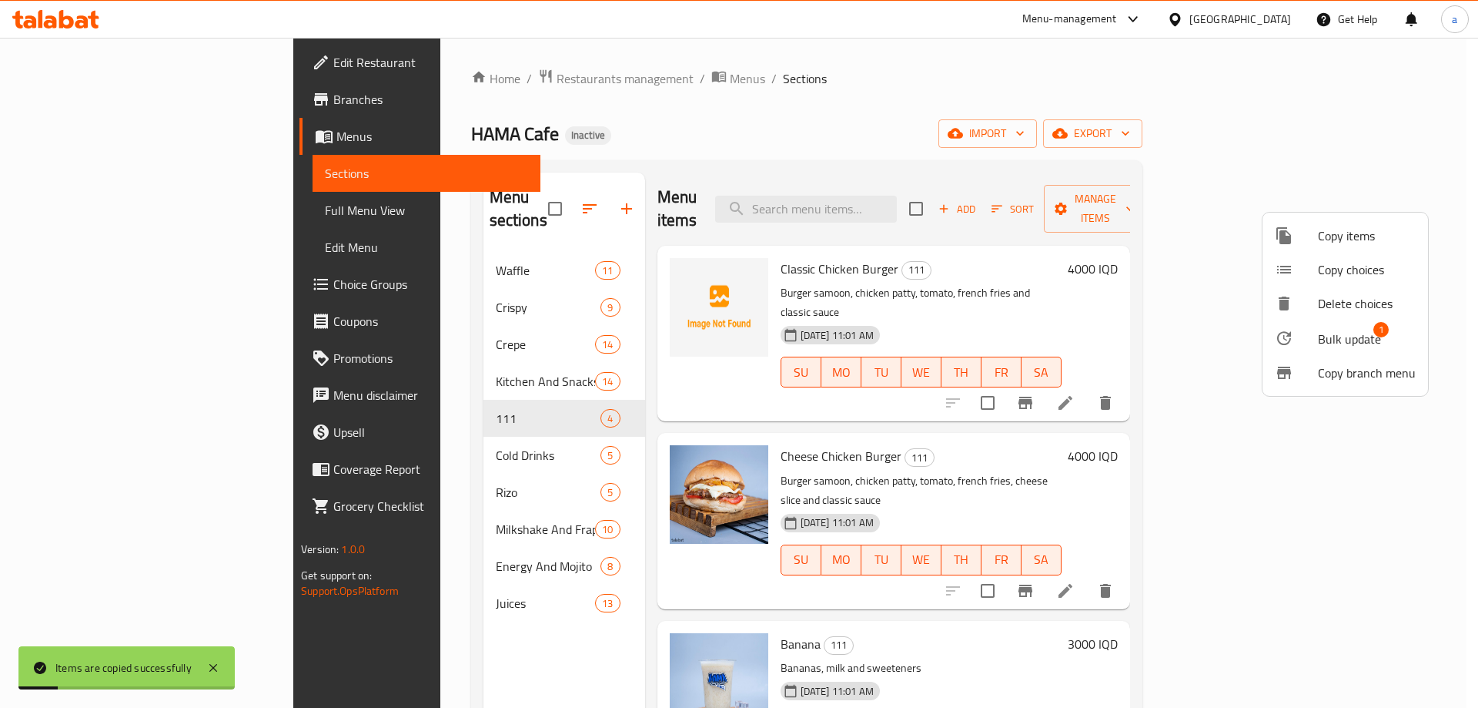
click at [453, 393] on div at bounding box center [739, 354] width 1478 height 708
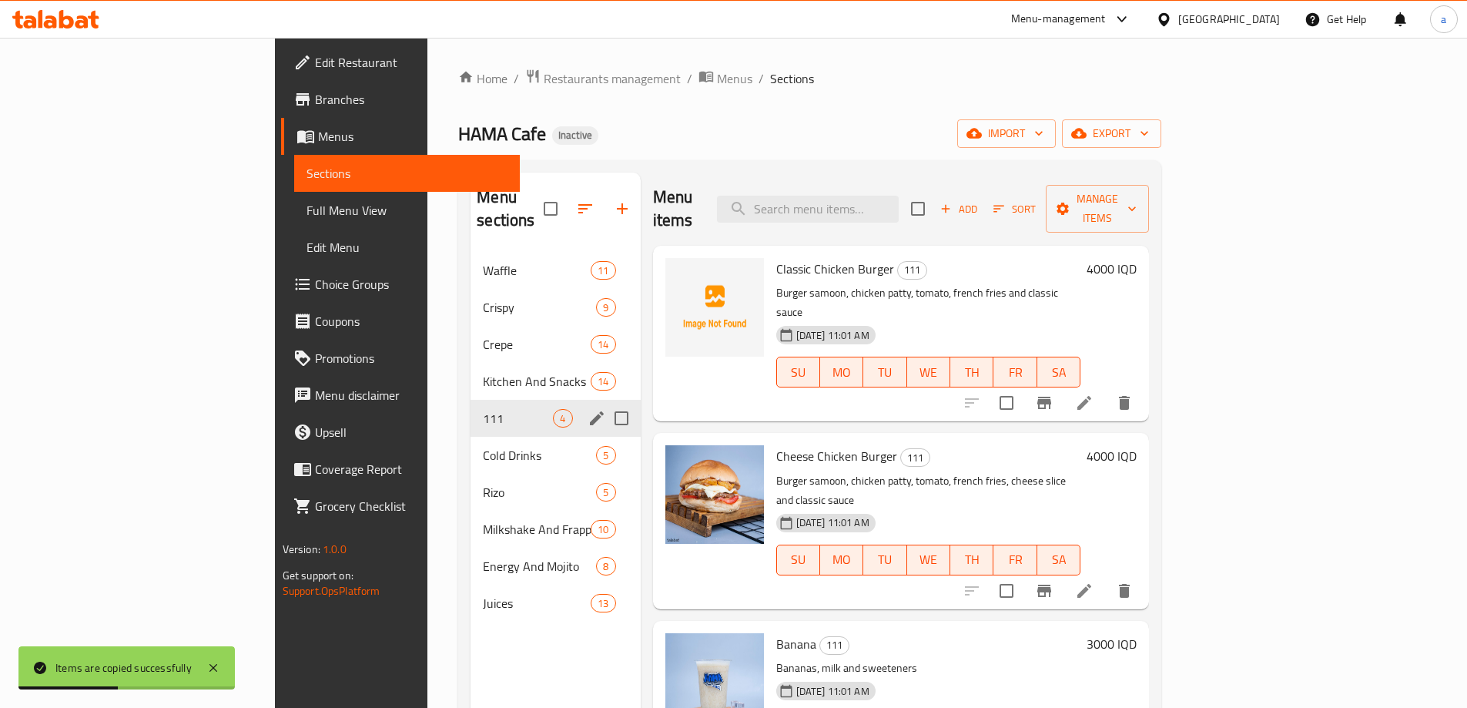
click at [605, 402] on input "Menu sections" at bounding box center [621, 418] width 32 height 32
checkbox input "true"
click at [567, 199] on icon "button" at bounding box center [576, 208] width 18 height 18
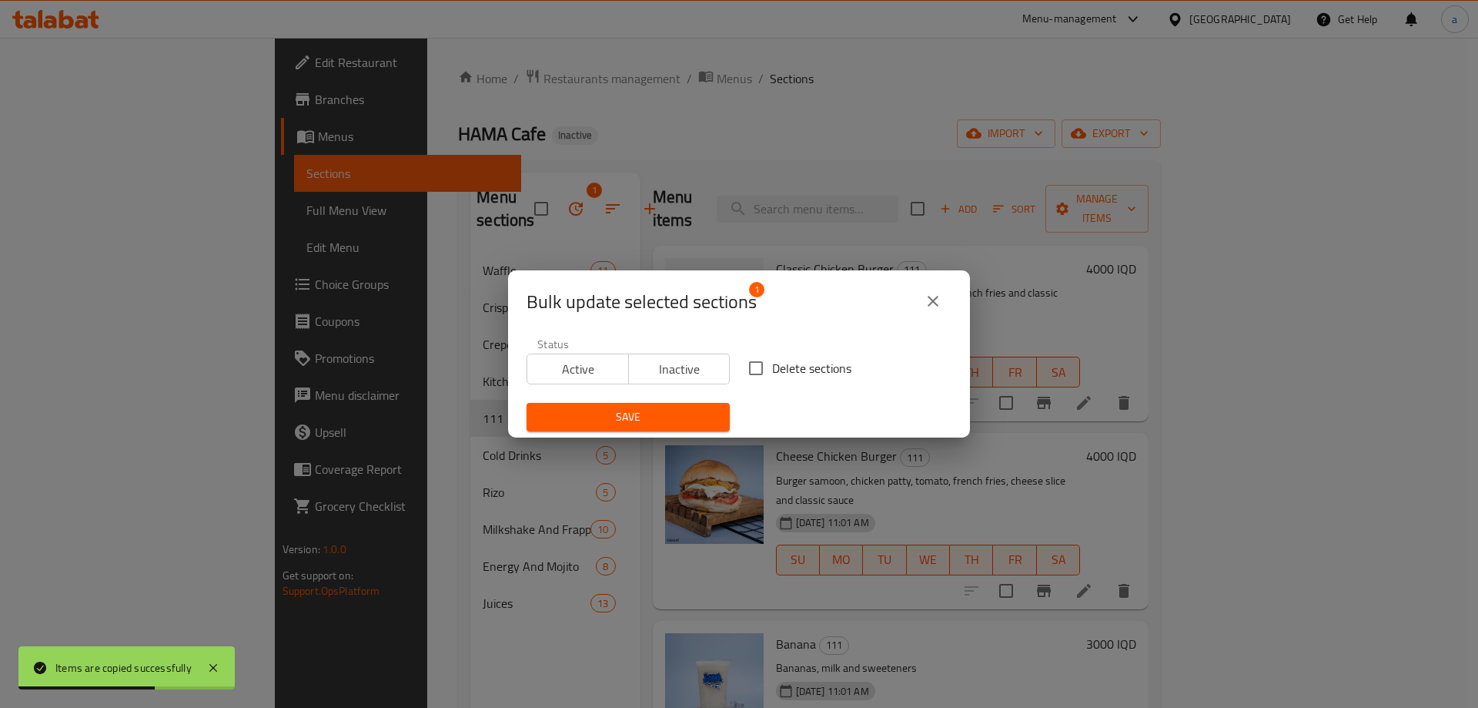
click at [765, 355] on input "Delete sections" at bounding box center [756, 368] width 32 height 32
checkbox input "true"
click at [682, 410] on span "Save" at bounding box center [628, 416] width 179 height 19
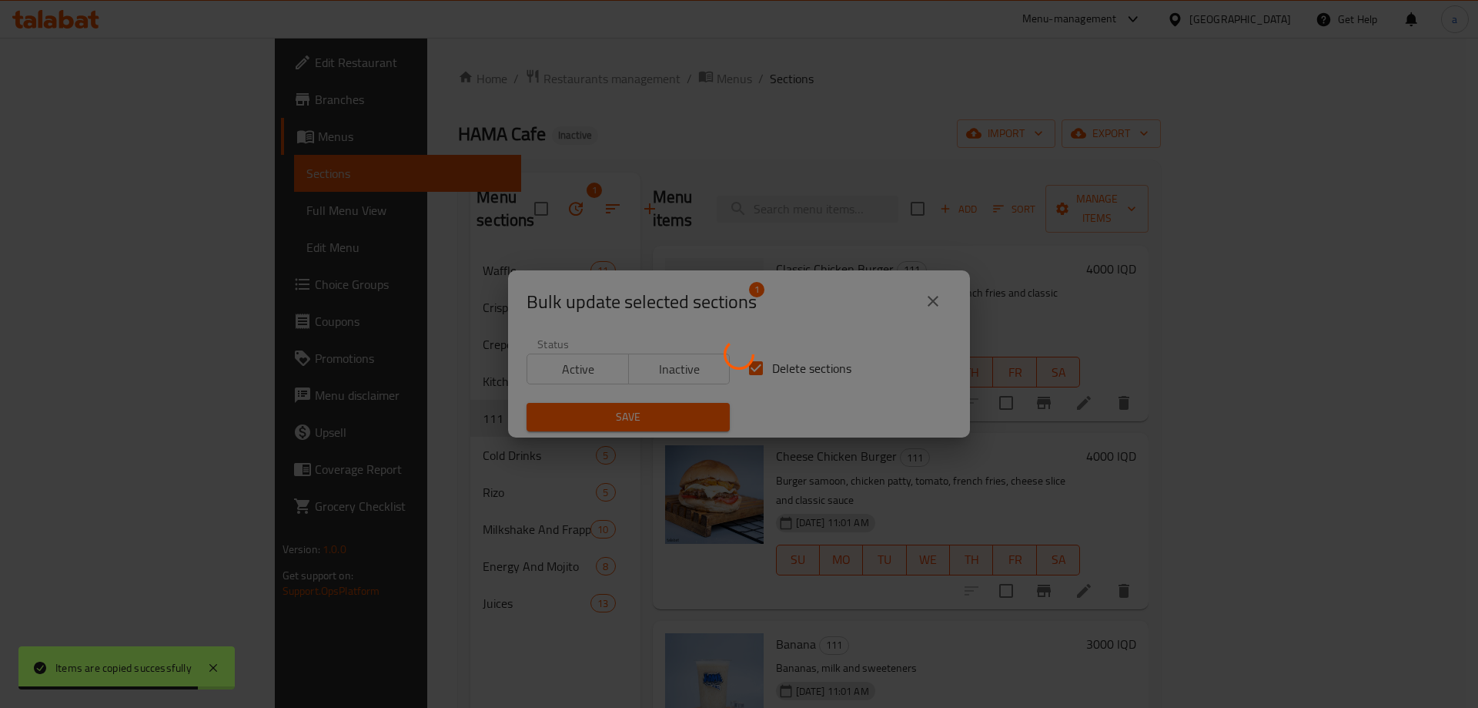
click at [99, 173] on div at bounding box center [739, 354] width 1478 height 708
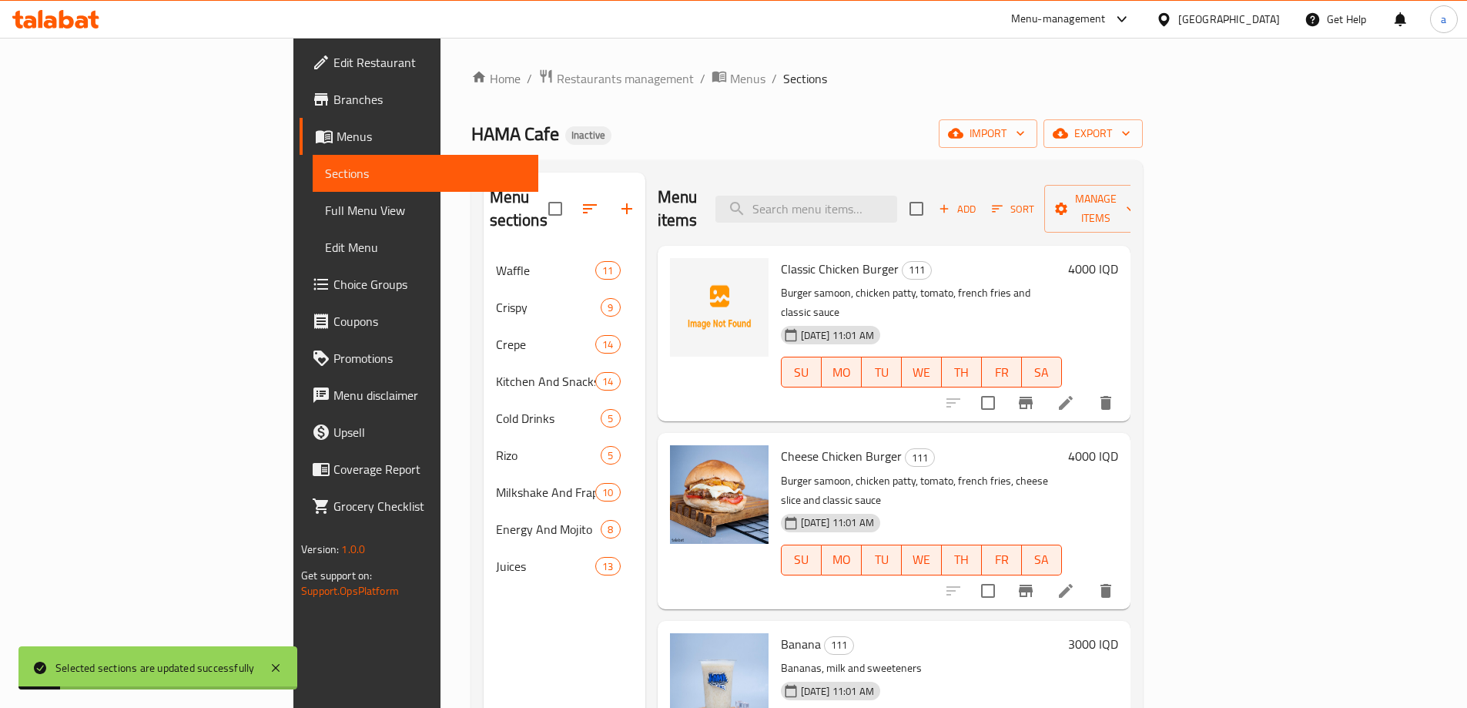
click at [325, 205] on span "Full Menu View" at bounding box center [425, 210] width 201 height 18
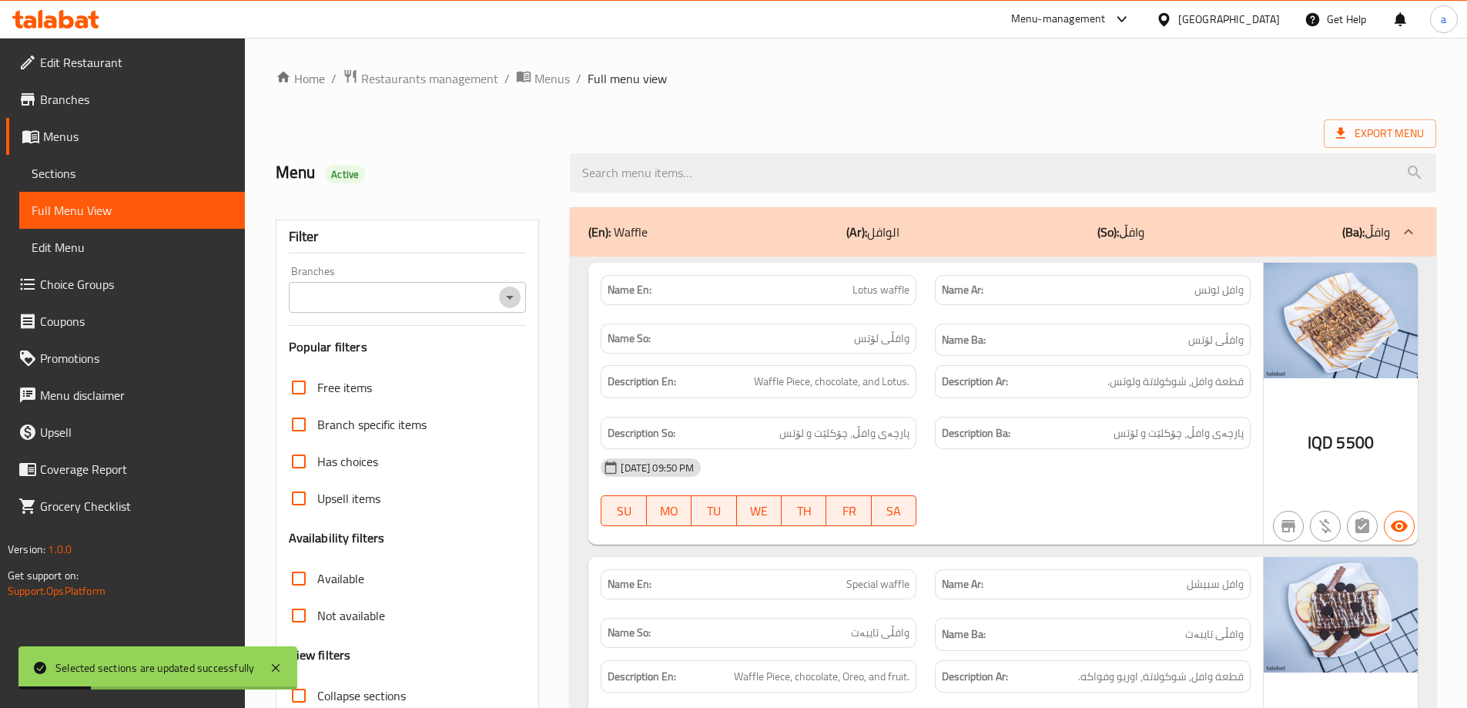
click at [501, 293] on icon "Open" at bounding box center [509, 297] width 18 height 18
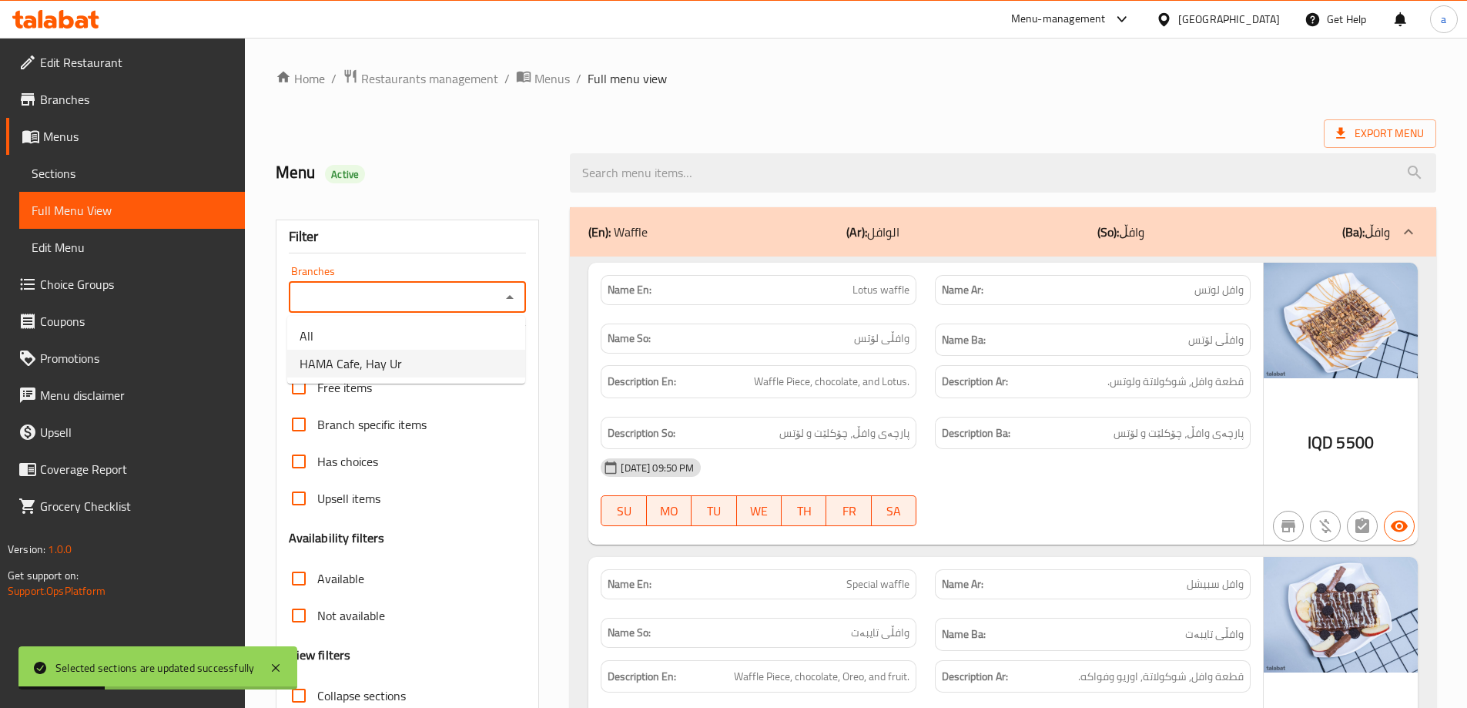
click at [437, 356] on li "HAMA Cafe, Hay Ur" at bounding box center [406, 364] width 238 height 28
type input "HAMA Cafe, Hay Ur"
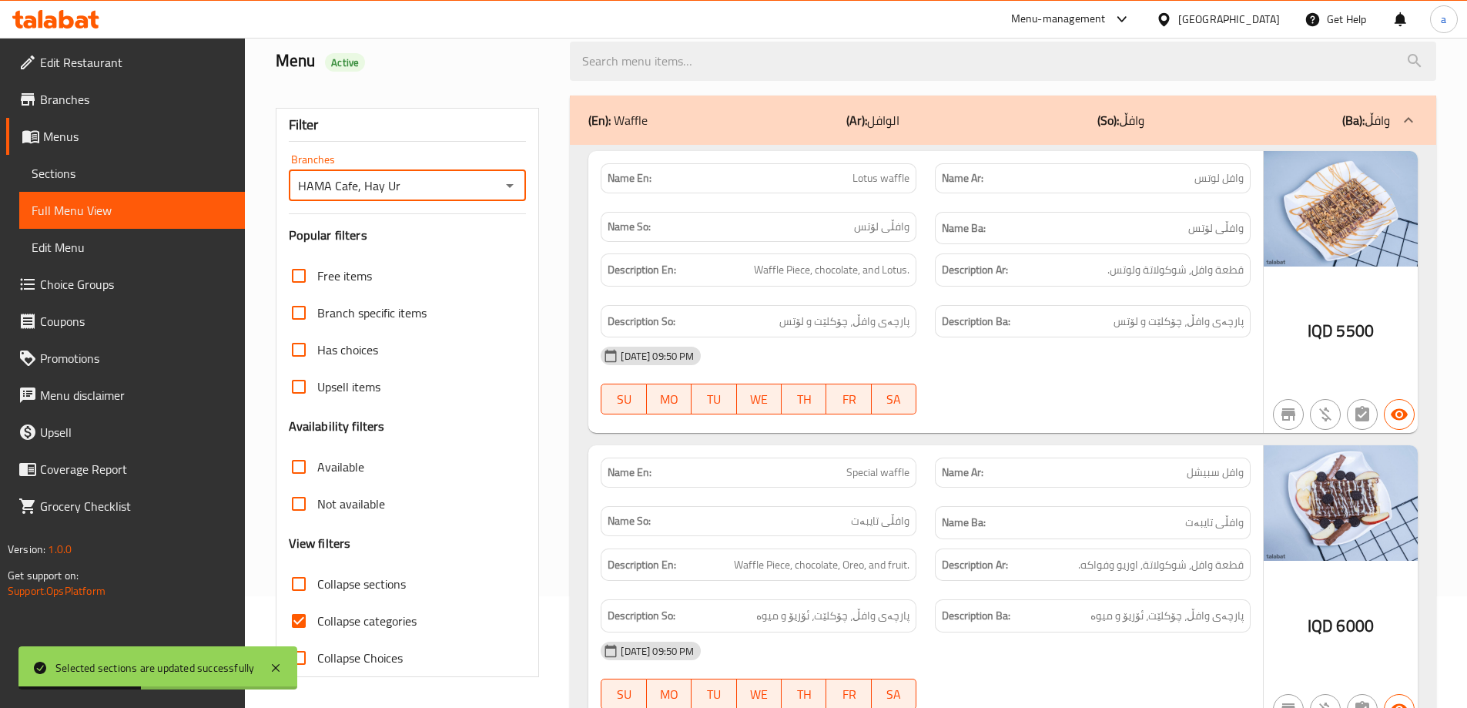
click at [346, 622] on span "Collapse categories" at bounding box center [366, 620] width 99 height 18
click at [317, 622] on input "Collapse categories" at bounding box center [298, 620] width 37 height 37
checkbox input "false"
click at [351, 586] on span "Collapse sections" at bounding box center [361, 583] width 89 height 18
click at [317, 586] on input "Collapse sections" at bounding box center [298, 583] width 37 height 37
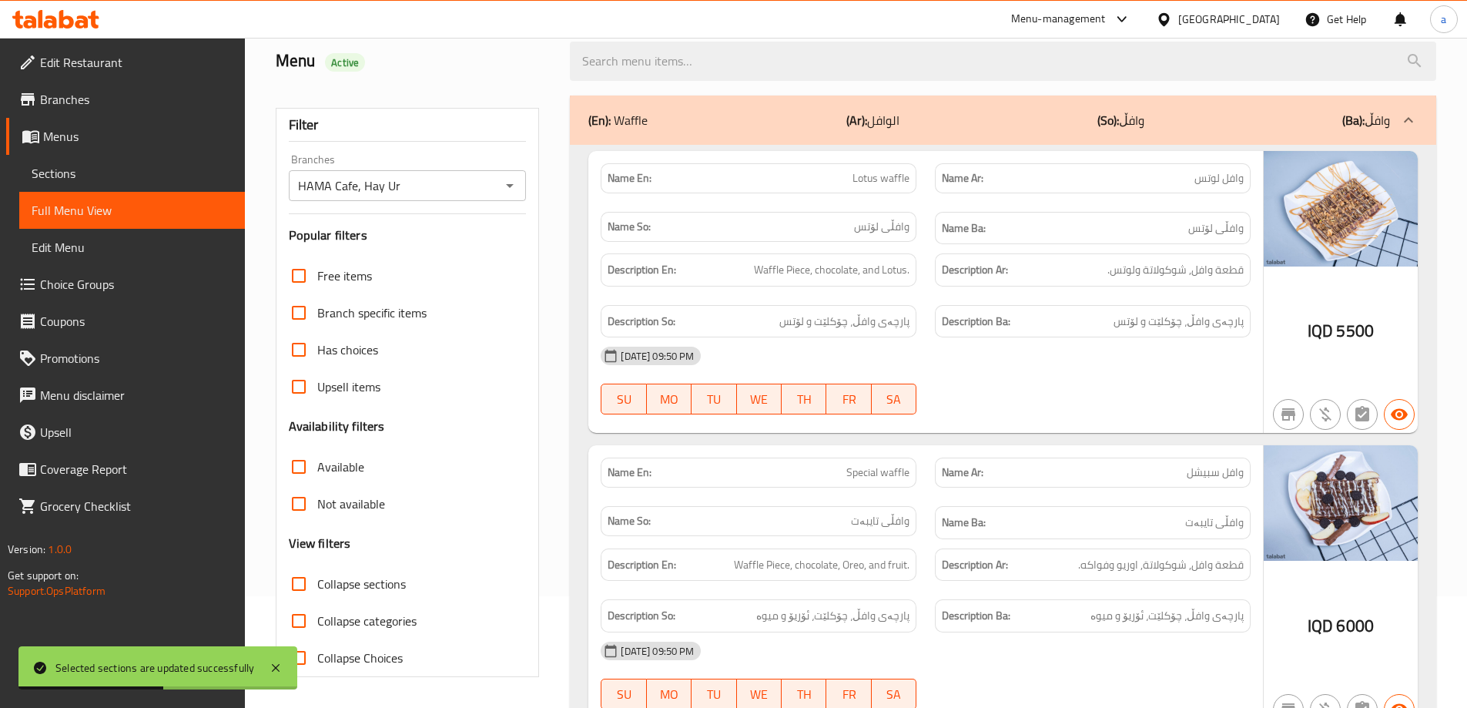
checkbox input "true"
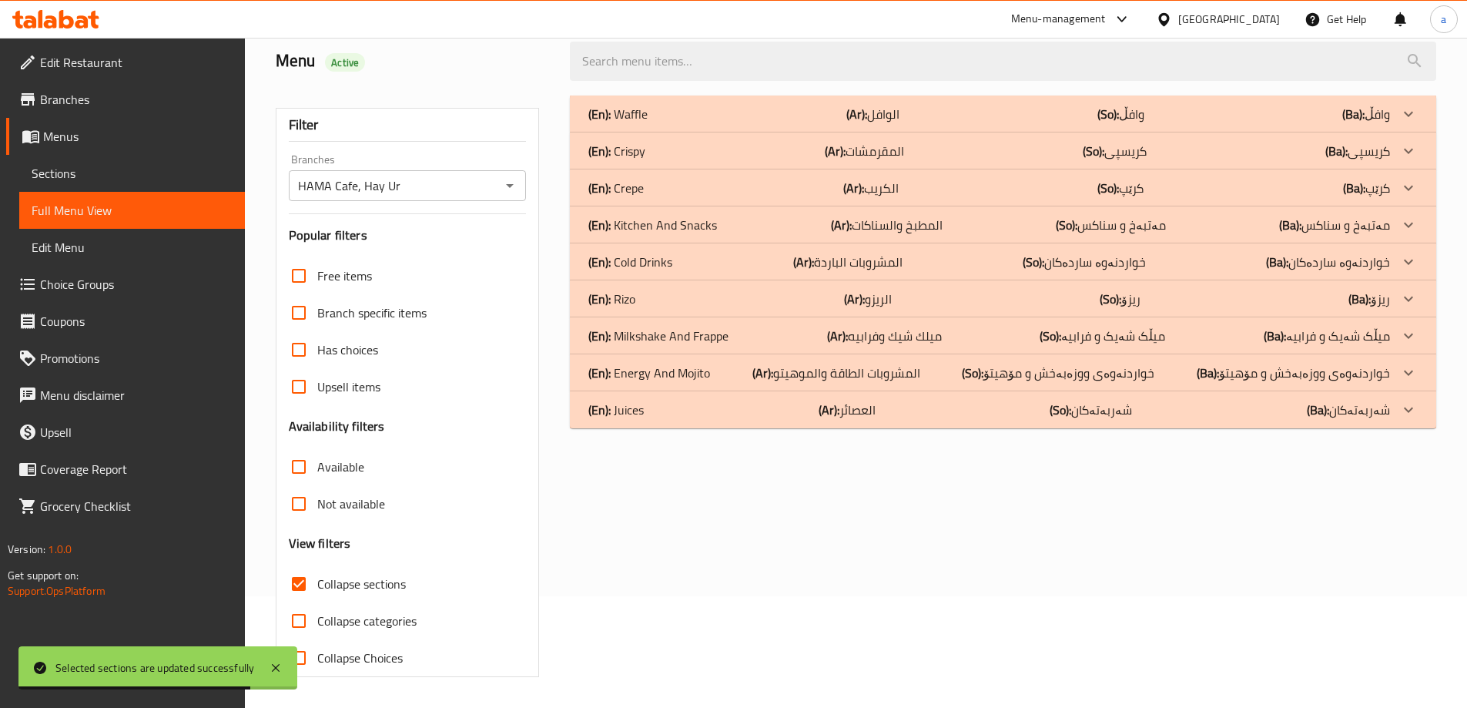
click at [911, 400] on div "(En): Juices (Ar): العصائر (So): شەربەتەکان (Ba): شەربەتەکان" at bounding box center [988, 409] width 801 height 18
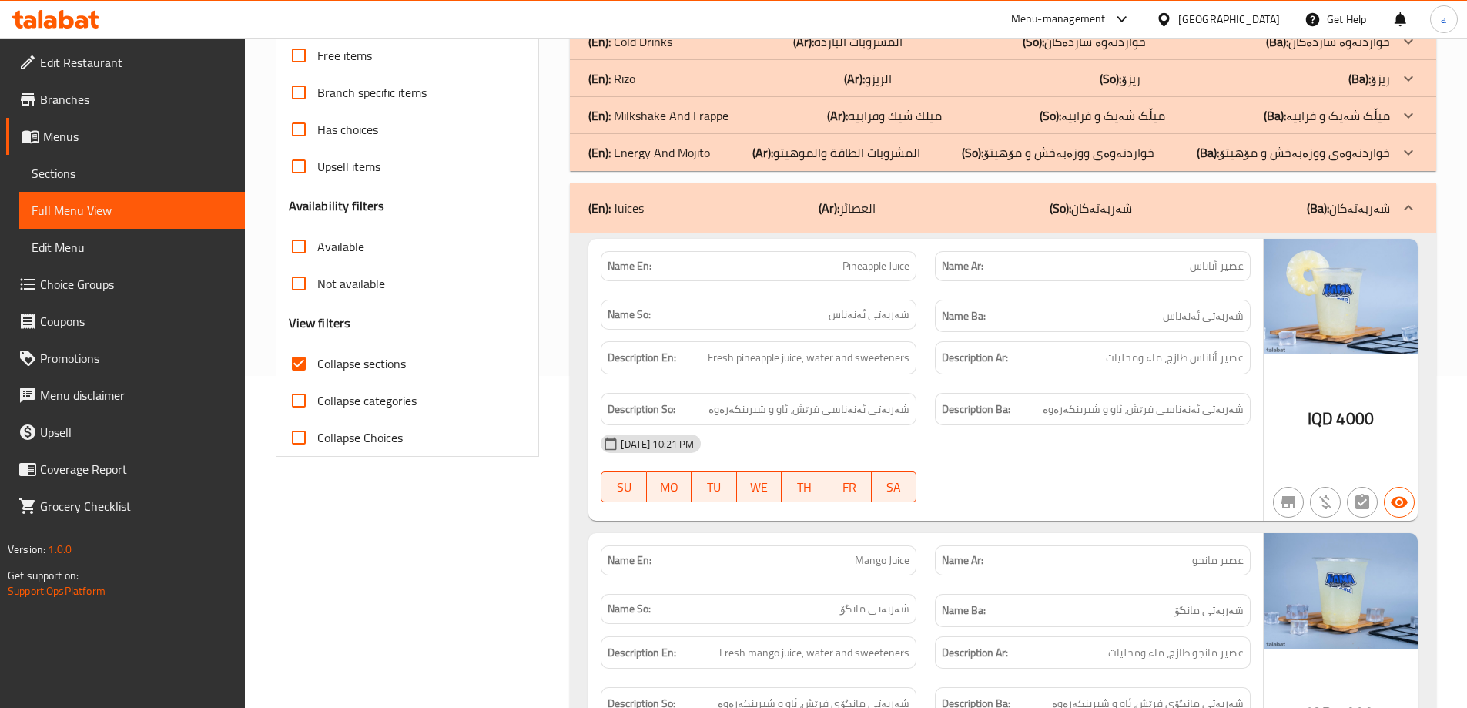
scroll to position [0, 0]
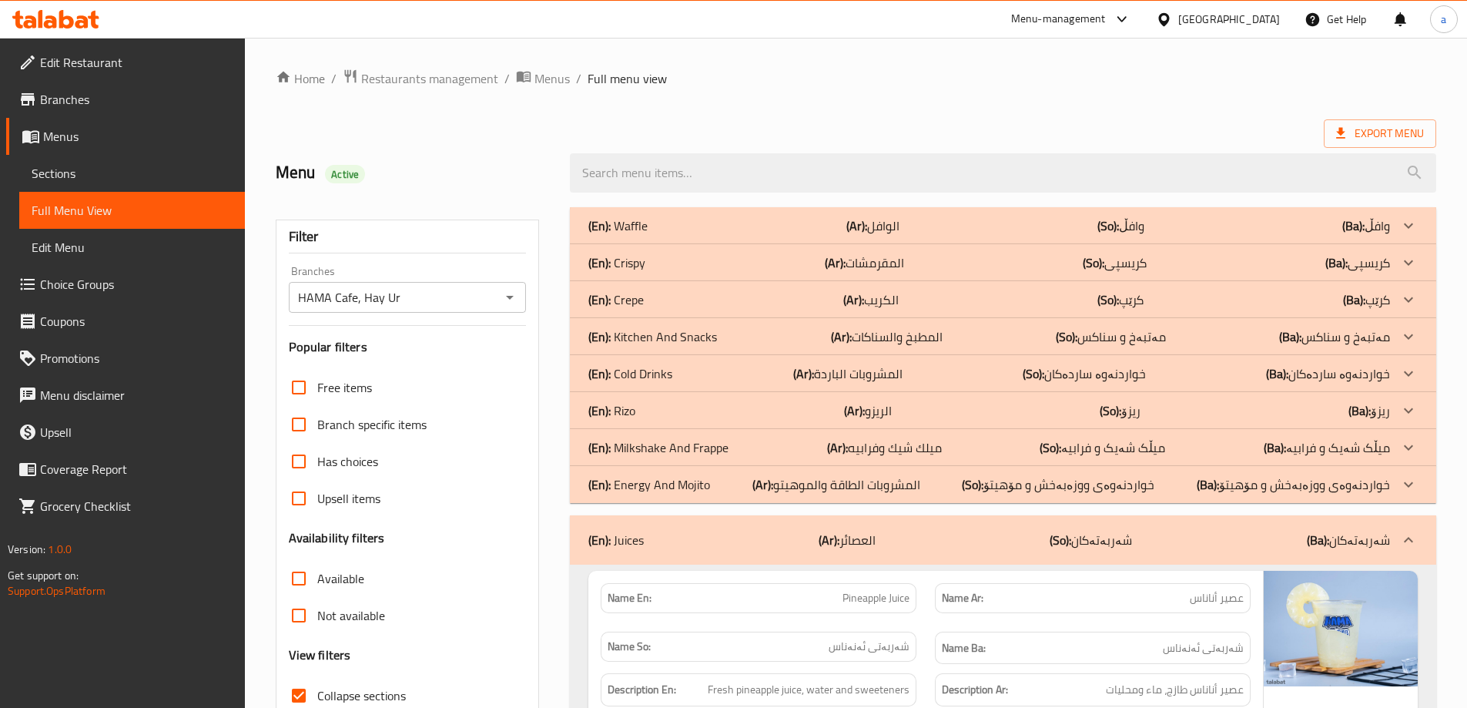
click at [939, 407] on div "(En): Rizo (Ar): الريزو (So): ریزۆ (Ba): ریزۆ" at bounding box center [988, 410] width 801 height 18
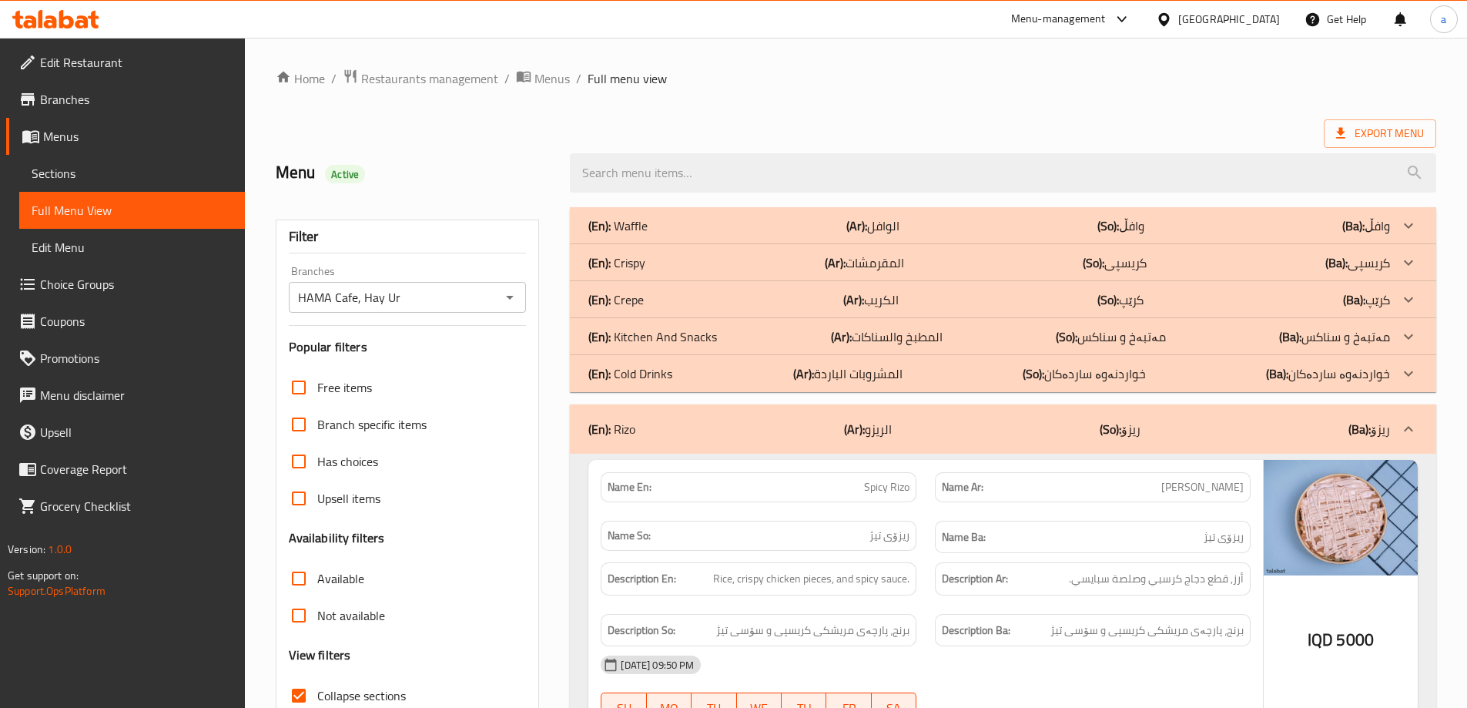
click at [939, 407] on div "(En): Rizo (Ar): الريزو (So): ریزۆ (Ba): ریزۆ" at bounding box center [1003, 428] width 866 height 49
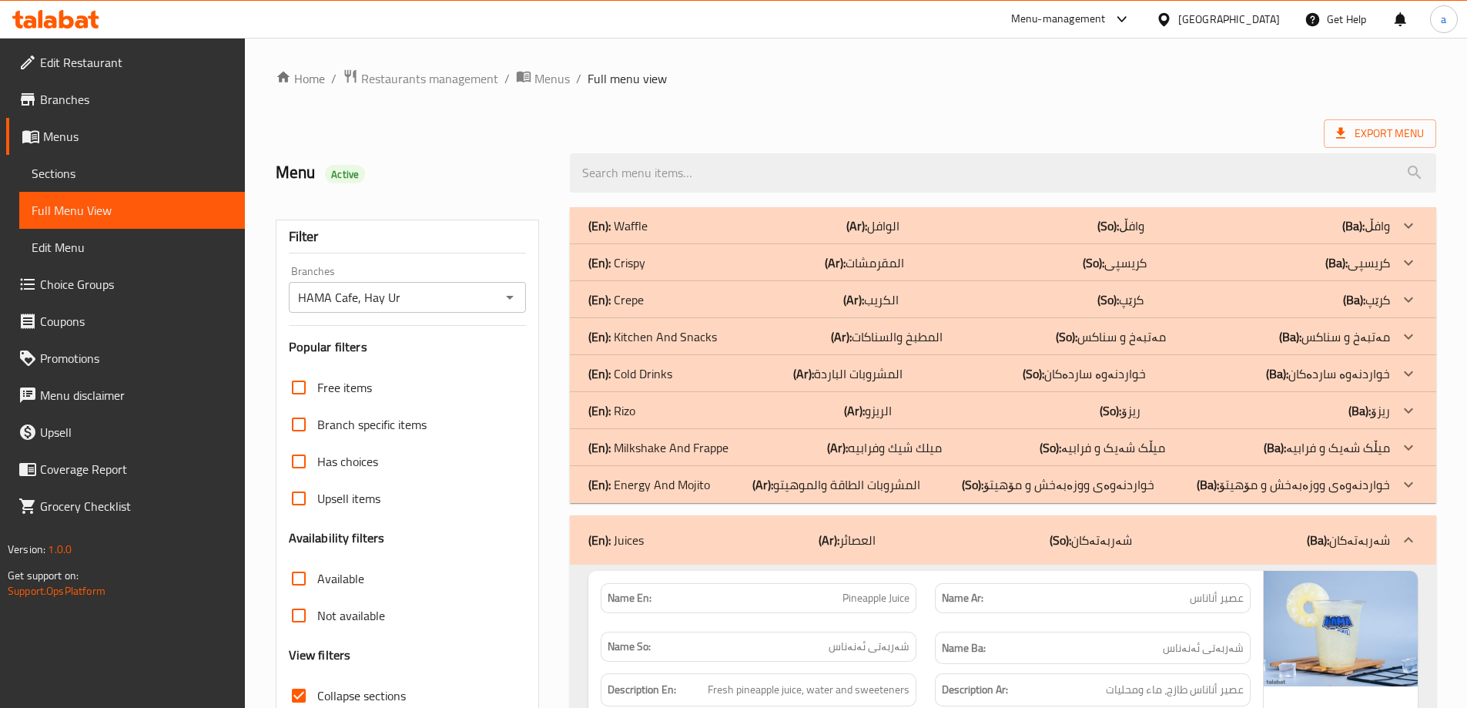
click at [932, 400] on div "(En): Rizo (Ar): الريزو (So): ریزۆ (Ba): ریزۆ" at bounding box center [1003, 410] width 866 height 37
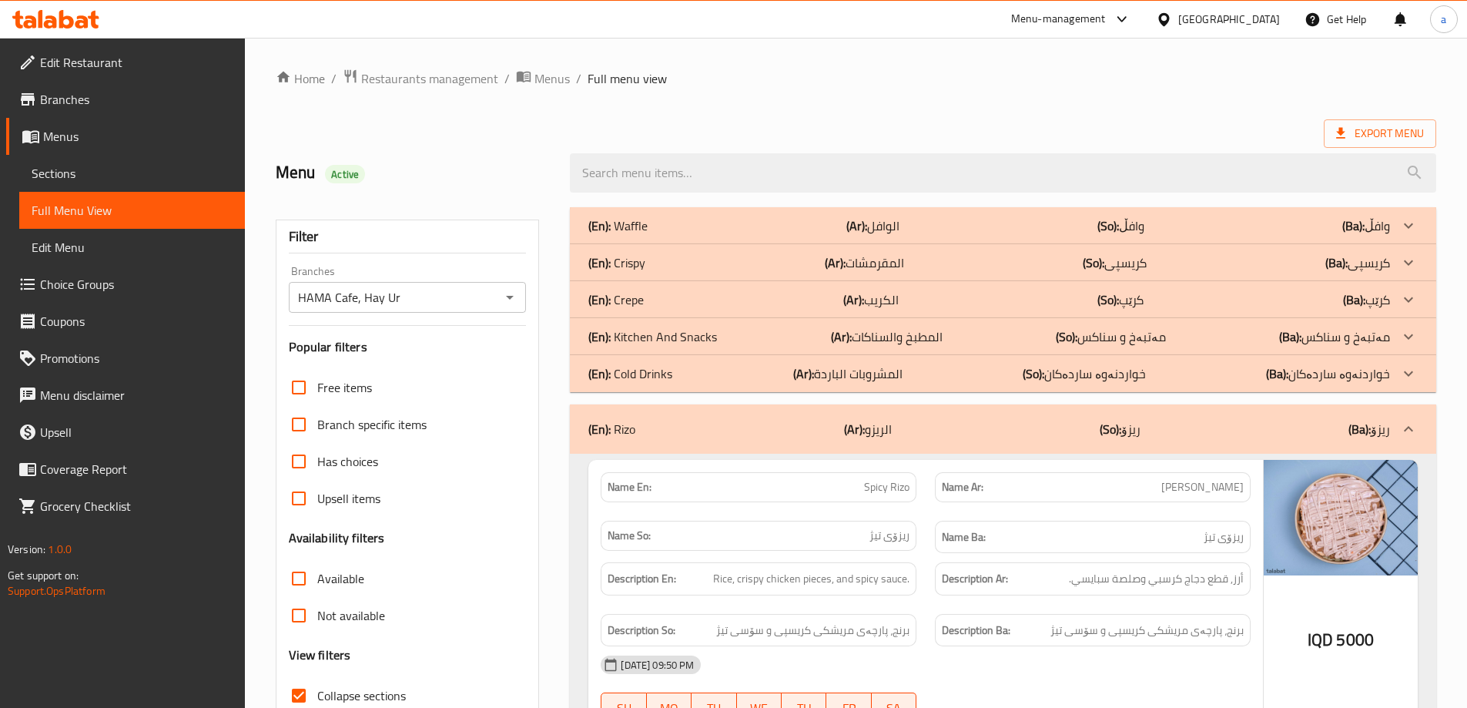
click at [893, 427] on div "(En): Rizo (Ar): الريزو (So): ریزۆ (Ba): ریزۆ" at bounding box center [988, 429] width 801 height 18
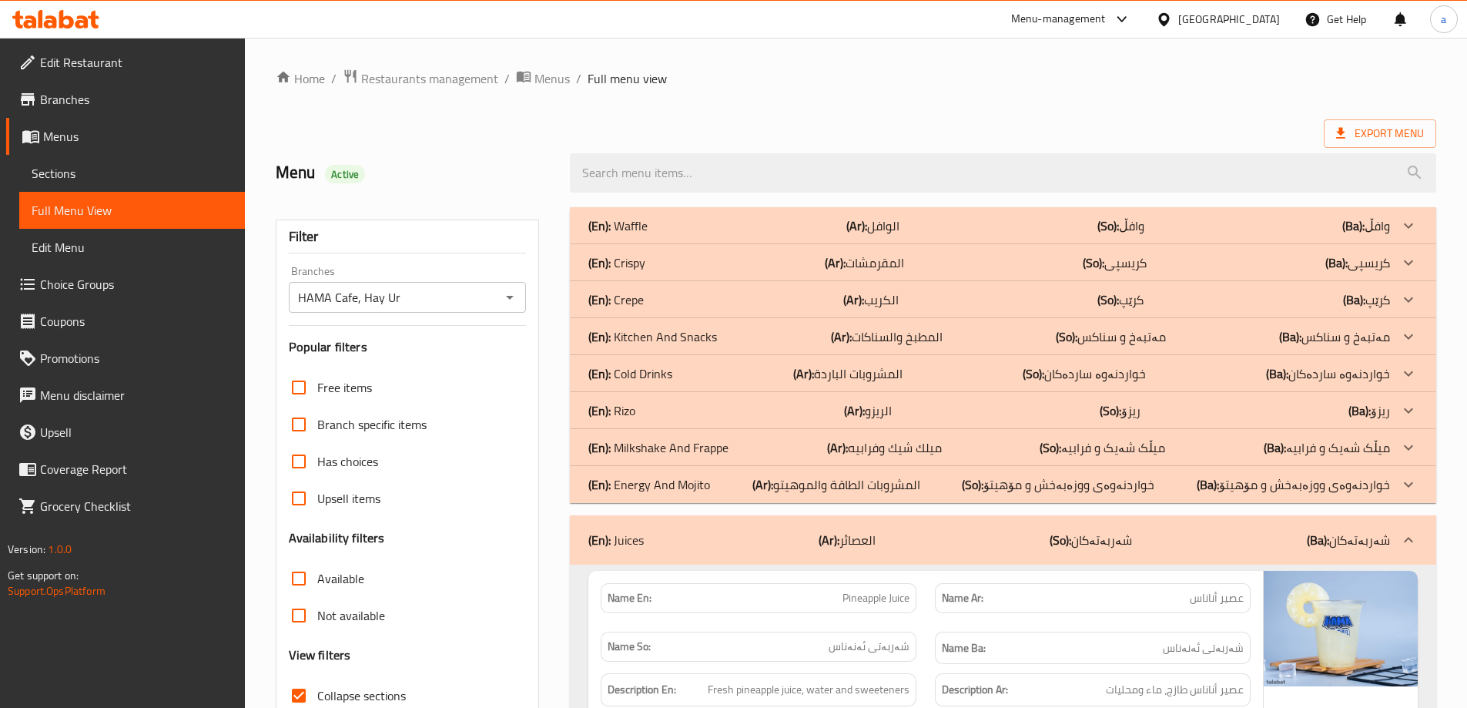
click at [909, 333] on p "(Ar): المطبخ والسناكات" at bounding box center [887, 336] width 112 height 18
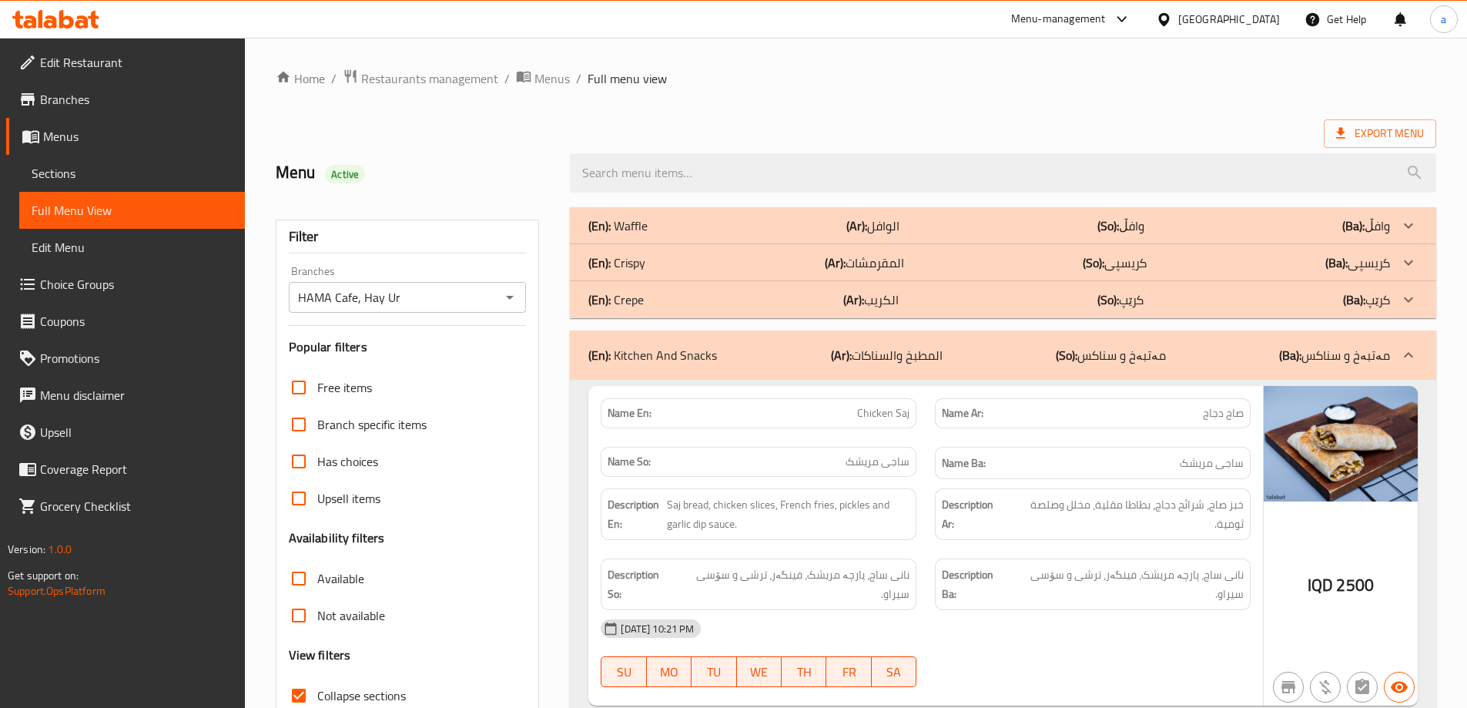
click at [910, 268] on div "(En): Crispy (Ar): المقرمشات (So): کریسپی (Ba): کریسپی" at bounding box center [988, 262] width 801 height 18
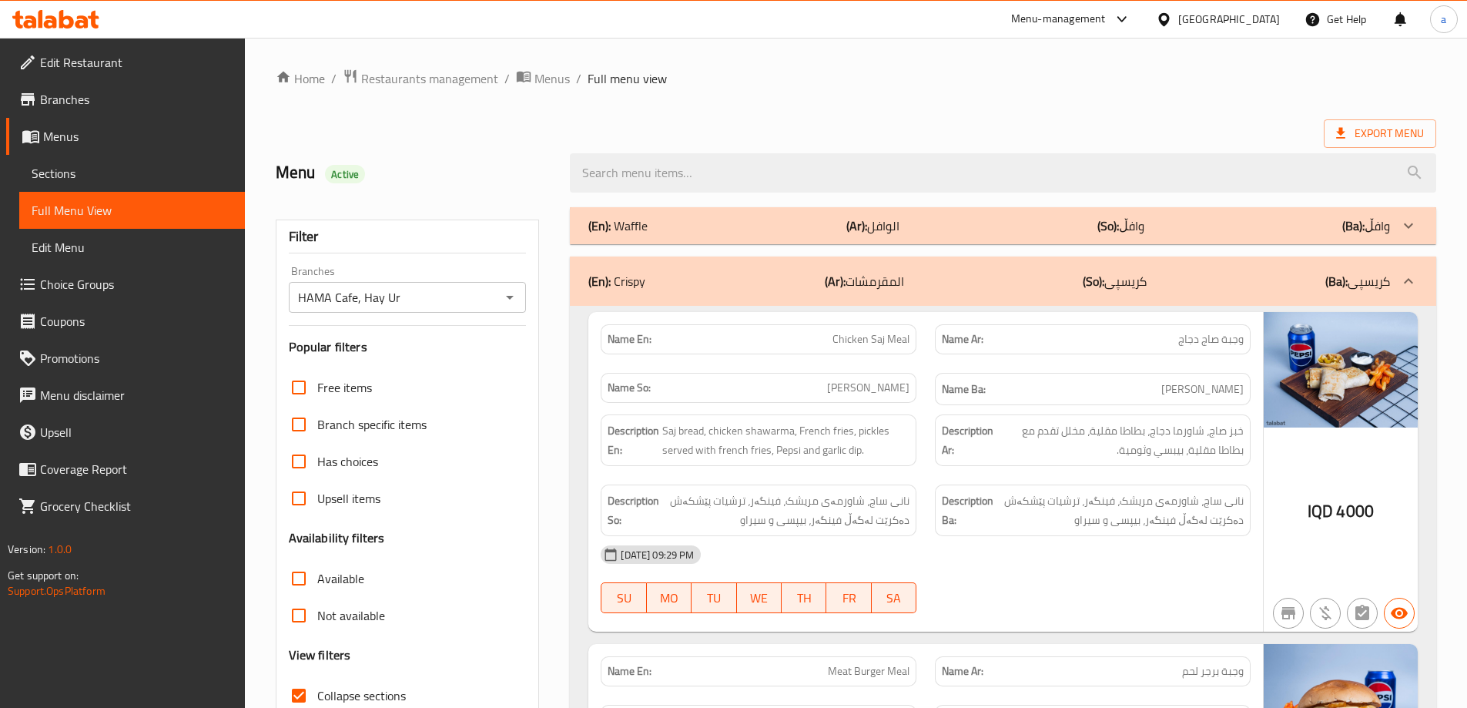
scroll to position [7440, 0]
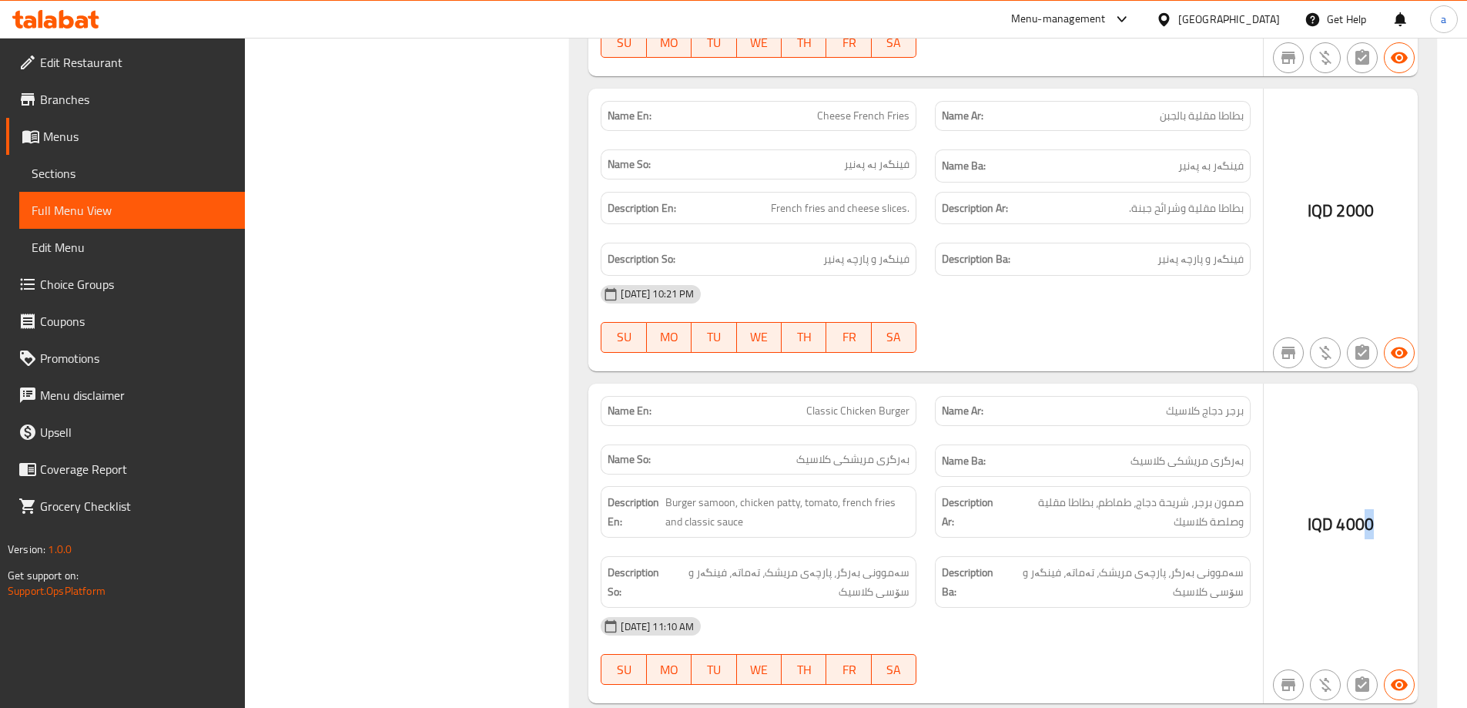
drag, startPoint x: 1361, startPoint y: 455, endPoint x: 1374, endPoint y: 485, distance: 32.8
click at [1374, 485] on div "IQD 4000" at bounding box center [1340, 543] width 154 height 320
click at [1409, 445] on div "IQD 4000" at bounding box center [1340, 543] width 154 height 320
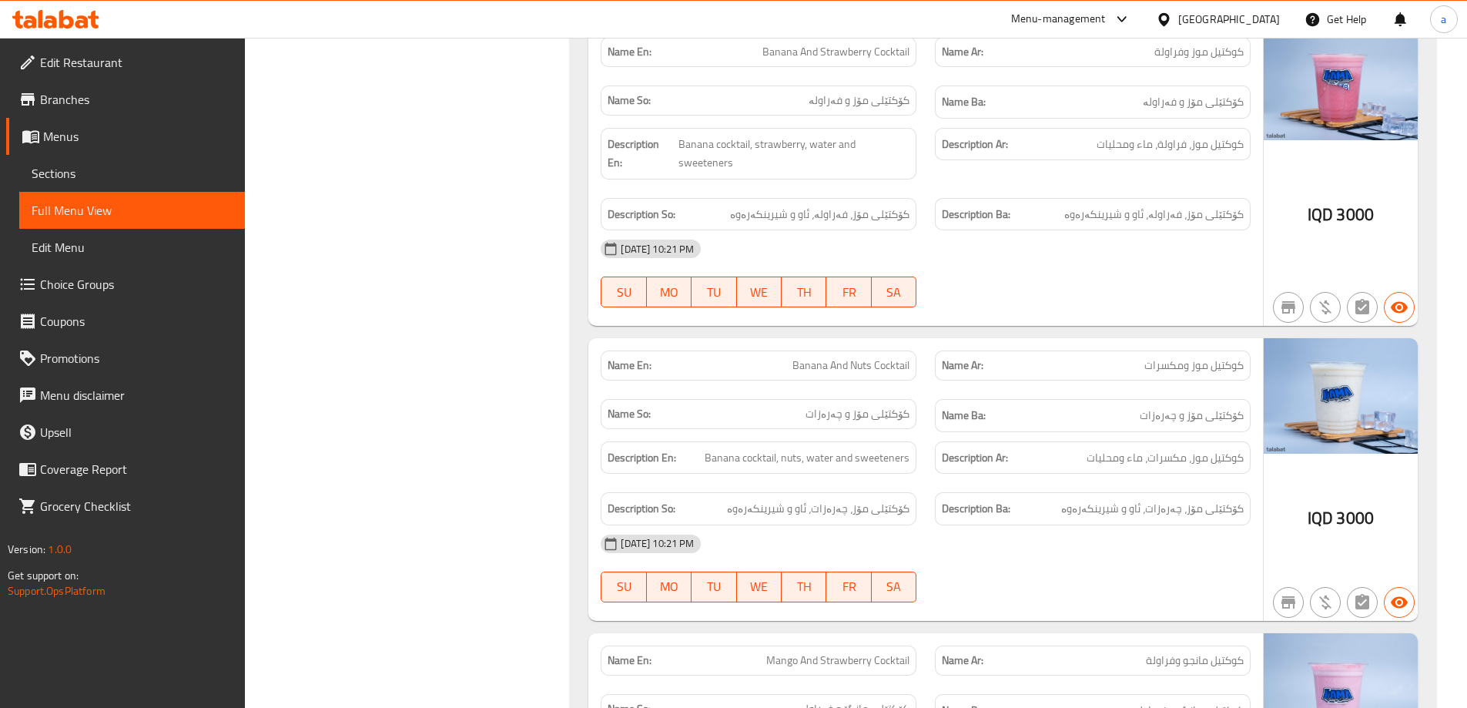
scroll to position [9779, 0]
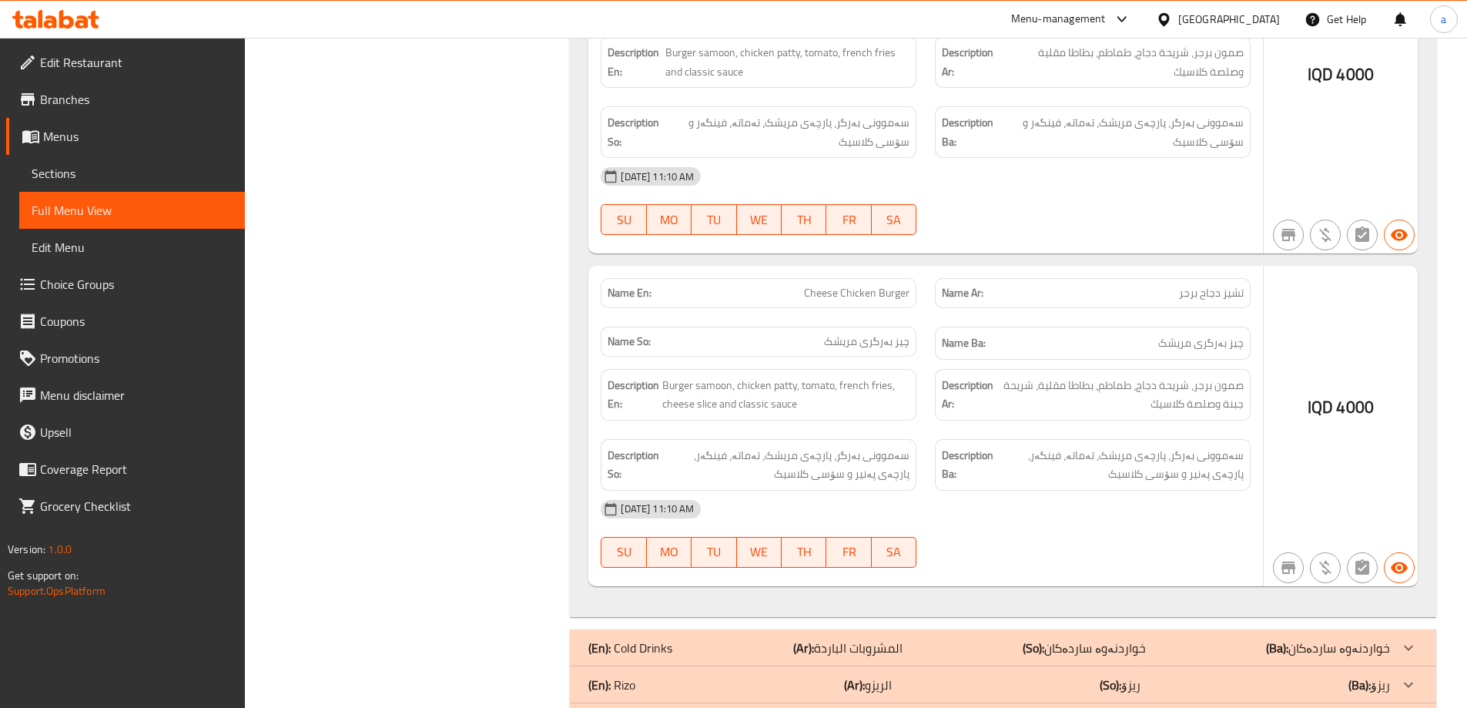
scroll to position [7931, 0]
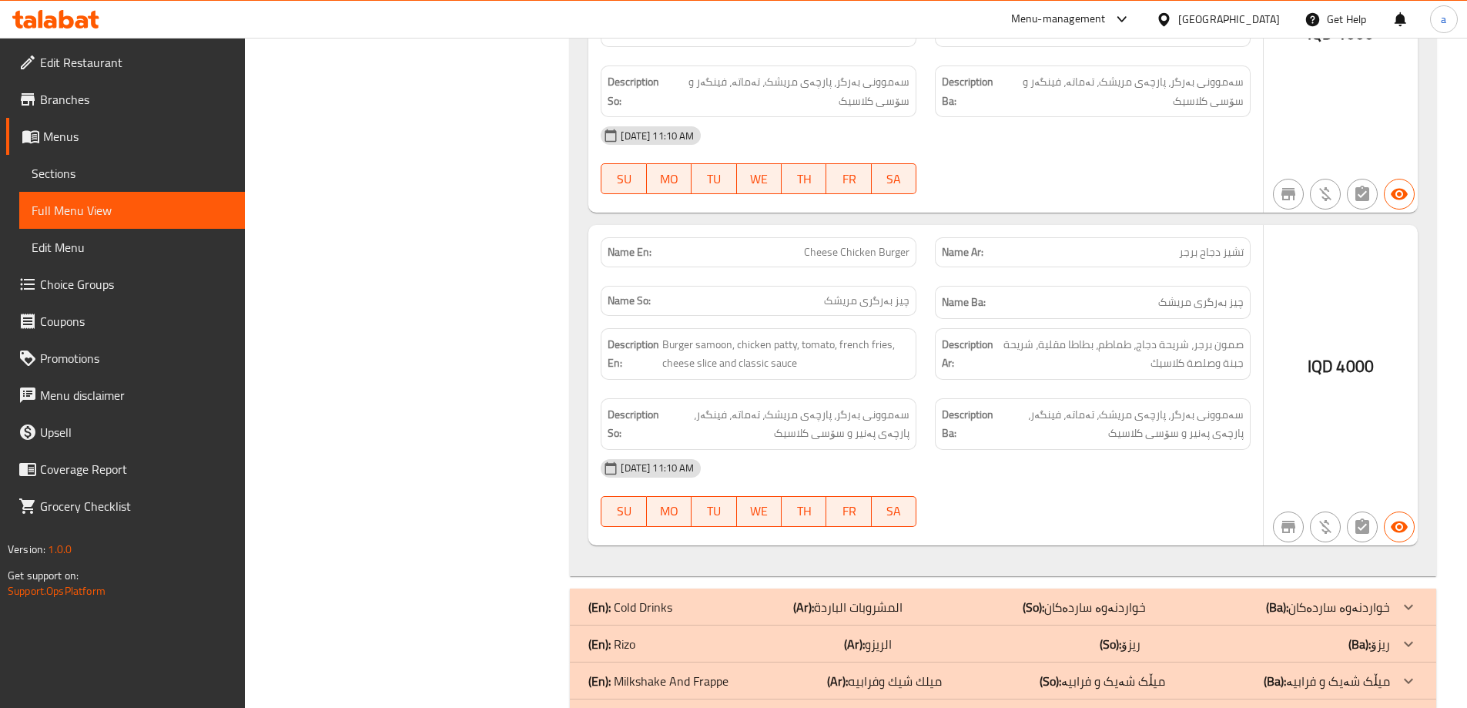
click at [1355, 351] on span "4000" at bounding box center [1355, 366] width 38 height 30
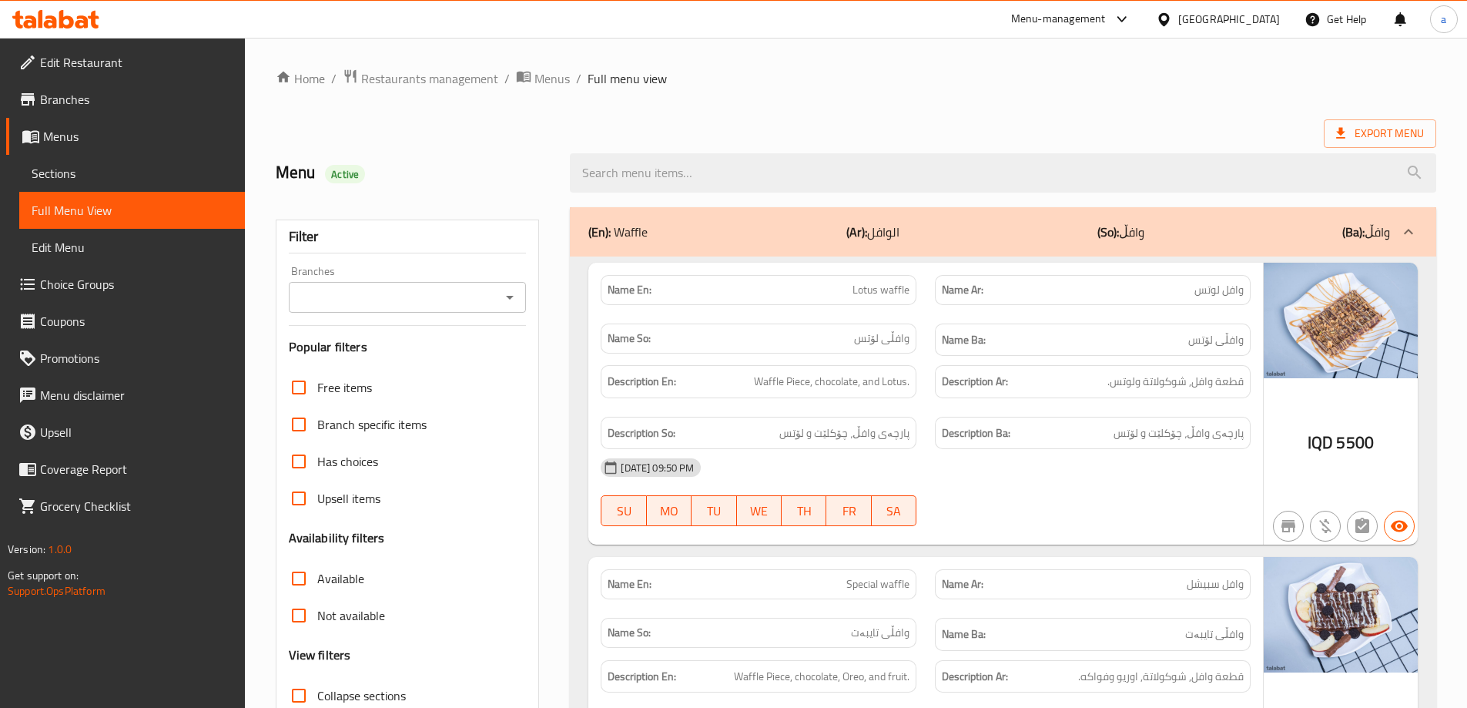
click at [515, 302] on icon "Open" at bounding box center [509, 297] width 18 height 18
click at [68, 174] on span "Sections" at bounding box center [132, 173] width 201 height 18
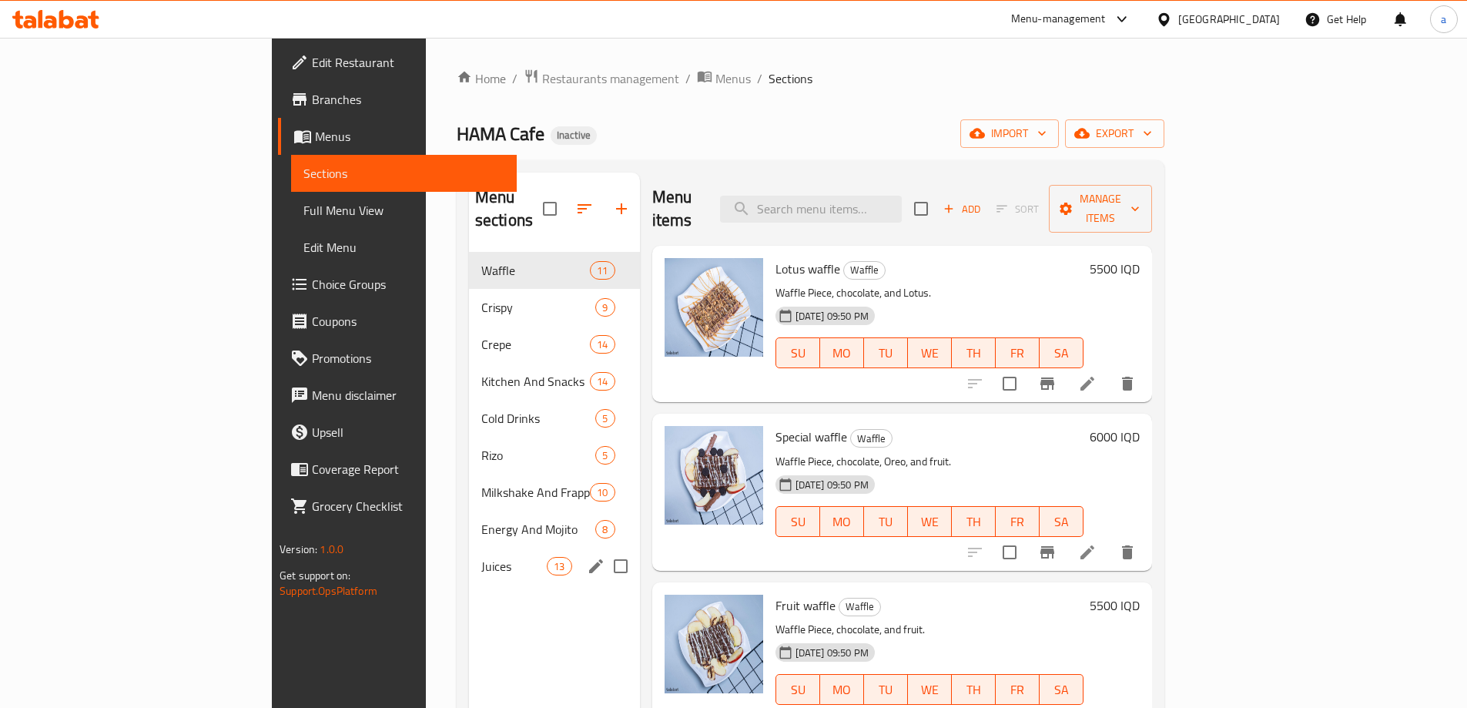
click at [469, 547] on div "Juices 13" at bounding box center [554, 565] width 171 height 37
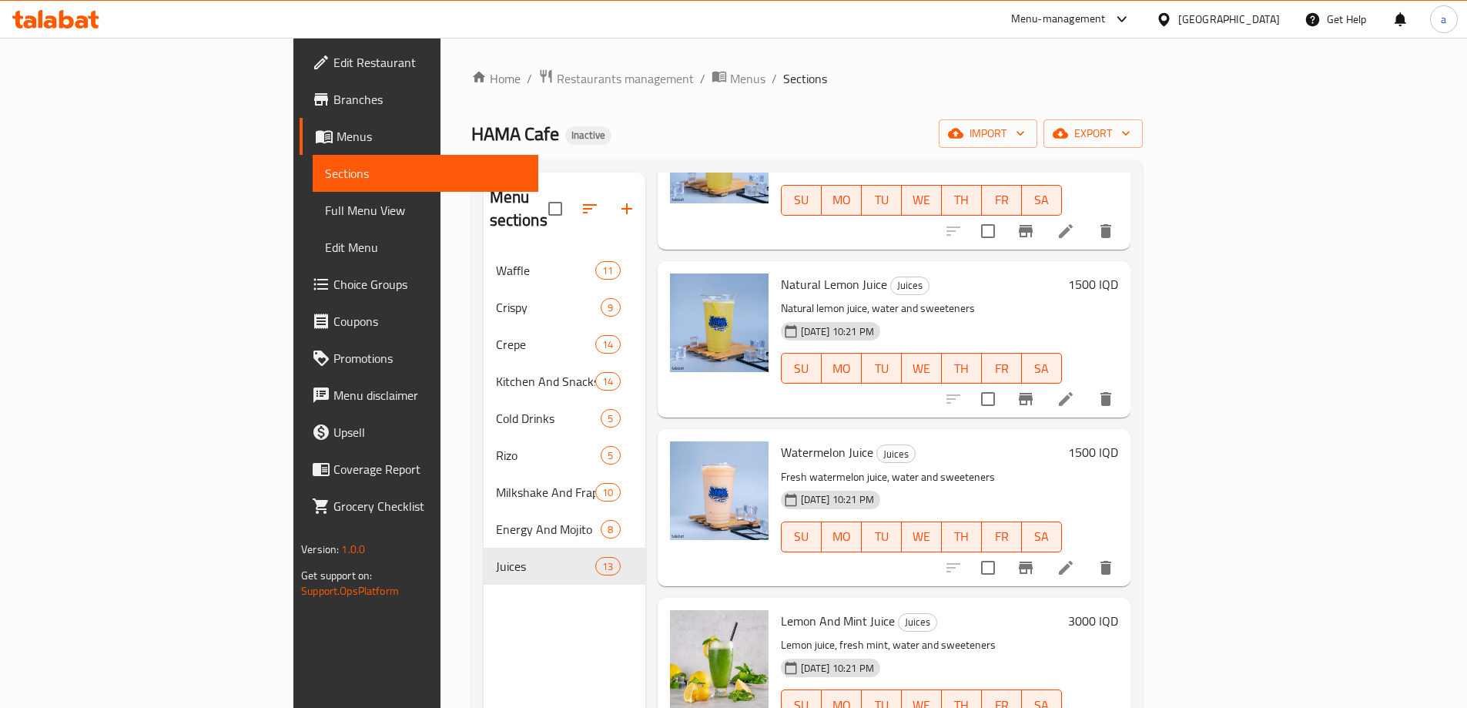
scroll to position [1386, 0]
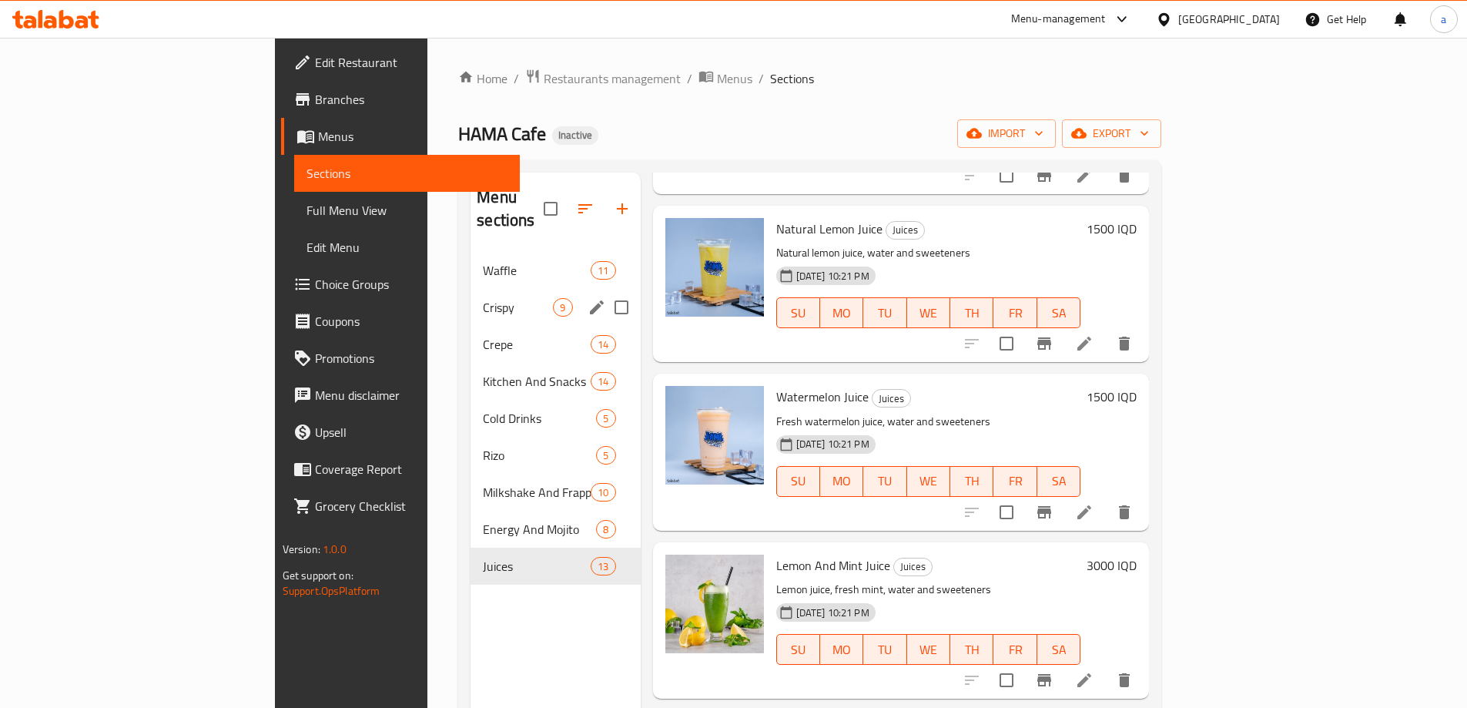
click at [470, 298] on div "Crispy 9" at bounding box center [554, 307] width 169 height 37
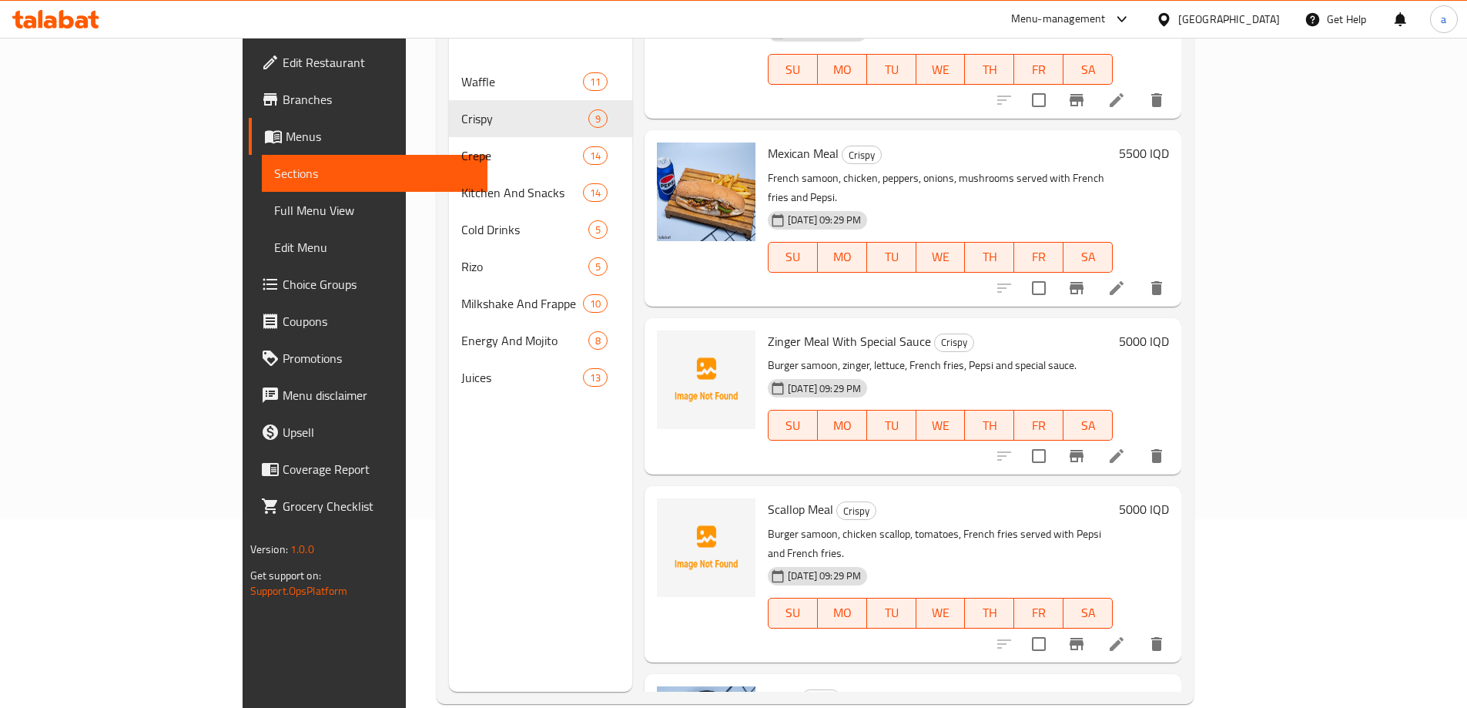
scroll to position [216, 0]
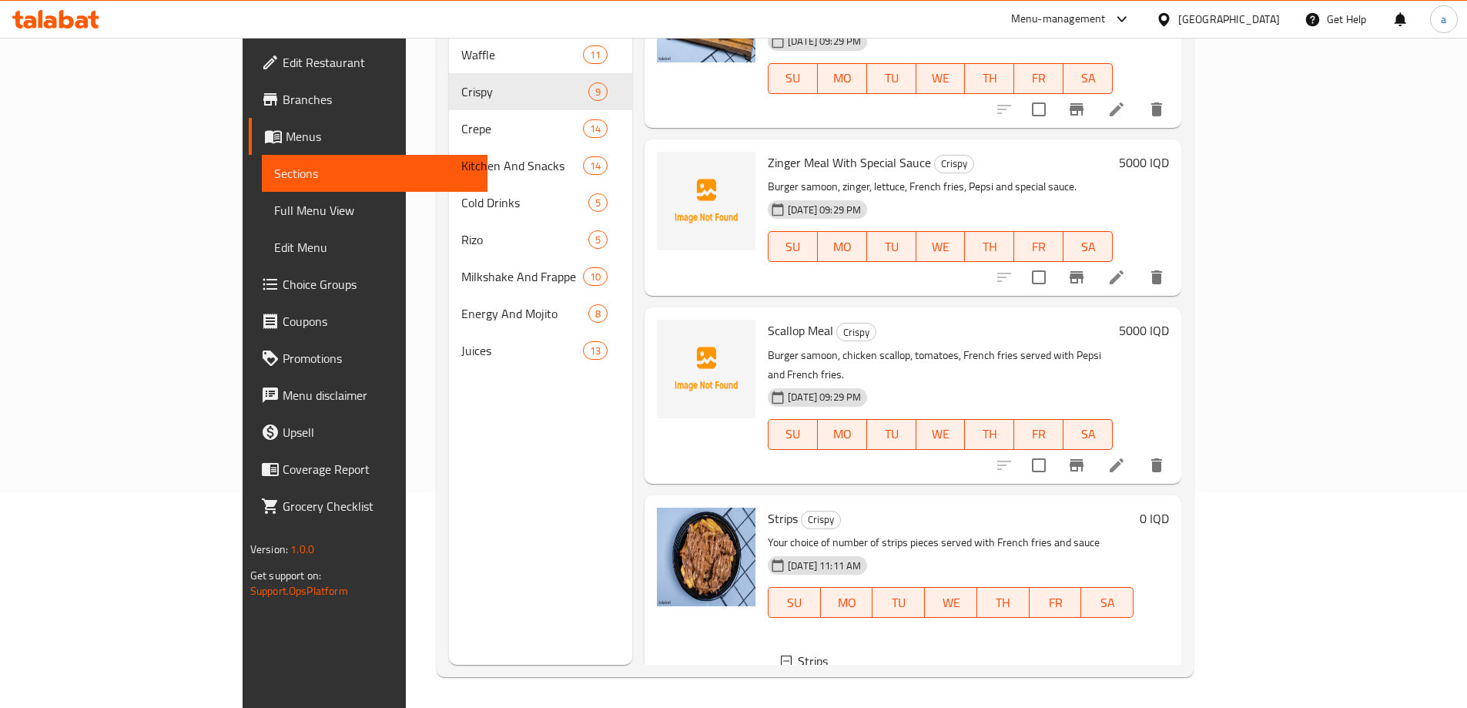
scroll to position [1029, 0]
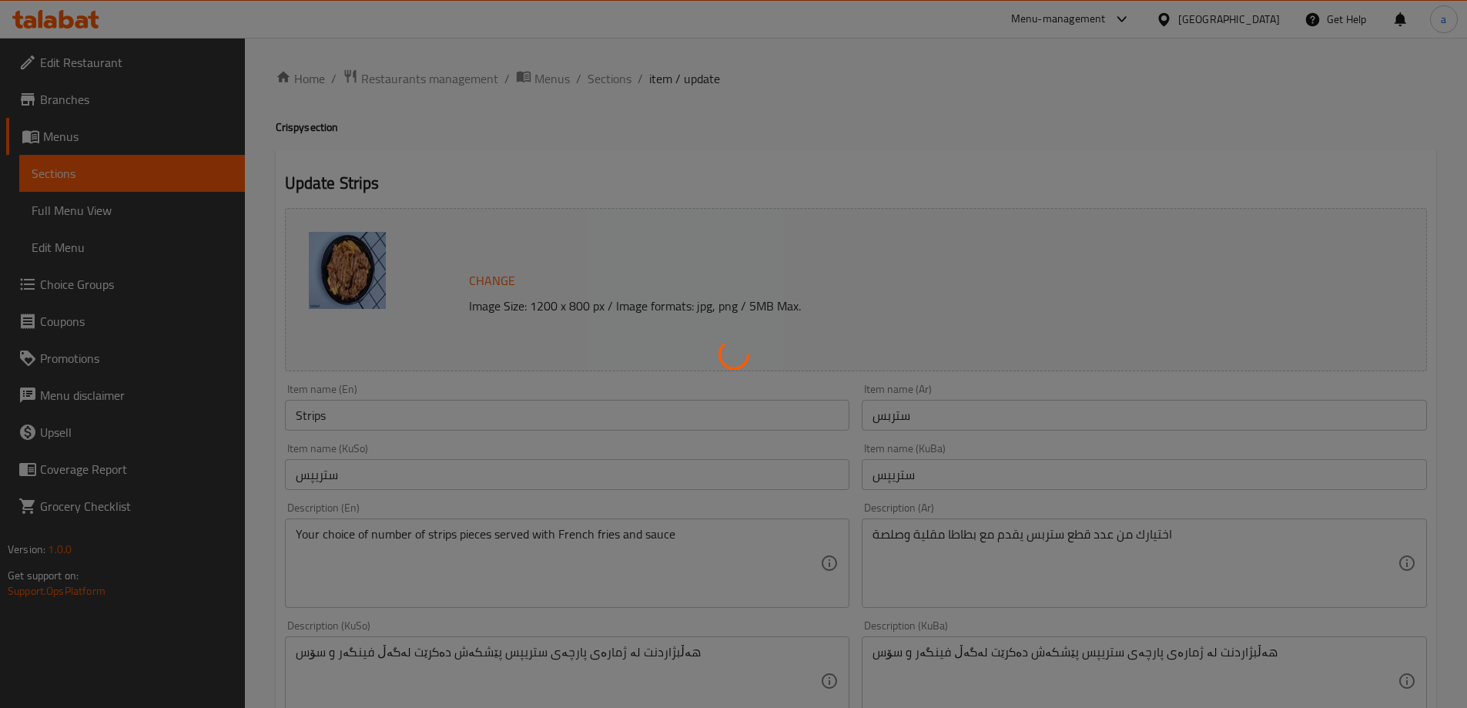
type input "إختيارك من:"
type input "هەڵبژاردنت لە:"
type input "1"
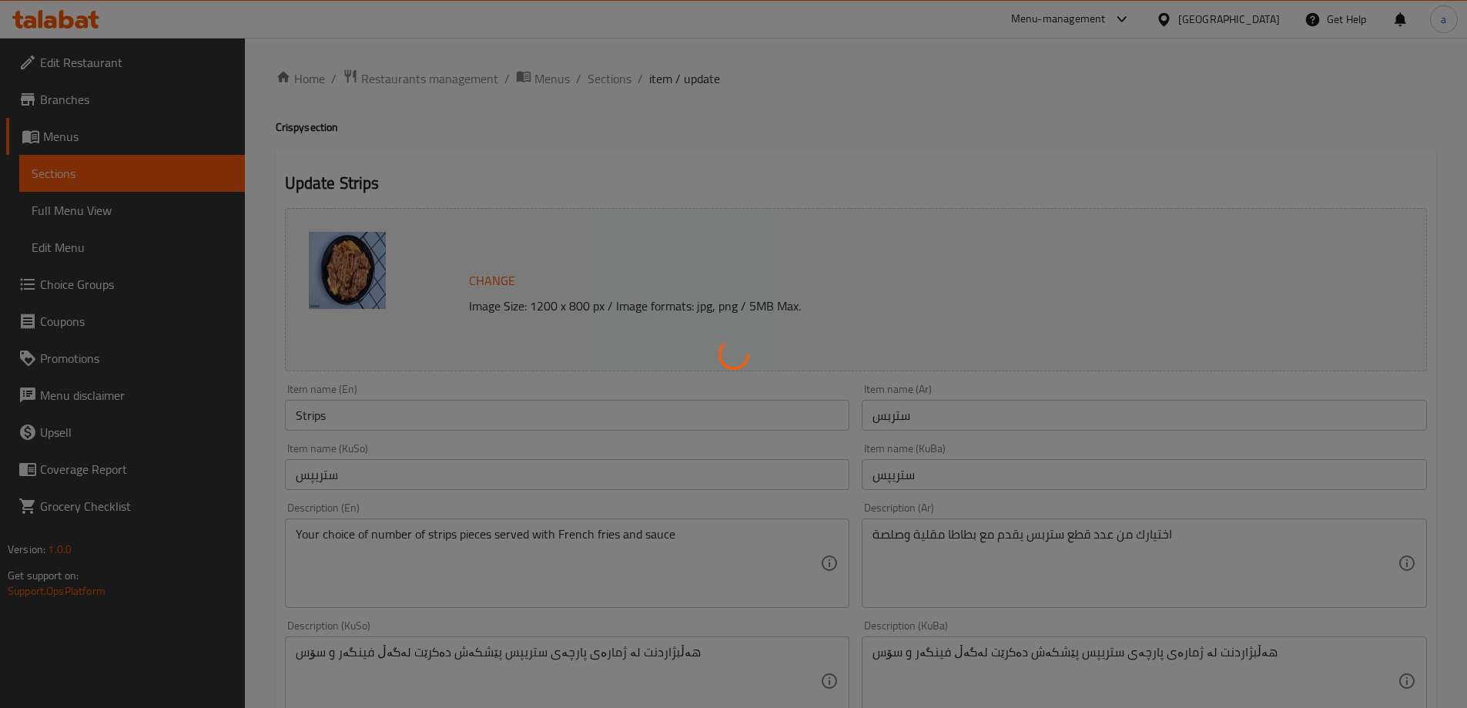
type input "الإضافات:"
type input "زیادە:"
type input "0"
type input "1"
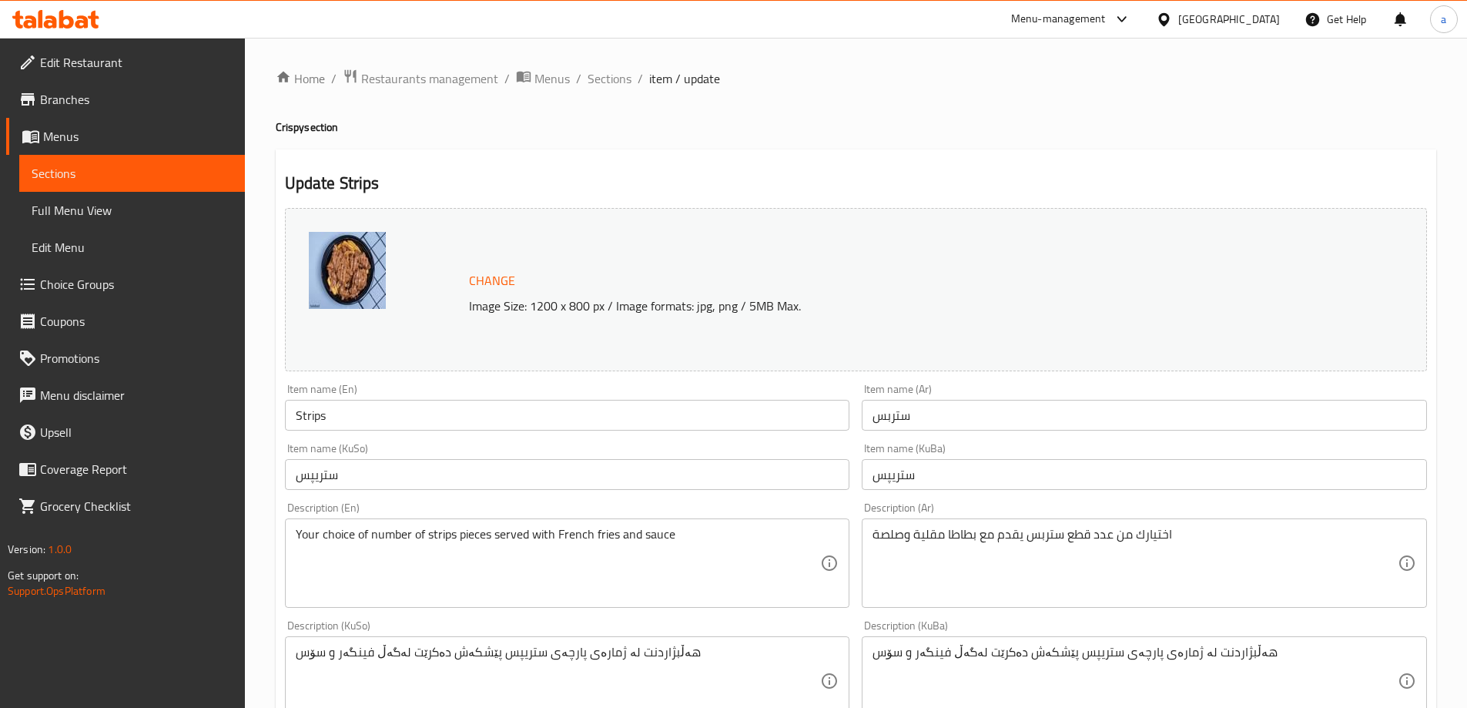
scroll to position [742, 0]
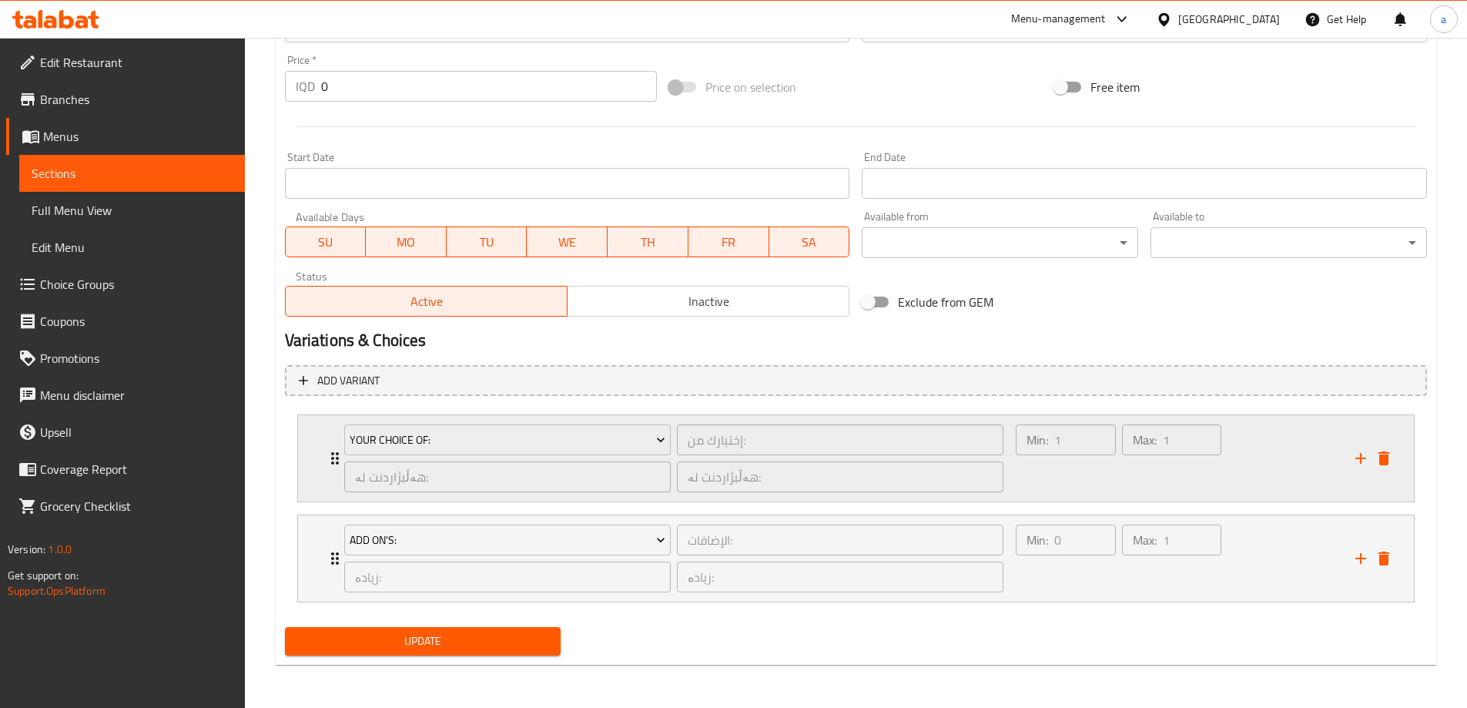
click at [1098, 484] on div "Min: 1 ​" at bounding box center [1064, 458] width 105 height 74
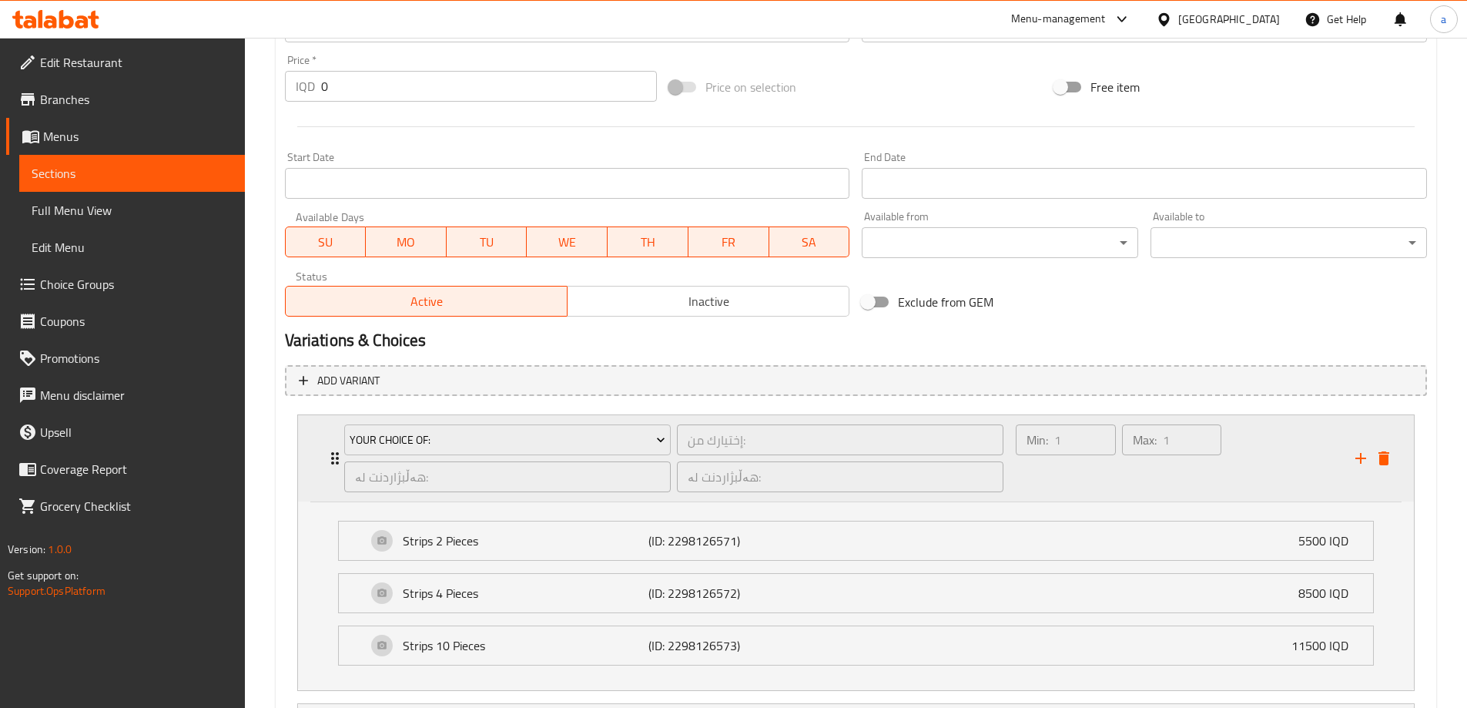
click at [1076, 472] on div "Min: 1 ​" at bounding box center [1064, 458] width 105 height 74
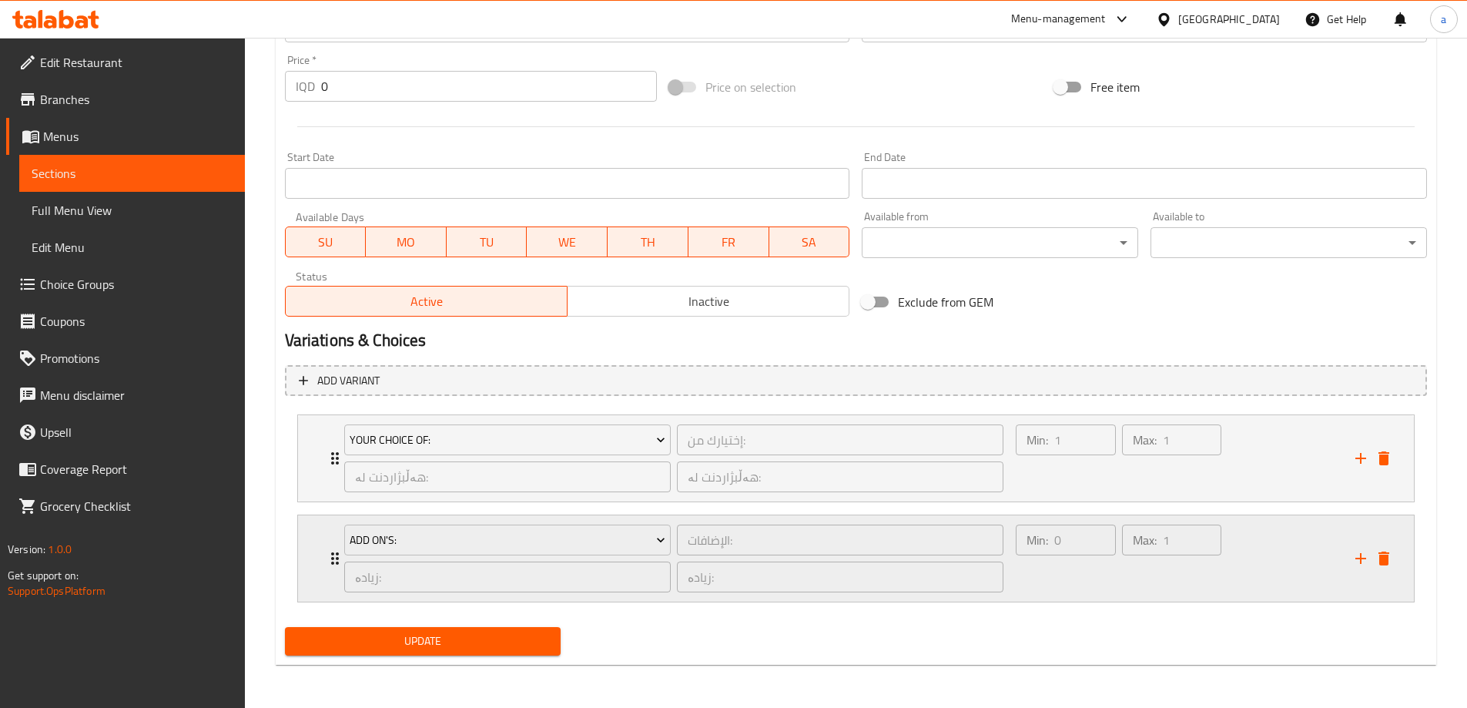
click at [332, 572] on div "Add On's: الإضافات: ​ زیادە: ​ زیادە: ​ Min: 0 ​ Max: 1 ​" at bounding box center [860, 558] width 1069 height 86
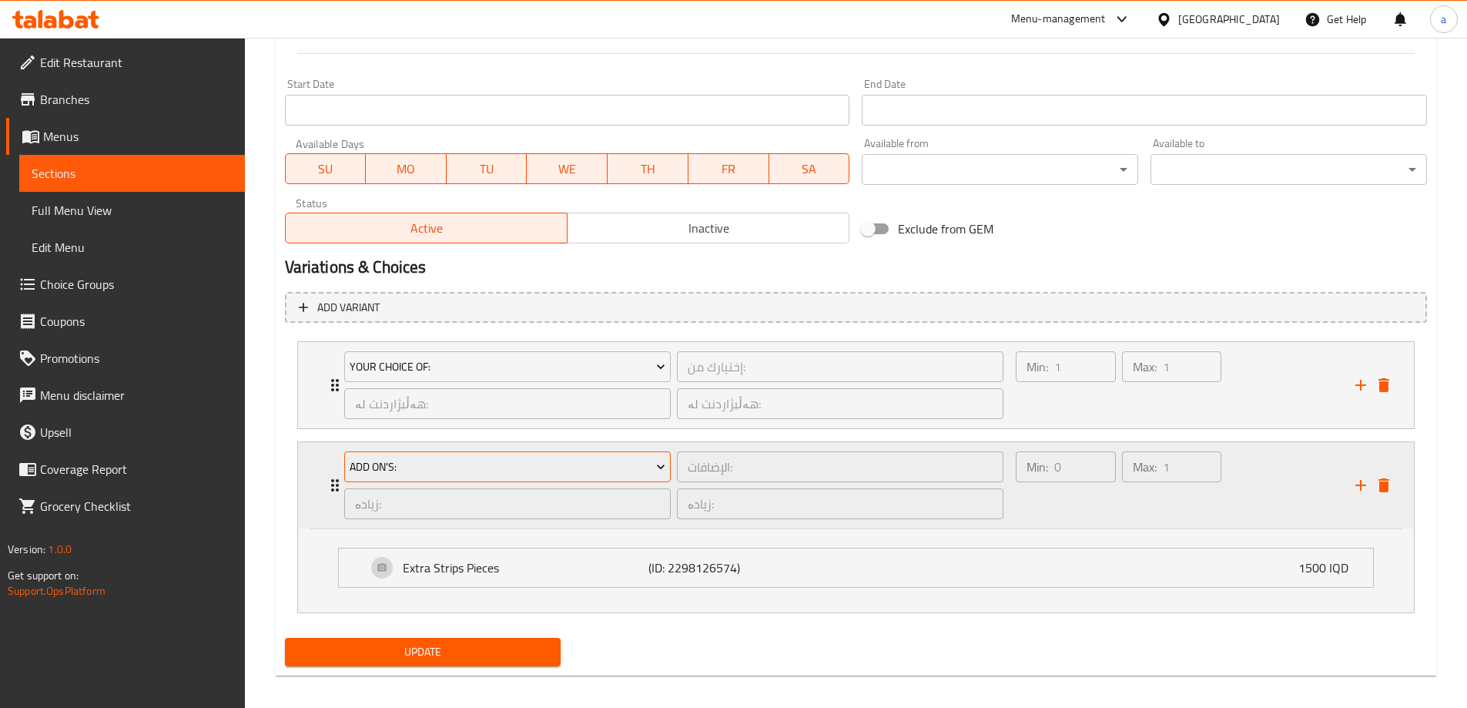
scroll to position [826, 0]
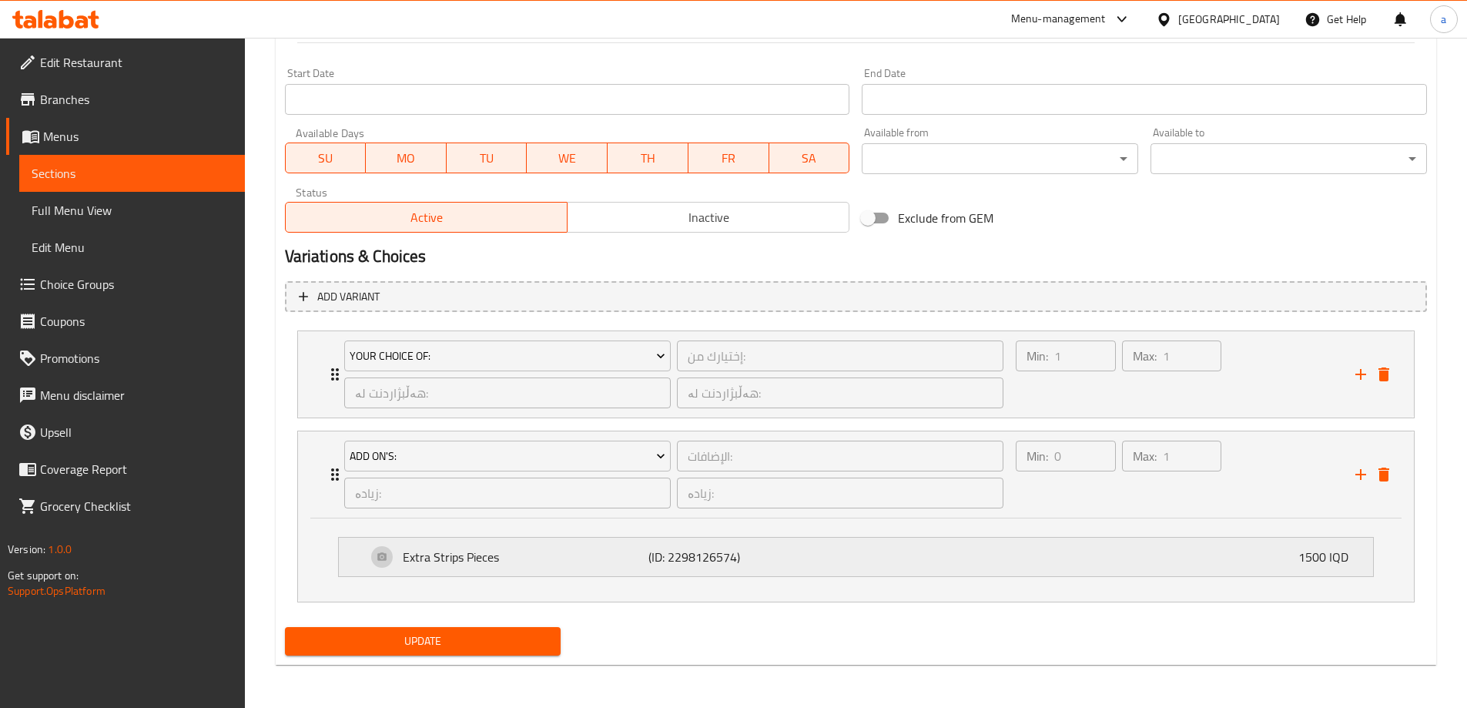
click at [496, 547] on p "Extra Strips Pieces" at bounding box center [526, 556] width 246 height 18
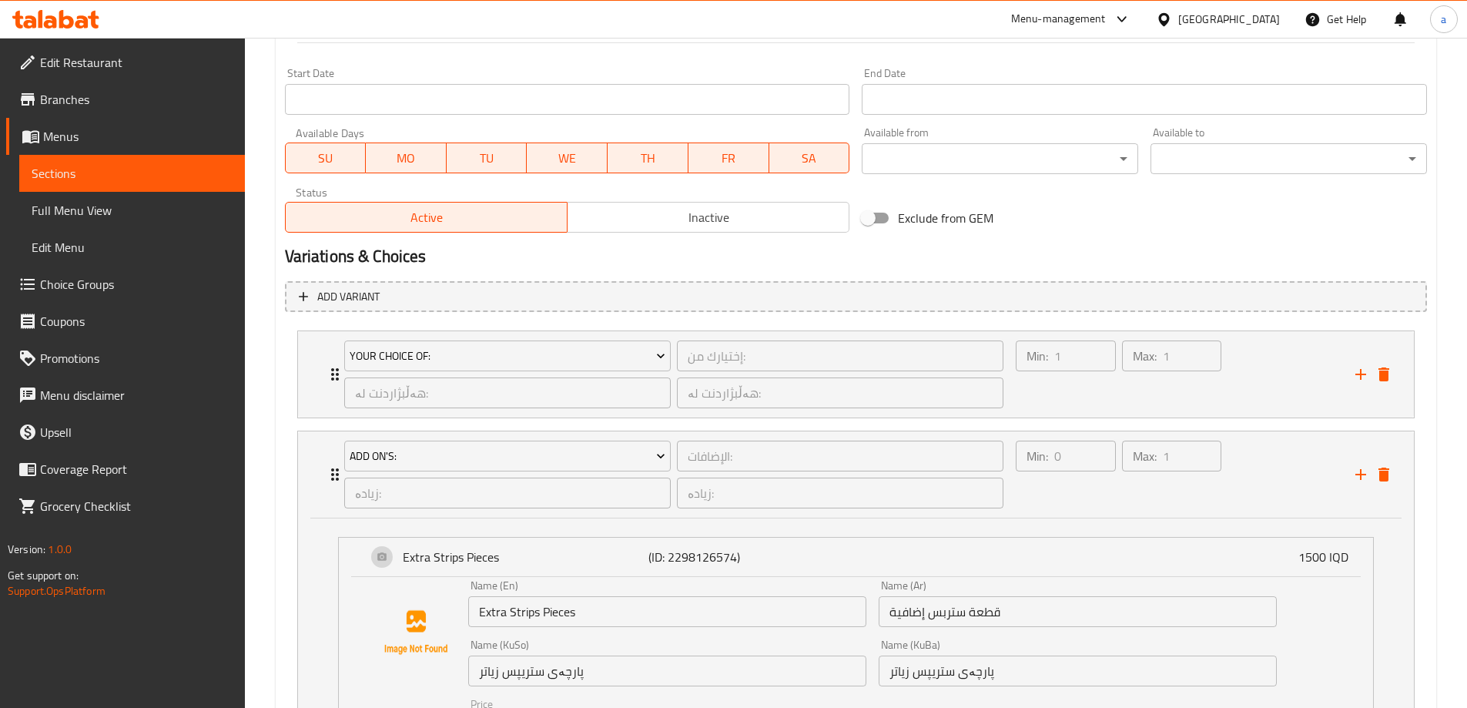
click at [576, 613] on input "Extra Strips Pieces" at bounding box center [667, 611] width 398 height 31
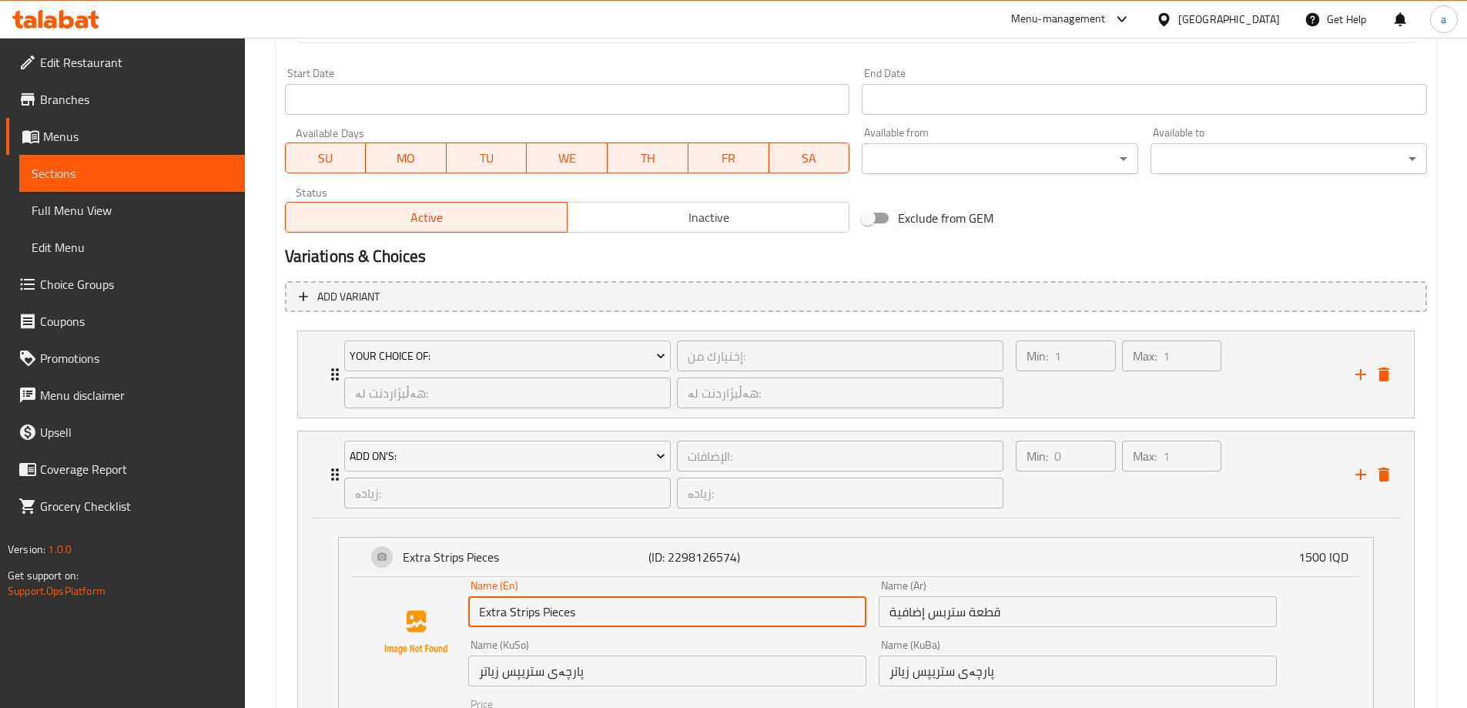
click at [581, 622] on input "Extra Strips Pieces" at bounding box center [667, 611] width 398 height 31
click at [581, 611] on input "Extra Strips Pieces" at bounding box center [667, 611] width 398 height 31
click at [567, 613] on input "Extra Strips Pieces" at bounding box center [667, 611] width 398 height 31
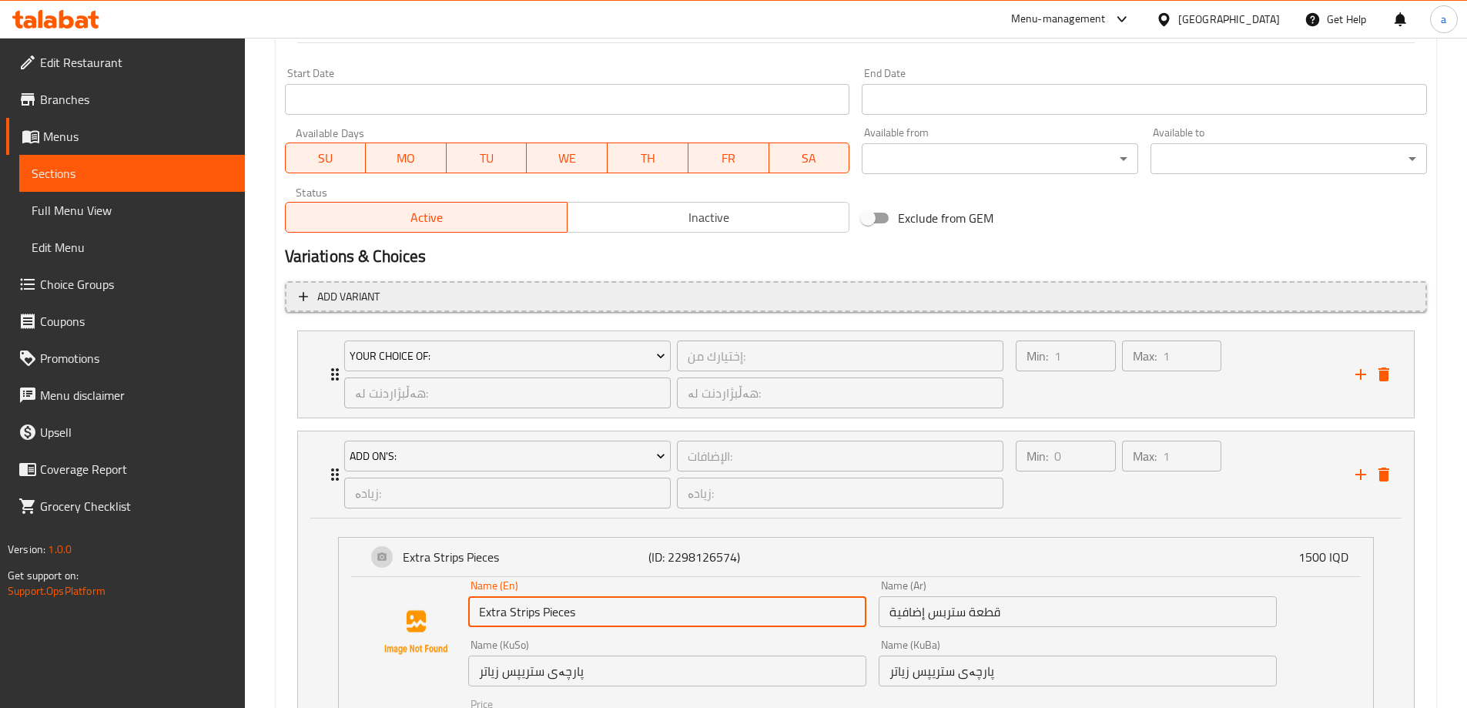
scroll to position [1046, 0]
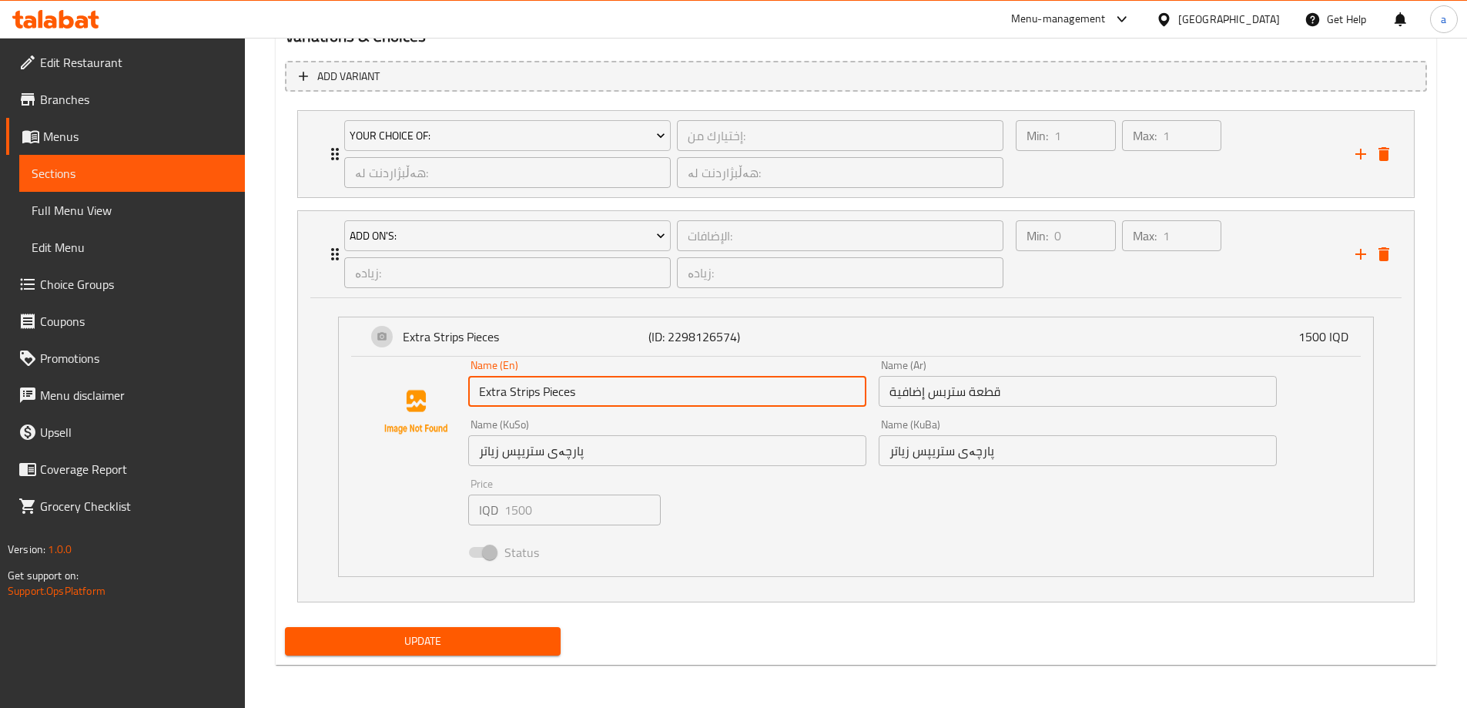
click at [765, 557] on div "Status" at bounding box center [872, 552] width 821 height 42
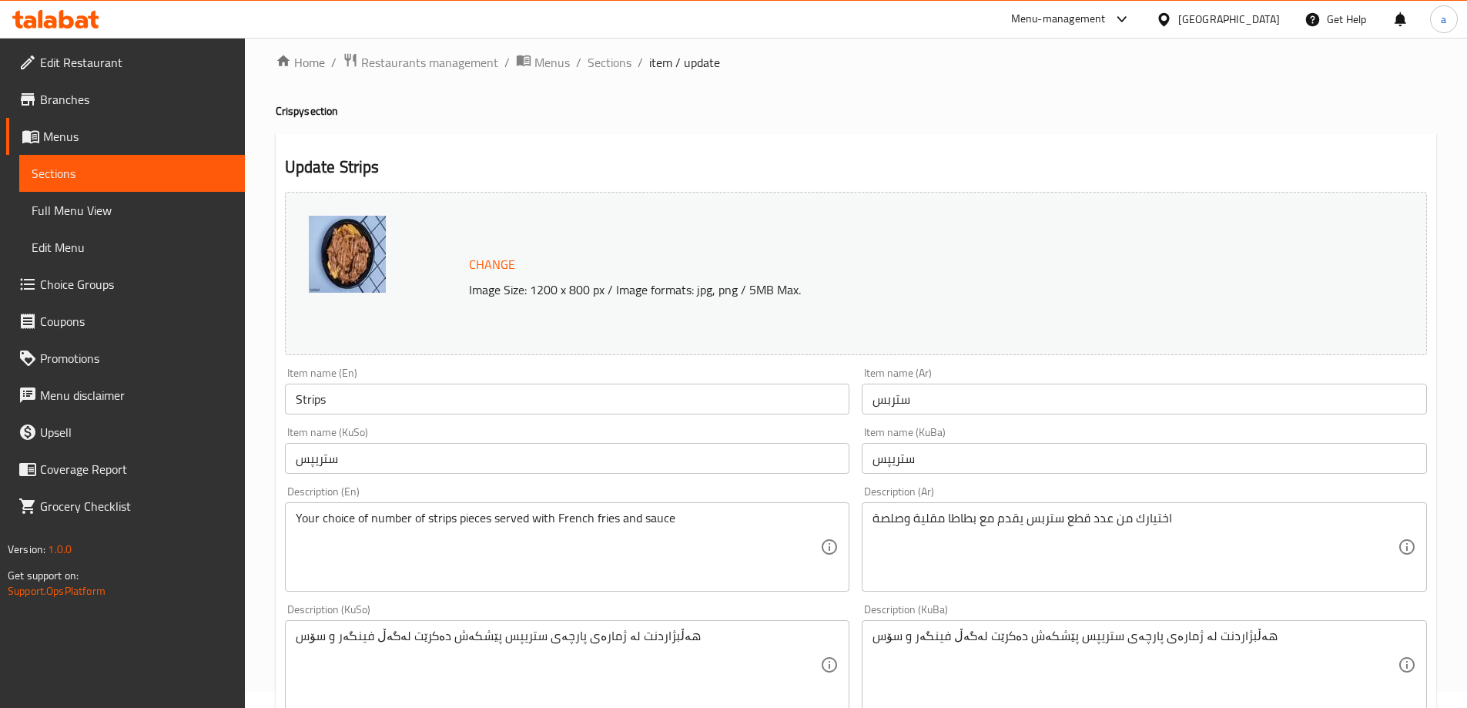
scroll to position [0, 0]
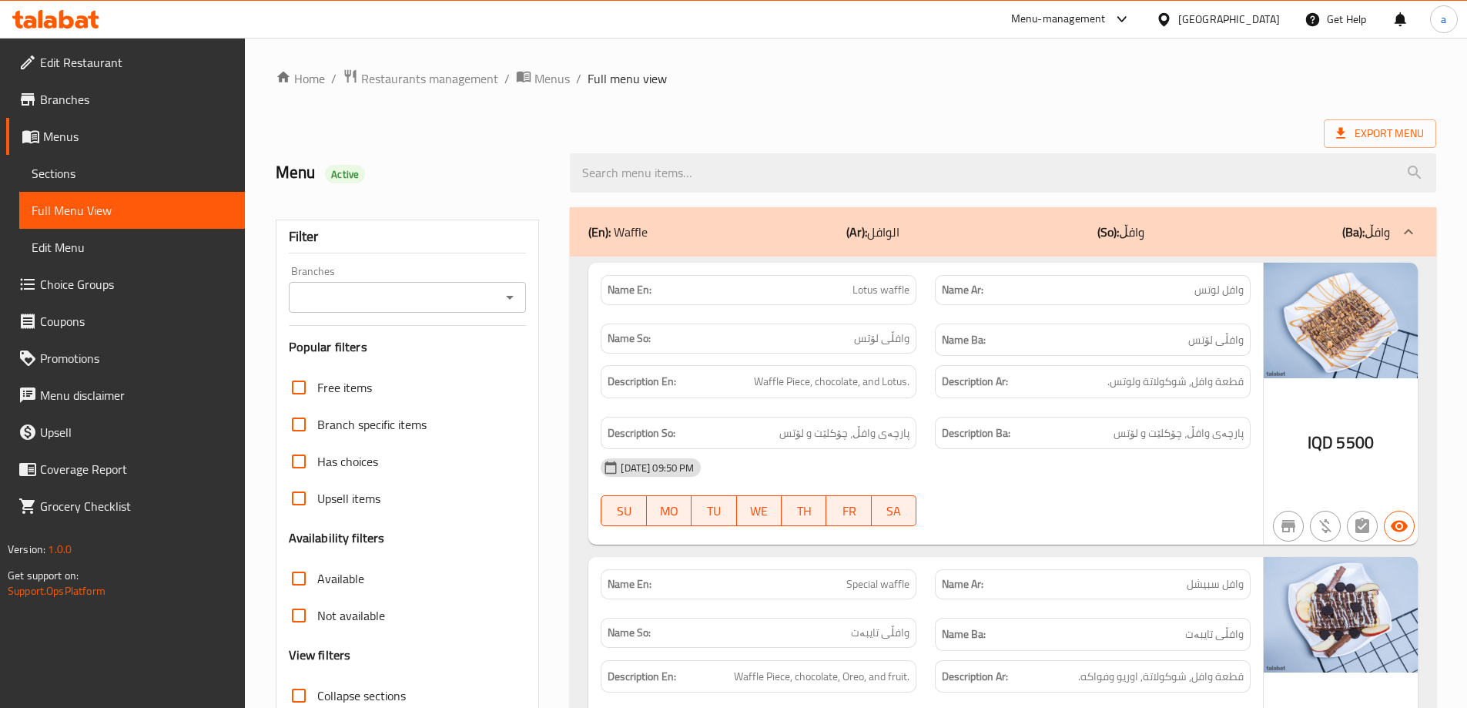
click at [504, 298] on icon "Open" at bounding box center [509, 297] width 18 height 18
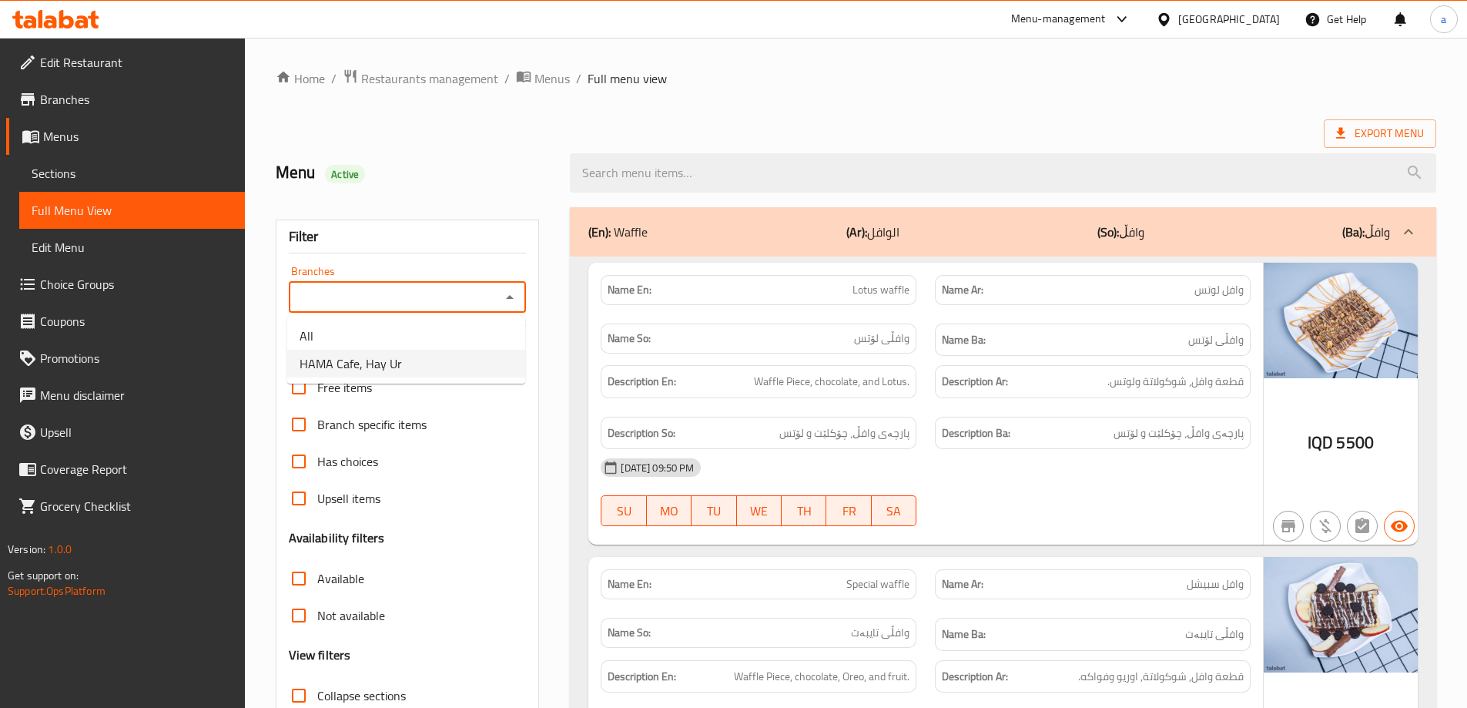
click at [487, 369] on li "HAMA Cafe, Hay Ur" at bounding box center [406, 364] width 238 height 28
type input "HAMA Cafe, Hay Ur"
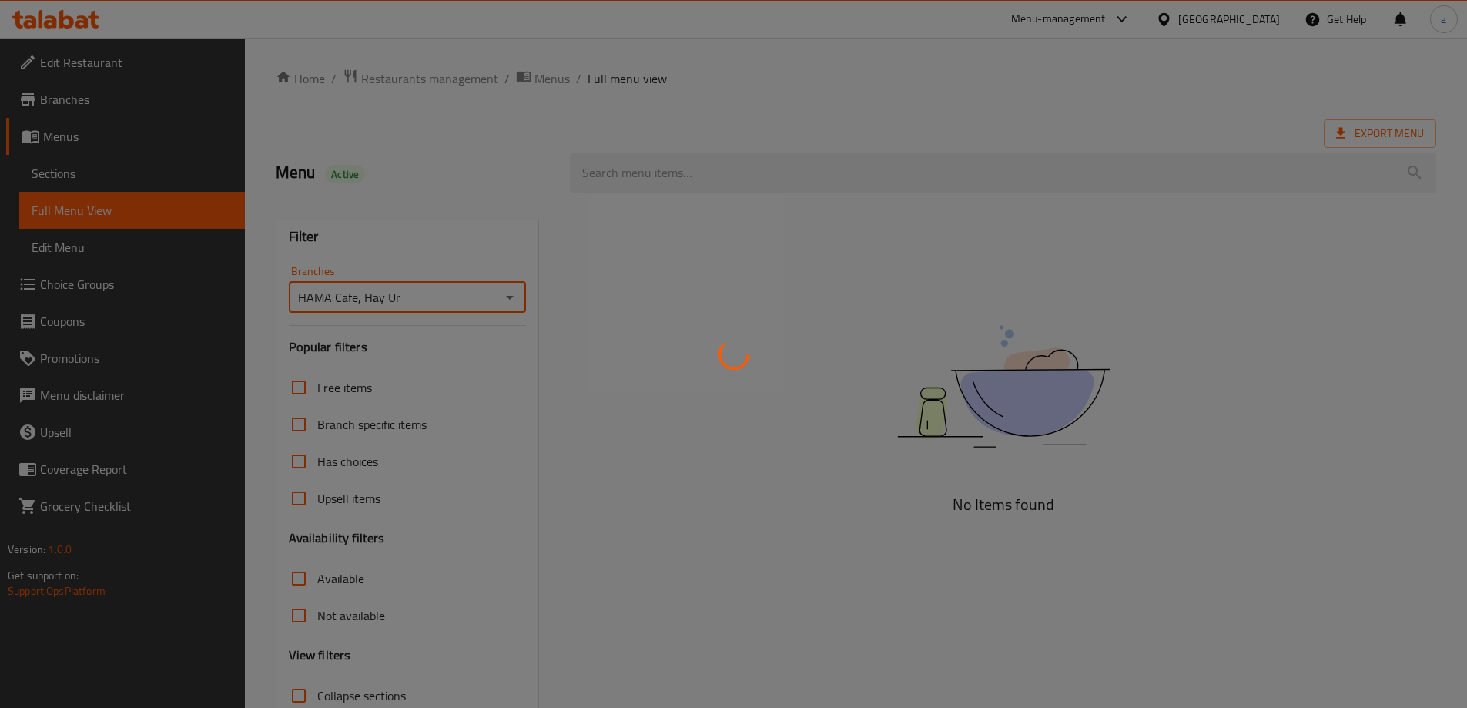
scroll to position [112, 0]
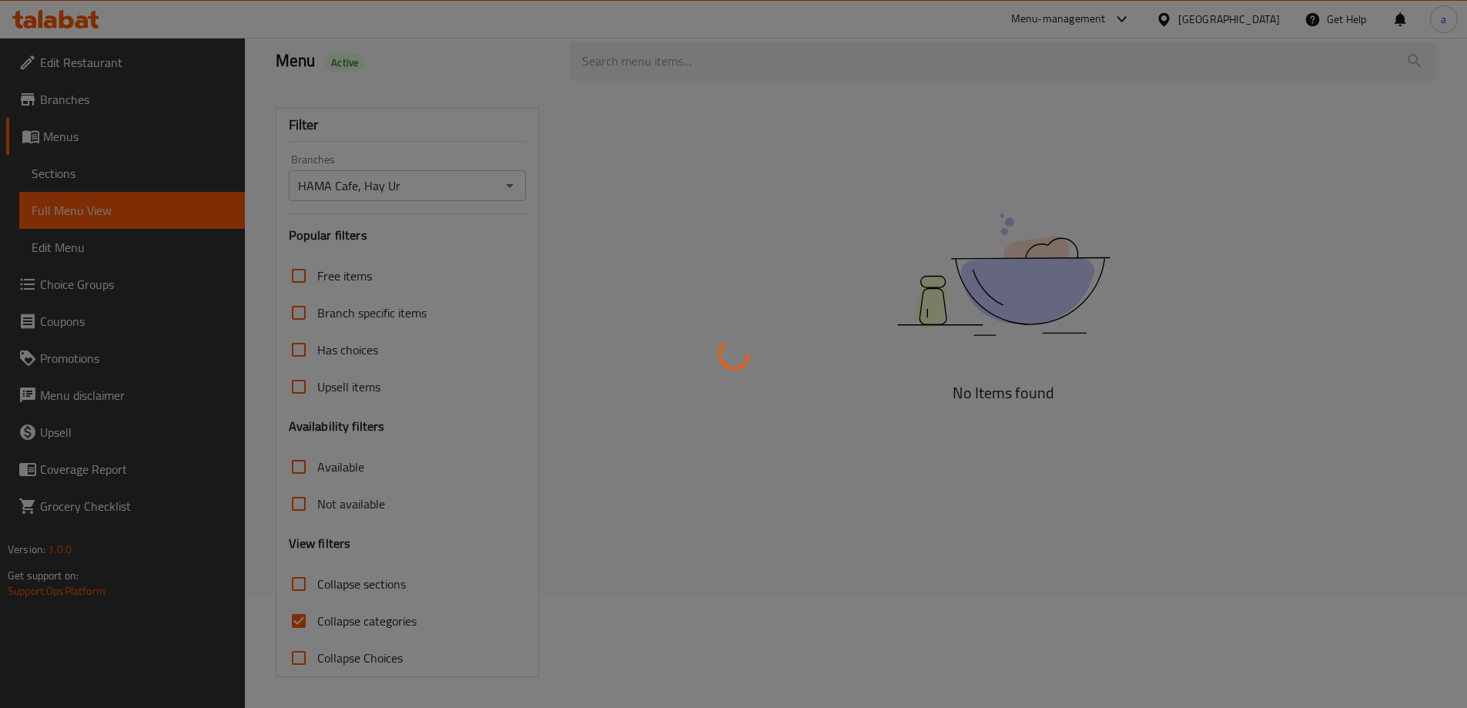
click at [378, 618] on div at bounding box center [733, 354] width 1467 height 708
click at [299, 615] on div at bounding box center [733, 354] width 1467 height 708
click at [304, 620] on div at bounding box center [733, 354] width 1467 height 708
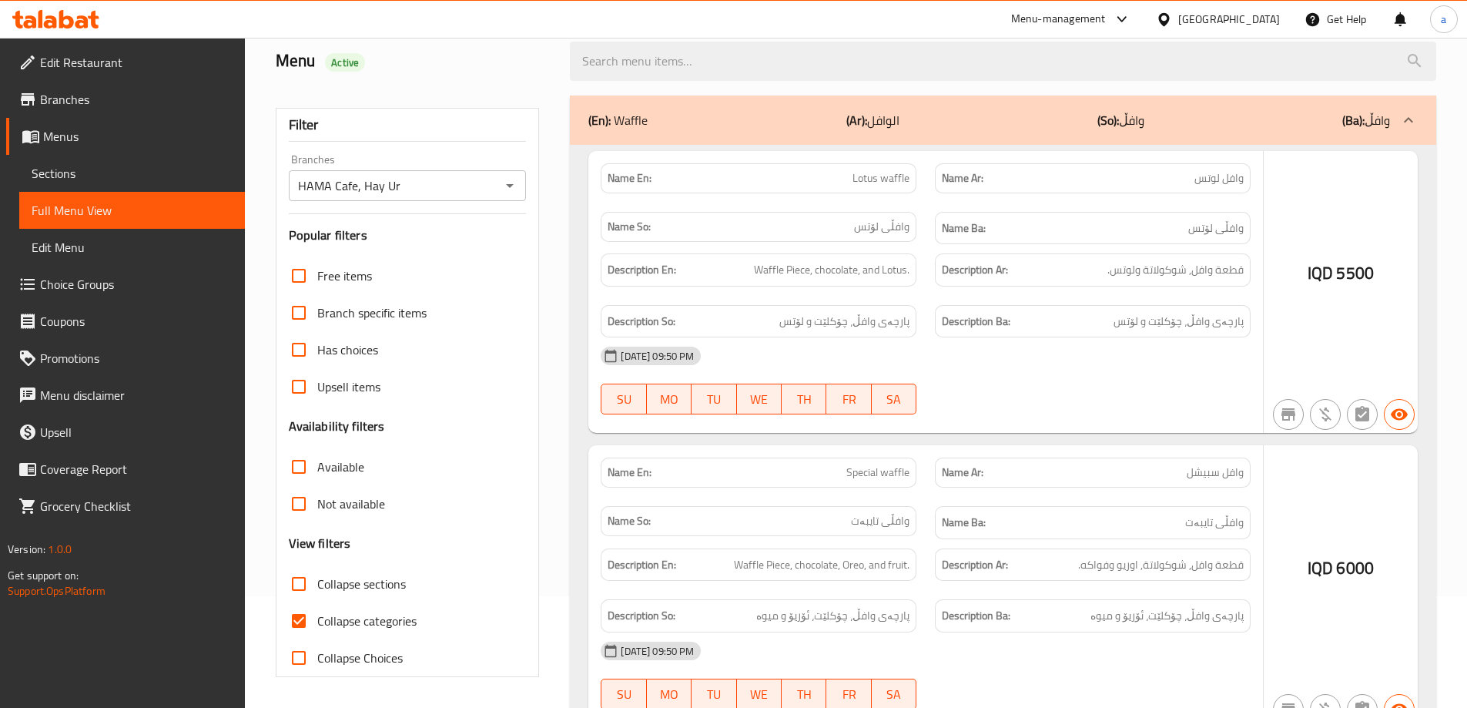
click at [304, 617] on div at bounding box center [733, 354] width 1467 height 708
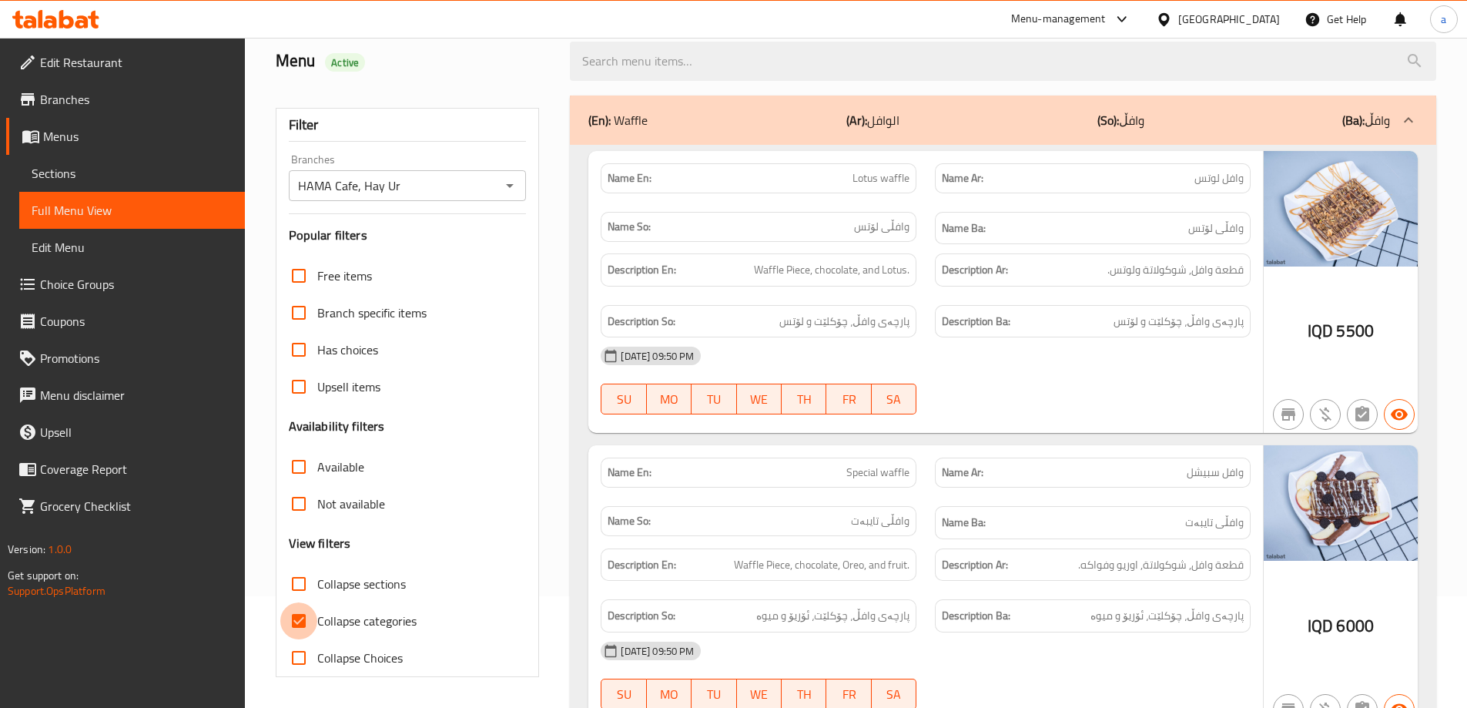
click at [304, 614] on input "Collapse categories" at bounding box center [298, 620] width 37 height 37
checkbox input "false"
click at [340, 582] on span "Collapse sections" at bounding box center [361, 583] width 89 height 18
click at [317, 582] on input "Collapse sections" at bounding box center [298, 583] width 37 height 37
checkbox input "true"
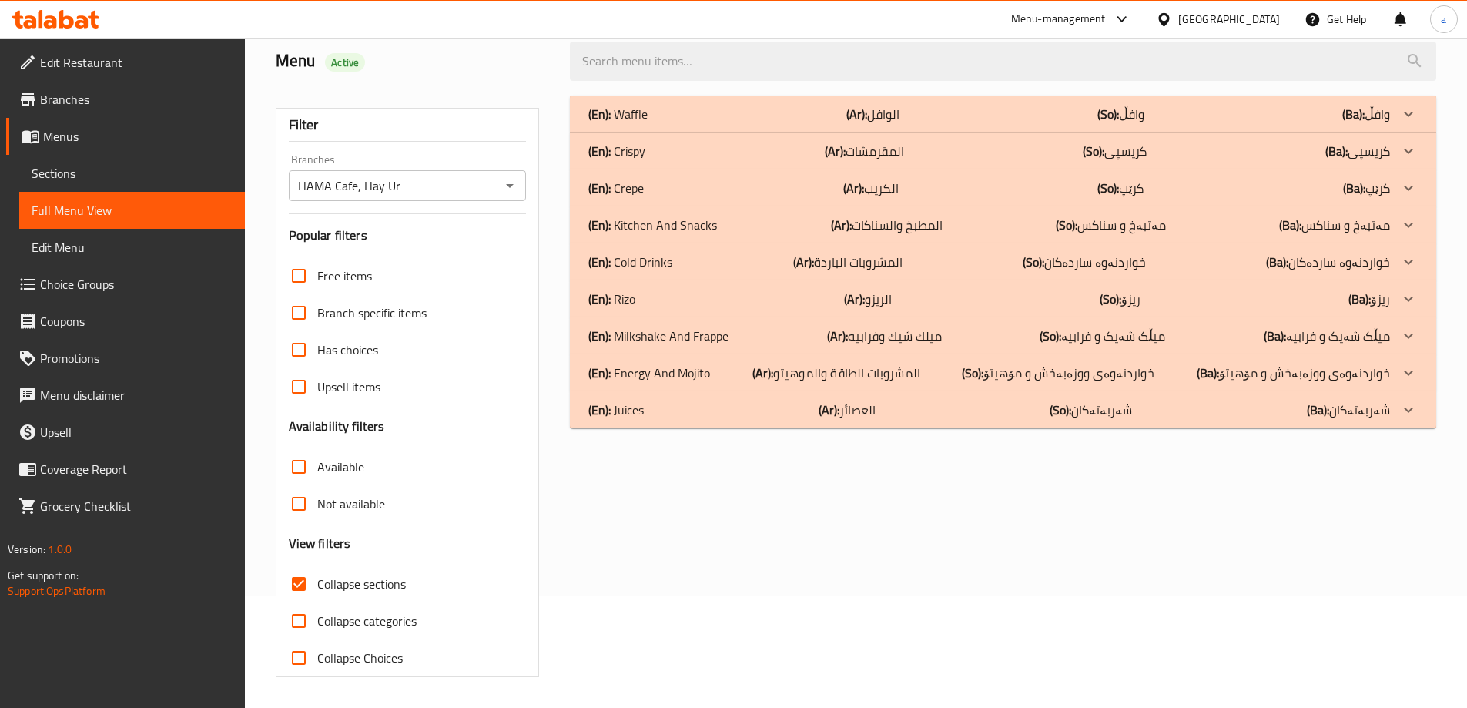
click at [964, 407] on div "(En): Juices (Ar): العصائر (So): شەربەتەکان (Ba): شەربەتەکان" at bounding box center [988, 409] width 801 height 18
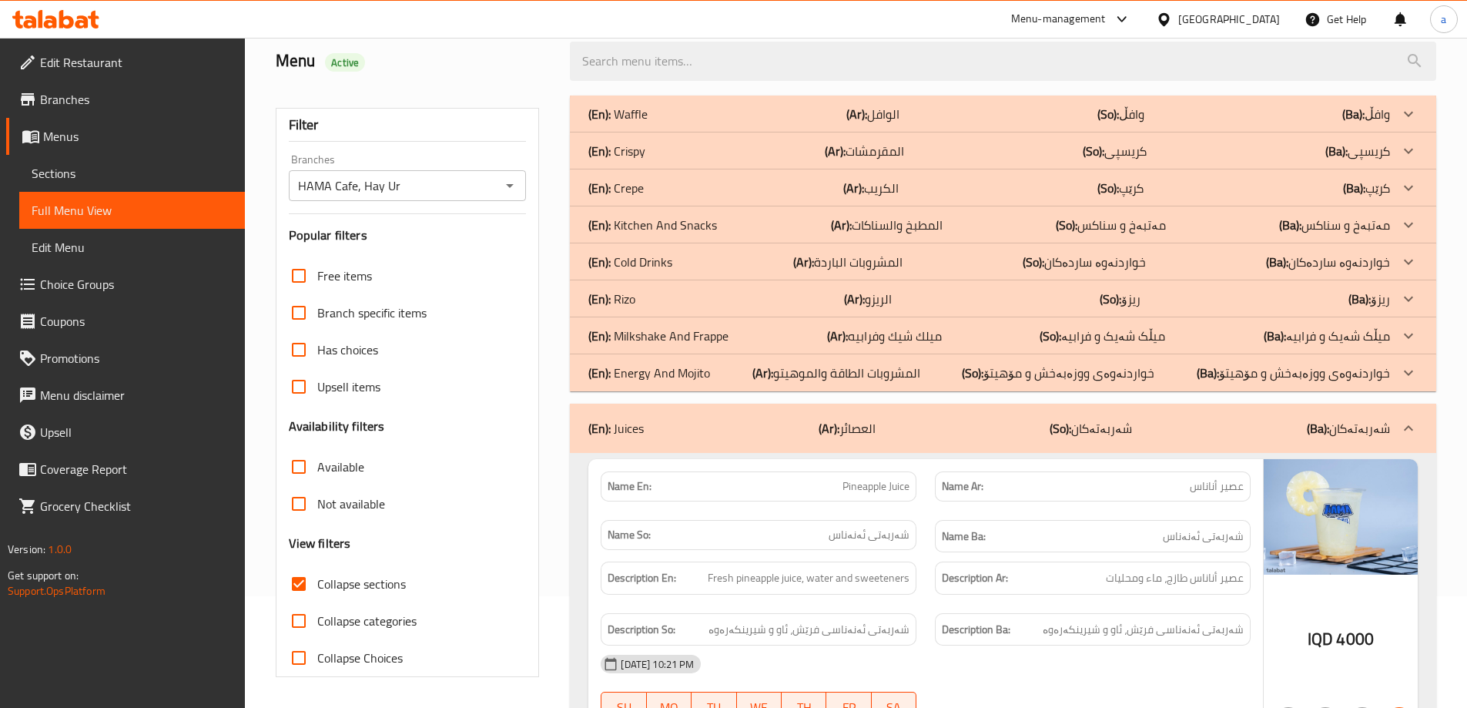
click at [955, 219] on div "(En): Kitchen And Snacks (Ar): المطبخ والسناكات (So): مەتبەخ و سناکس (Ba): مەتب…" at bounding box center [988, 225] width 801 height 18
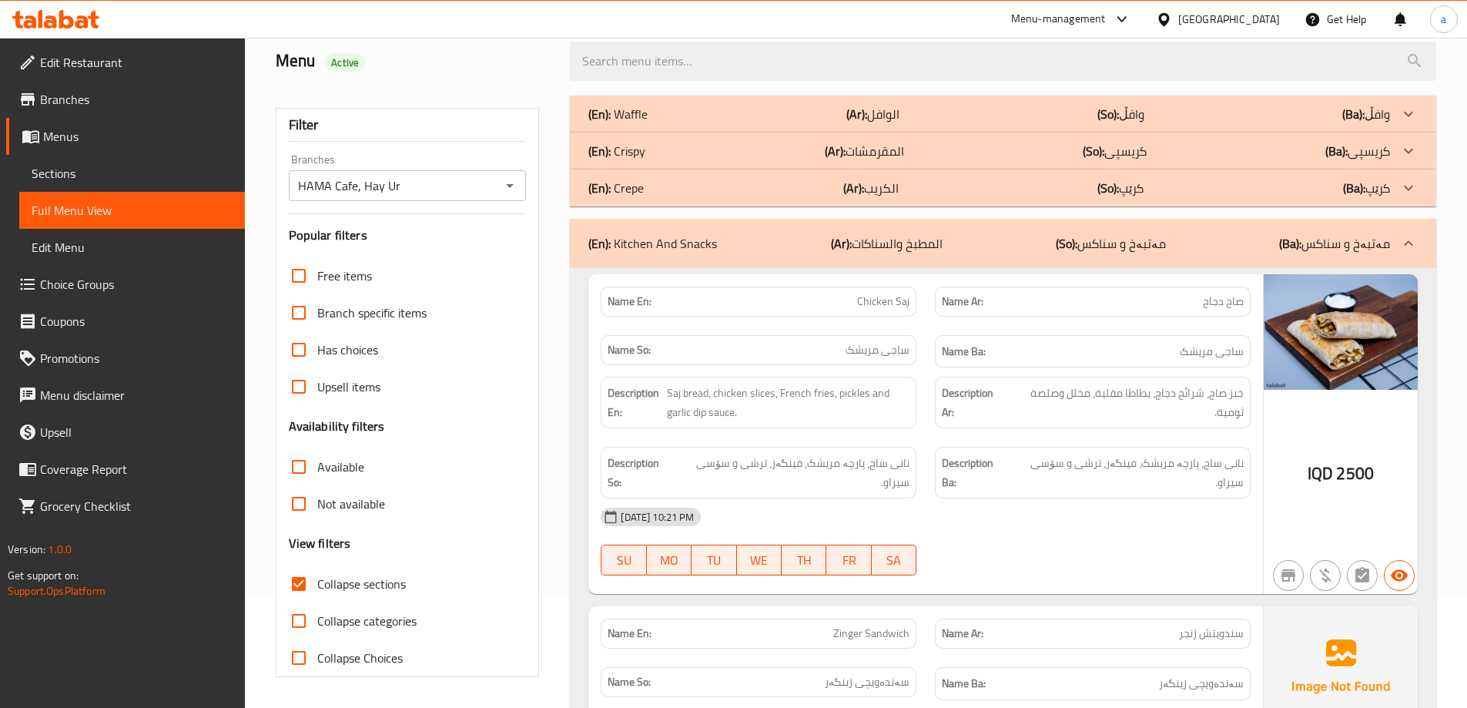
click at [939, 142] on div "(En): Crispy (Ar): المقرمشات (So): کریسپی (Ba): کریسپی" at bounding box center [988, 151] width 801 height 18
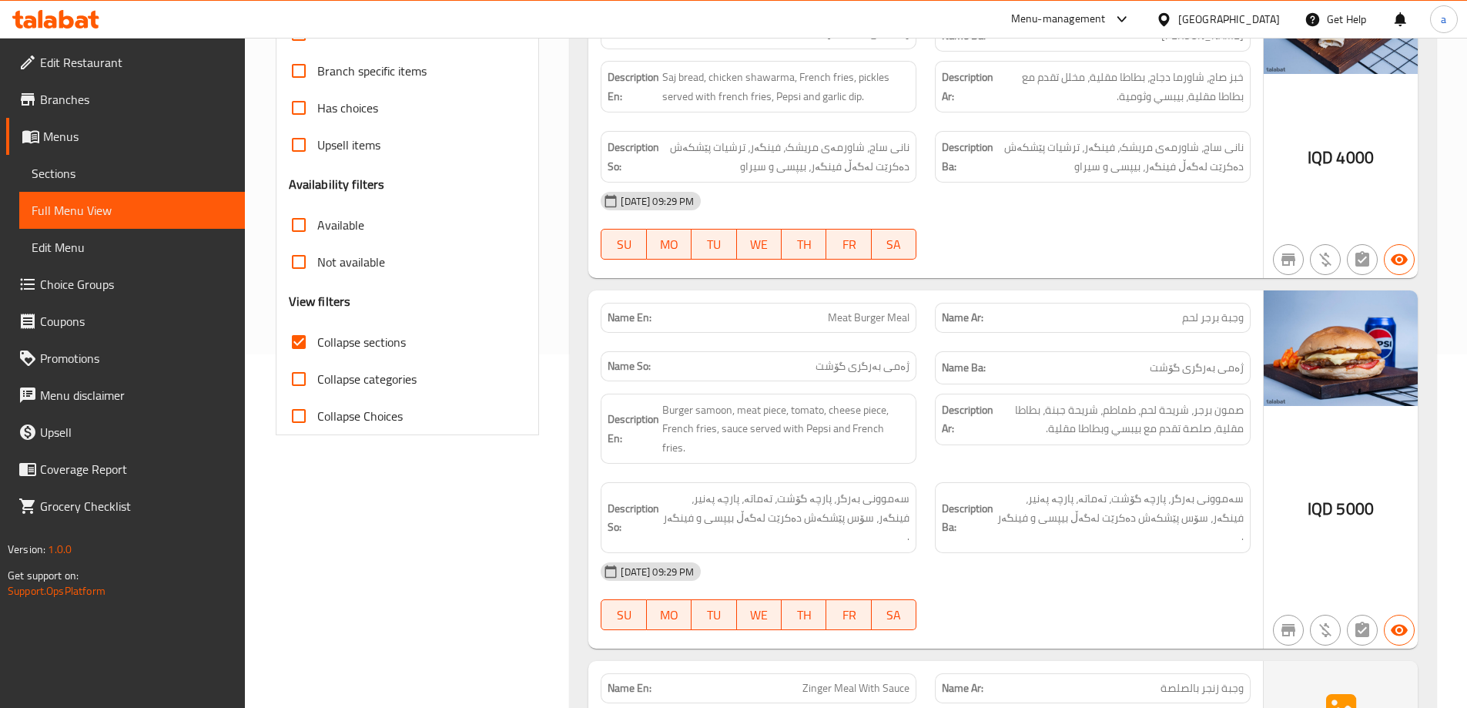
scroll to position [0, 0]
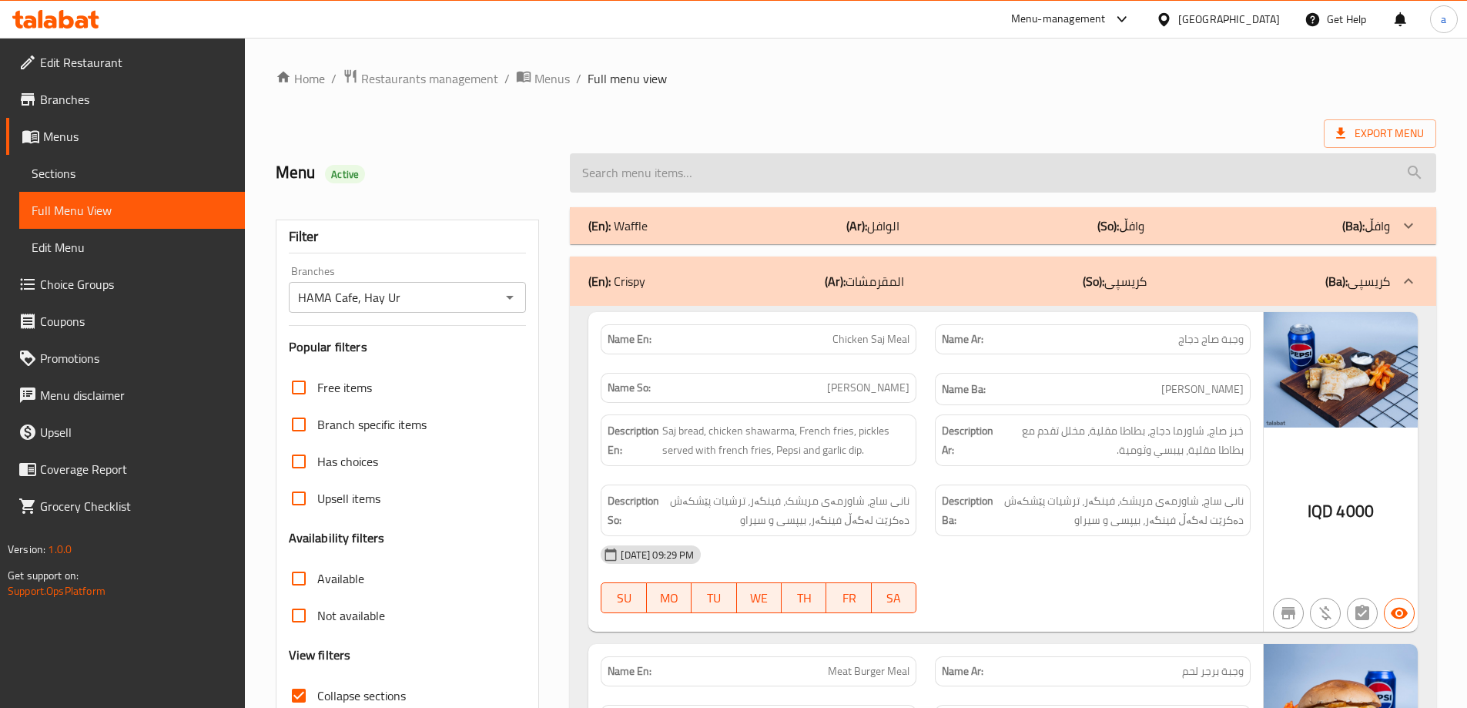
click at [838, 185] on input "search" at bounding box center [1003, 172] width 866 height 39
paste input "Scallop"
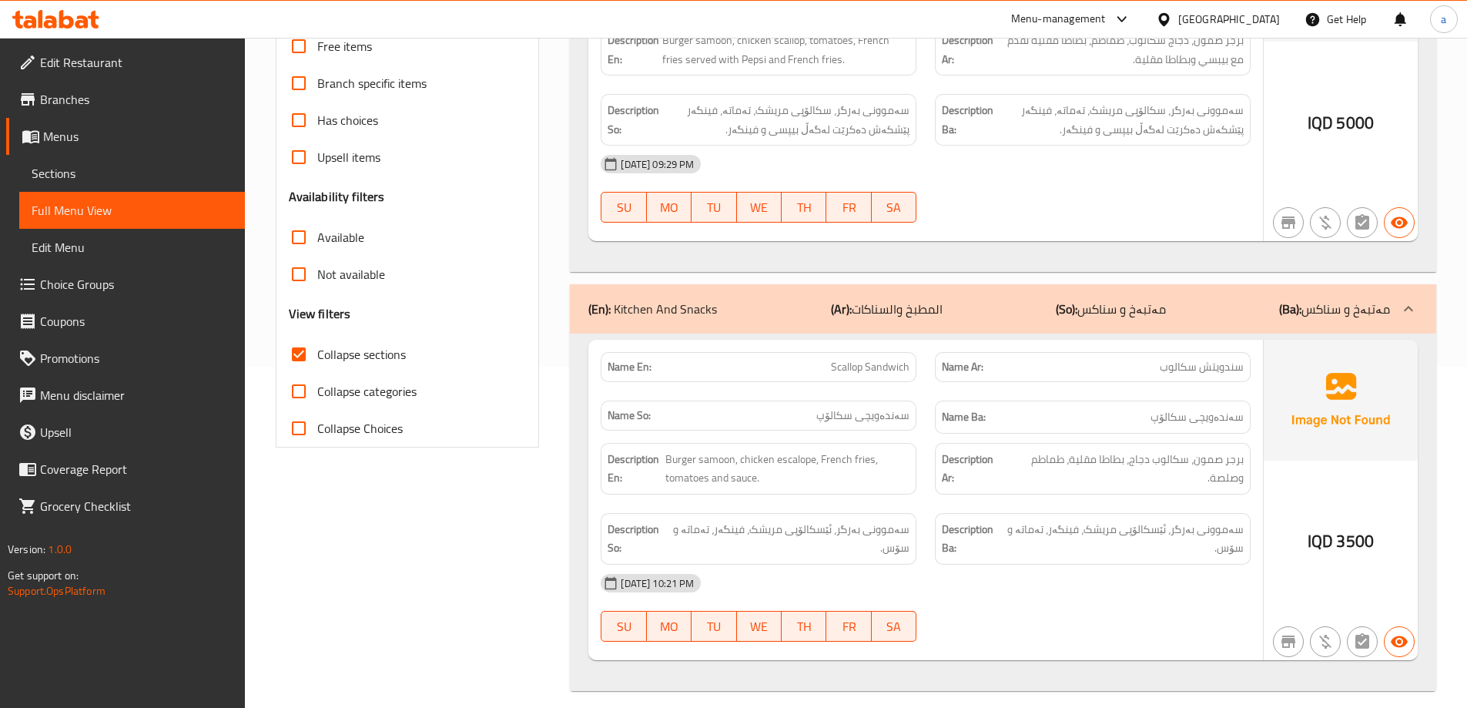
scroll to position [355, 0]
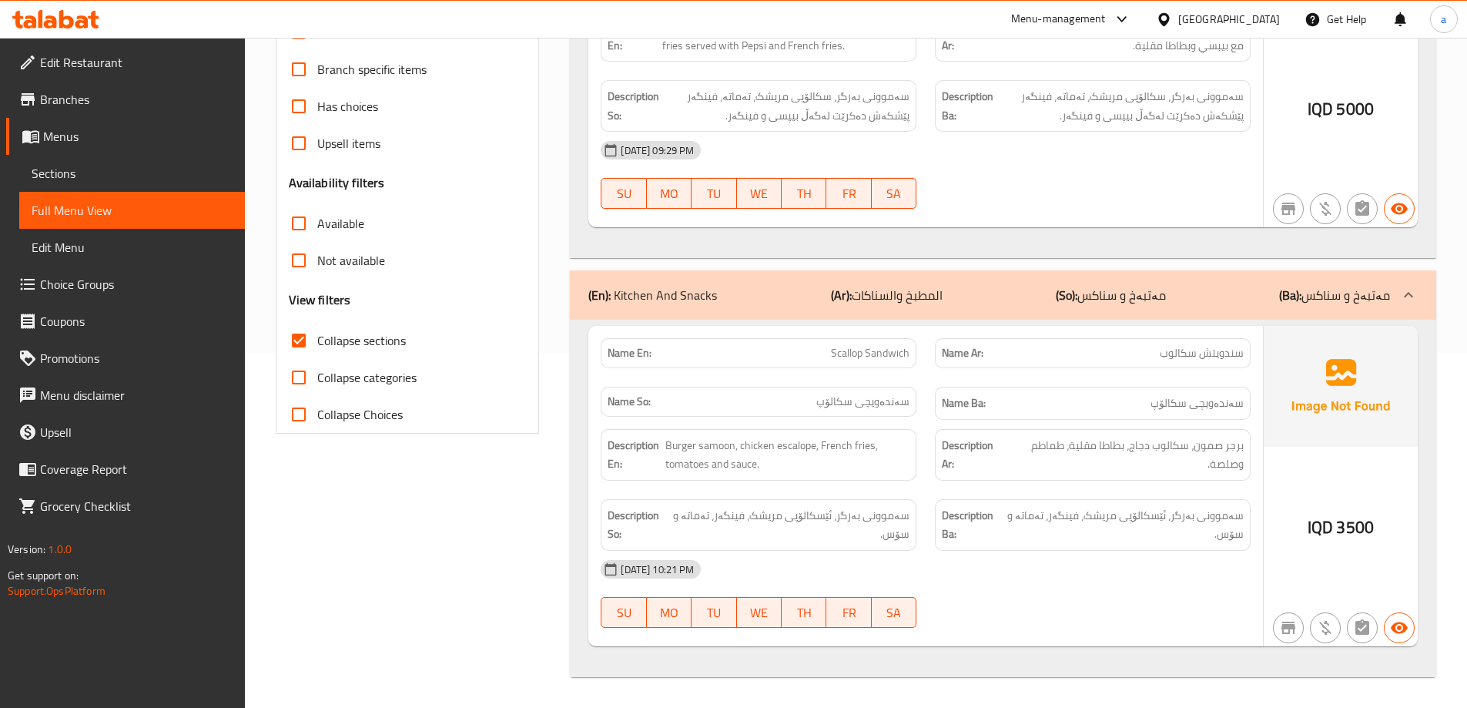
type input "Scallop"
click at [106, 212] on span "Full Menu View" at bounding box center [132, 210] width 201 height 18
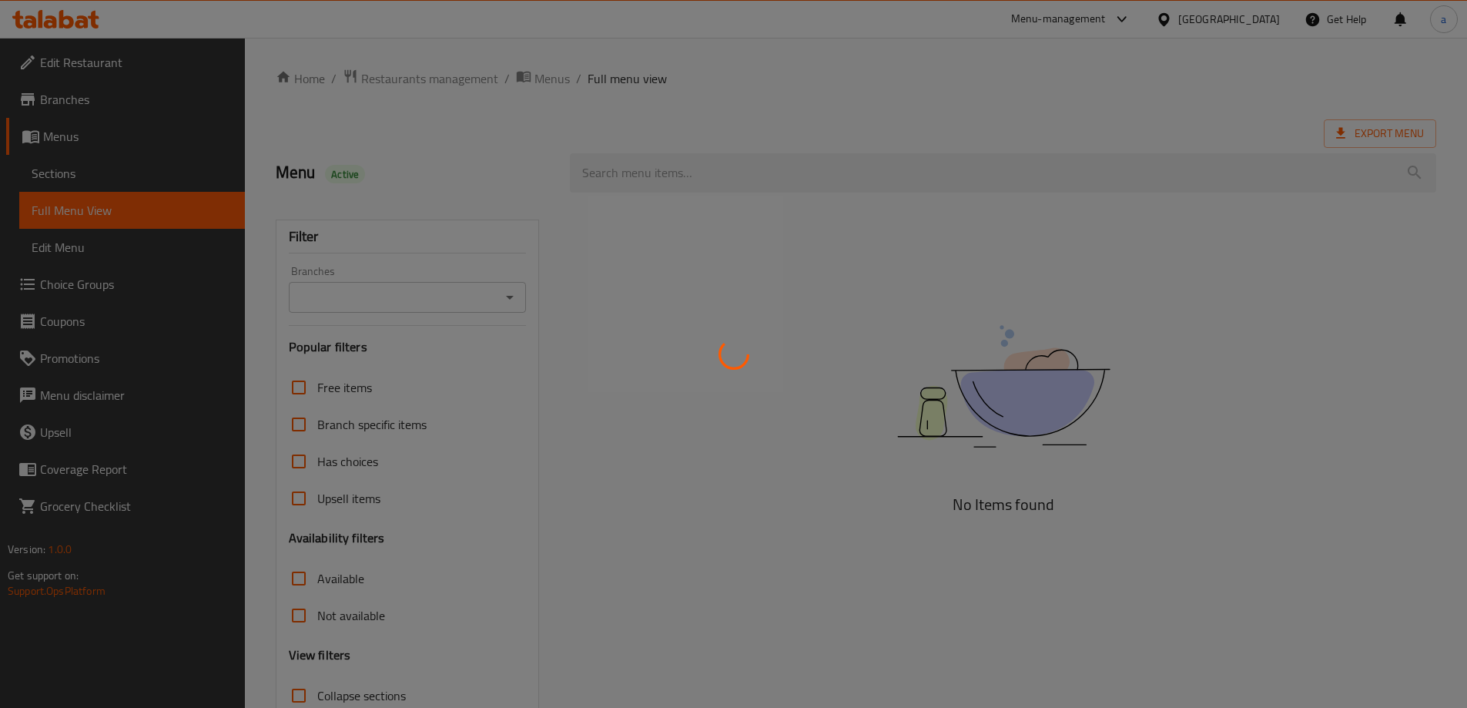
click at [79, 174] on div at bounding box center [733, 354] width 1467 height 708
click at [72, 172] on div at bounding box center [733, 354] width 1467 height 708
click at [121, 179] on div at bounding box center [733, 354] width 1467 height 708
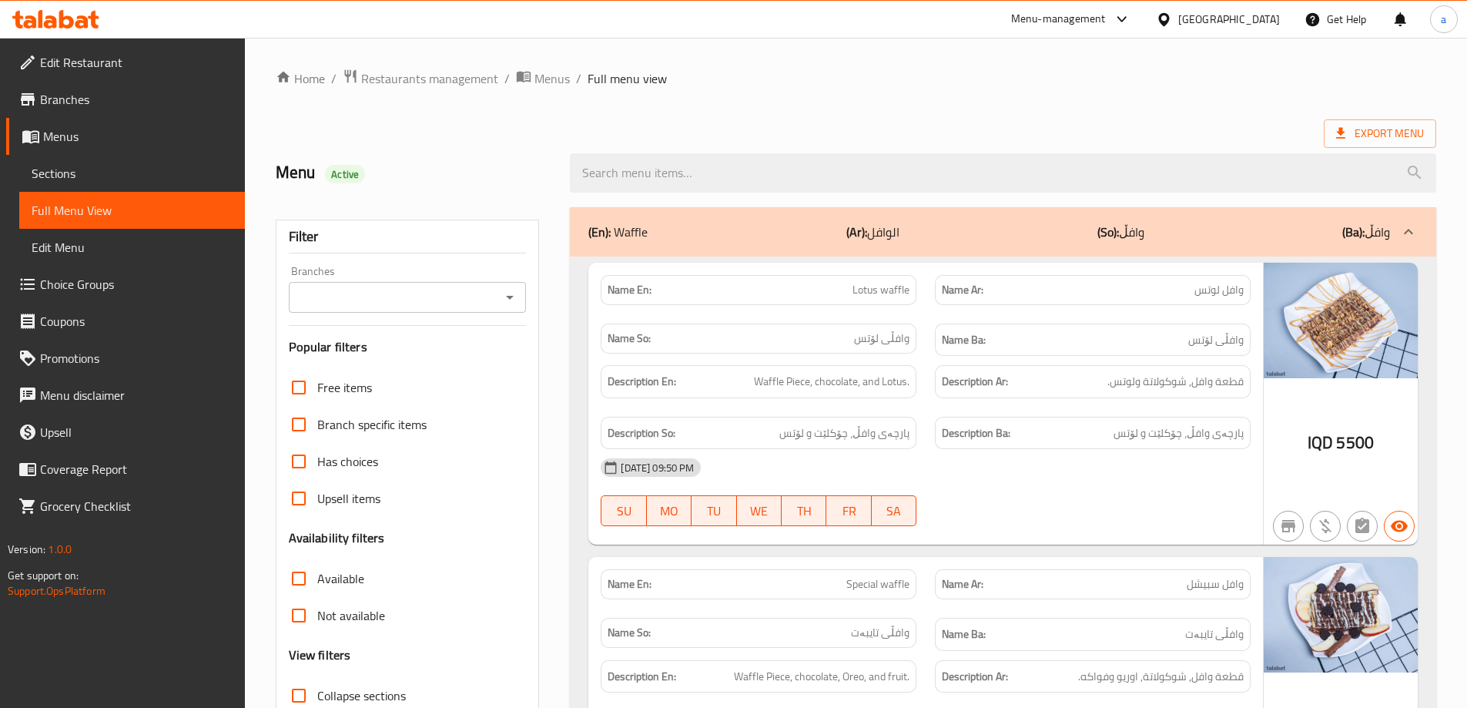
click at [114, 164] on span "Sections" at bounding box center [132, 173] width 201 height 18
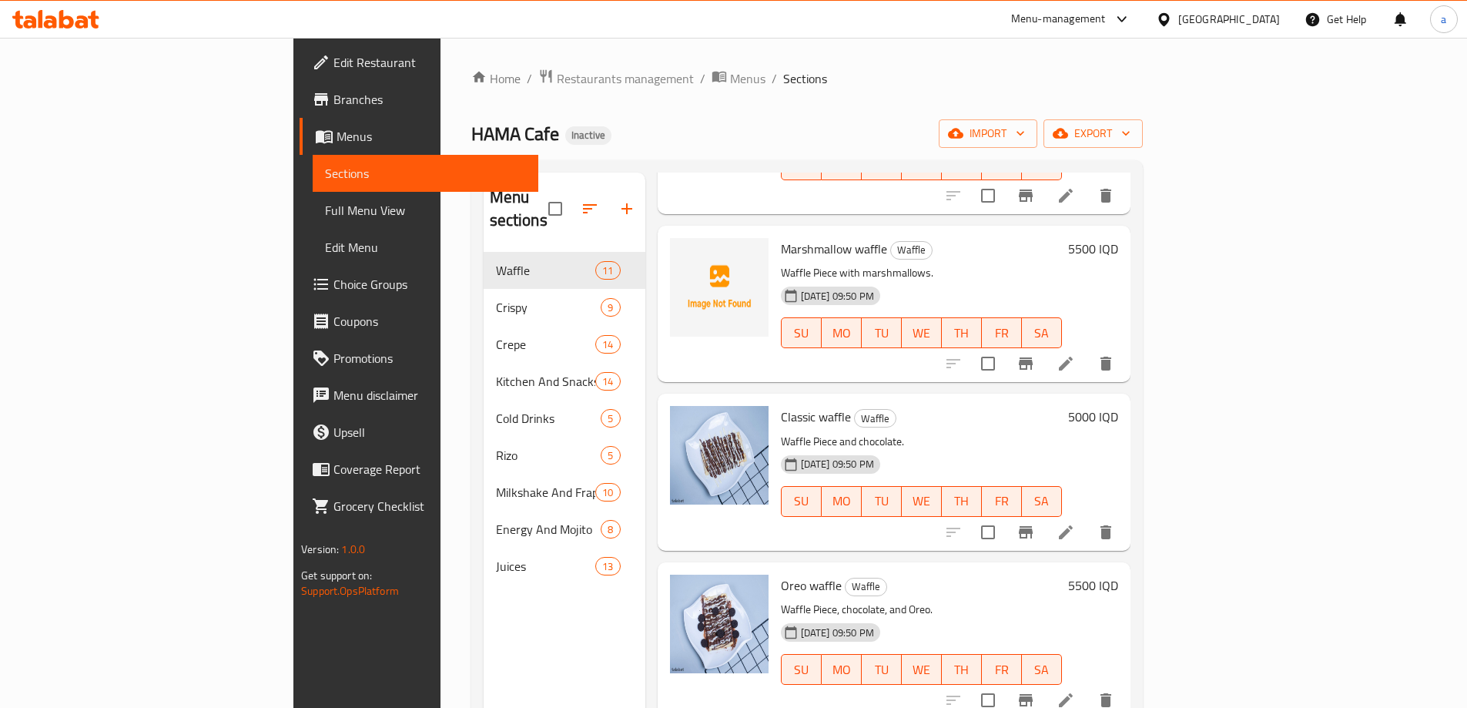
scroll to position [1181, 0]
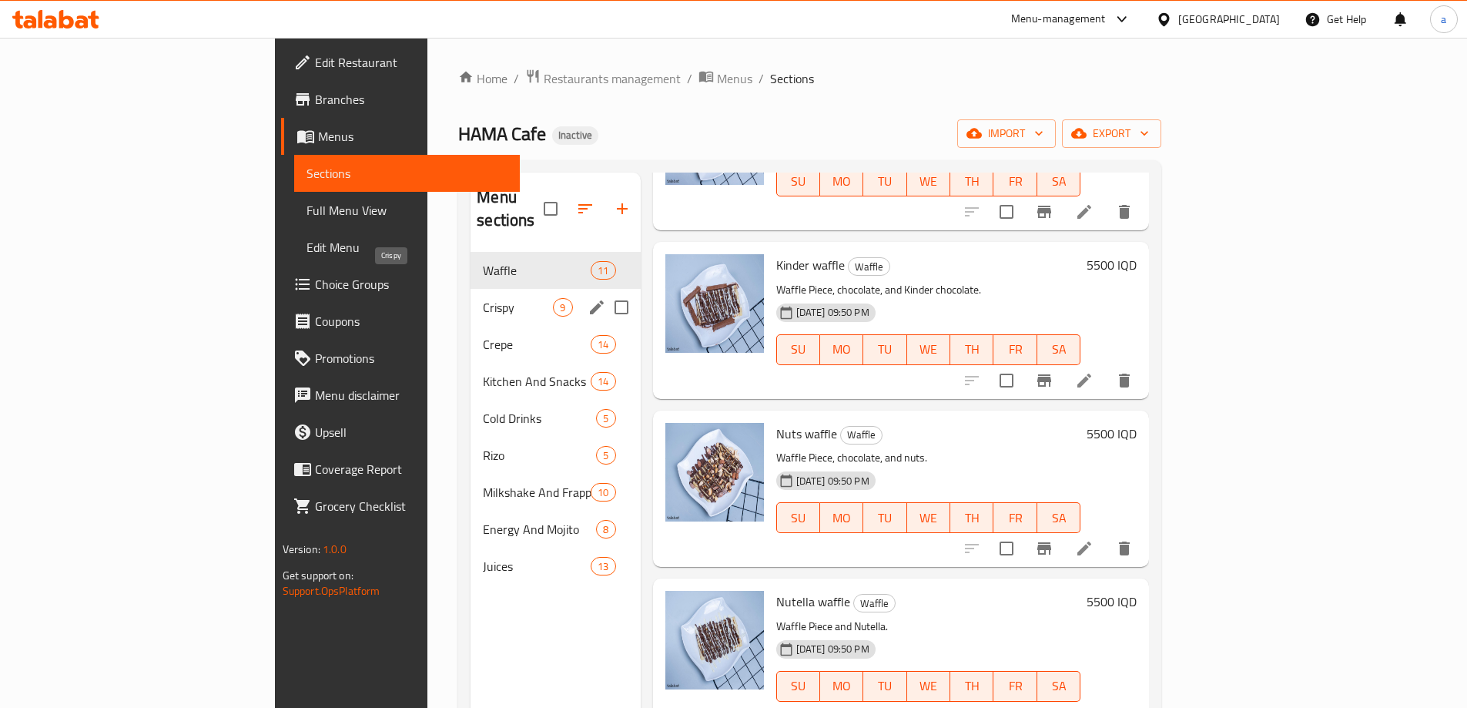
click at [483, 298] on span "Crispy" at bounding box center [518, 307] width 70 height 18
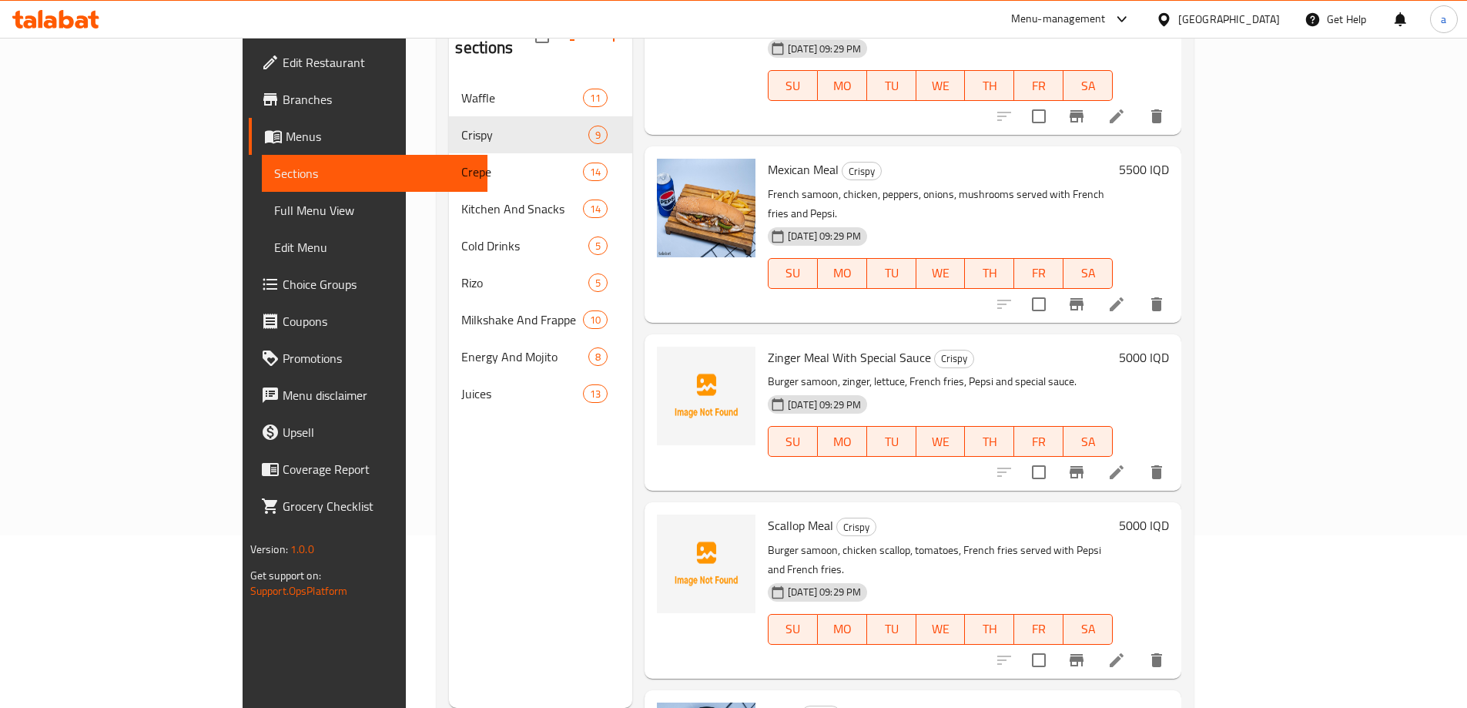
scroll to position [216, 0]
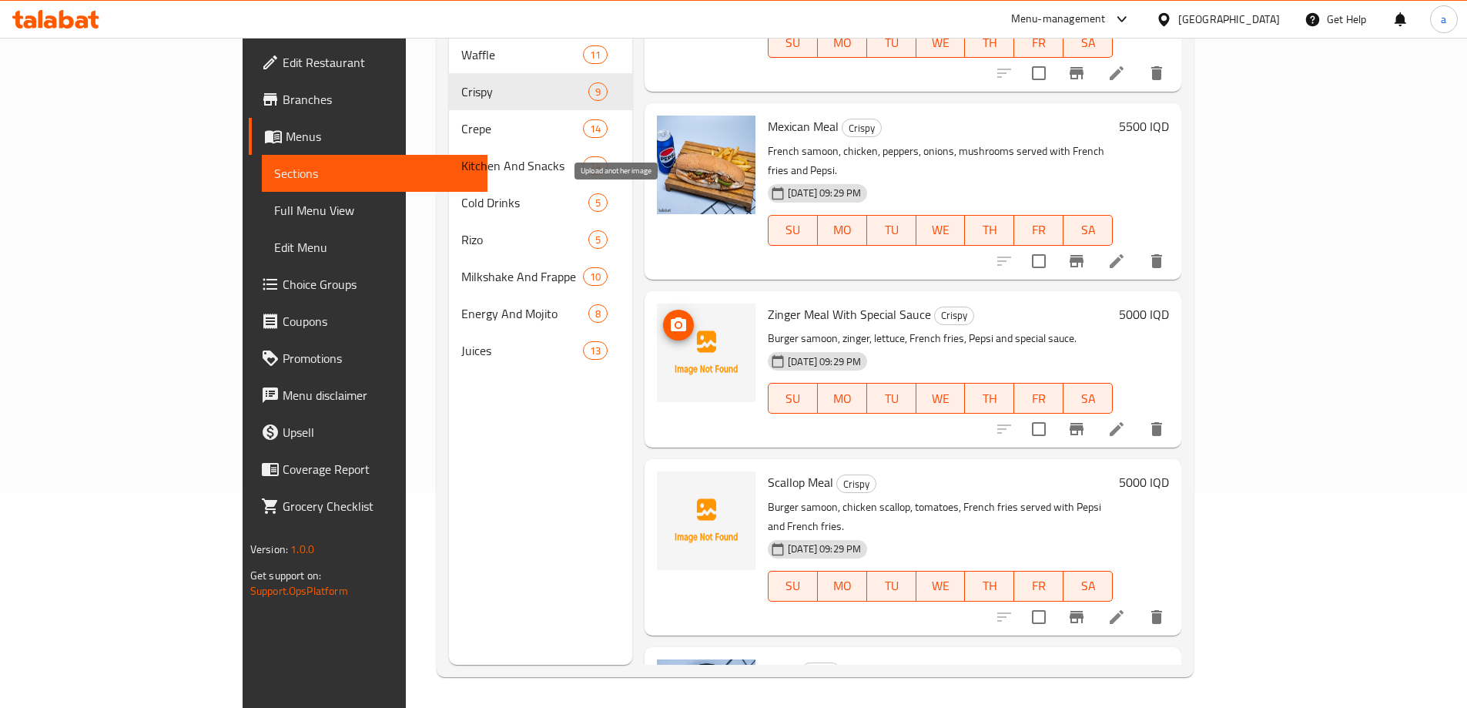
click at [671, 317] on icon "upload picture" at bounding box center [678, 324] width 15 height 14
click at [676, 322] on circle "upload picture" at bounding box center [678, 324] width 5 height 5
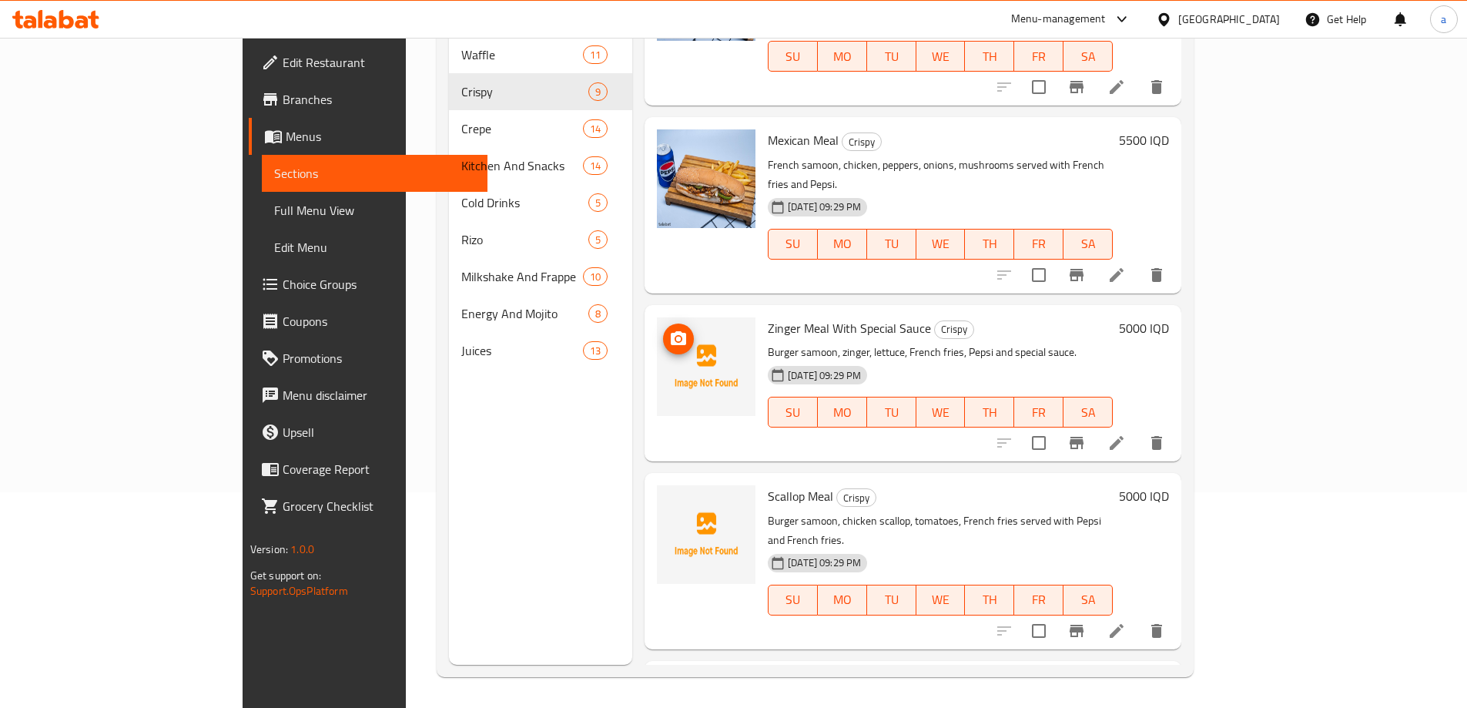
scroll to position [845, 0]
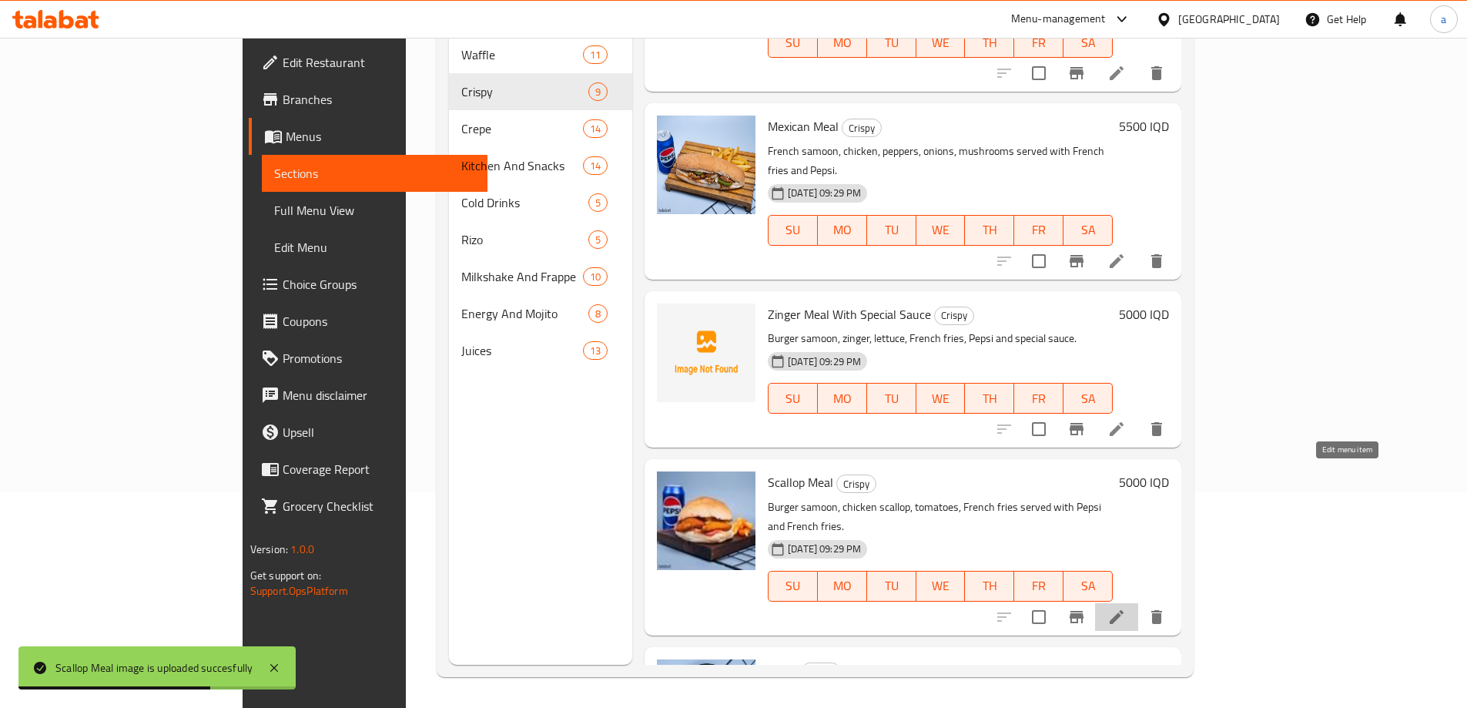
click at [1123, 610] on icon at bounding box center [1116, 617] width 14 height 14
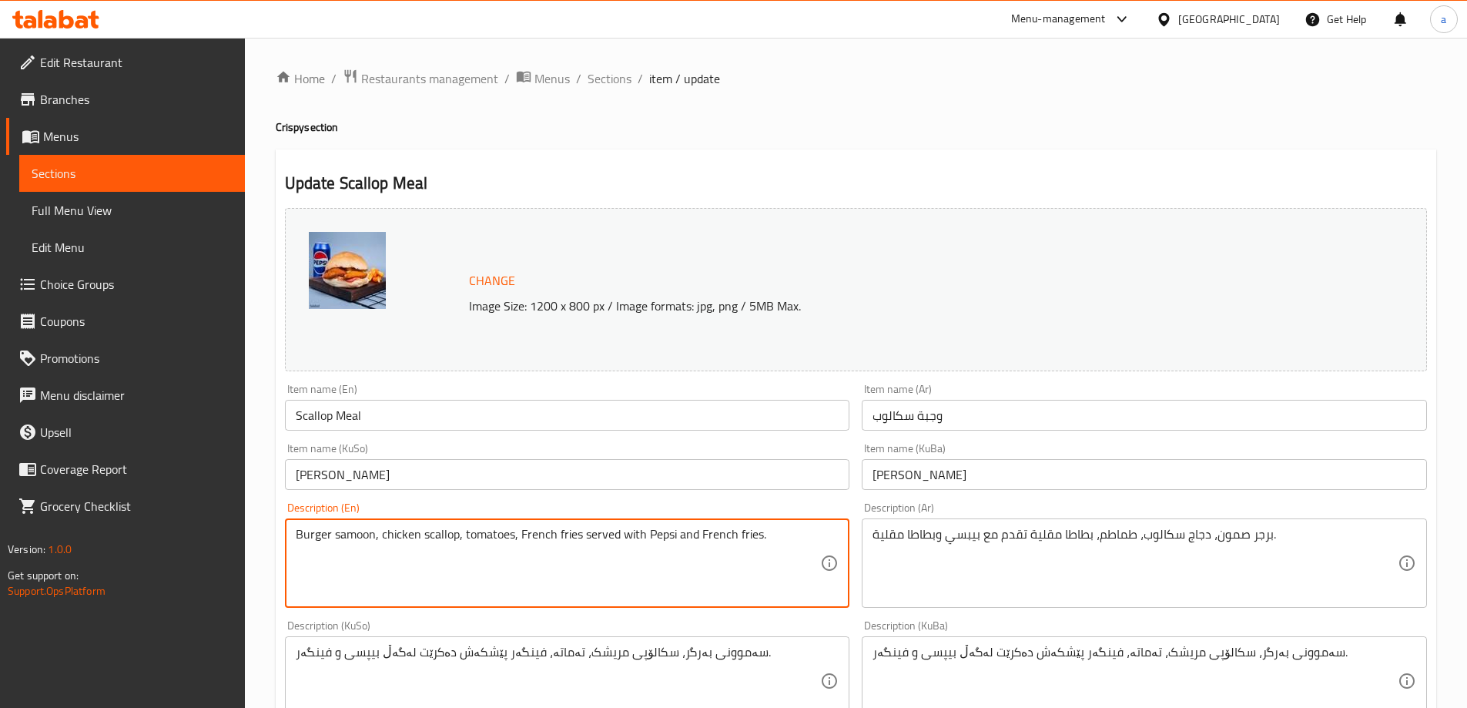
drag, startPoint x: 517, startPoint y: 537, endPoint x: 582, endPoint y: 558, distance: 68.9
type textarea "Burger samoon, chicken scallop, tomatoes, served with Pepsi and French fries."
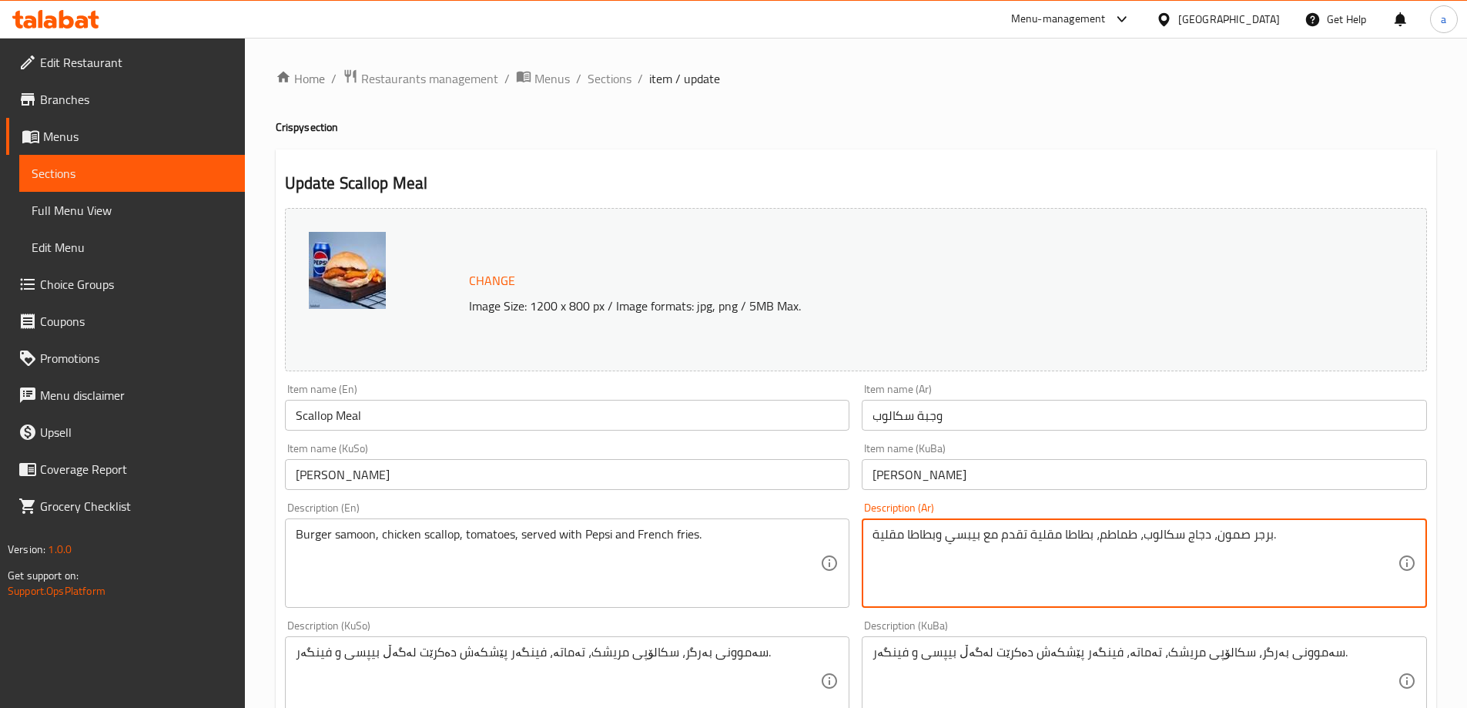
drag, startPoint x: 1027, startPoint y: 533, endPoint x: 1089, endPoint y: 560, distance: 67.9
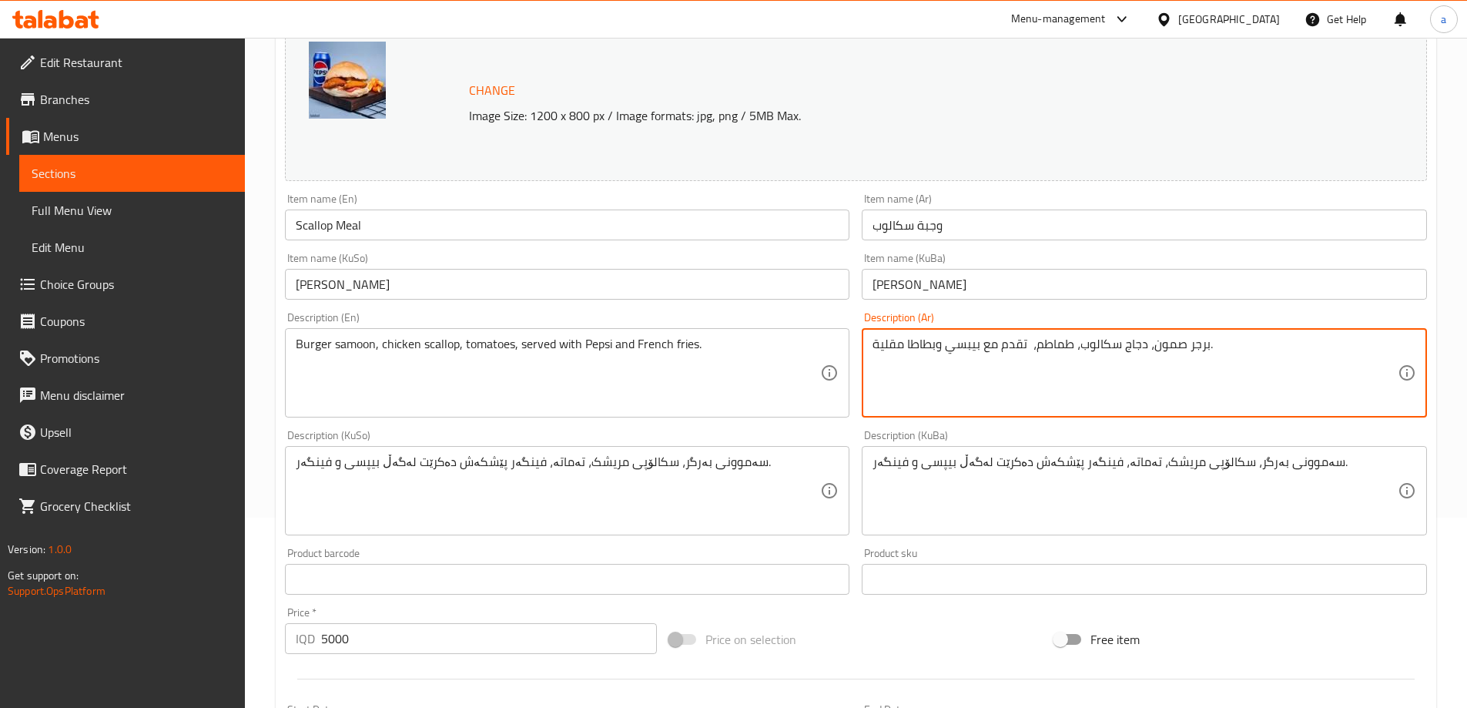
scroll to position [231, 0]
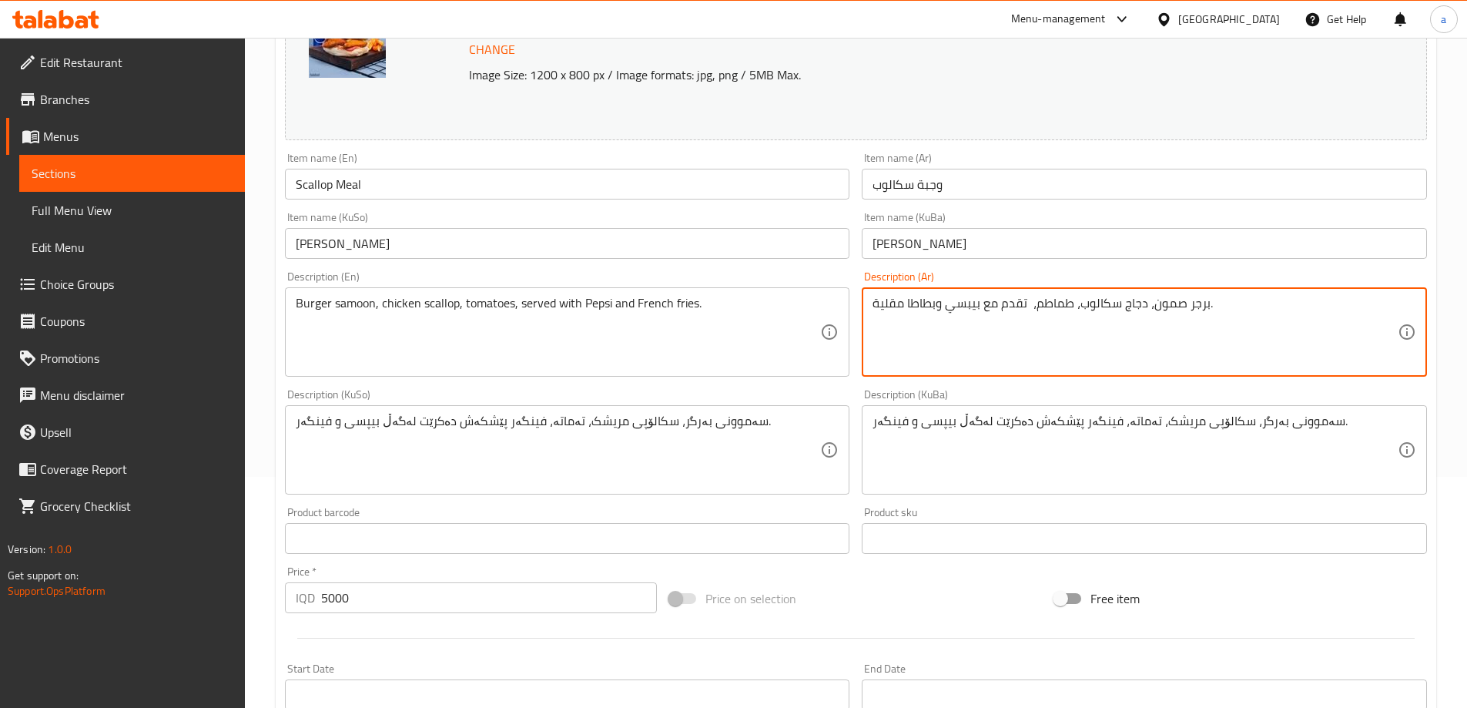
type textarea "برجر صمون، دجاج سكالوب، طماطم، تقدم مع بيبسي وبطاطا مقلية."
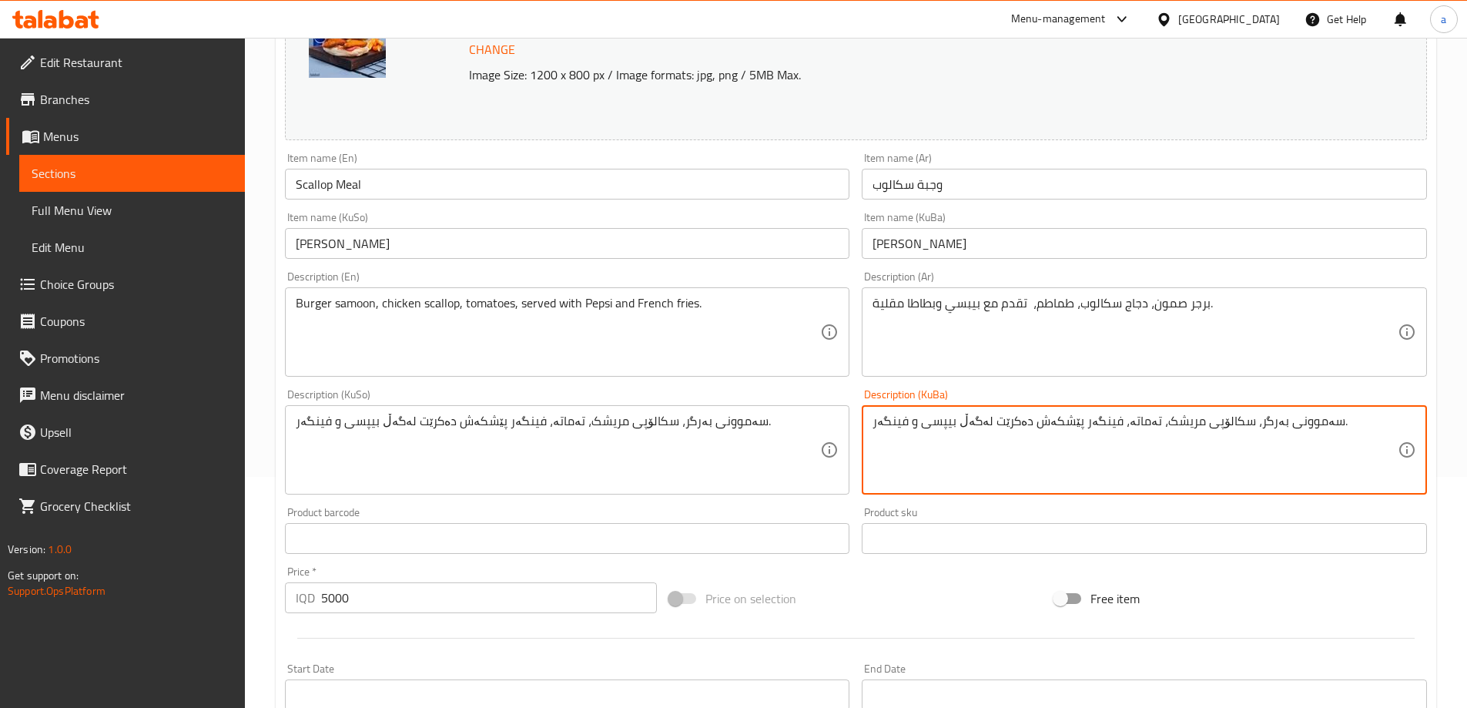
drag, startPoint x: 1069, startPoint y: 420, endPoint x: 1104, endPoint y: 446, distance: 43.4
click at [1103, 446] on textarea "سەموونی بەرگر، سکالۆپی مریشک، تەماتە، پێشکەش دەکرێت لەگەڵ بیپسی و فینگەر." at bounding box center [1134, 449] width 525 height 73
type textarea "سەموونی بەرگر، سکالۆپی مریشک، تەماتە، پێشکەش دەکرێت لەگەڵ بیپسی و فینگەر."
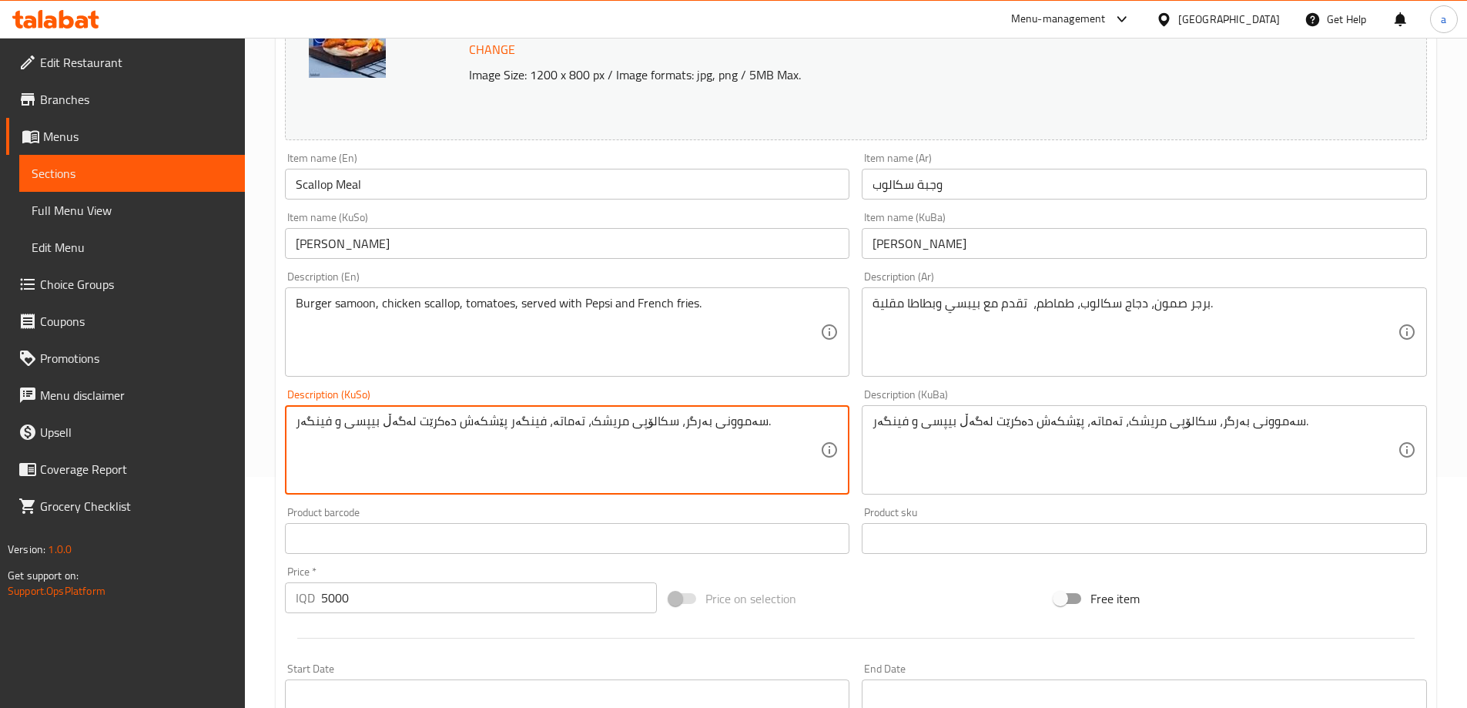
paste textarea
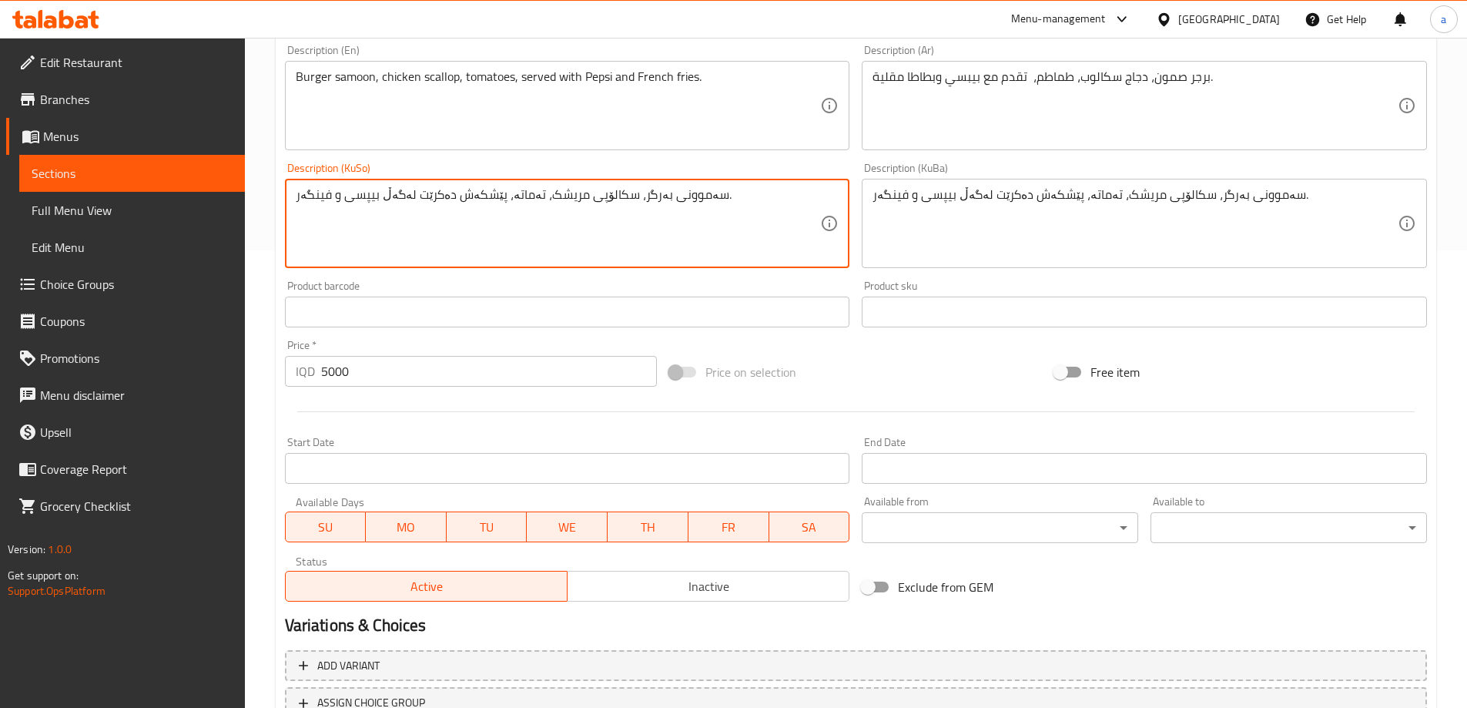
scroll to position [580, 0]
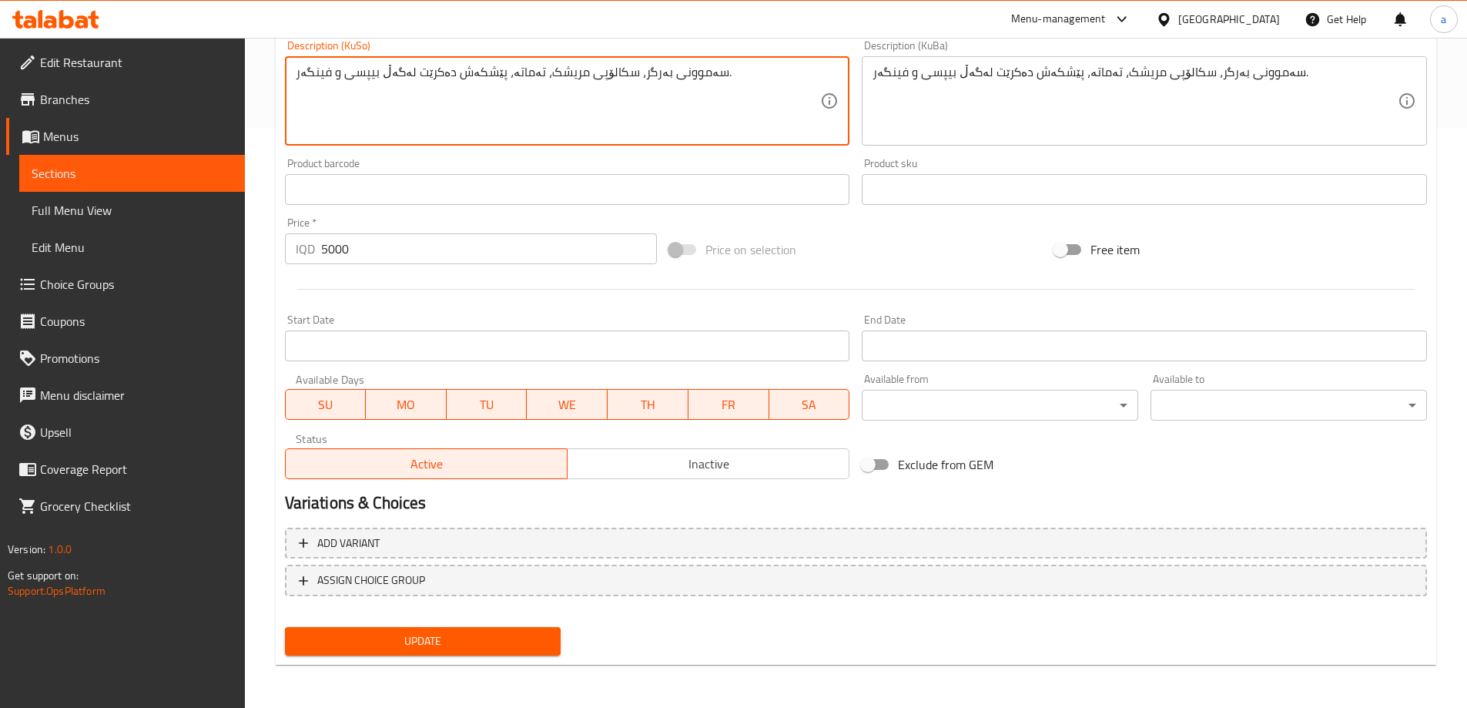
type textarea "سەموونی بەرگر، سکالۆپی مریشک، تەماتە، پێشکەش دەکرێت لەگەڵ بیپسی و فینگەر."
click at [538, 637] on span "Update" at bounding box center [423, 640] width 252 height 19
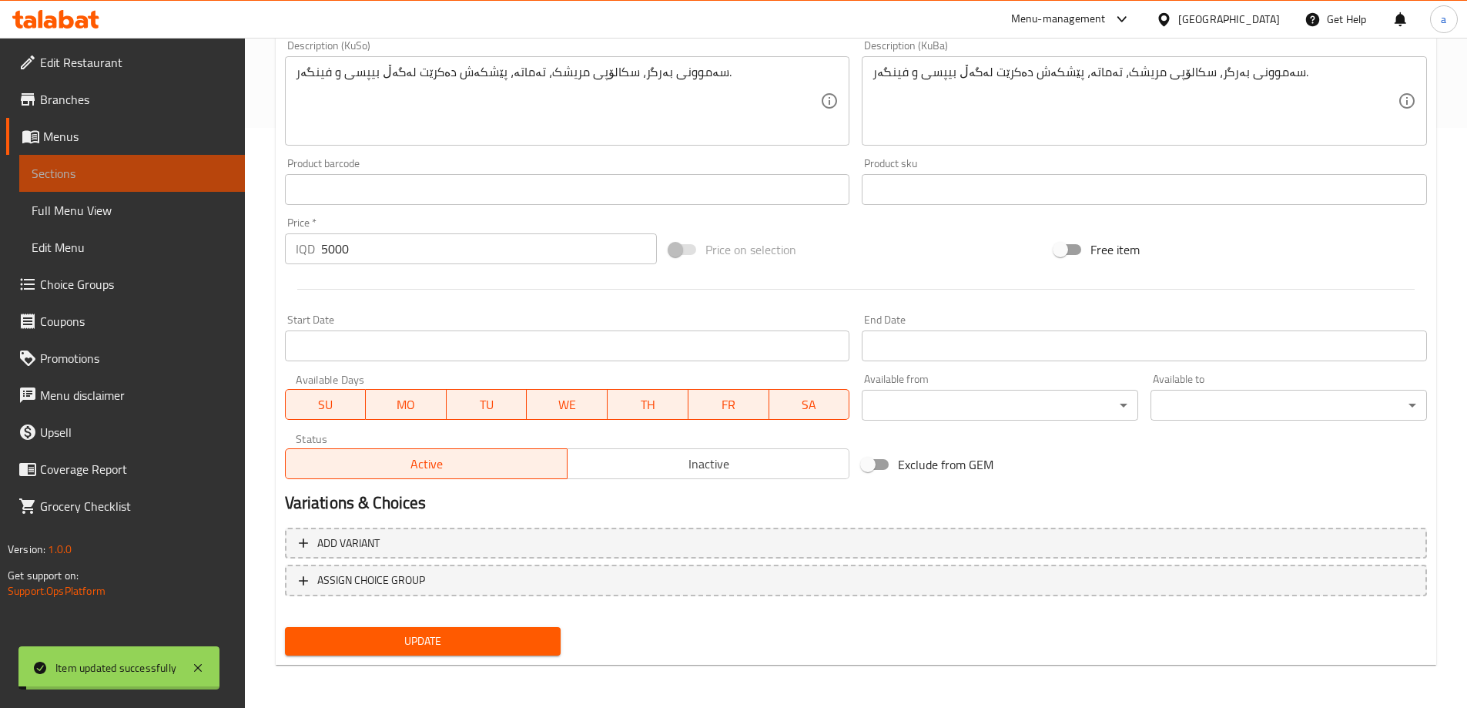
click at [153, 177] on span "Sections" at bounding box center [132, 173] width 201 height 18
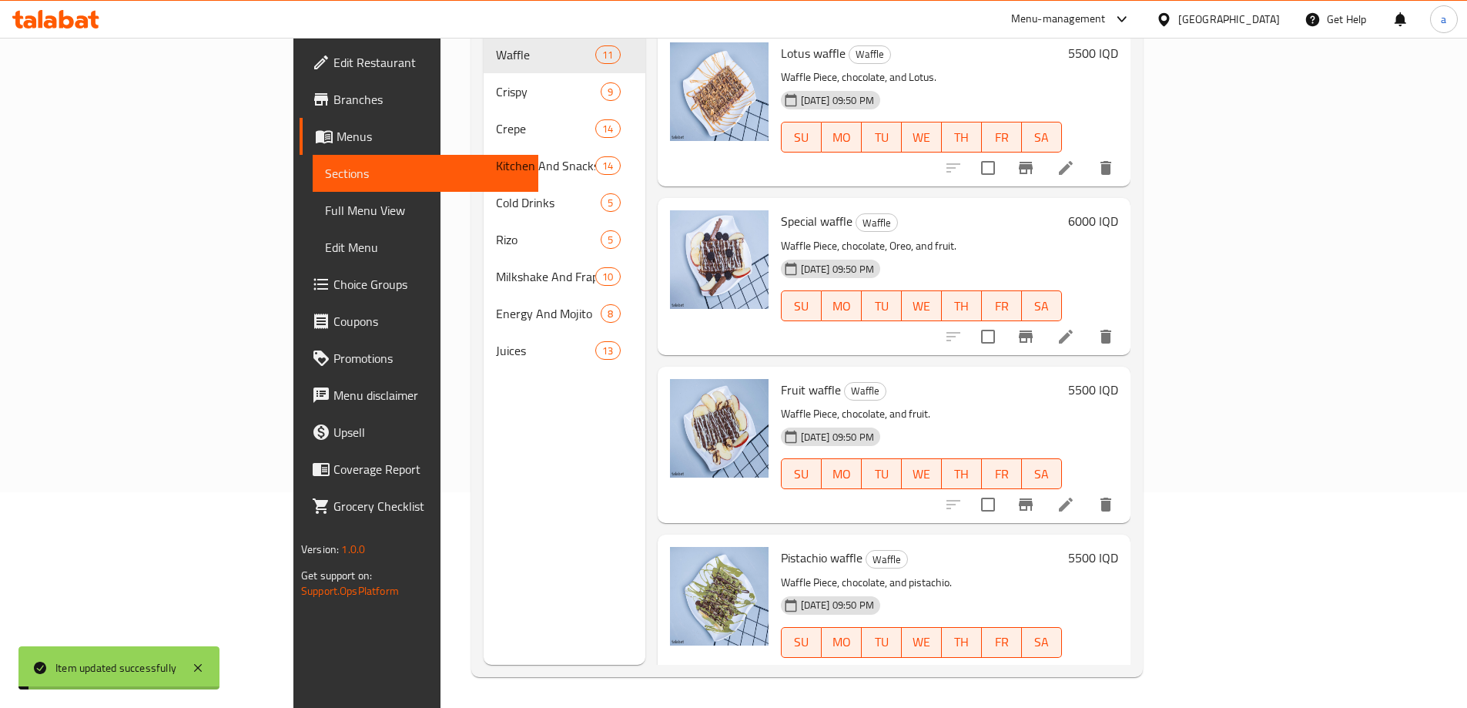
scroll to position [216, 0]
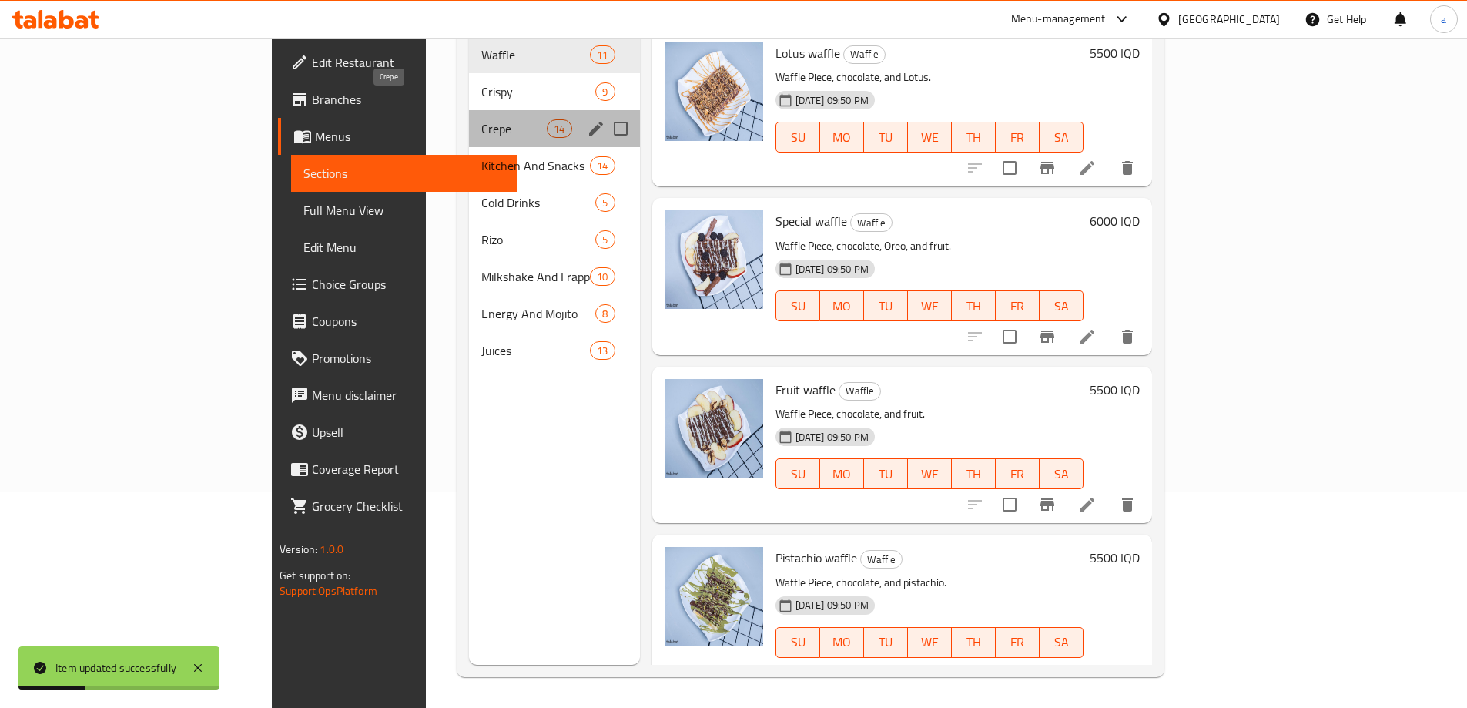
click at [481, 119] on span "Crepe" at bounding box center [513, 128] width 65 height 18
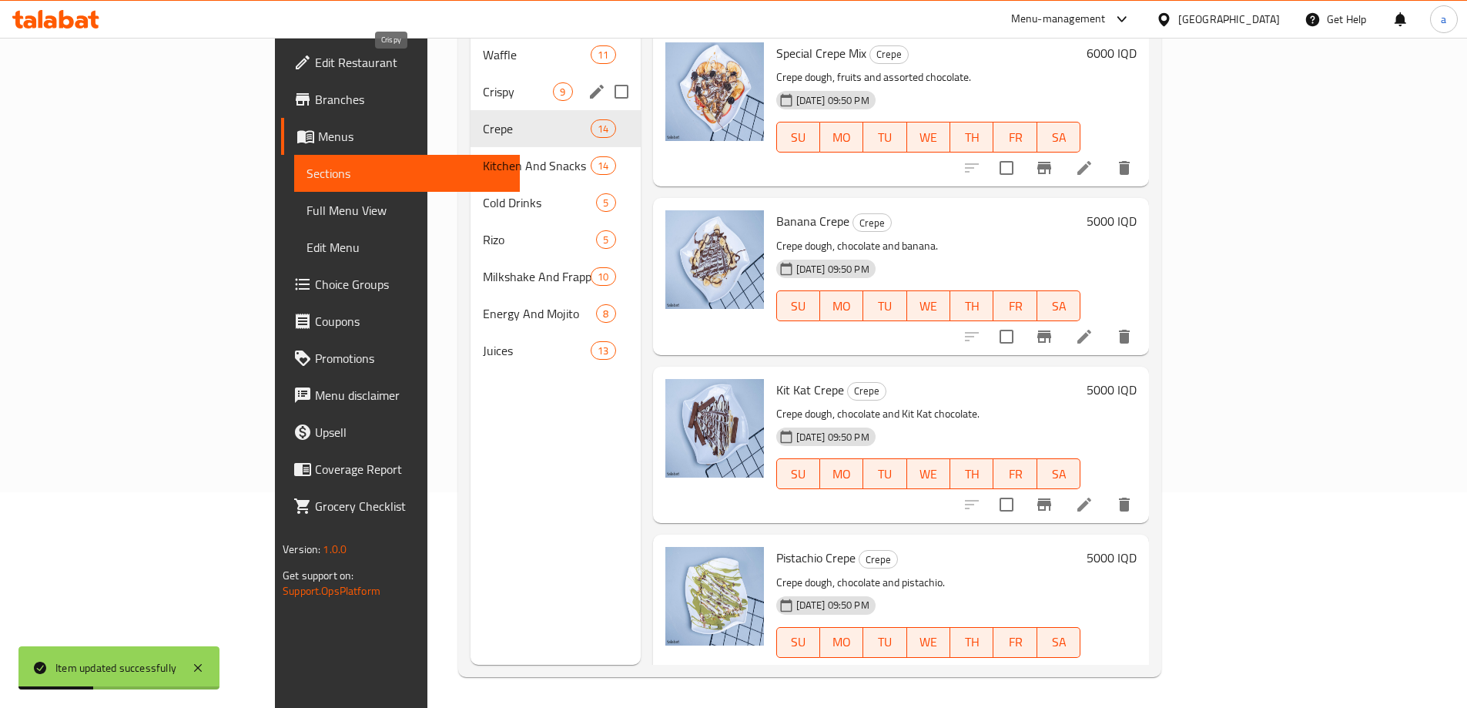
click at [483, 82] on span "Crispy" at bounding box center [518, 91] width 70 height 18
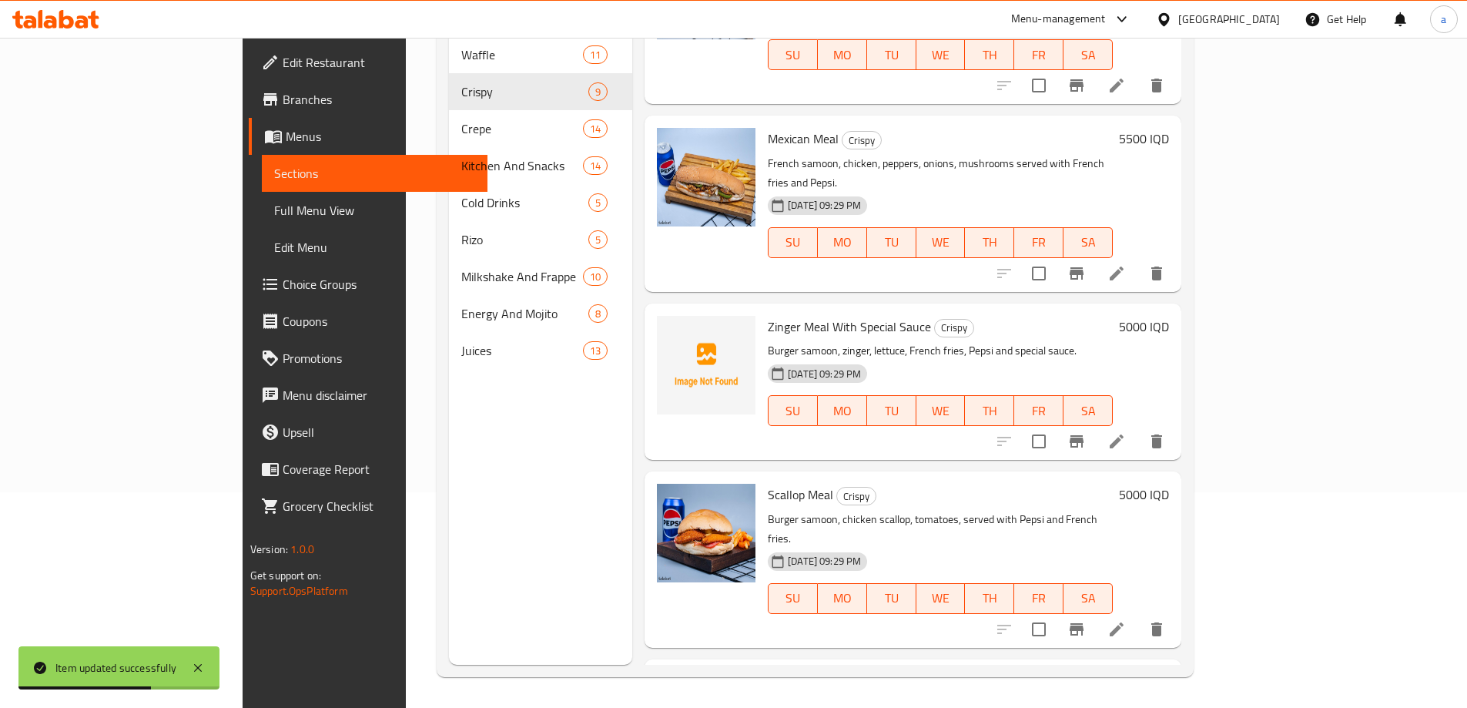
scroll to position [845, 0]
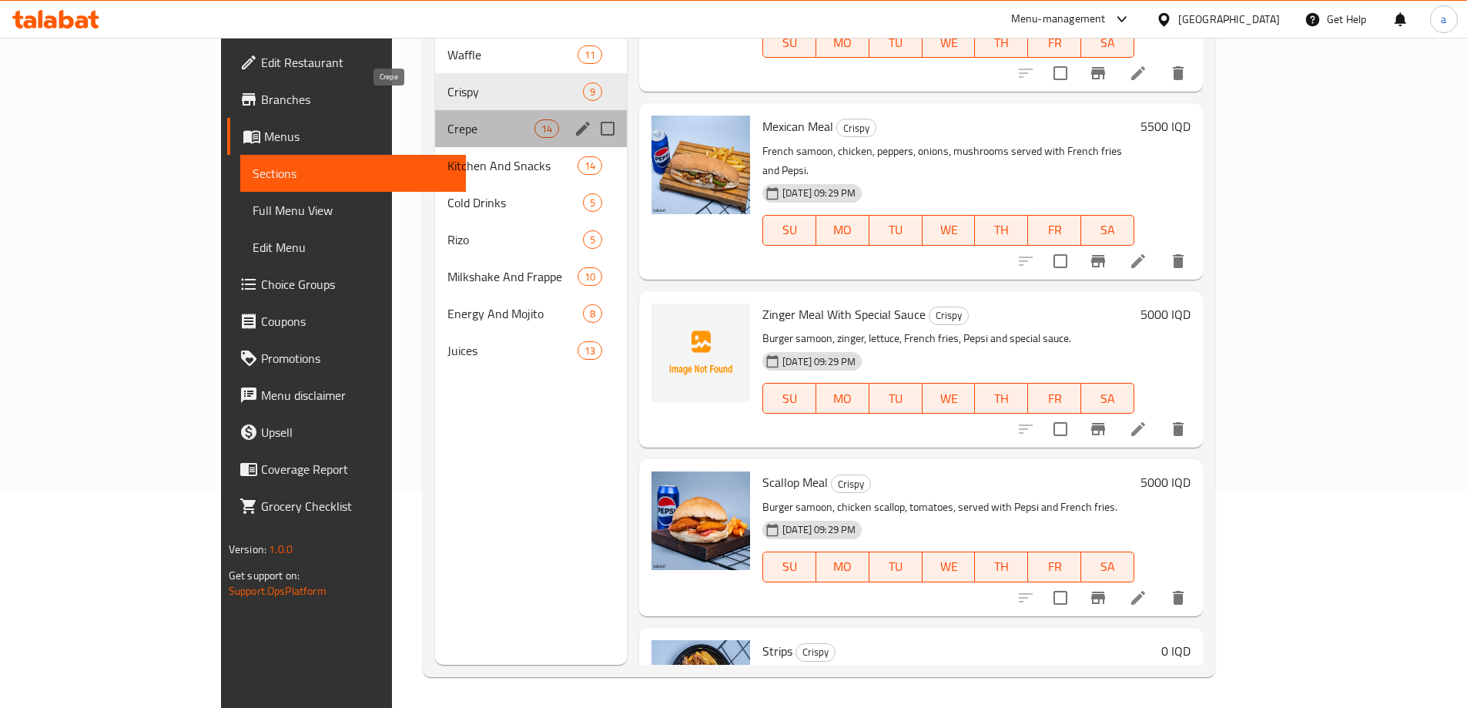
click at [447, 119] on span "Crepe" at bounding box center [490, 128] width 87 height 18
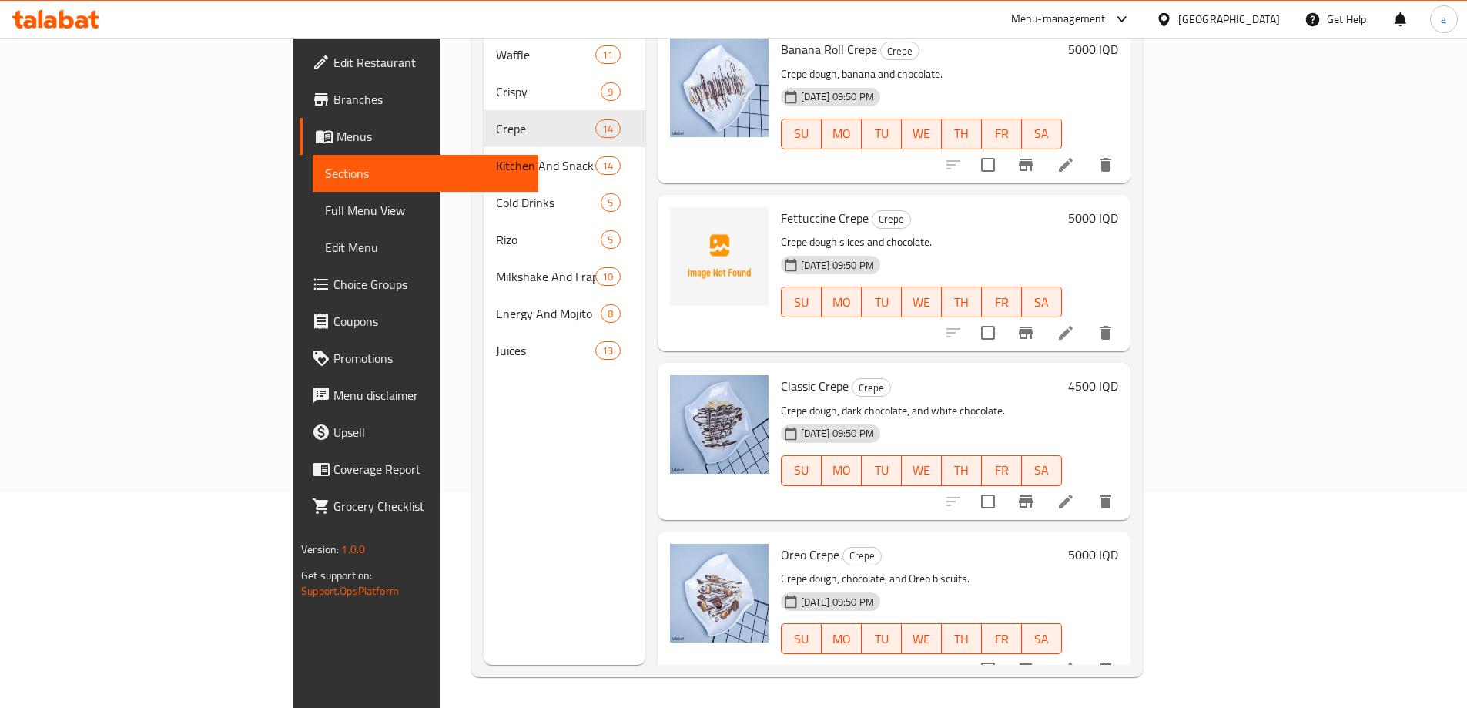
scroll to position [383, 0]
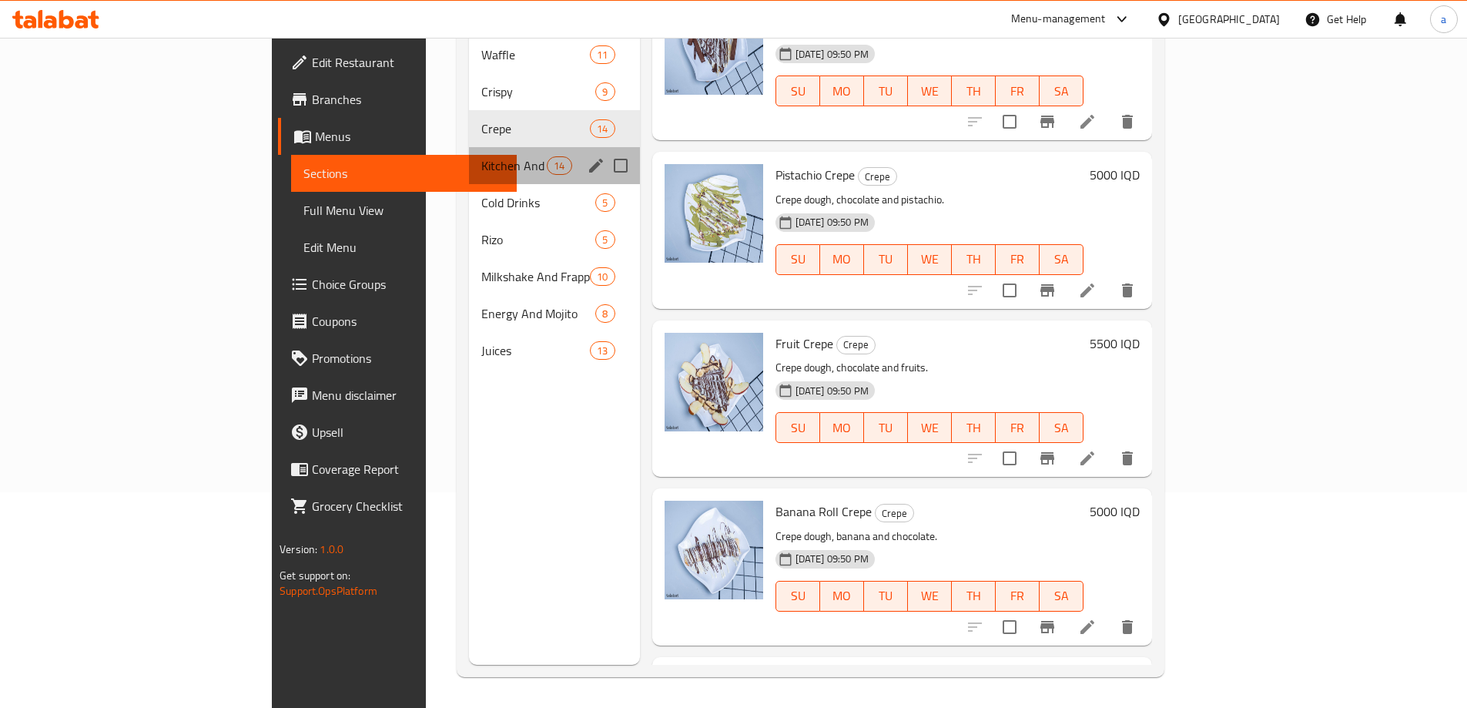
click at [469, 152] on div "Kitchen And Snacks 14" at bounding box center [554, 165] width 171 height 37
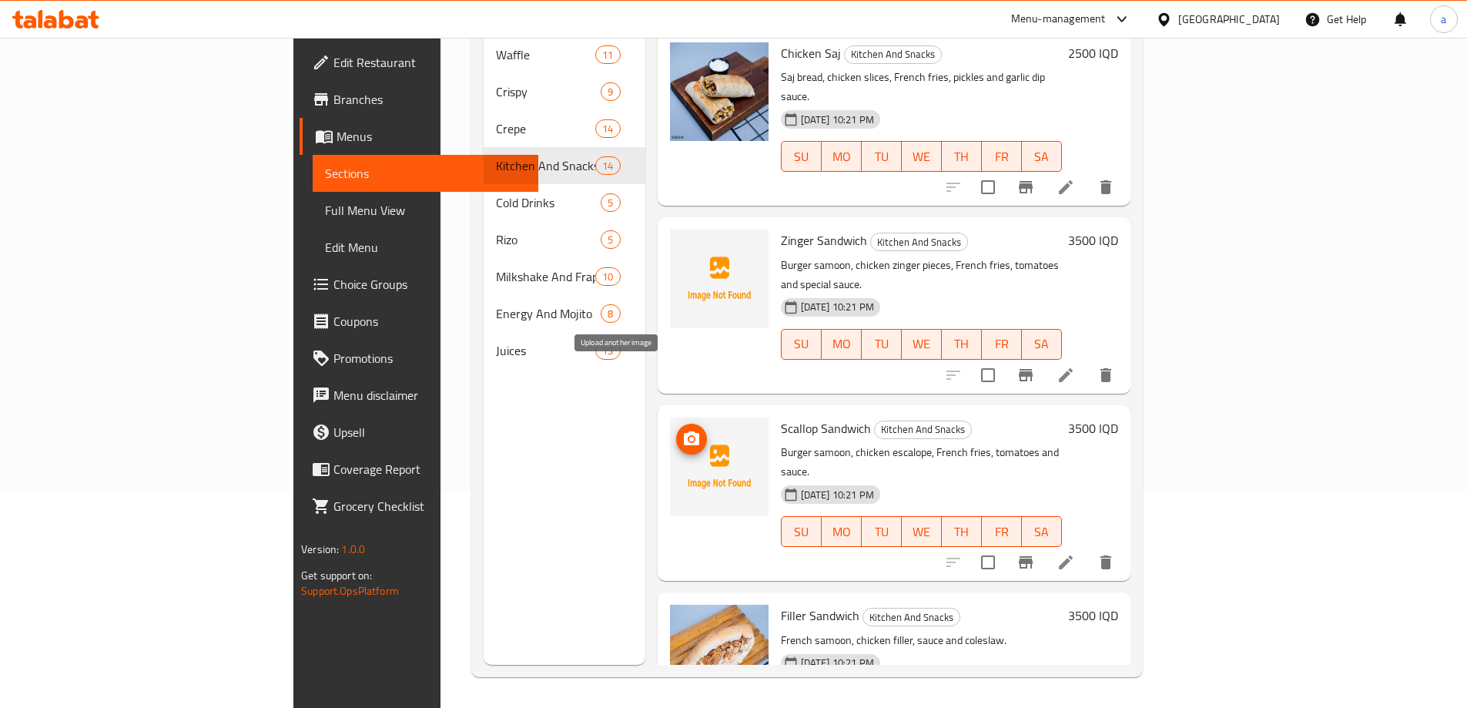
click at [684, 431] on icon "upload picture" at bounding box center [691, 438] width 15 height 14
click at [682, 242] on icon "upload picture" at bounding box center [691, 251] width 18 height 18
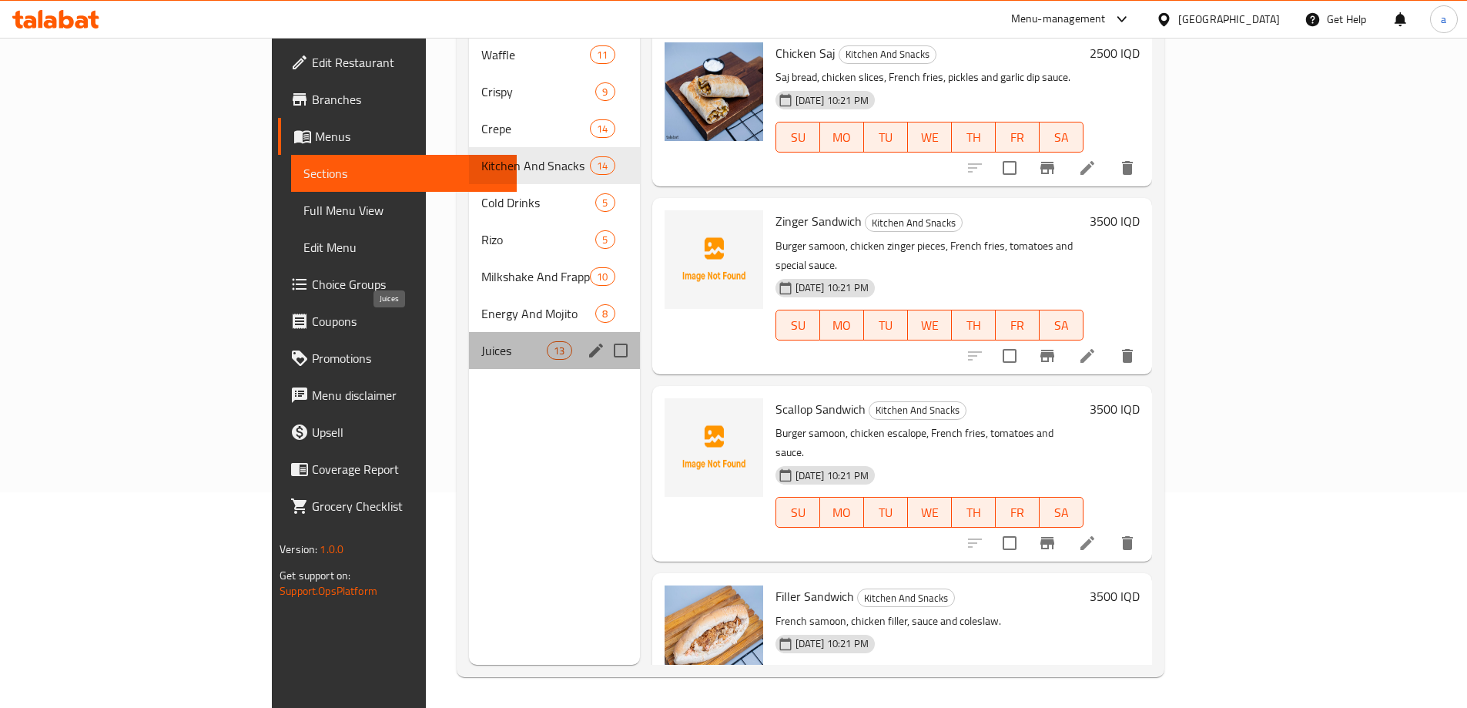
click at [481, 341] on span "Juices" at bounding box center [513, 350] width 65 height 18
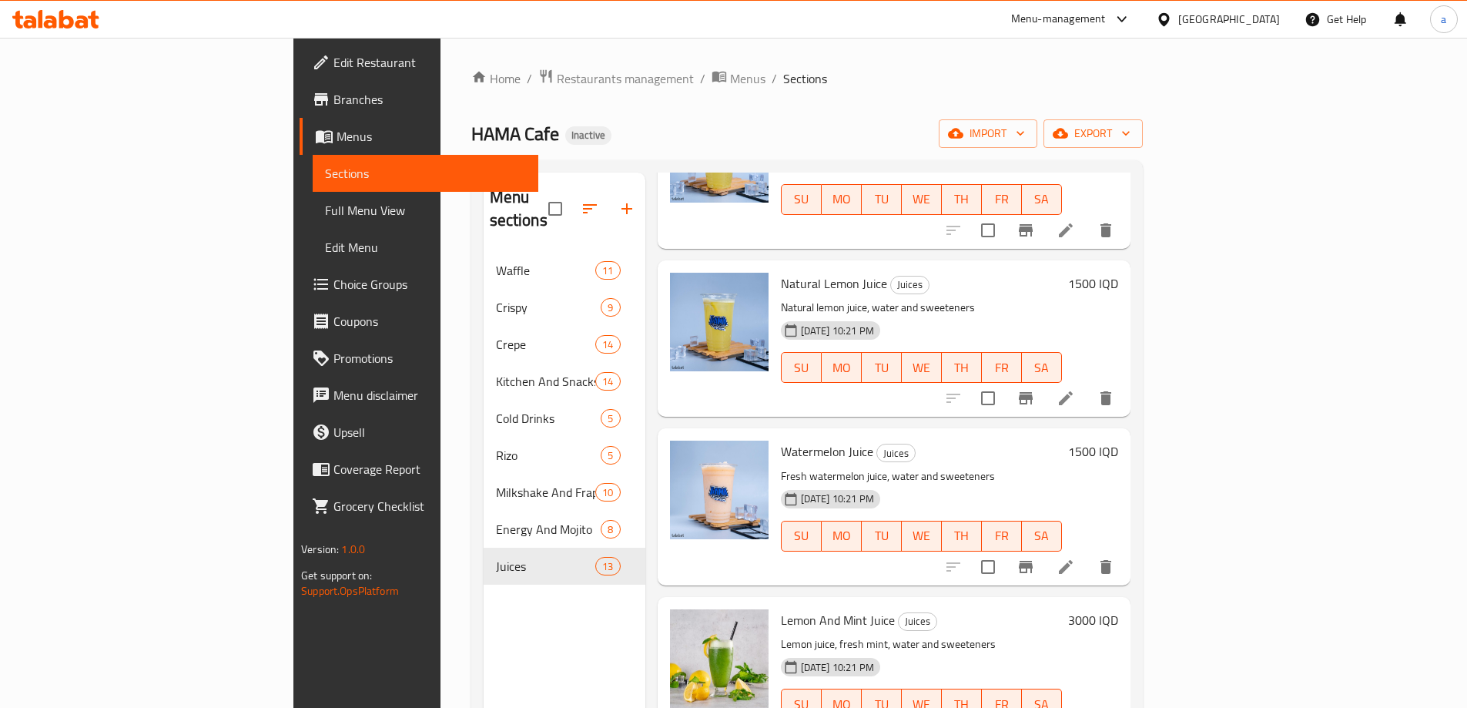
scroll to position [1517, 0]
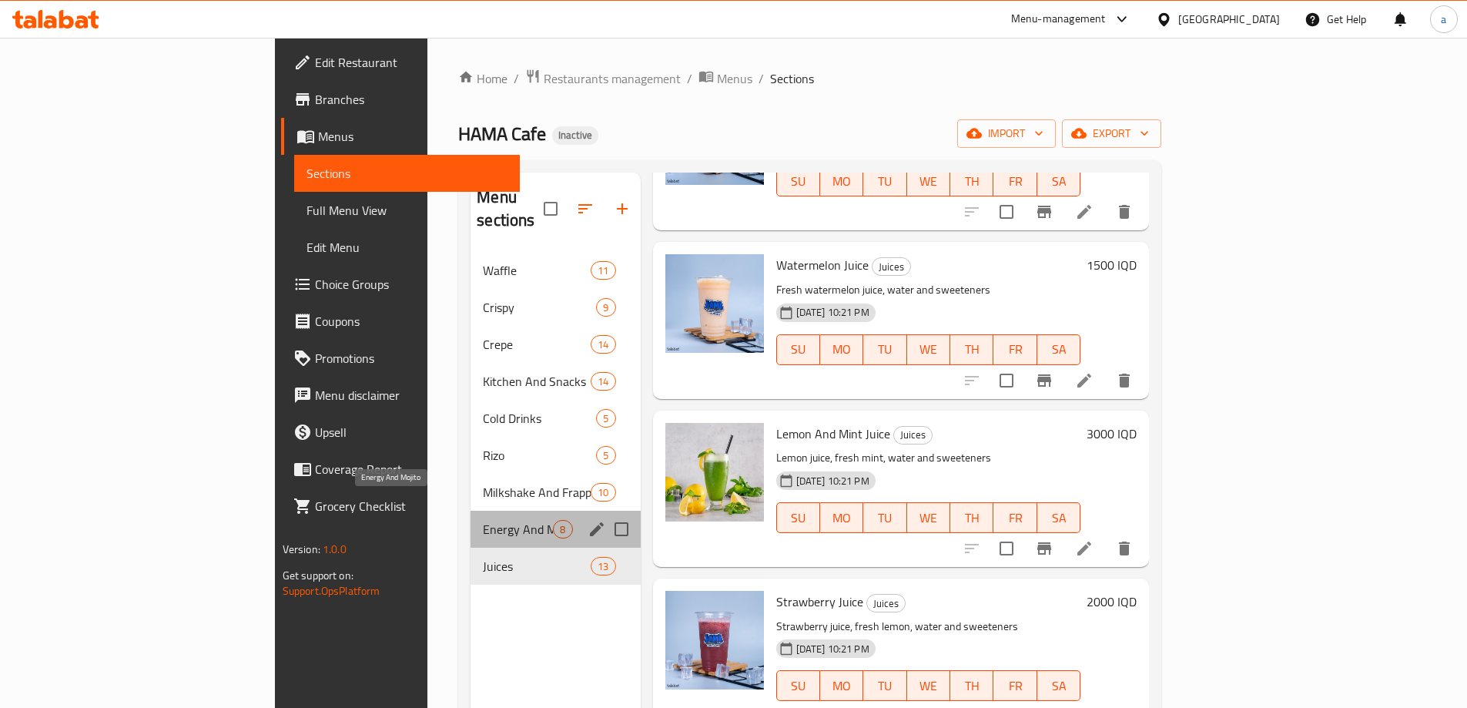
click at [483, 520] on span "Energy And Mojito" at bounding box center [518, 529] width 70 height 18
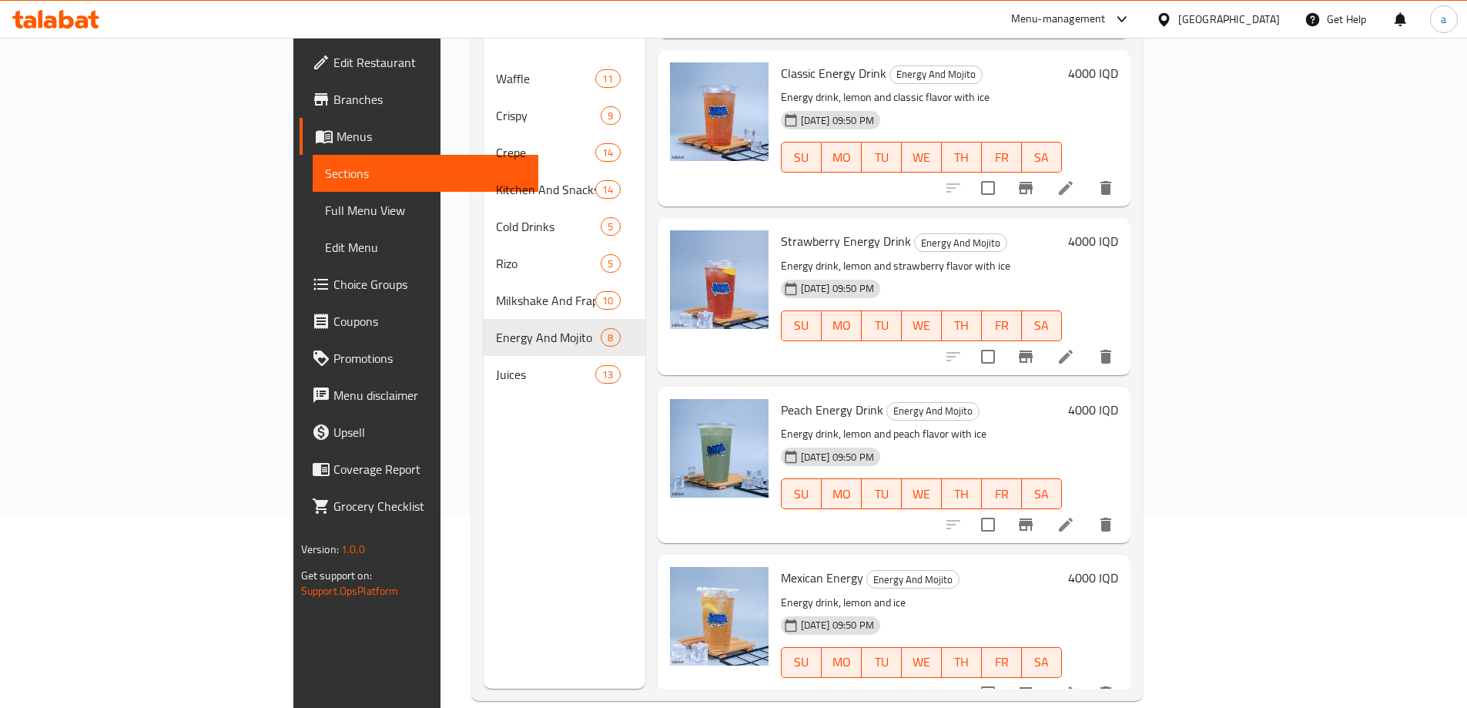
scroll to position [216, 0]
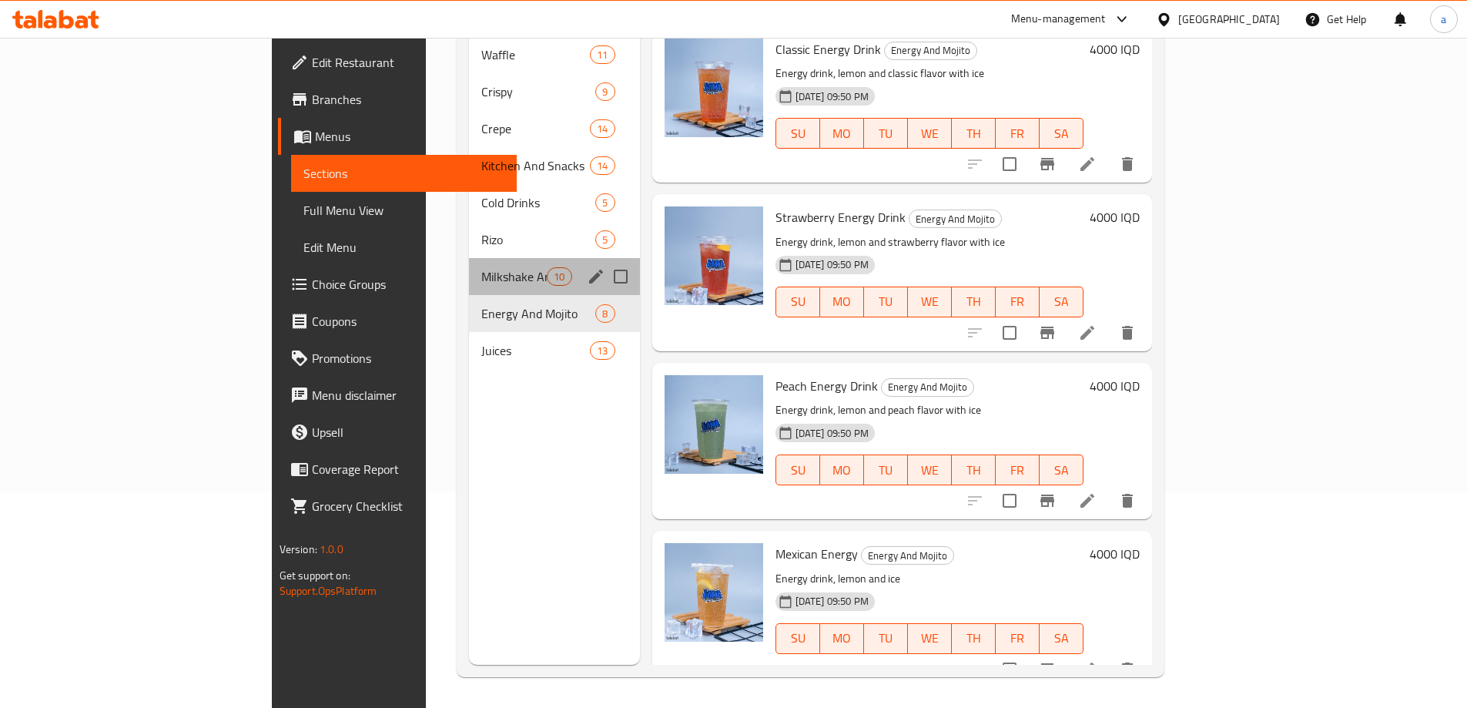
click at [469, 258] on div "Milkshake And Frappe 10" at bounding box center [554, 276] width 171 height 37
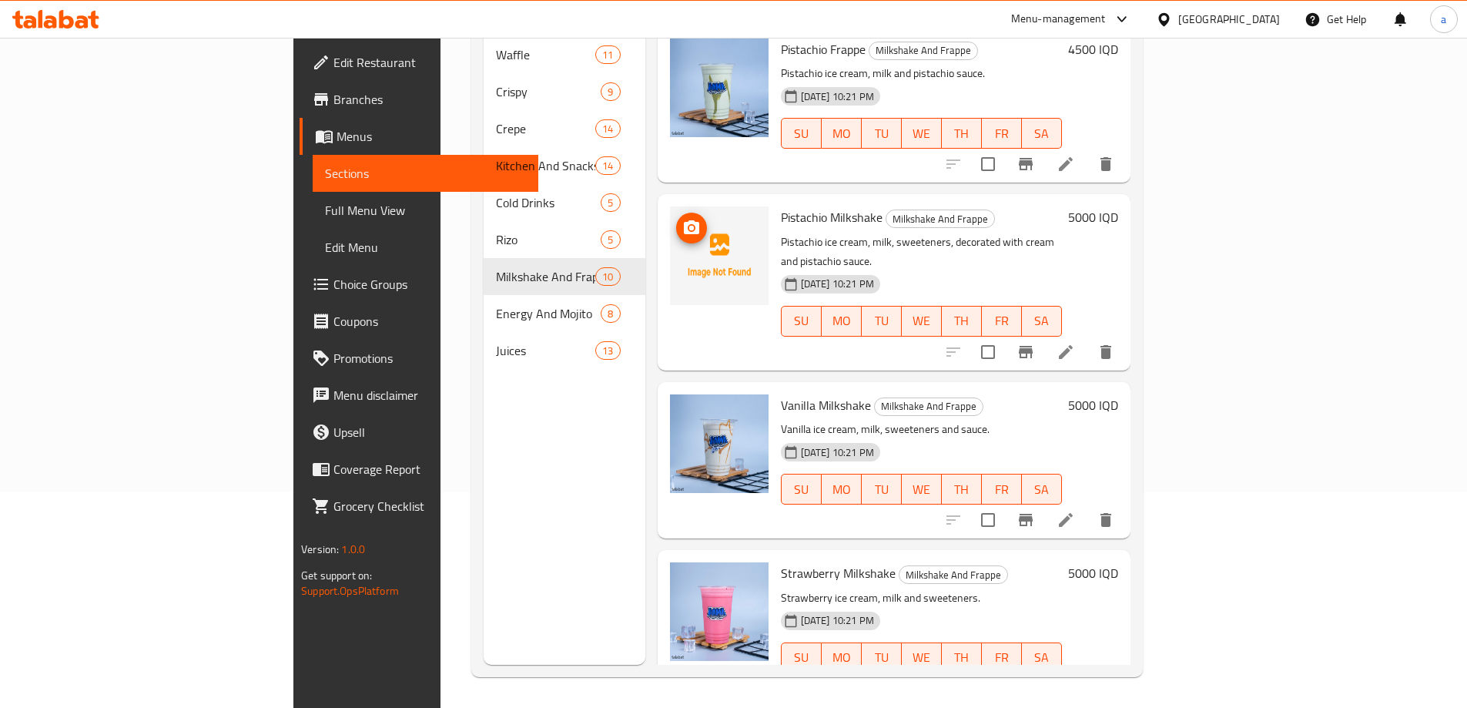
scroll to position [1013, 0]
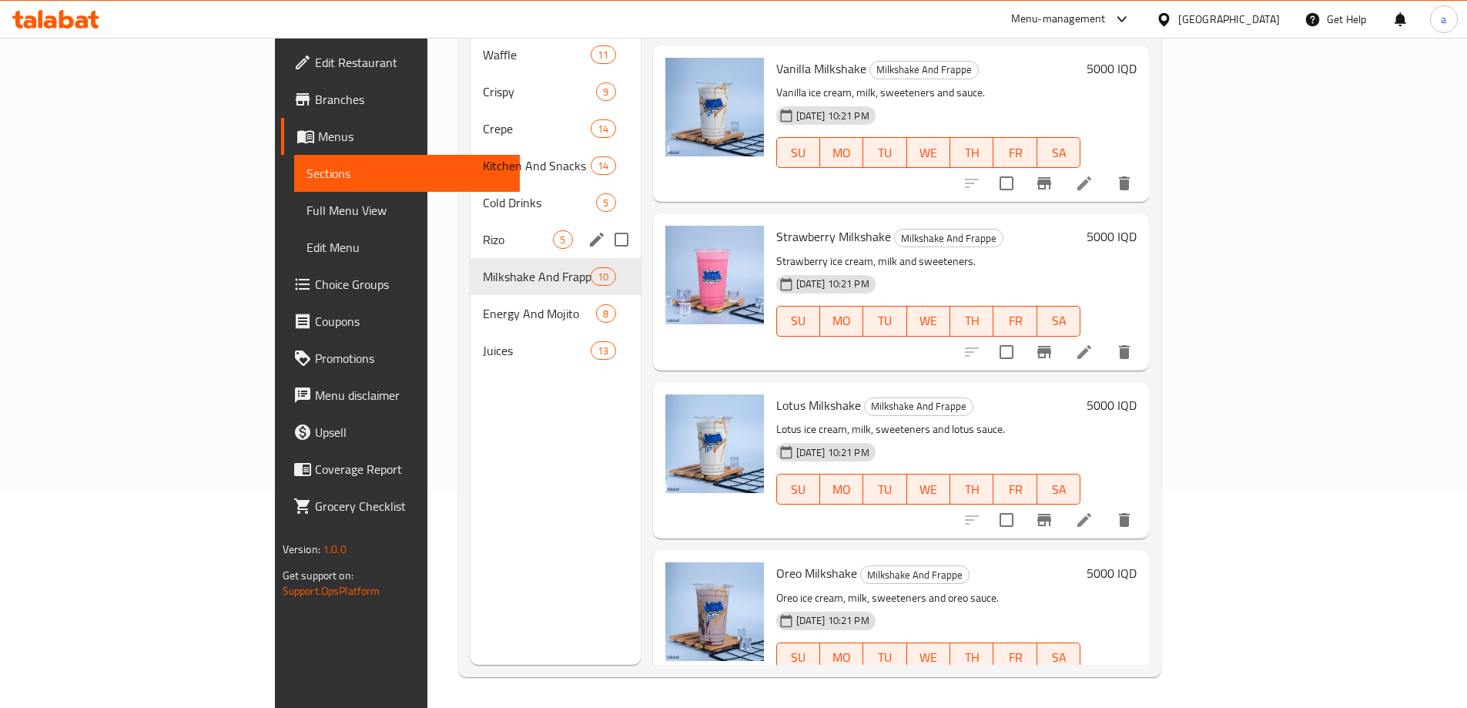
click at [470, 221] on div "Rizo 5" at bounding box center [554, 239] width 169 height 37
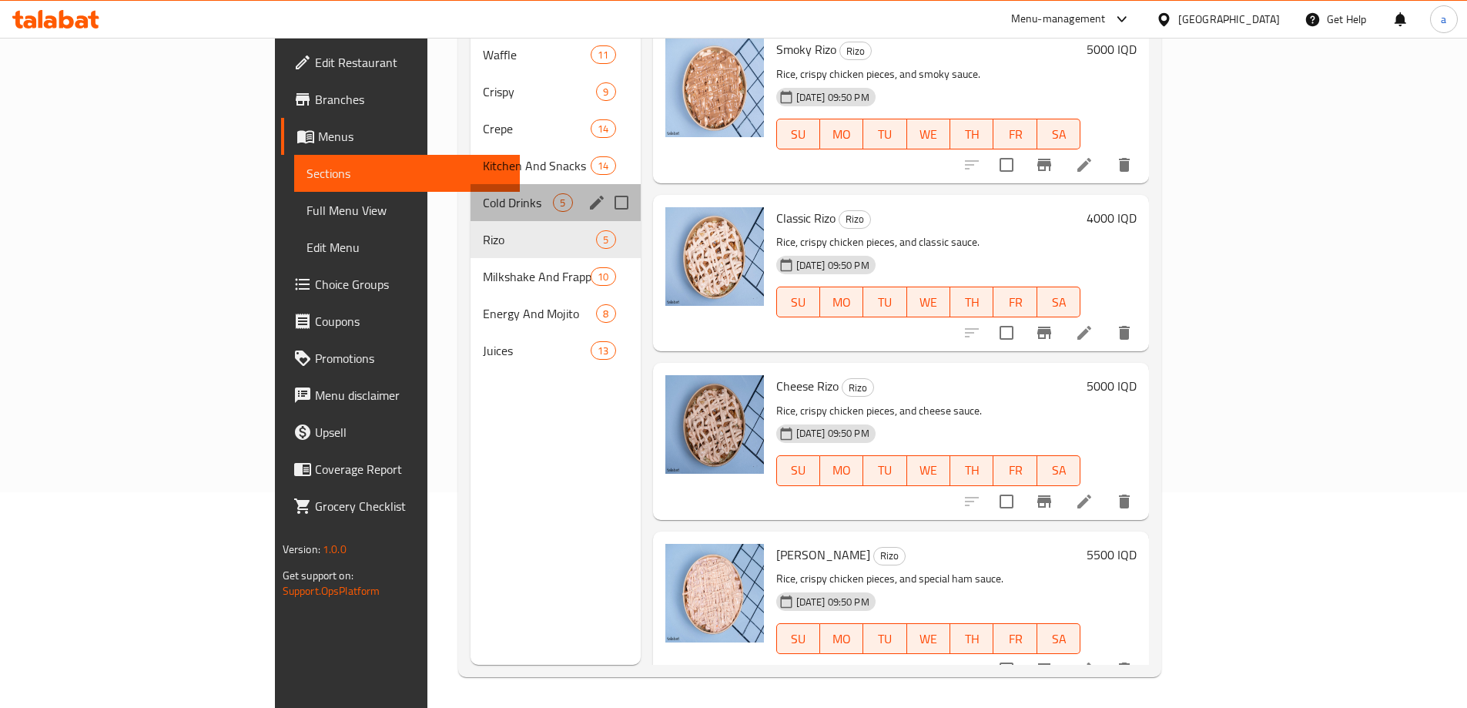
click at [470, 189] on div "Cold Drinks 5" at bounding box center [554, 202] width 169 height 37
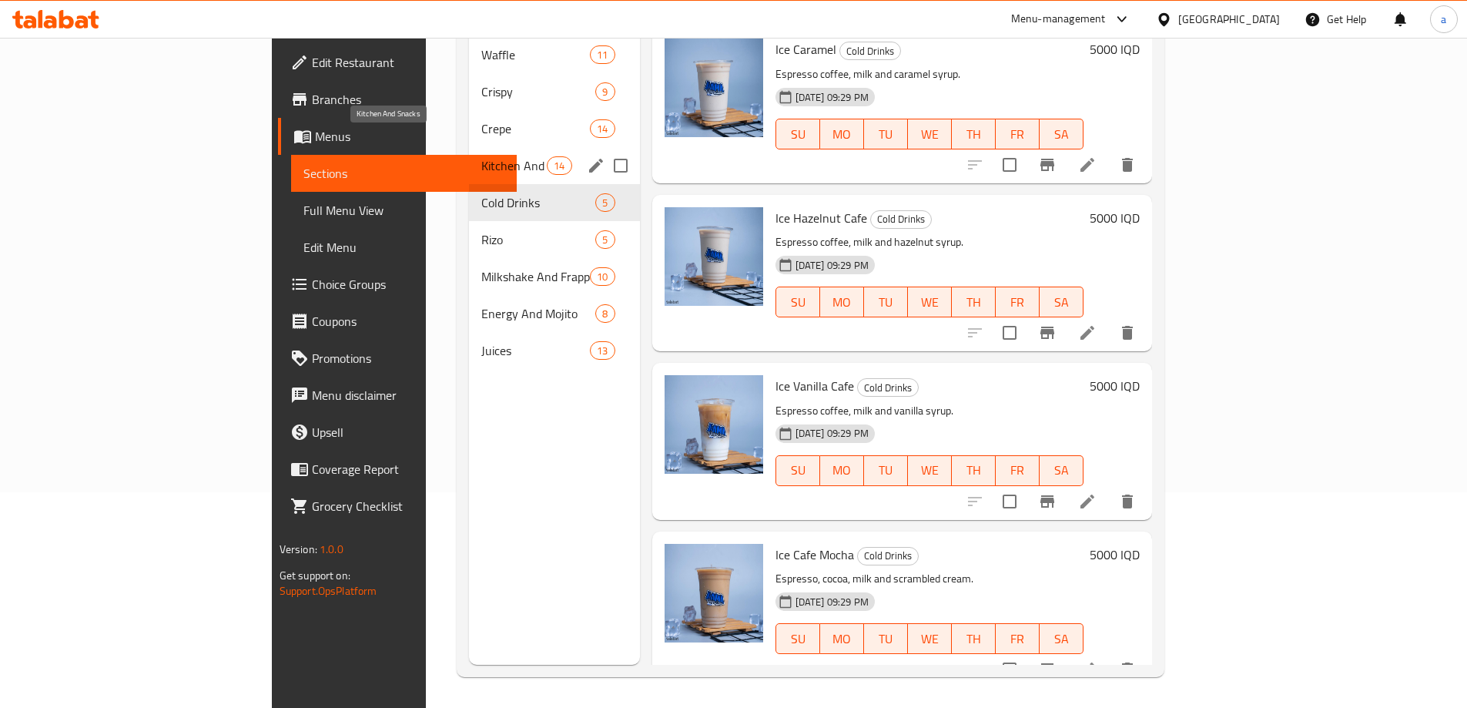
click at [481, 156] on span "Kitchen And Snacks" at bounding box center [513, 165] width 65 height 18
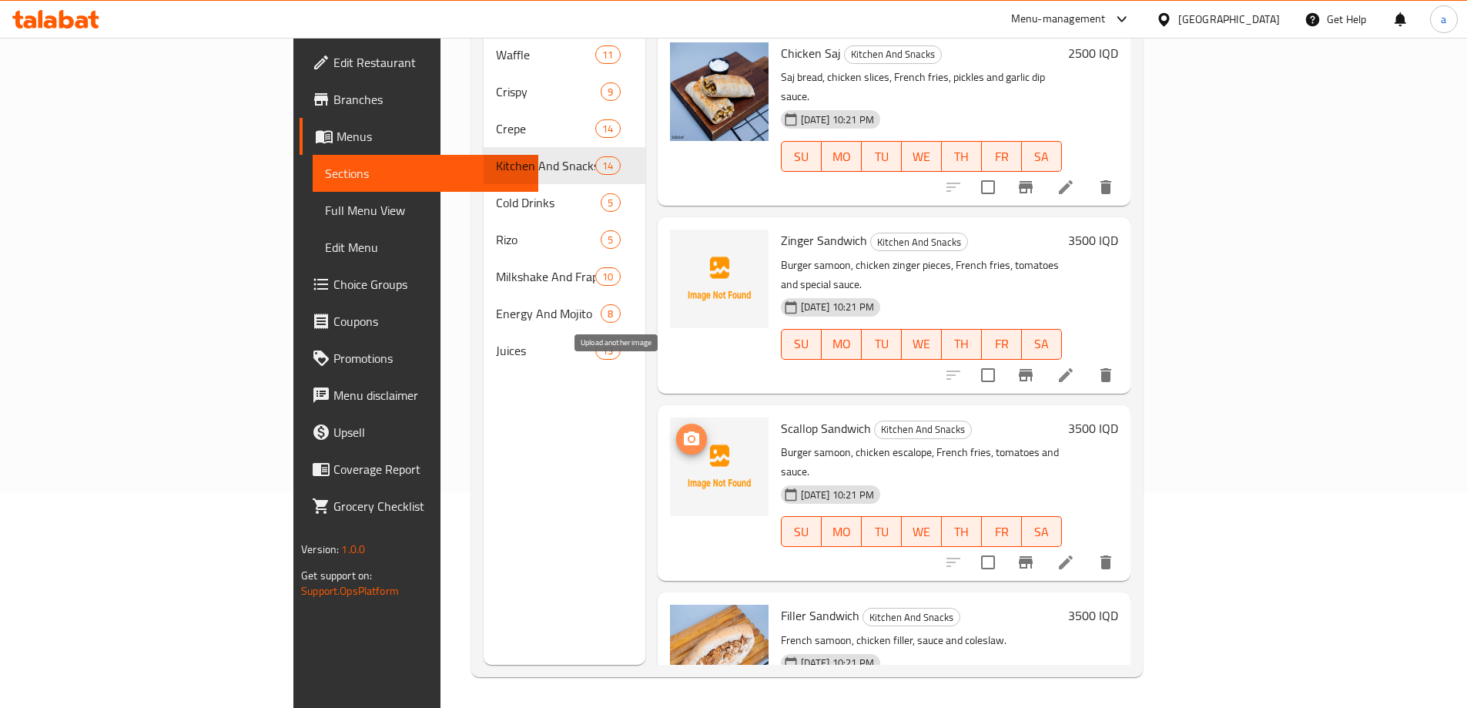
click at [684, 431] on icon "upload picture" at bounding box center [691, 438] width 15 height 14
click at [781, 417] on span "Scallop Sandwich" at bounding box center [826, 428] width 90 height 23
copy span "Scallop"
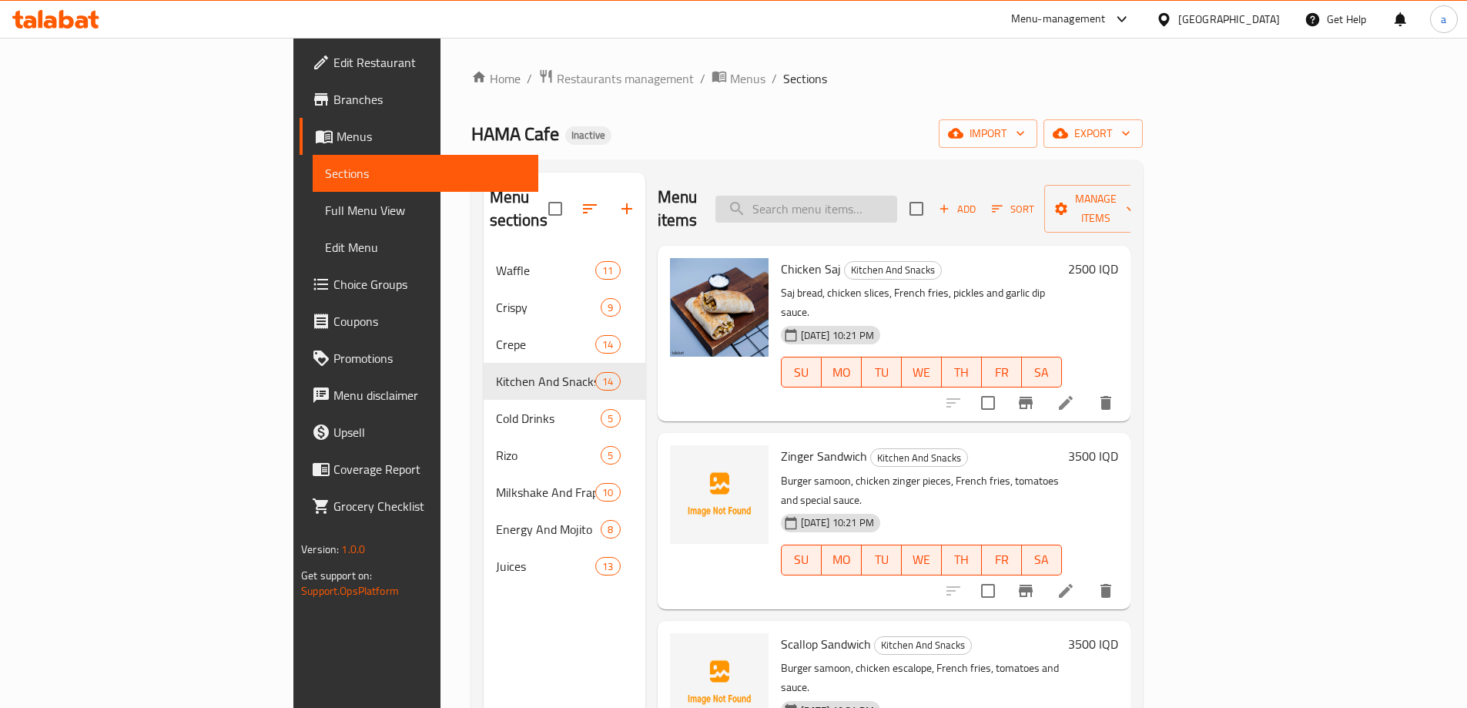
click at [887, 199] on input "search" at bounding box center [806, 209] width 182 height 27
paste input "Scallop"
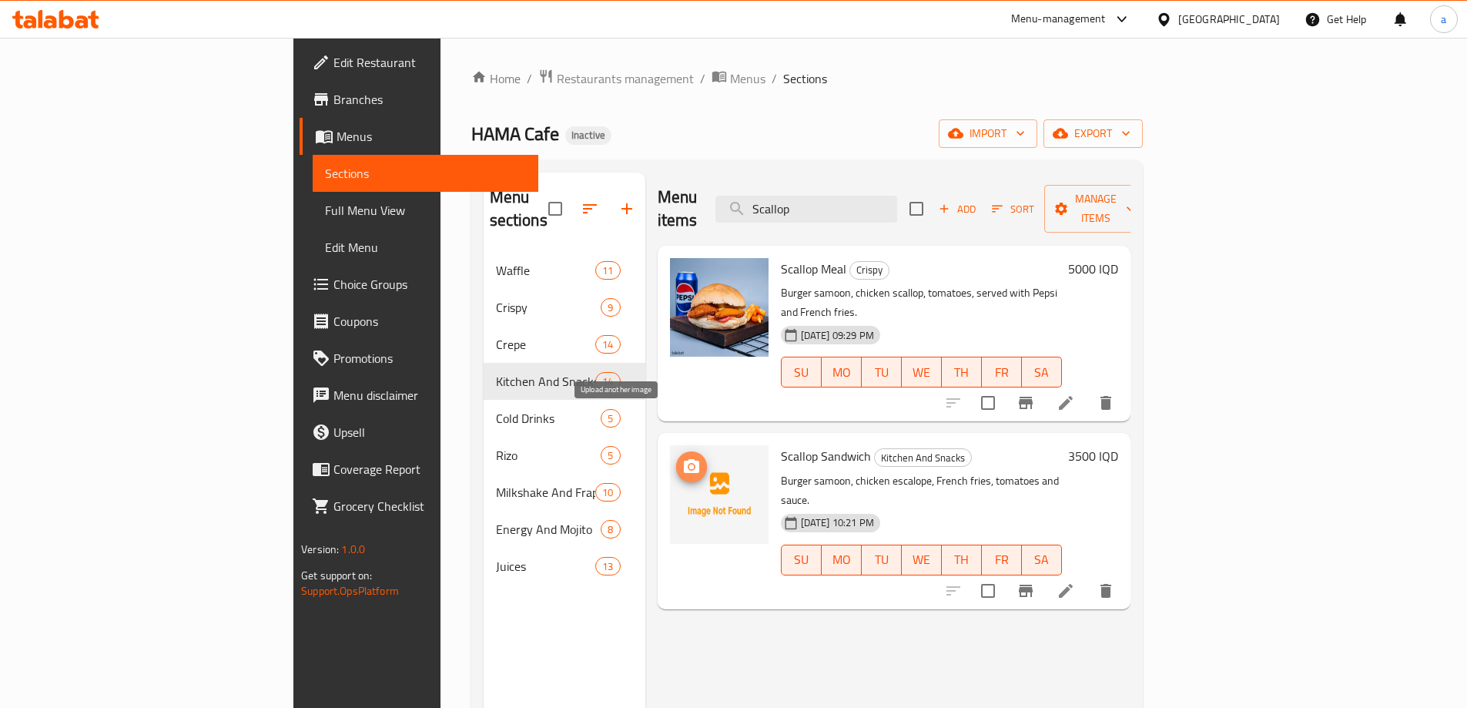
click at [688, 464] on circle "upload picture" at bounding box center [690, 466] width 5 height 5
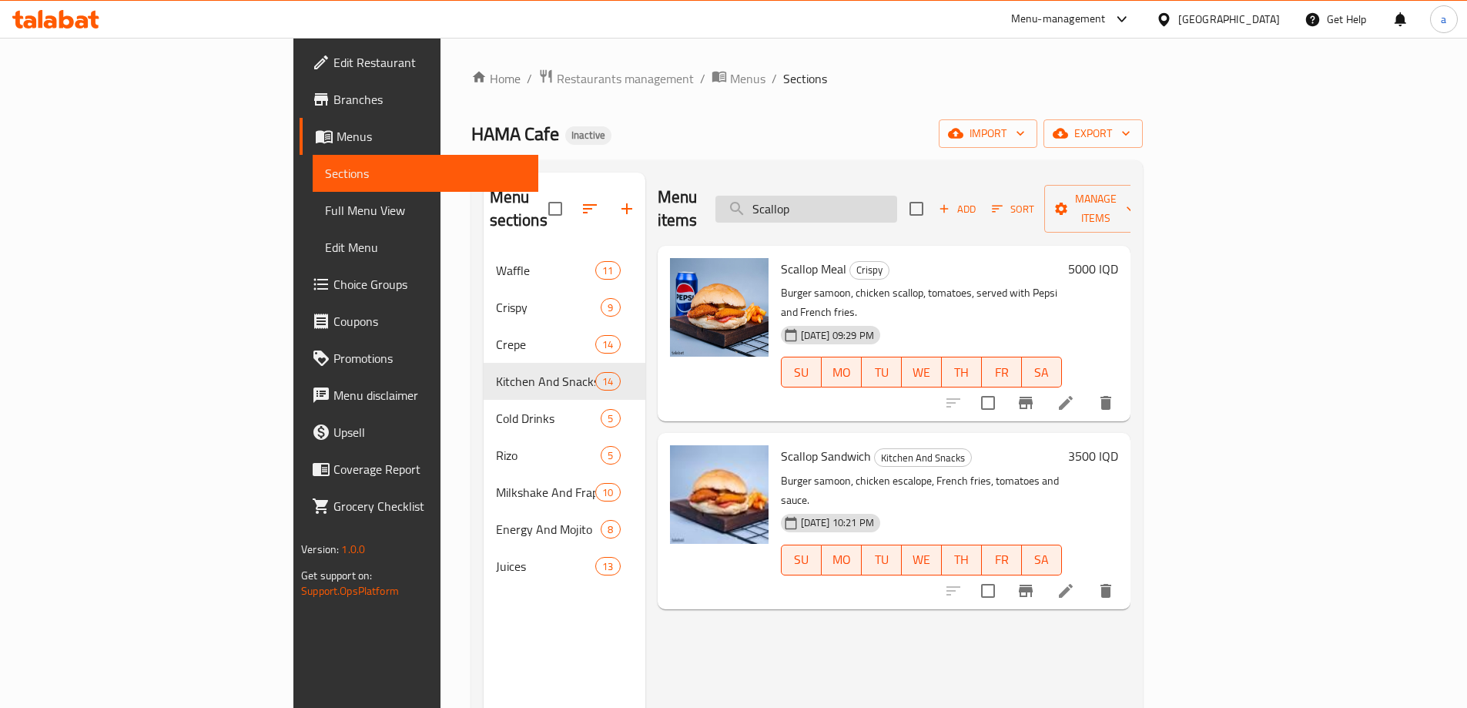
click at [892, 202] on input "Scallop" at bounding box center [806, 209] width 182 height 27
click at [897, 198] on input "Scallop" at bounding box center [806, 209] width 182 height 27
paste input "Zinger Mea"
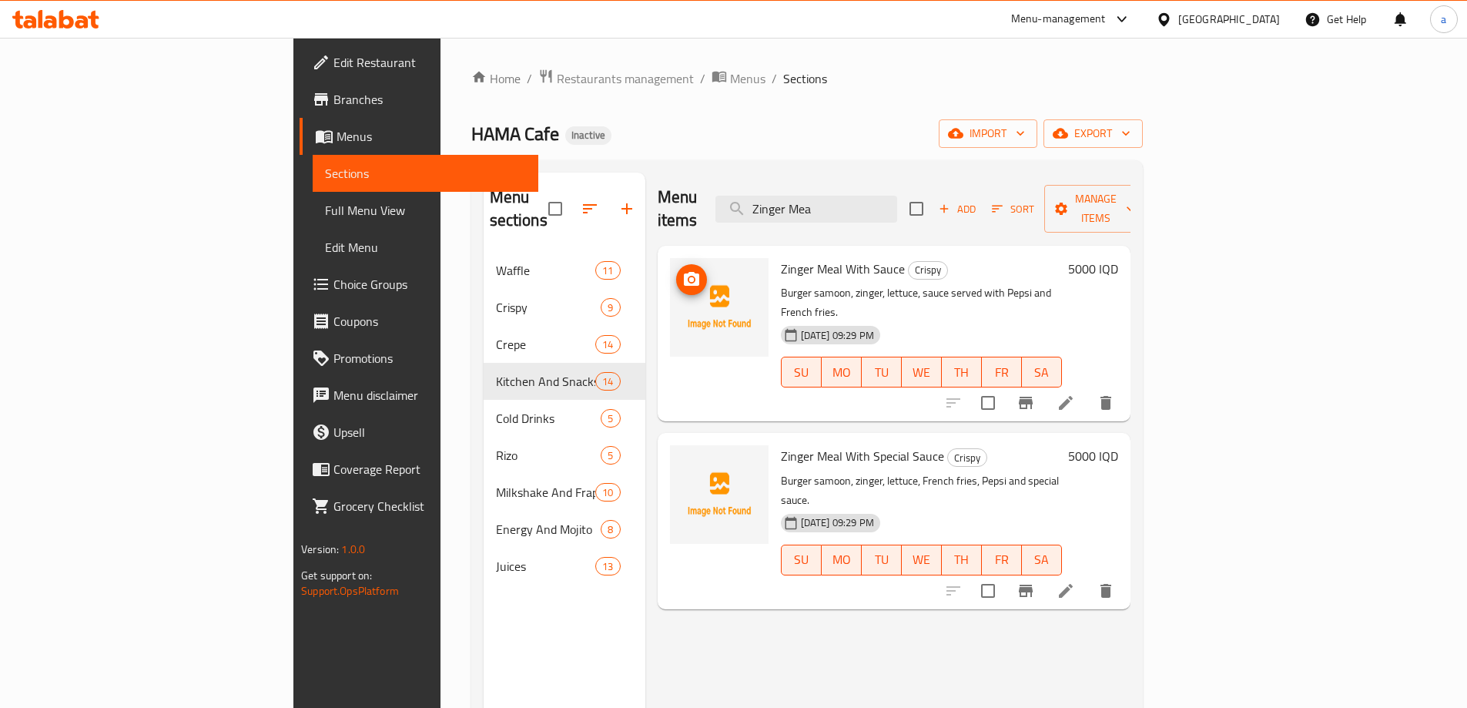
type input "Zinger Mea"
click at [682, 270] on icon "upload picture" at bounding box center [691, 279] width 18 height 18
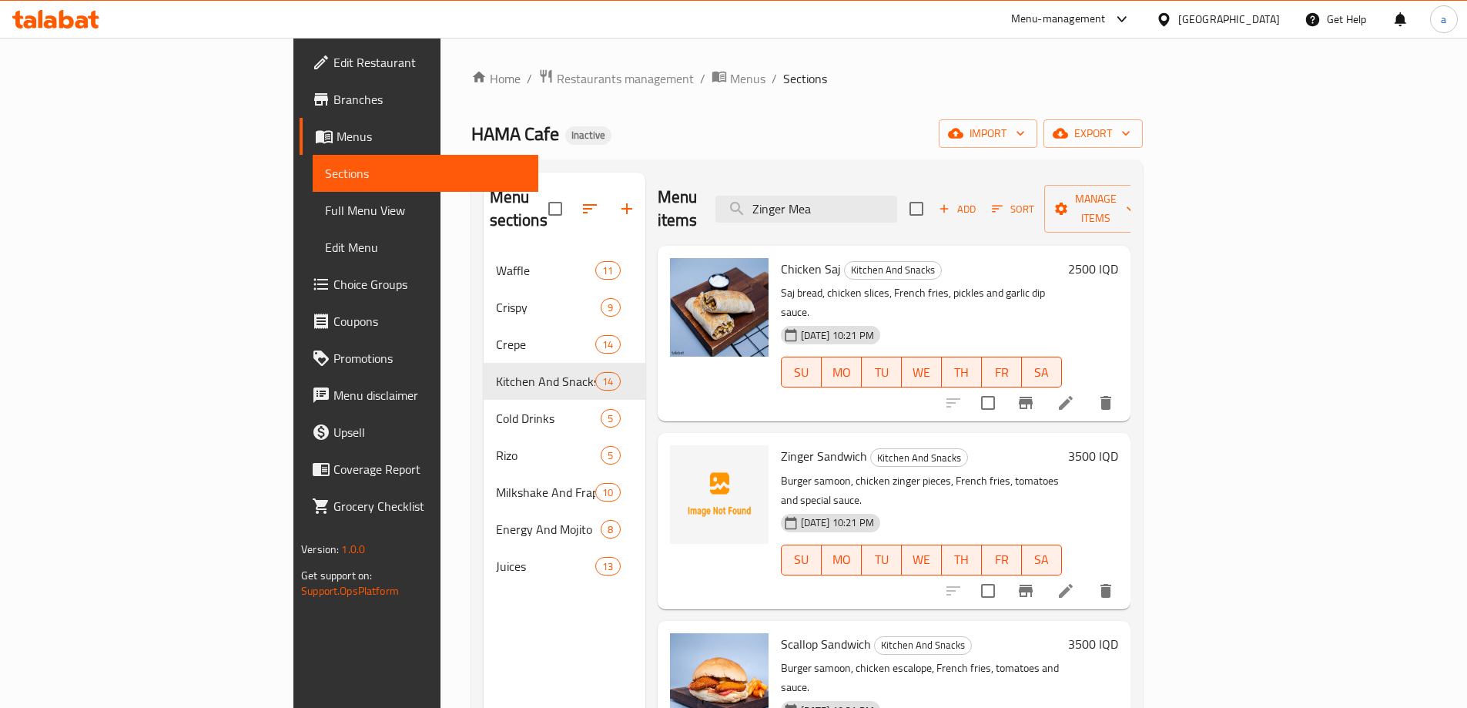
click at [484, 591] on div "Menu sections Waffle 11 Crispy 9 Crepe 14 Kitchen And Snacks 14 Cold Drinks 5 R…" at bounding box center [565, 526] width 162 height 708
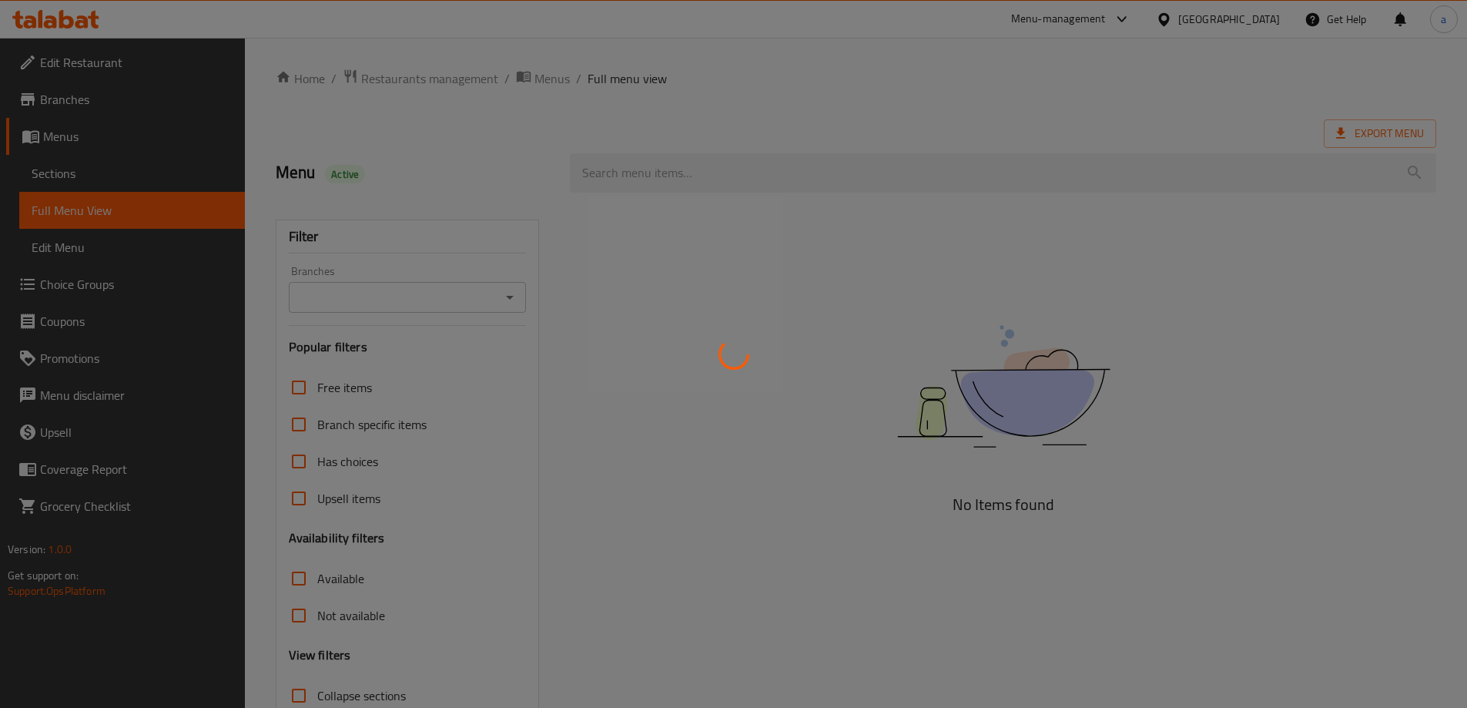
click at [506, 297] on div at bounding box center [733, 354] width 1467 height 708
click at [514, 298] on div at bounding box center [733, 354] width 1467 height 708
click at [512, 294] on div at bounding box center [733, 354] width 1467 height 708
click at [515, 294] on div at bounding box center [733, 354] width 1467 height 708
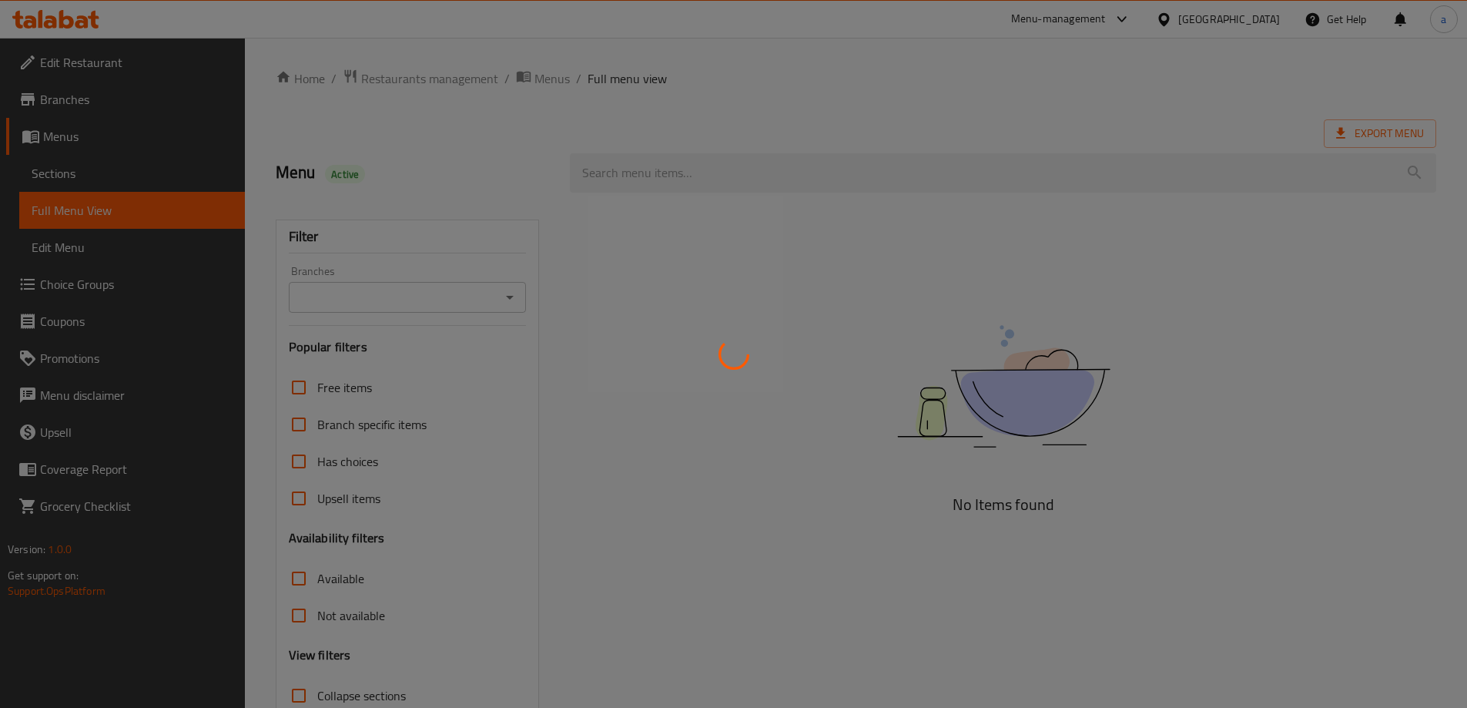
click at [515, 294] on div at bounding box center [733, 354] width 1467 height 708
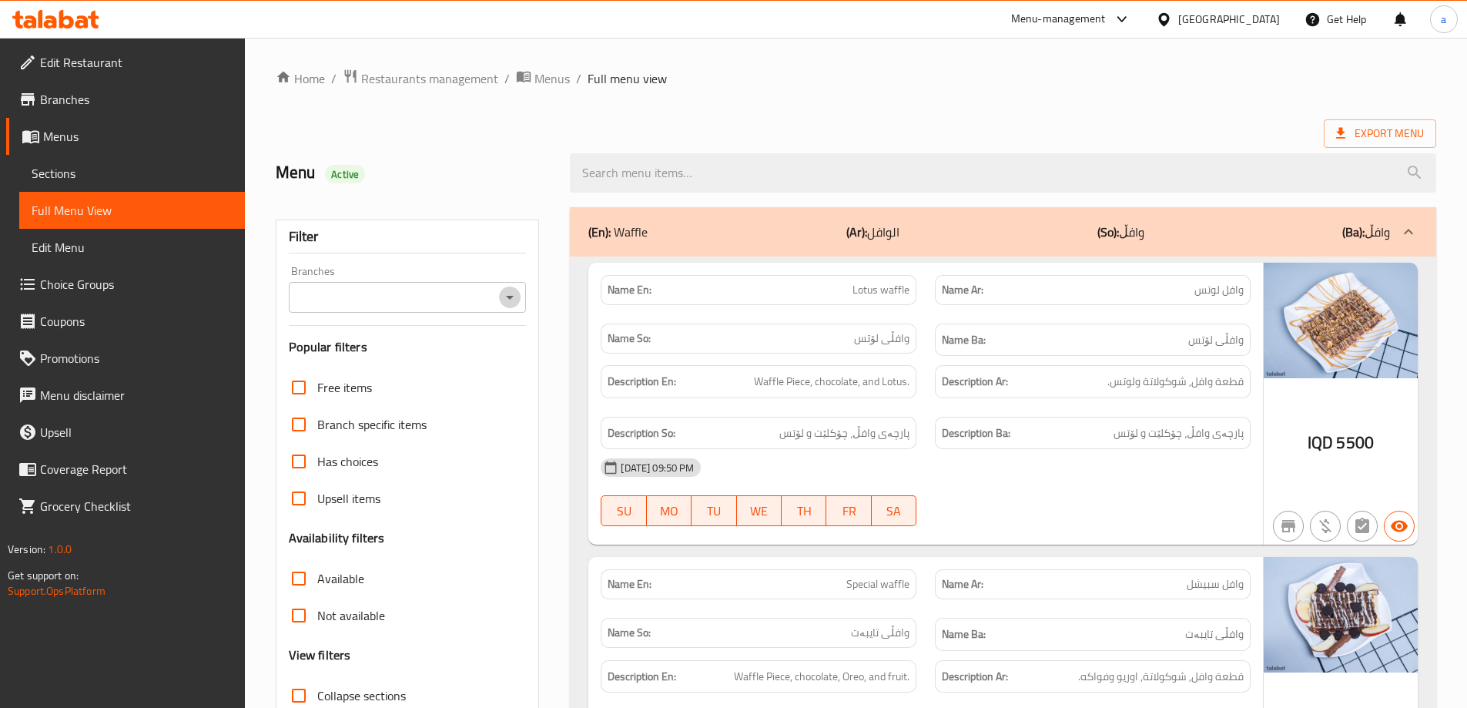
click at [507, 295] on icon "Open" at bounding box center [509, 297] width 18 height 18
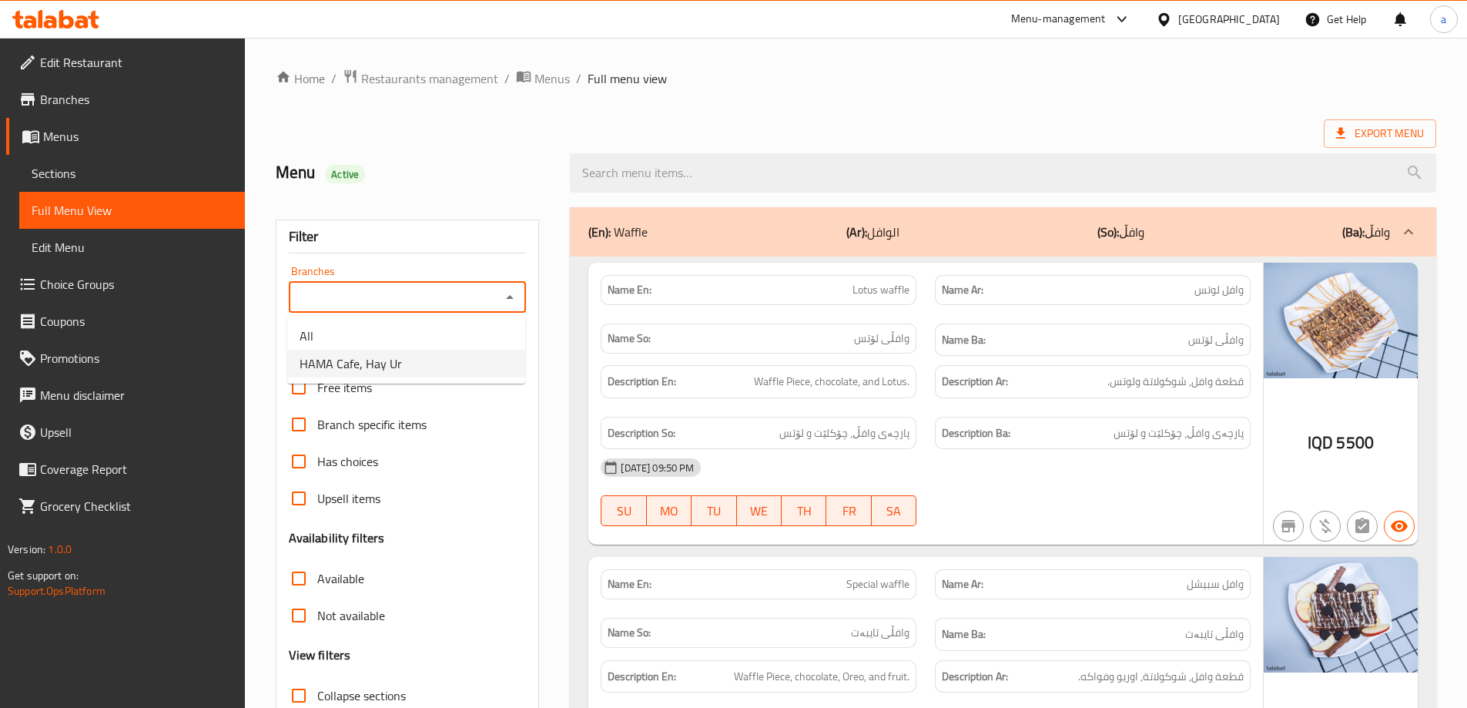
click at [464, 371] on li "HAMA Cafe, Hay Ur" at bounding box center [406, 364] width 238 height 28
type input "HAMA Cafe, Hay Ur"
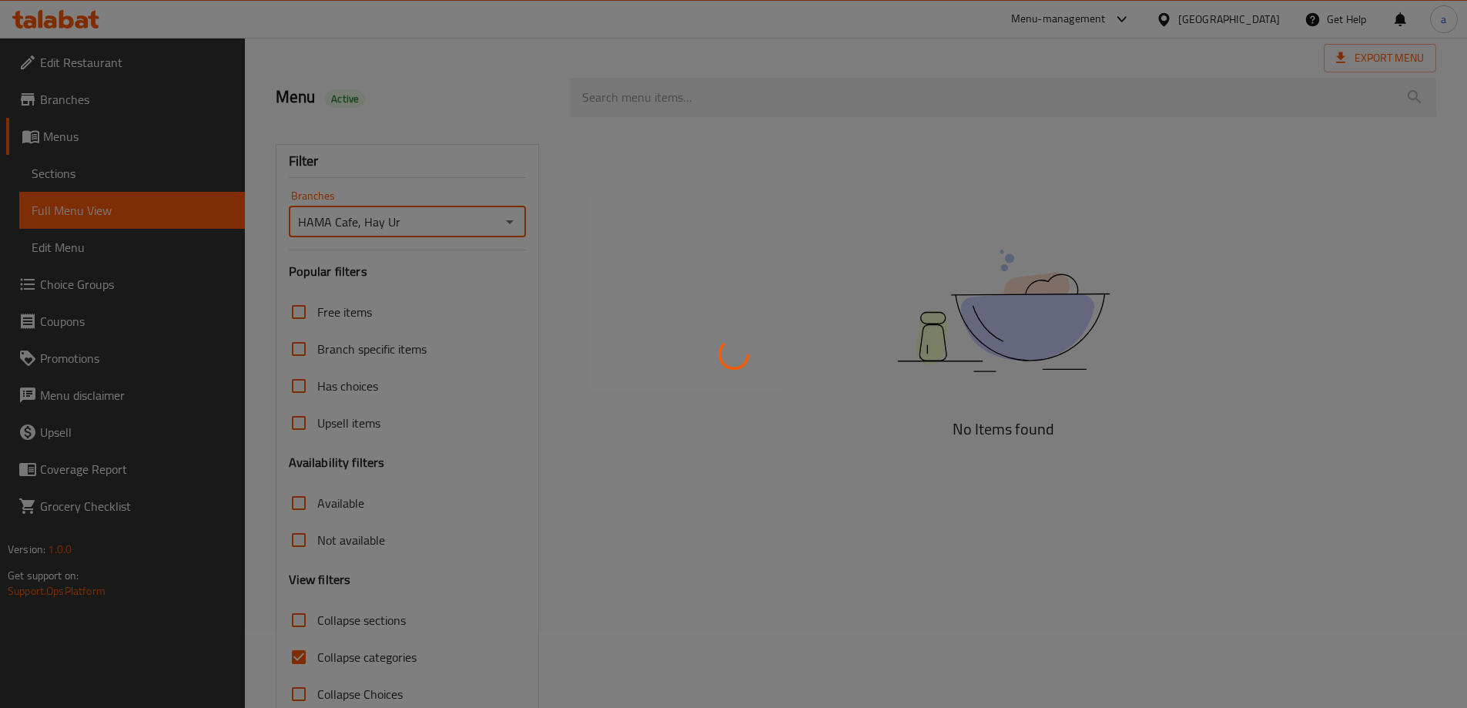
scroll to position [112, 0]
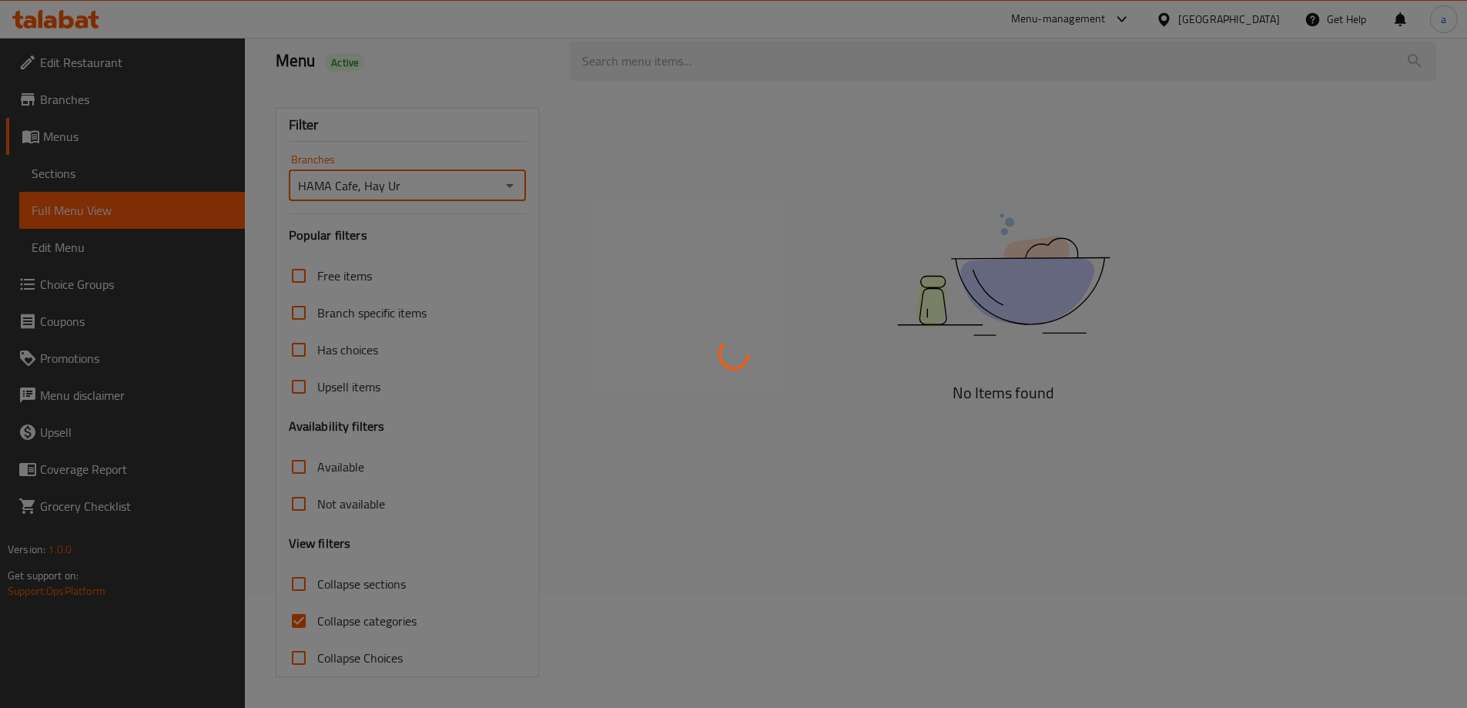
click at [295, 578] on div at bounding box center [733, 354] width 1467 height 708
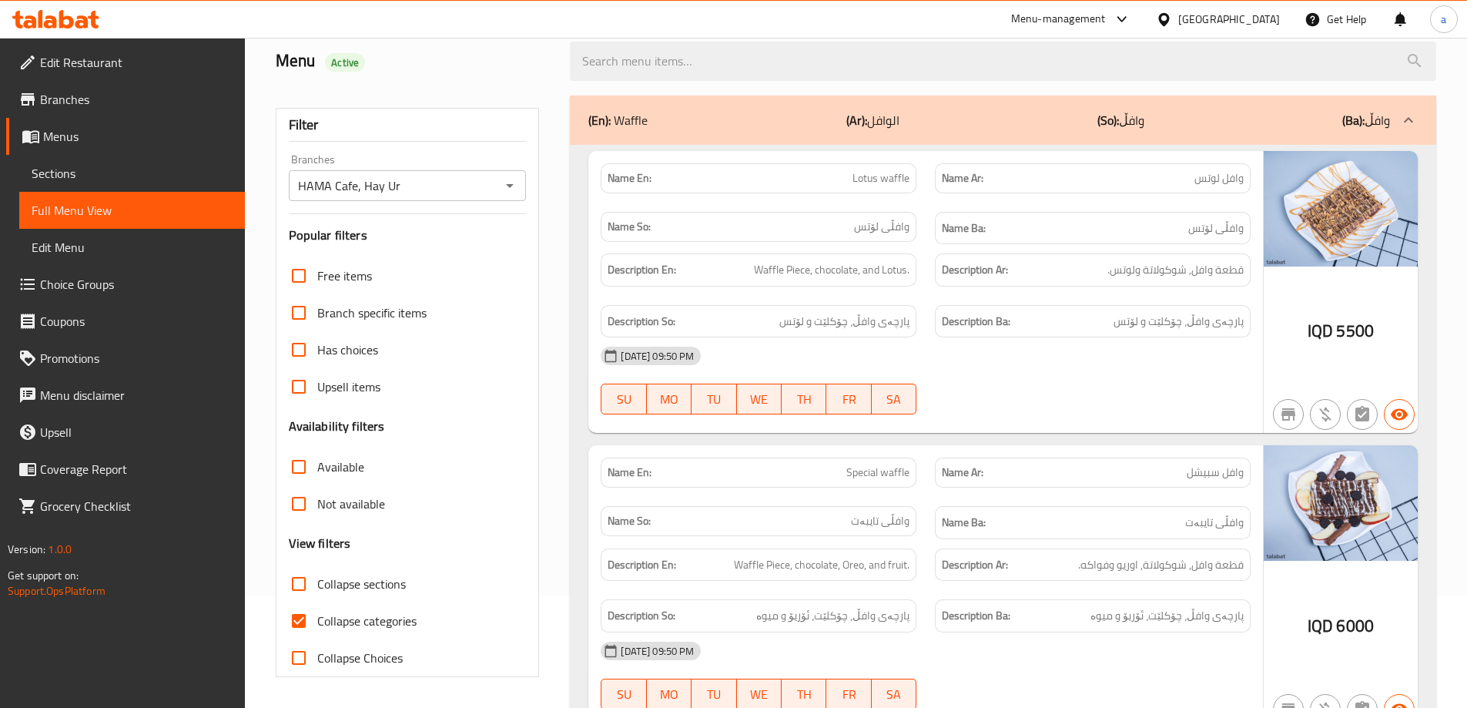
drag, startPoint x: 380, startPoint y: 627, endPoint x: 366, endPoint y: 568, distance: 60.1
click at [380, 627] on span "Collapse categories" at bounding box center [366, 620] width 99 height 18
click at [317, 627] on input "Collapse categories" at bounding box center [298, 620] width 37 height 37
checkbox input "false"
click at [369, 587] on span "Collapse sections" at bounding box center [361, 583] width 89 height 18
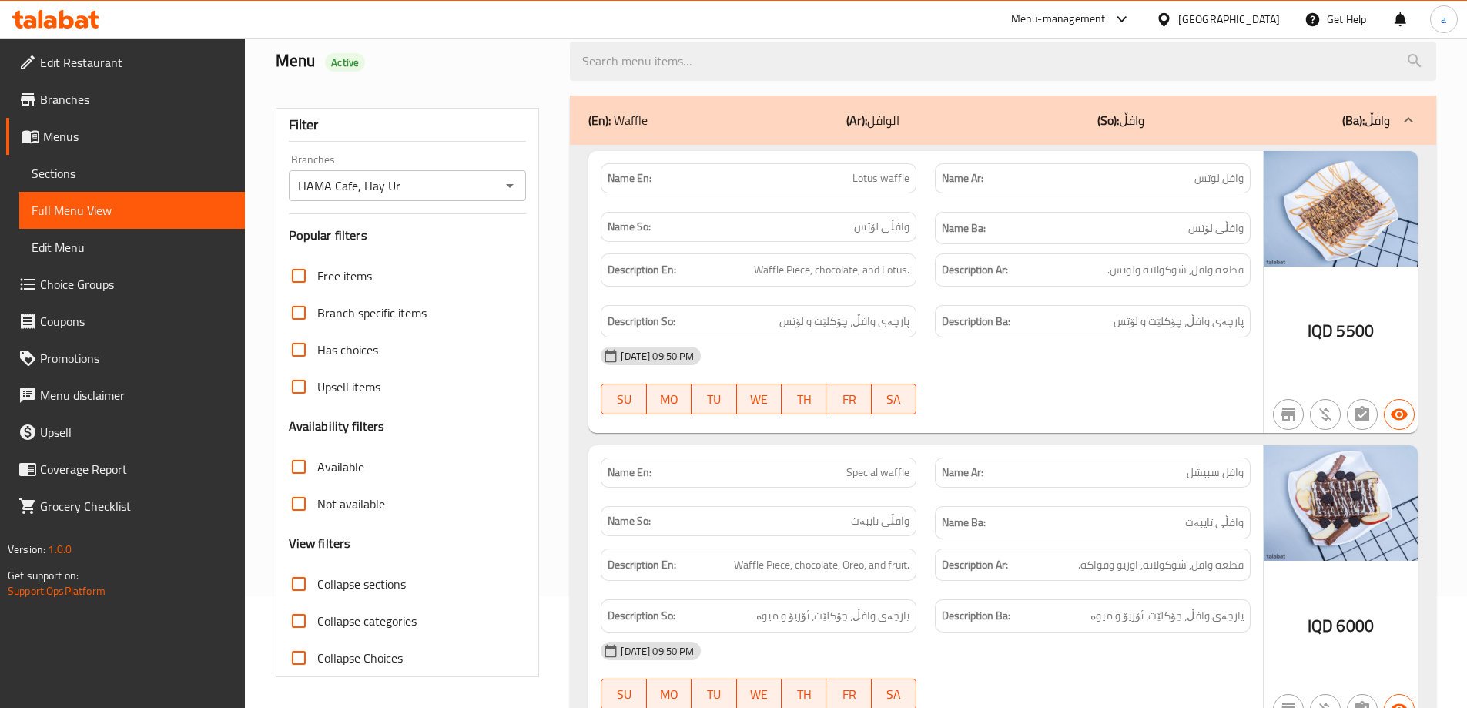
click at [317, 587] on input "Collapse sections" at bounding box center [298, 583] width 37 height 37
checkbox input "true"
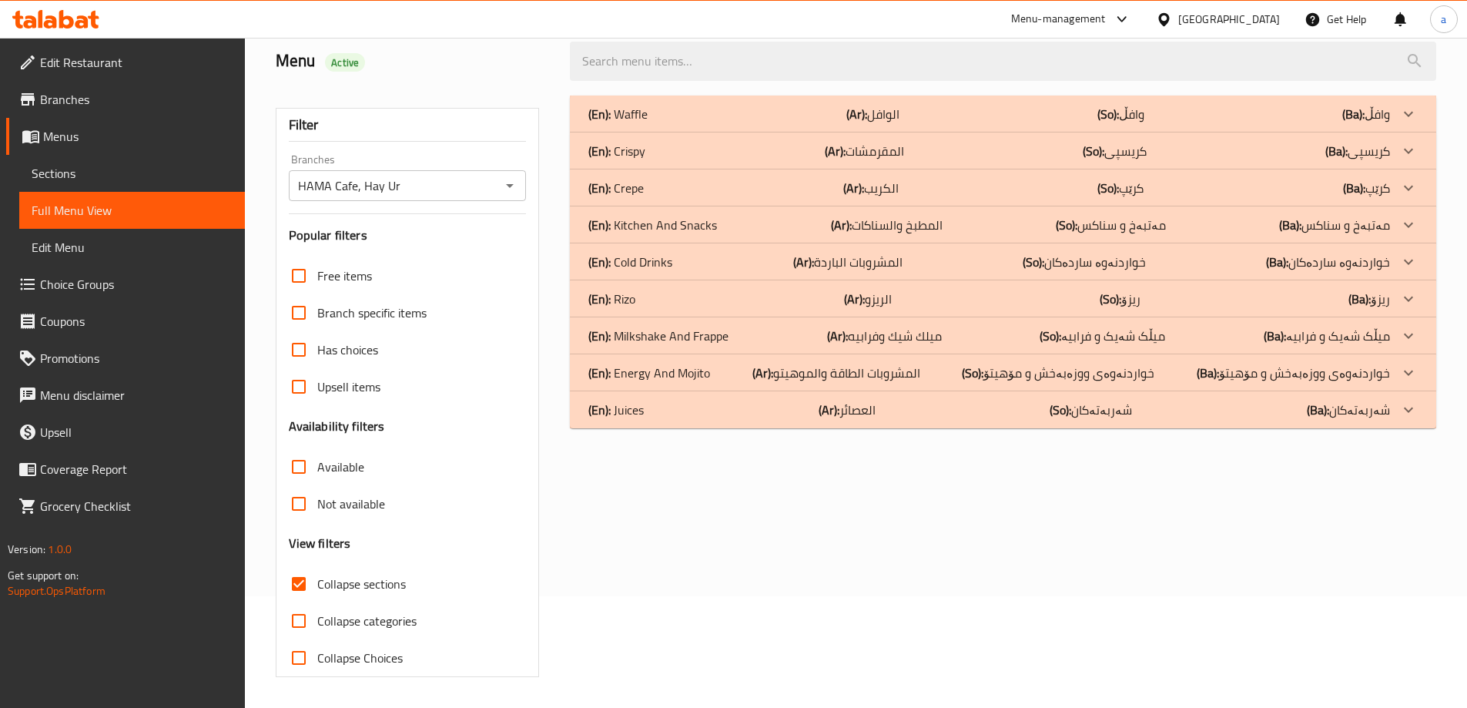
click at [999, 407] on div "(En): Juices (Ar): العصائر (So): شەربەتەکان (Ba): شەربەتەکان" at bounding box center [988, 409] width 801 height 18
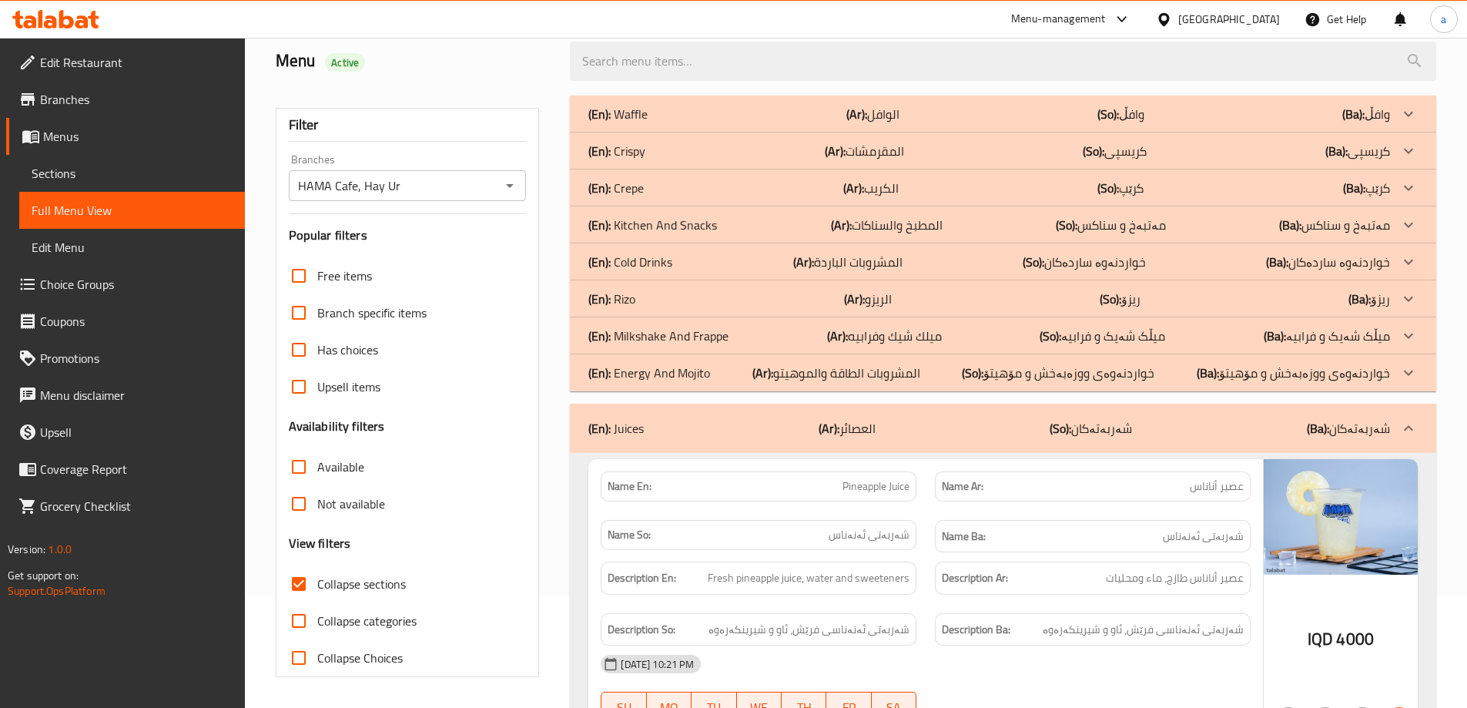
click at [929, 227] on p "(Ar): المطبخ والسناكات" at bounding box center [887, 225] width 112 height 18
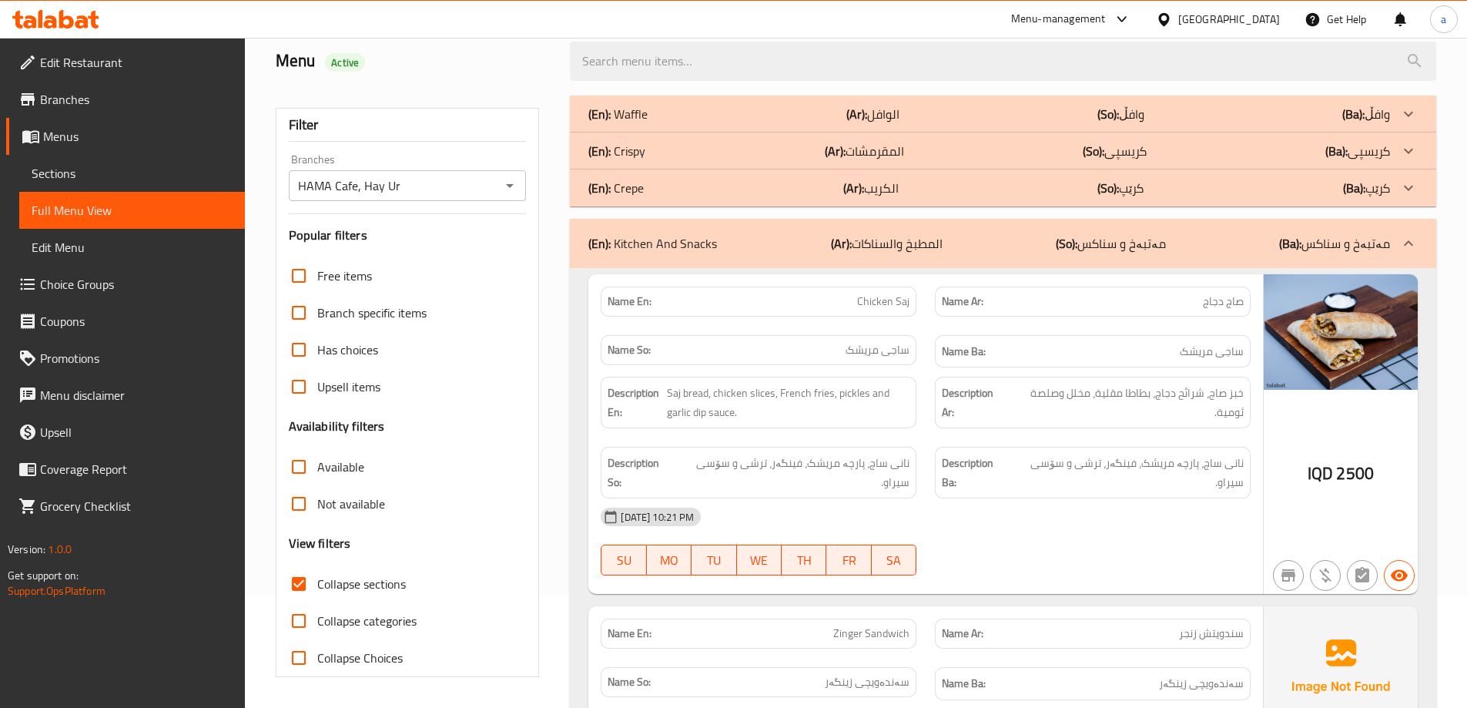
click at [924, 146] on div "(En): Crispy (Ar): المقرمشات (So): کریسپی (Ba): کریسپی" at bounding box center [988, 151] width 801 height 18
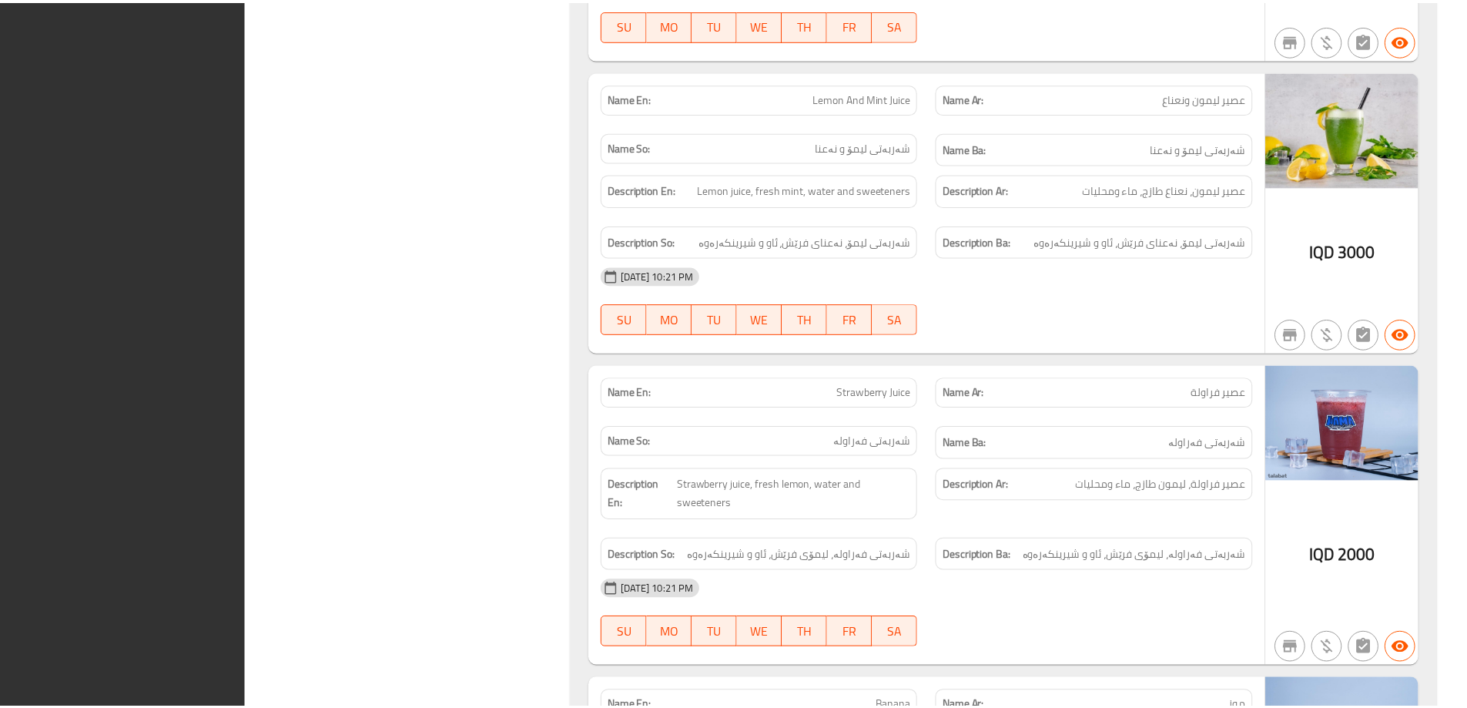
scroll to position [11848, 0]
